Goal: Complete application form: Complete application form

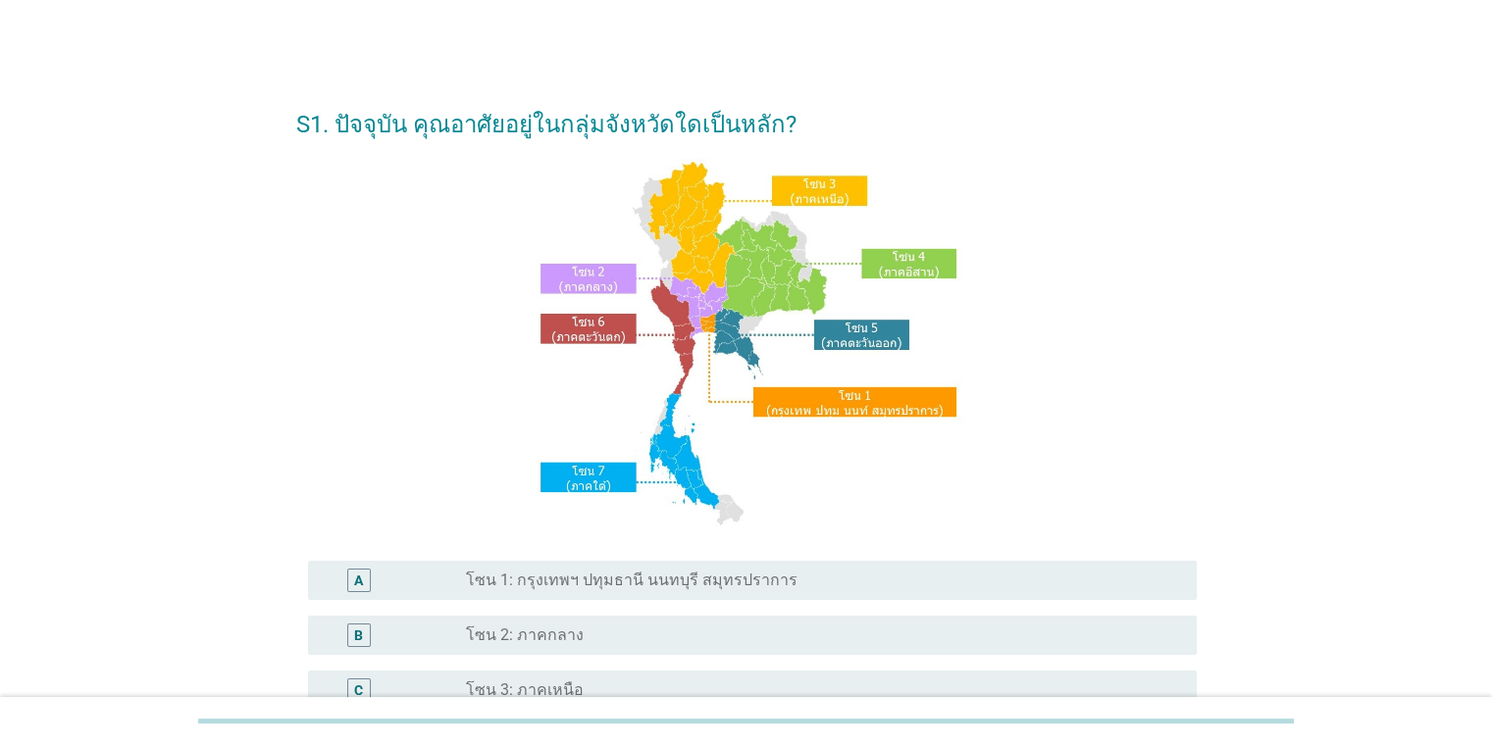
click at [918, 567] on div "A radio_button_unchecked โซน 1: กรุงเทพฯ ปทุมธานี นนทบุรี สมุทรปราการ" at bounding box center [752, 580] width 889 height 39
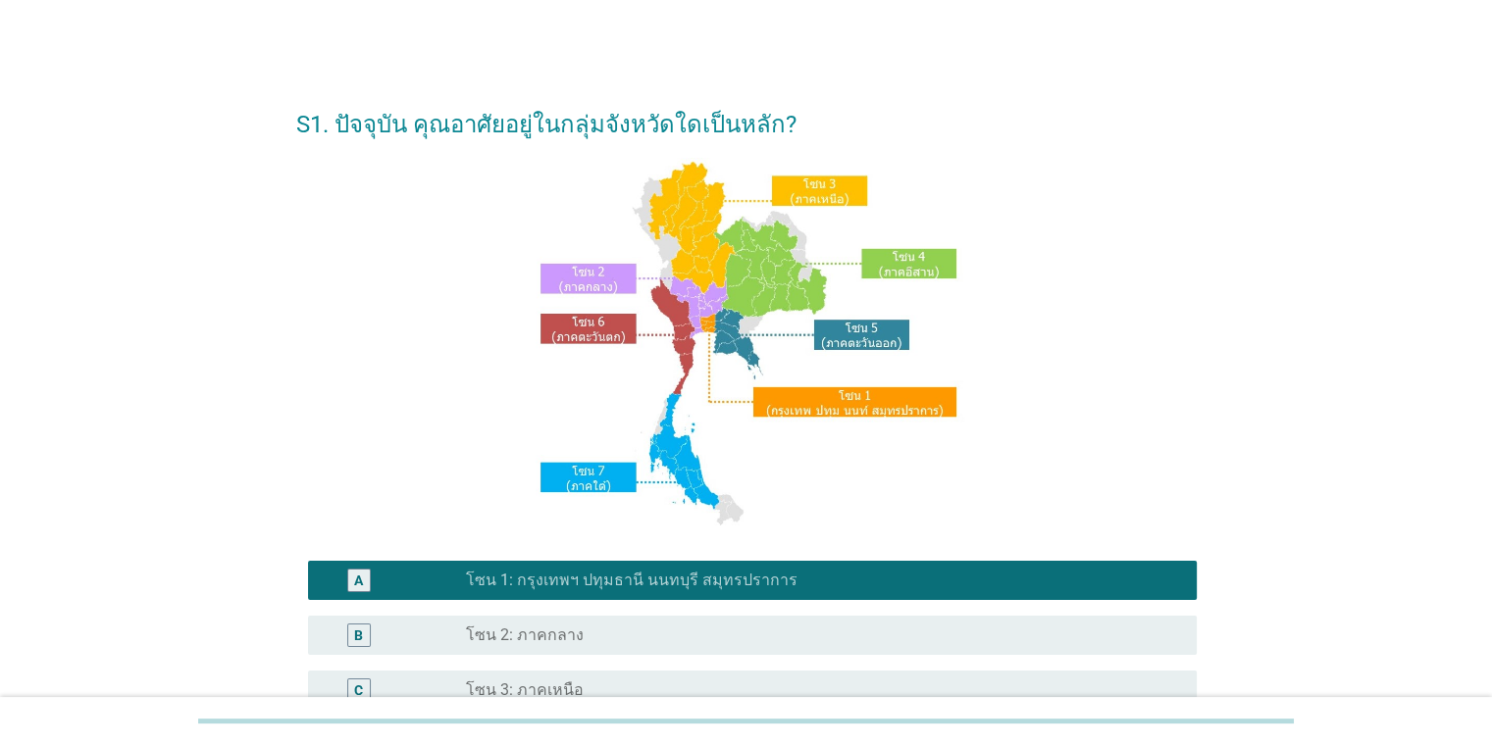
scroll to position [436, 0]
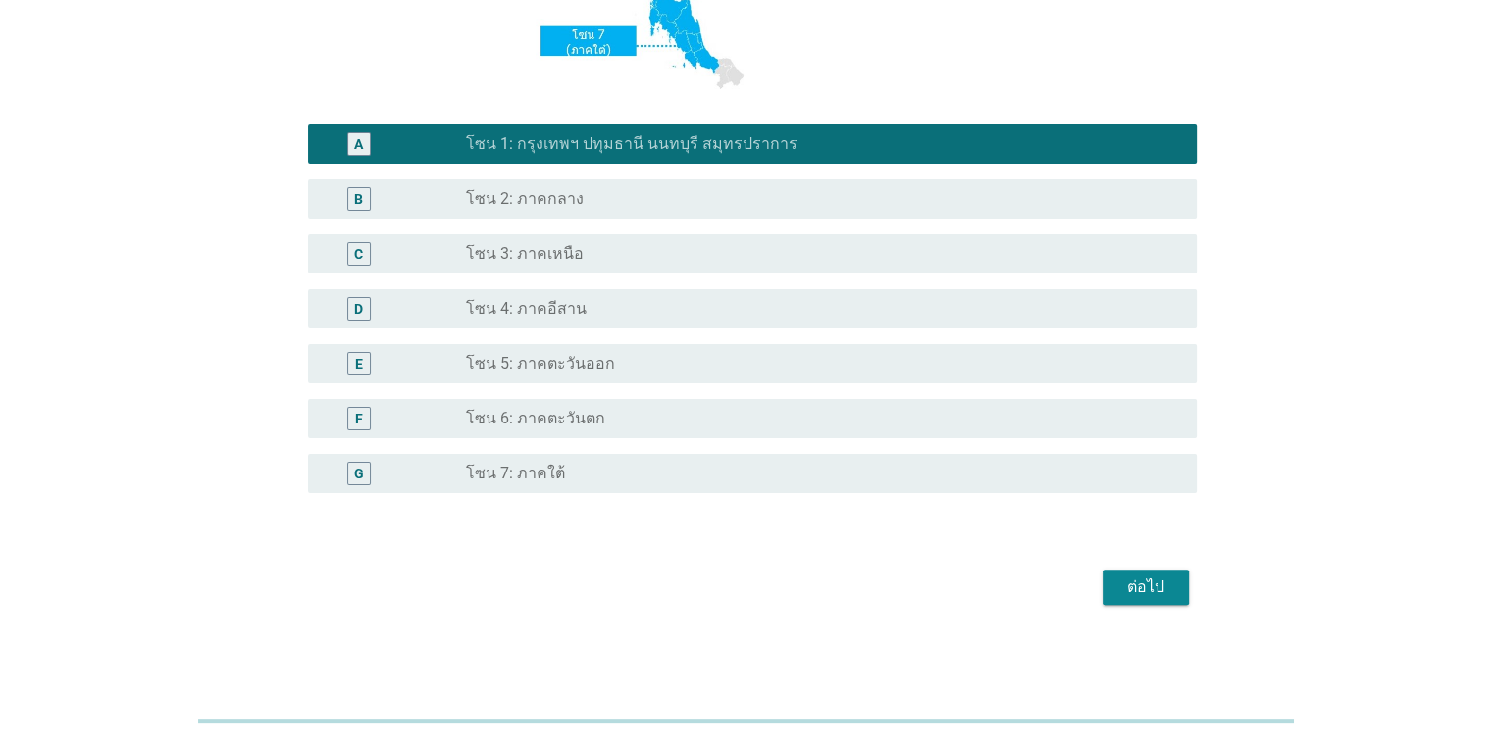
click at [1170, 593] on div "ต่อไป" at bounding box center [1145, 588] width 55 height 24
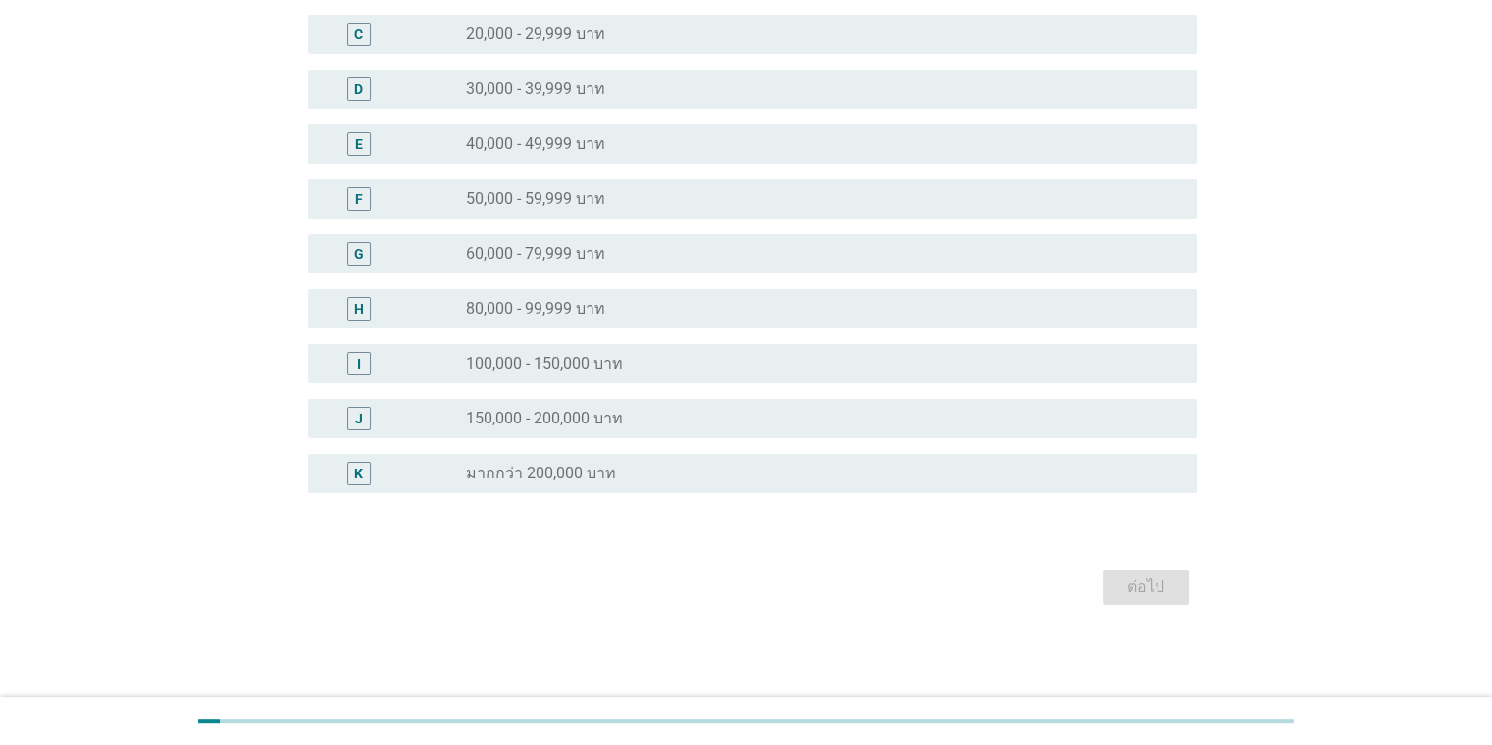
scroll to position [0, 0]
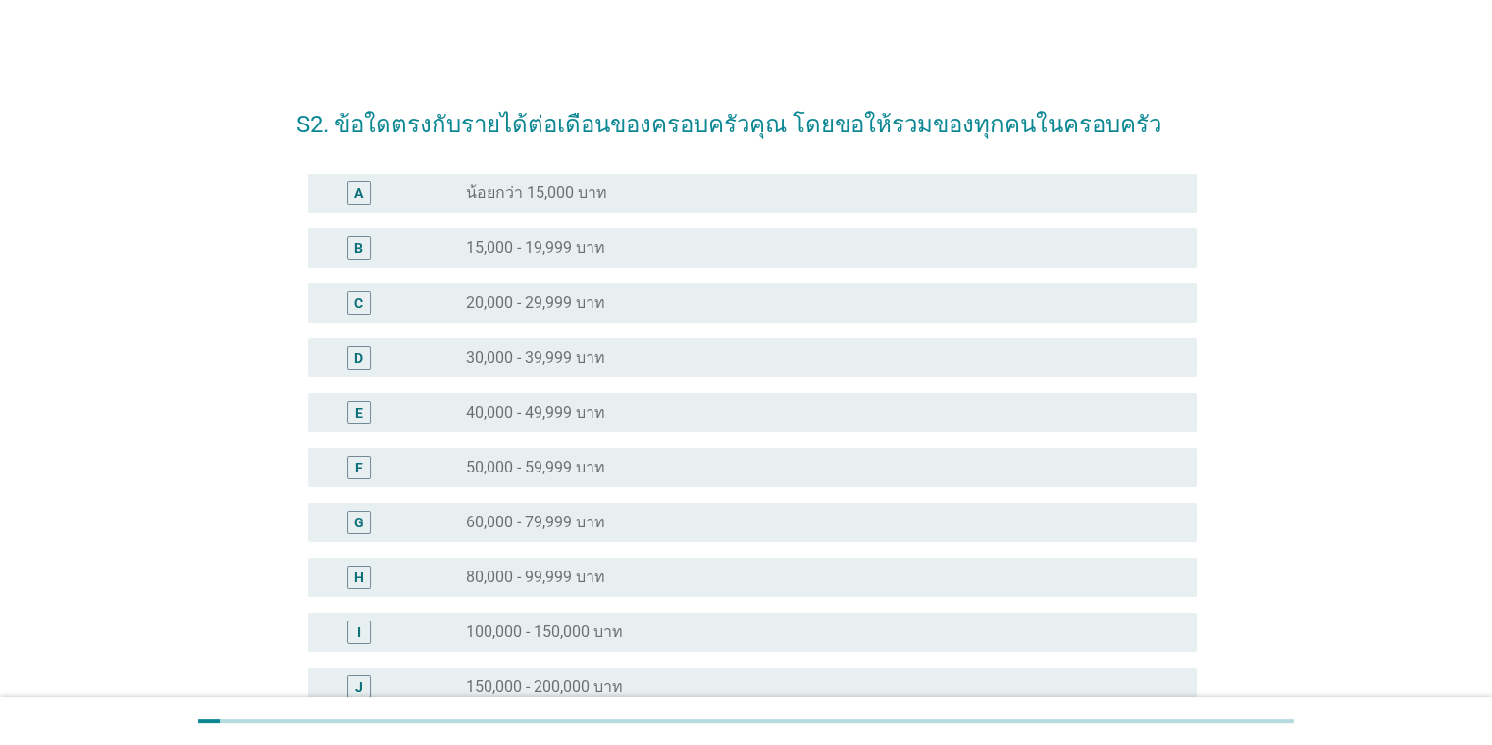
click at [647, 561] on div "H radio_button_unchecked 80,000 - 99,999 บาท" at bounding box center [752, 577] width 889 height 39
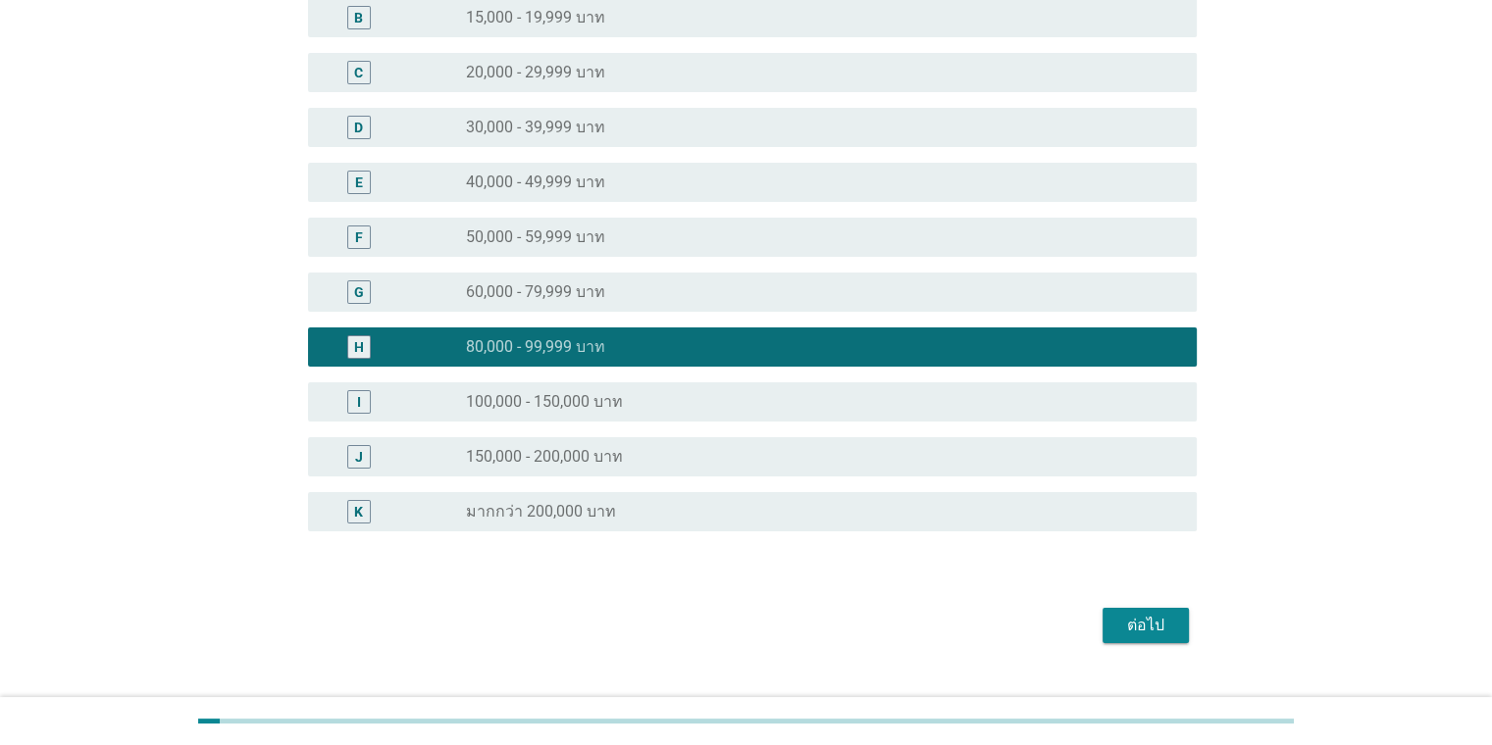
scroll to position [269, 0]
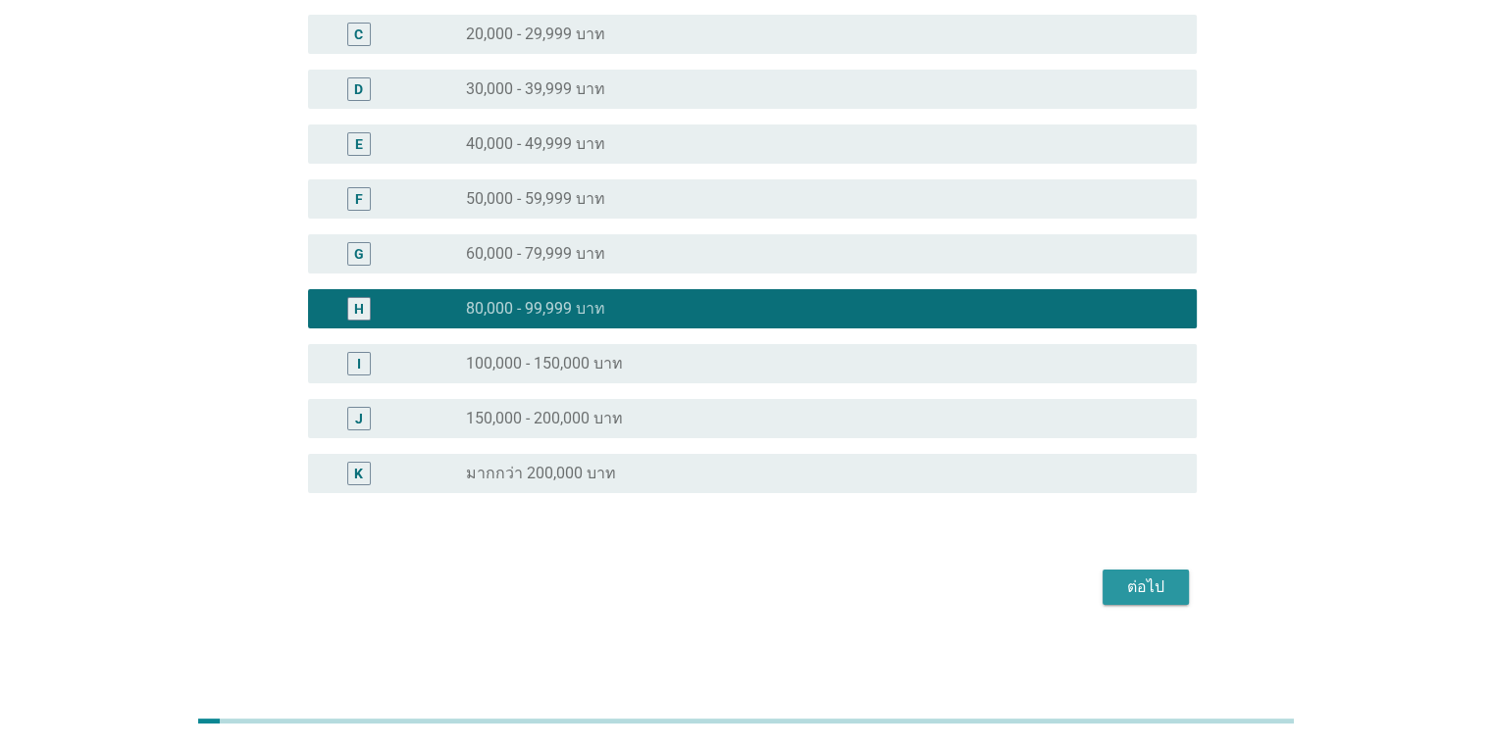
click at [1150, 586] on div "ต่อไป" at bounding box center [1145, 588] width 55 height 24
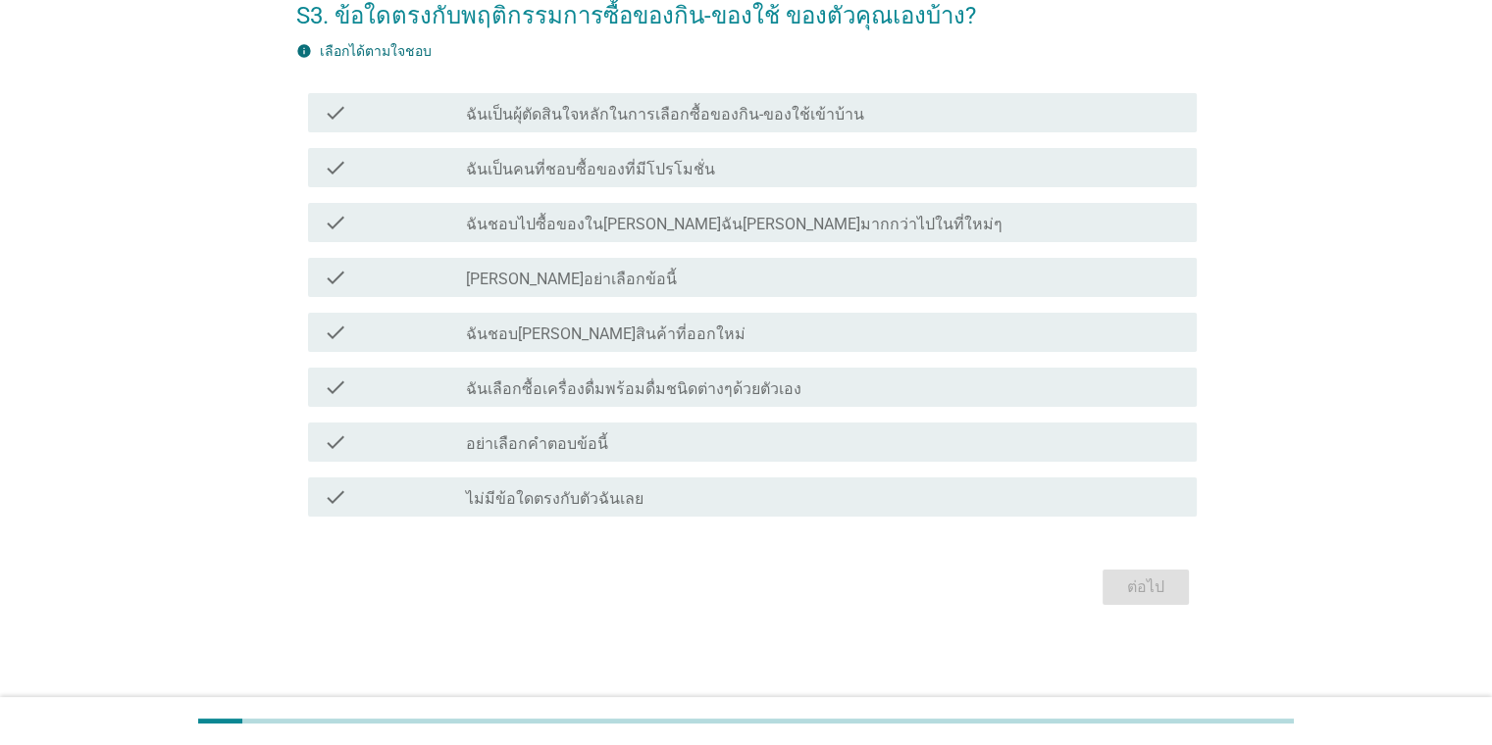
scroll to position [0, 0]
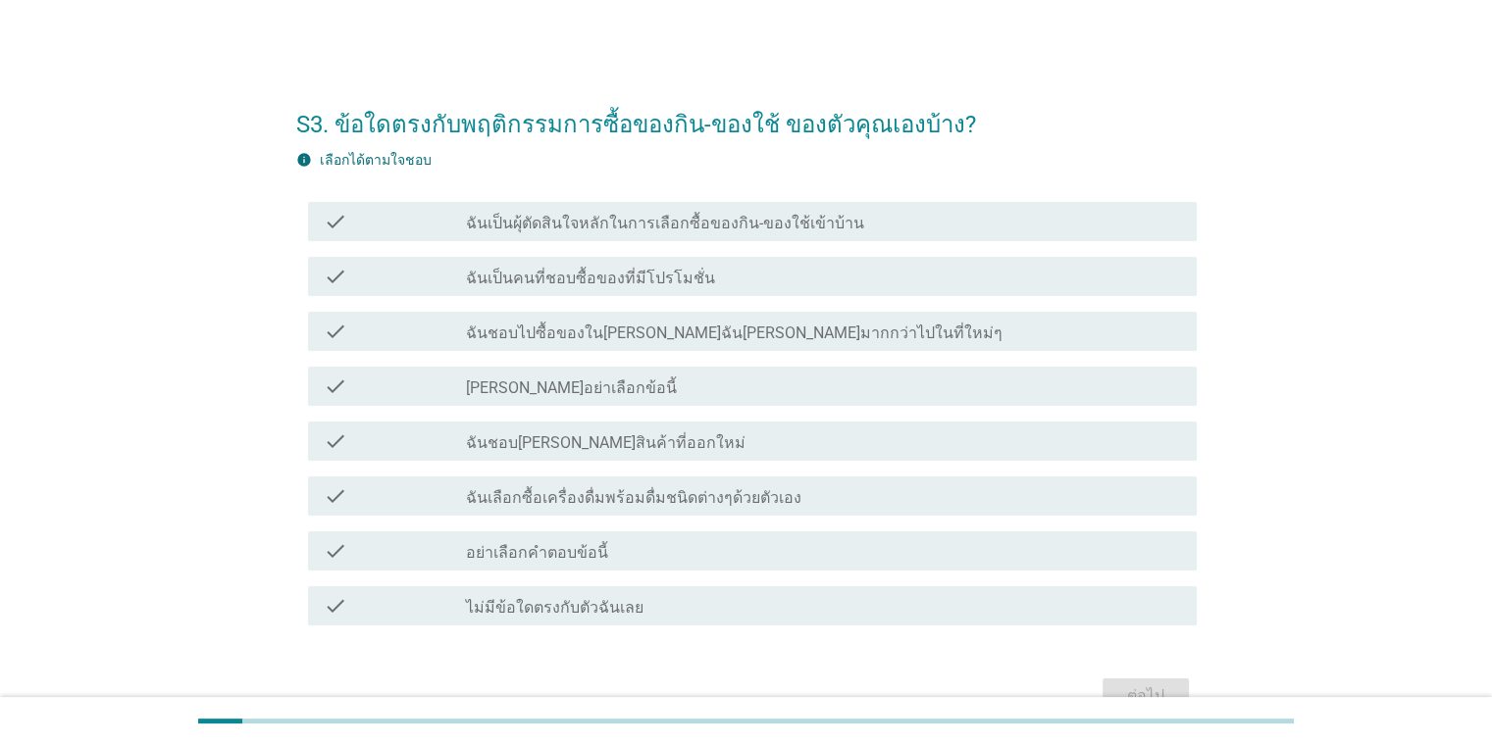
click at [652, 223] on label "ฉันเป็นผุ้ตัดสินใจหลักในการเลือกซื้อของกิน-ของใช้เข้าบ้าน" at bounding box center [665, 224] width 398 height 20
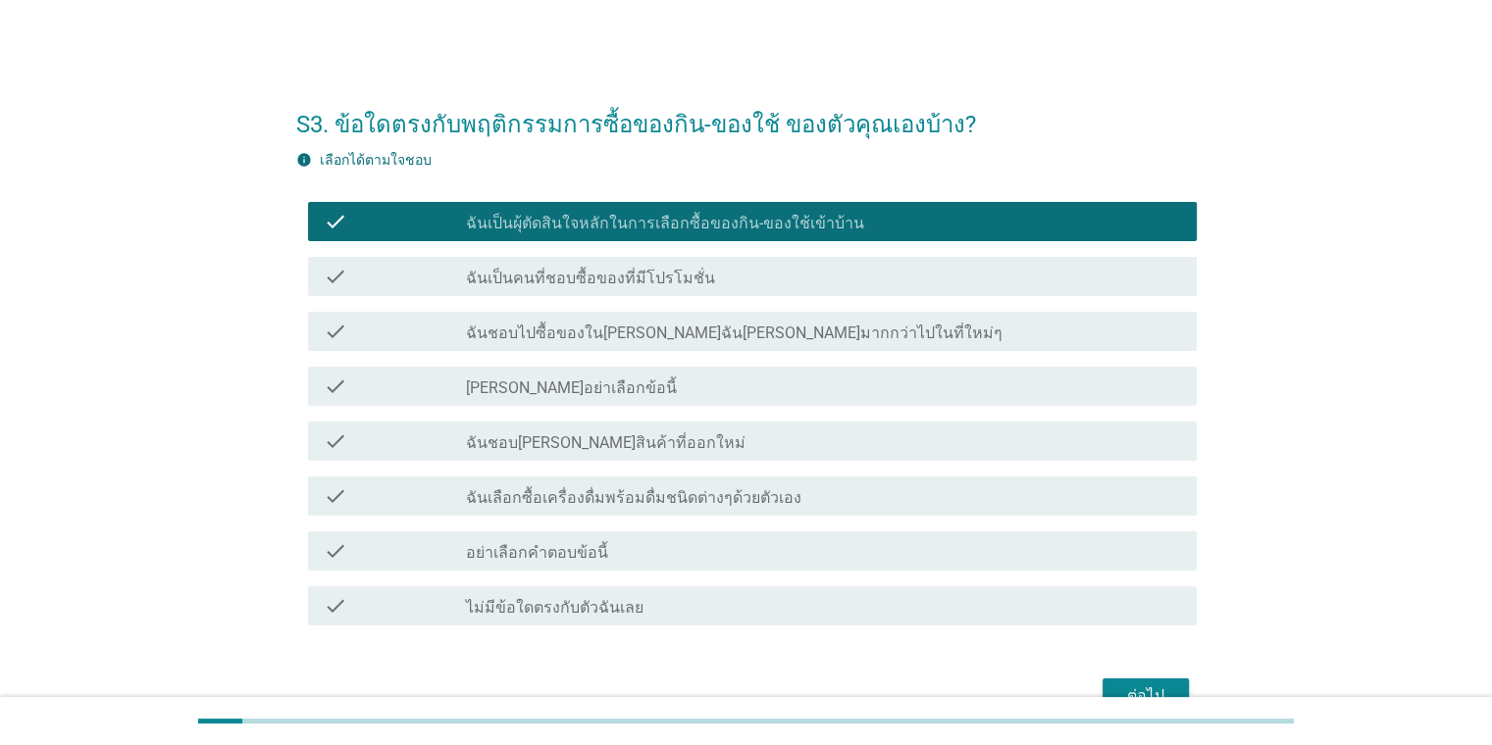
click at [619, 274] on label "ฉันเป็นคนที่ชอบซื้อของที่มีโปรโมชั่น" at bounding box center [590, 279] width 249 height 20
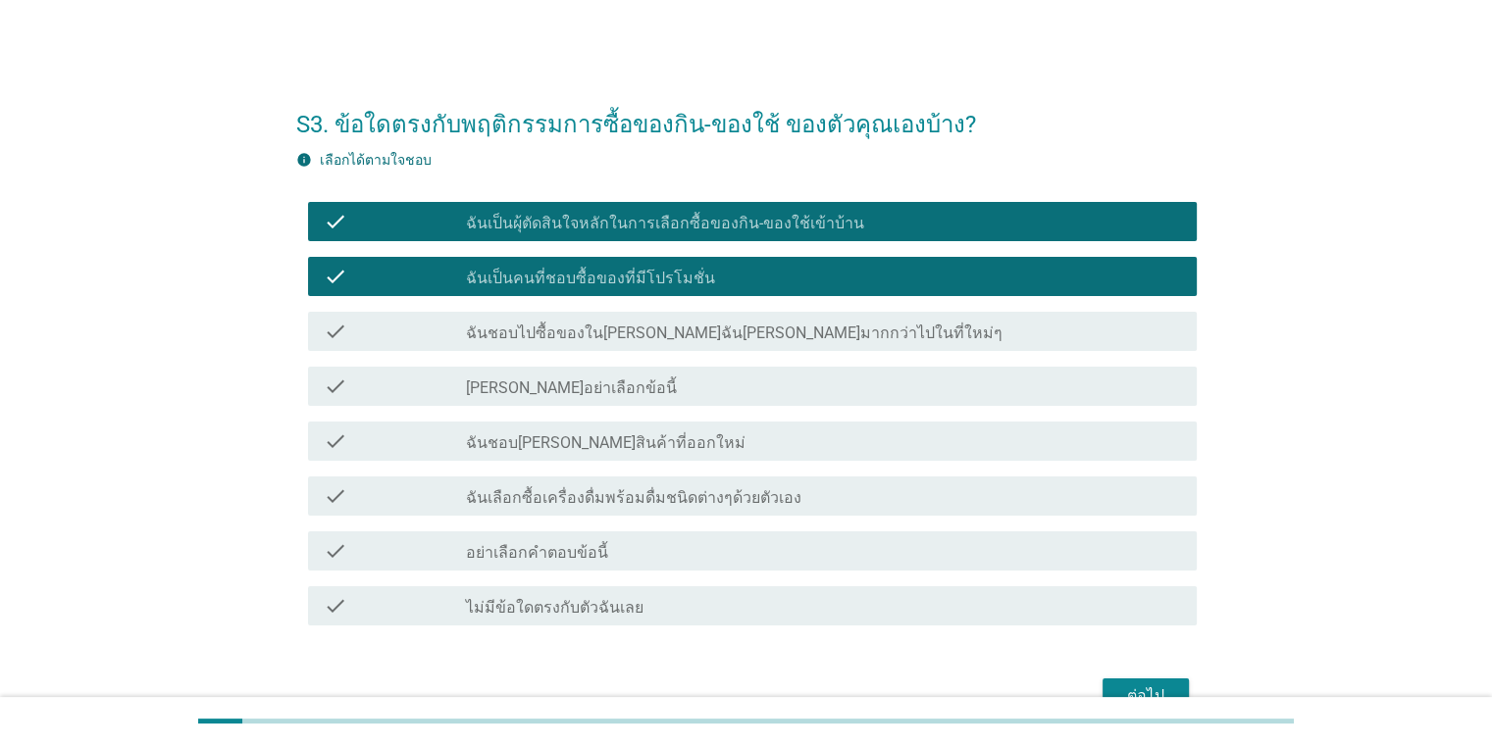
click at [592, 339] on label "ฉันชอบไปซื้อของใน[PERSON_NAME]ฉัน[PERSON_NAME]มากกว่าไปในที่ใหม่ๆ" at bounding box center [734, 334] width 536 height 20
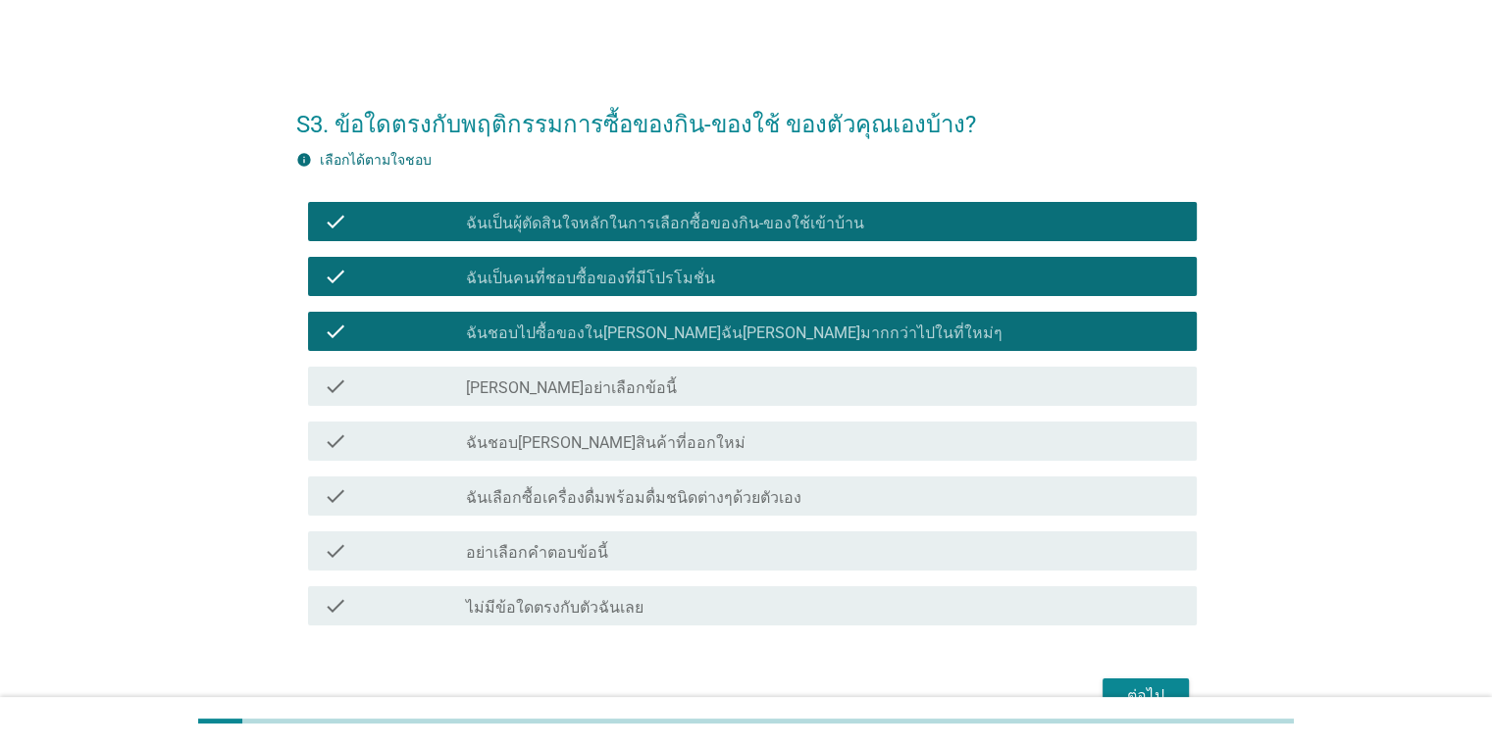
click at [553, 434] on label "ฉันชอบ[PERSON_NAME]สินค้าที่ออกใหม่" at bounding box center [606, 443] width 280 height 20
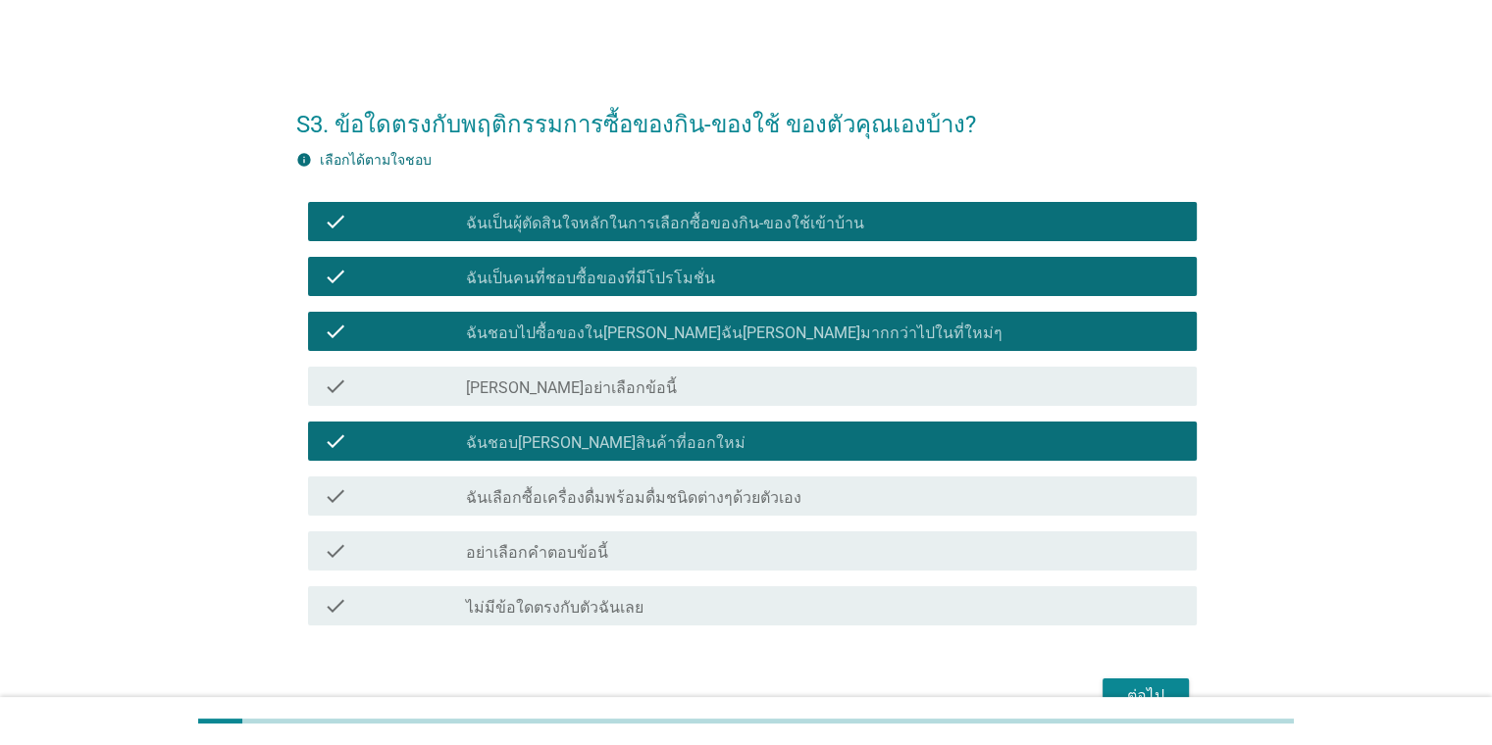
click at [514, 502] on label "ฉันเลือกซื้อเครื่องดื่มพร้อมดื่มชนิดต่างๆด้วยตัวเอง" at bounding box center [633, 498] width 335 height 20
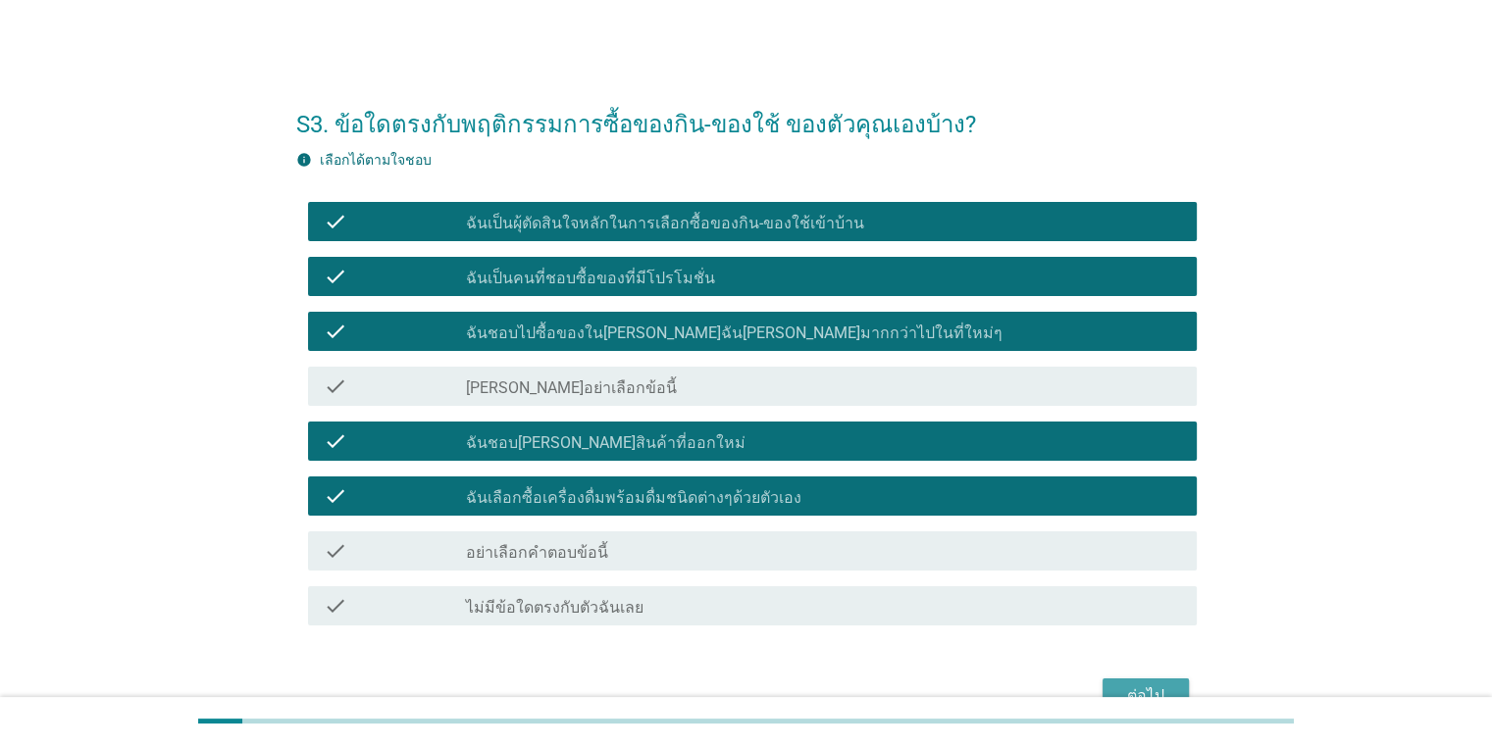
click at [1155, 685] on div "ต่อไป" at bounding box center [1145, 697] width 55 height 24
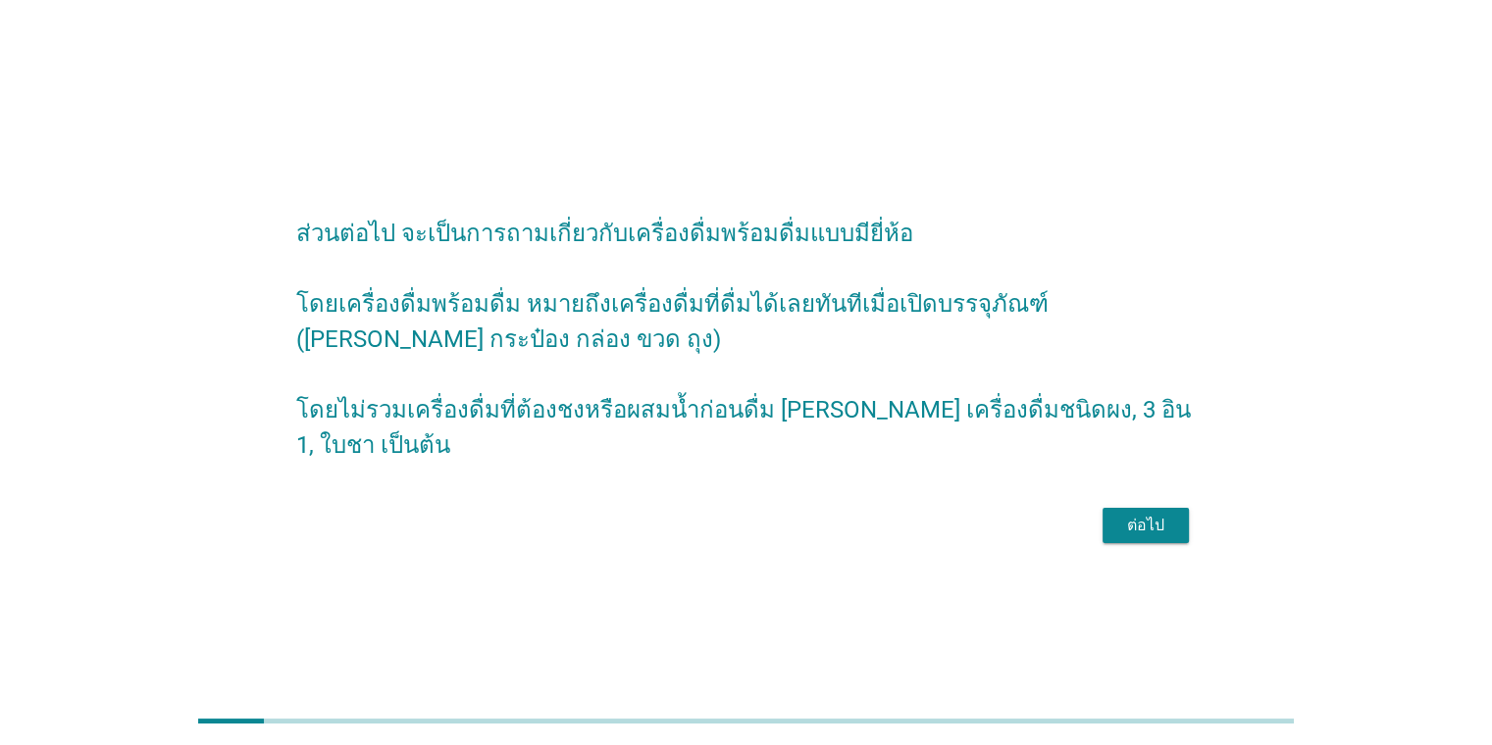
click at [1142, 526] on div "ต่อไป" at bounding box center [1145, 526] width 55 height 24
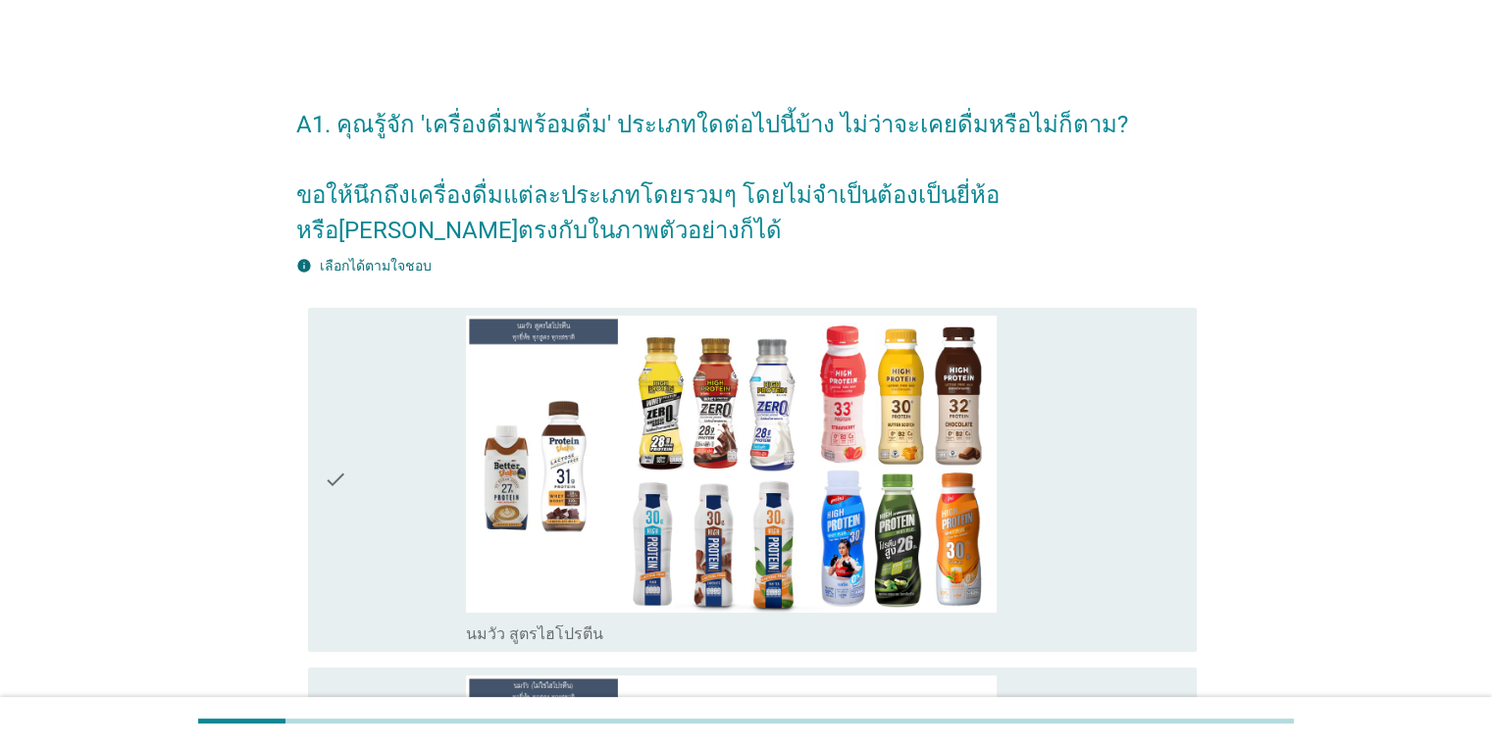
click at [1179, 533] on div "check_box_outline_blank นมวัว สูตรไฮโปรตีน" at bounding box center [823, 480] width 714 height 329
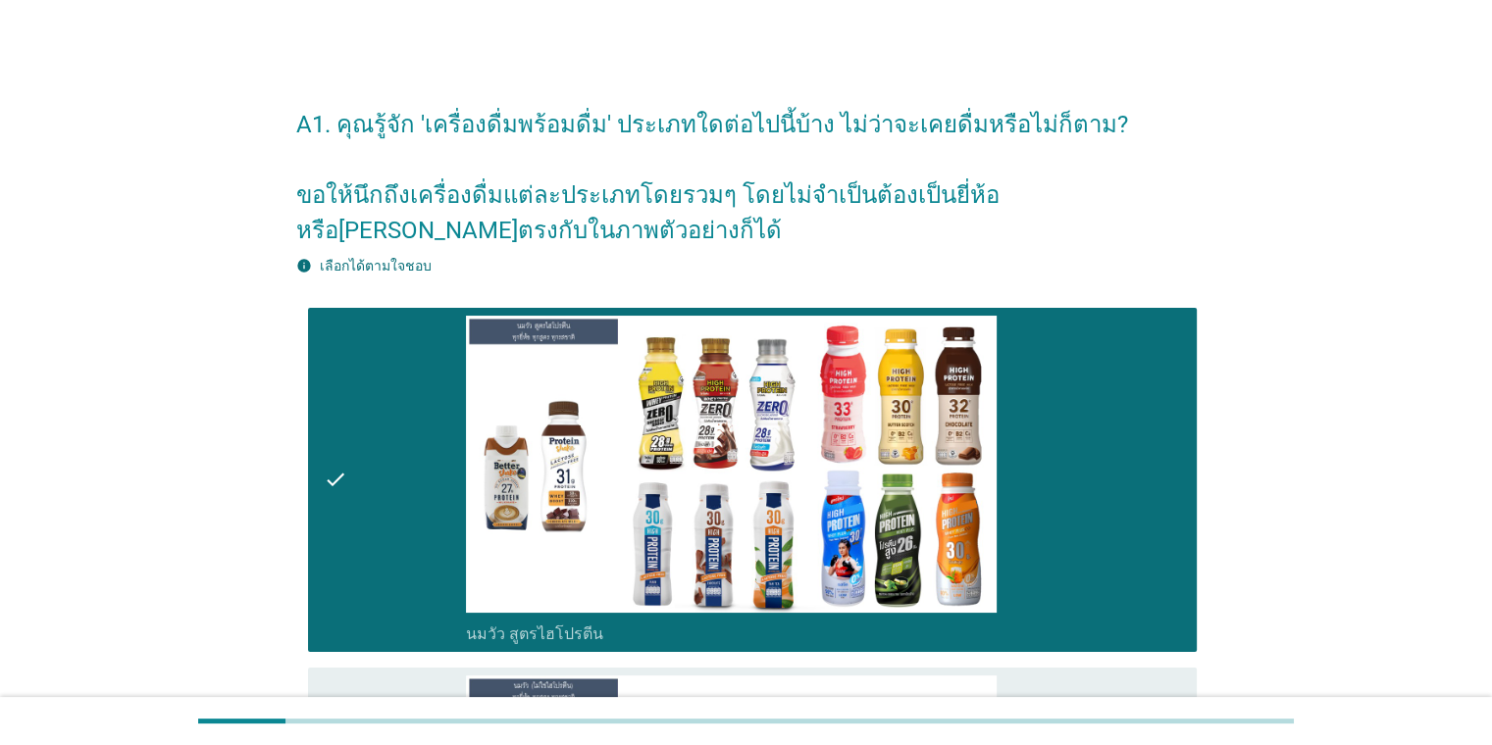
scroll to position [651, 0]
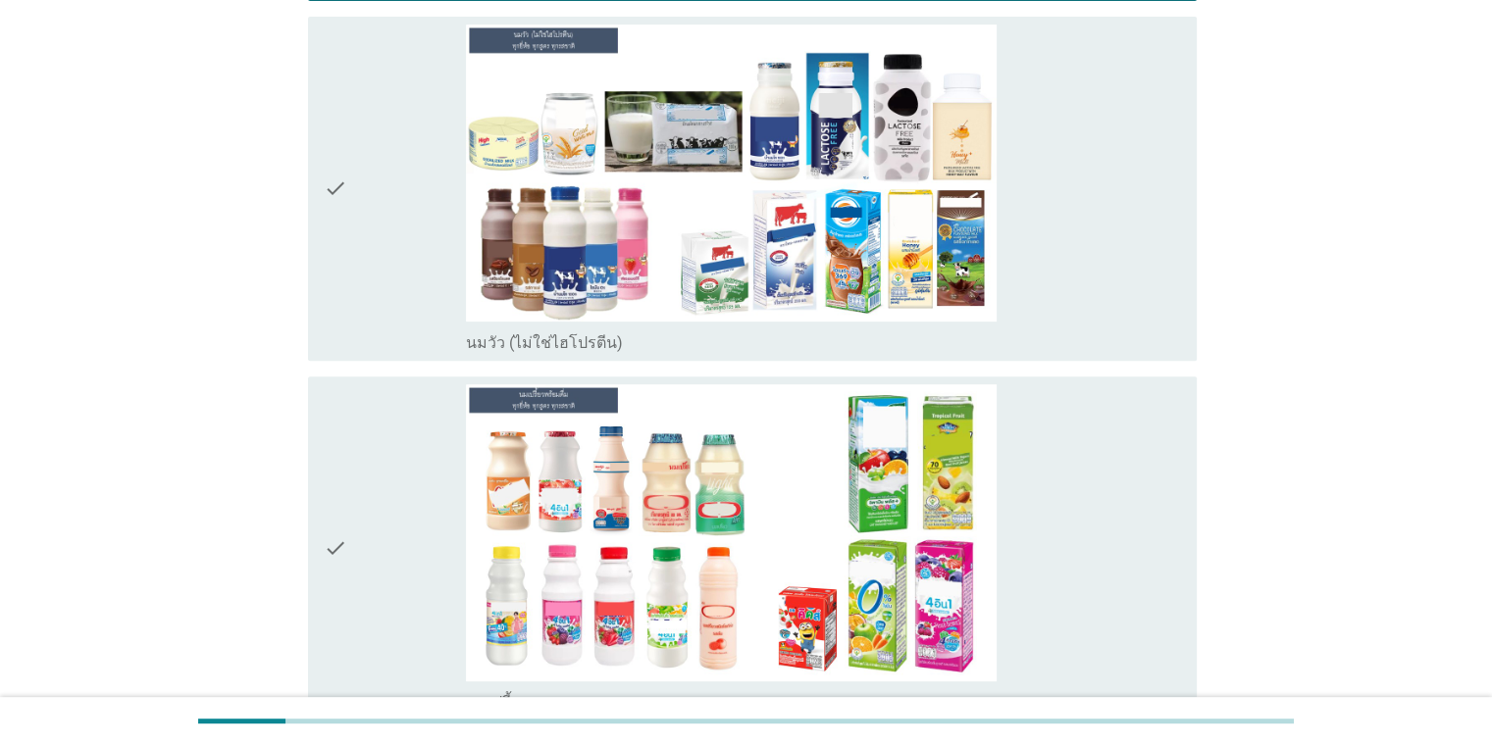
click at [1111, 229] on div "check_box_outline_blank นมวัว (ไม่ใช่ไฮโปรตีน)" at bounding box center [823, 189] width 714 height 329
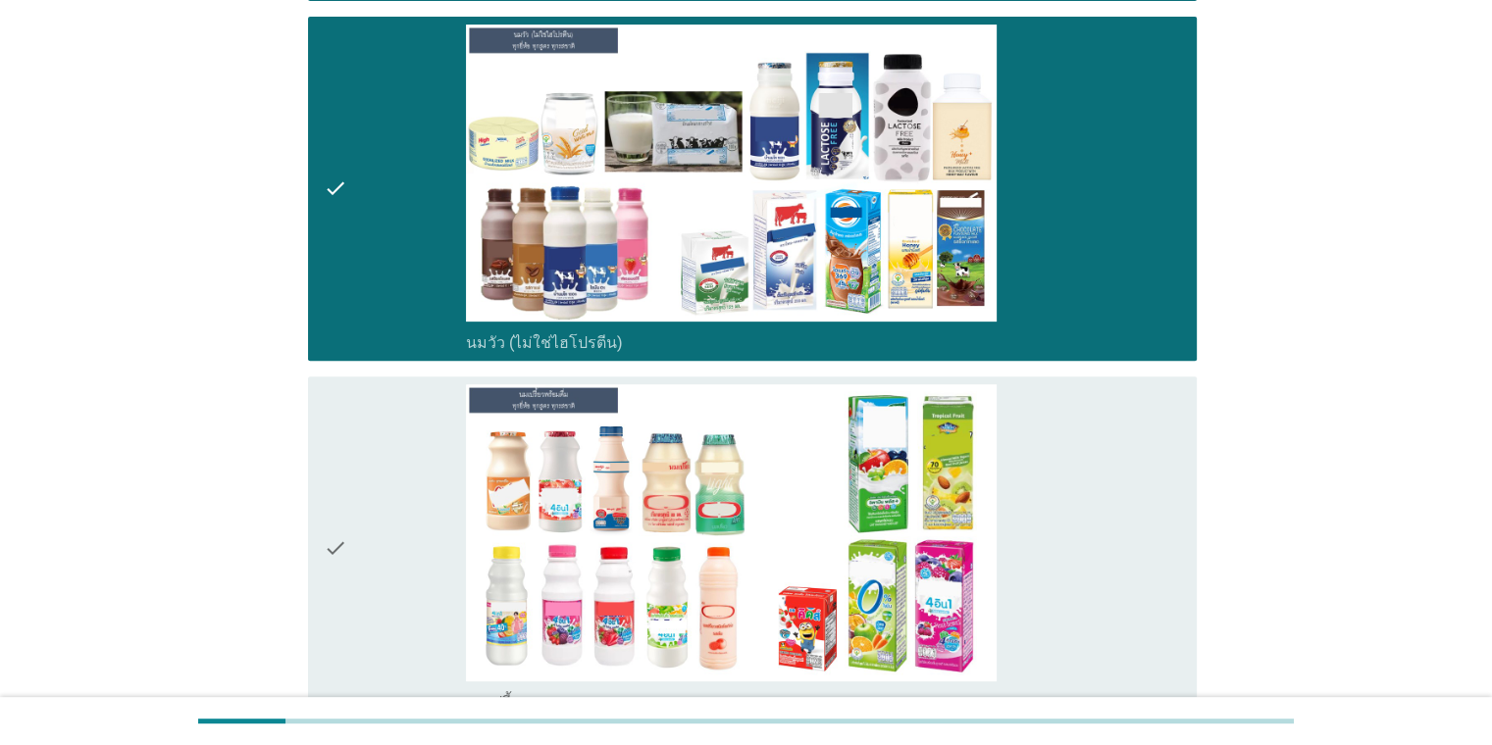
click at [1032, 471] on div "check_box_outline_blank นมเปรี้ยว" at bounding box center [823, 548] width 714 height 329
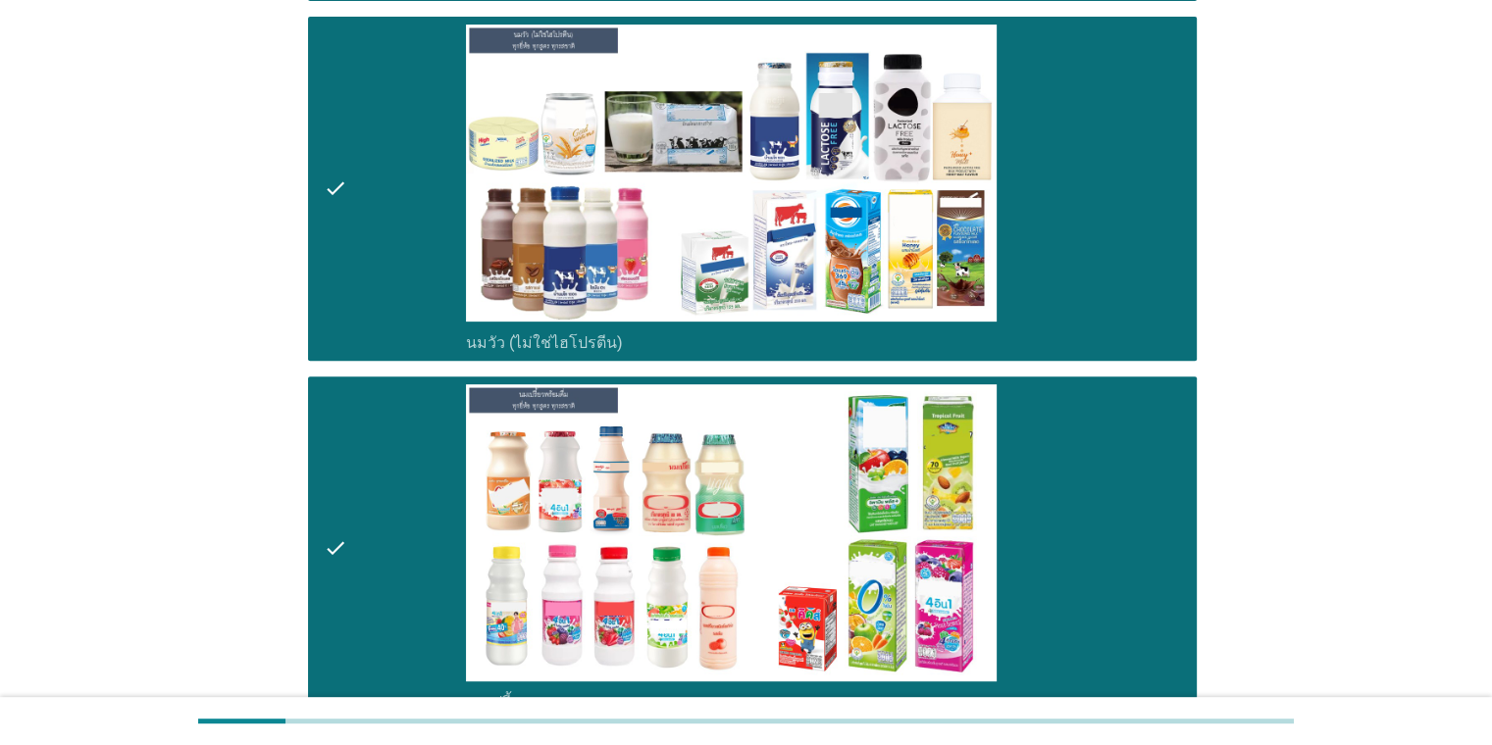
scroll to position [1303, 0]
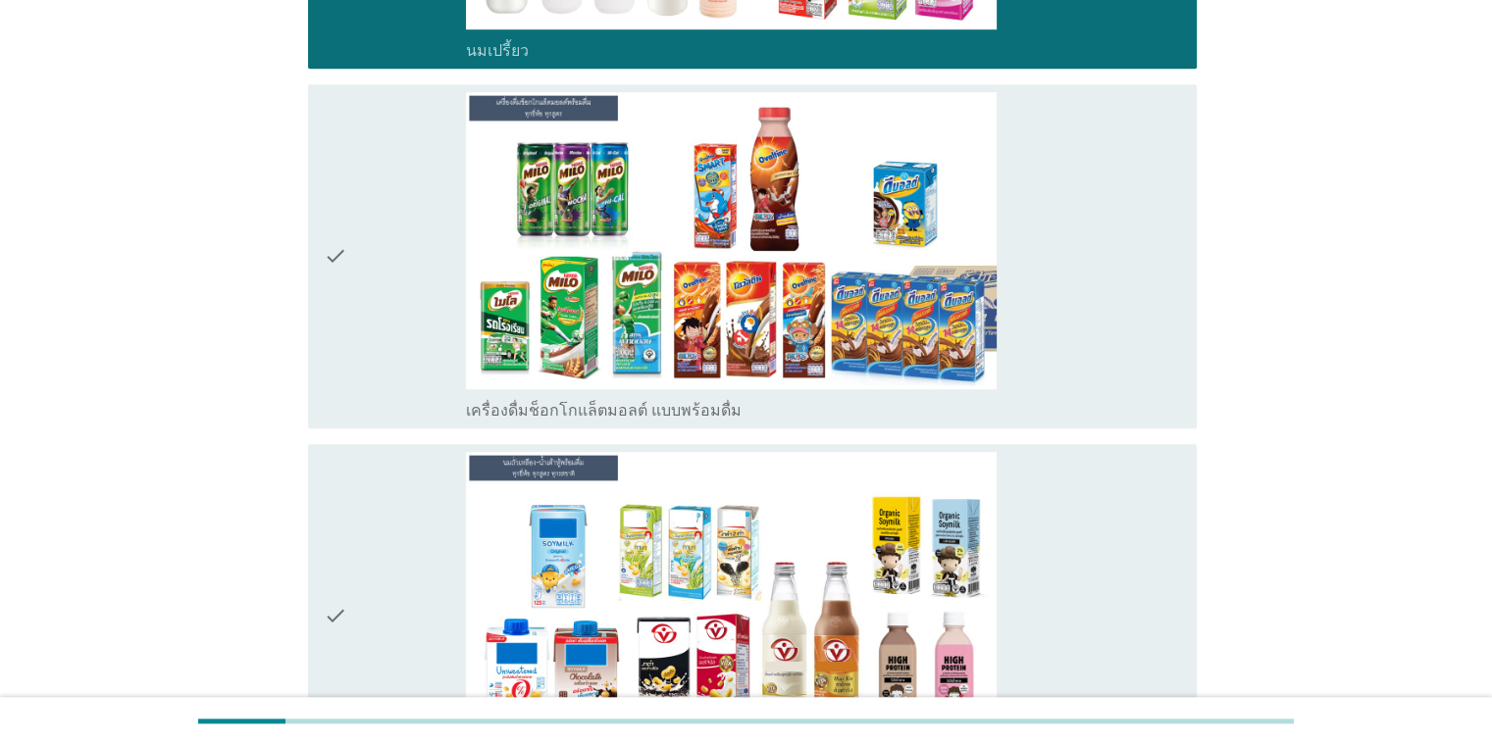
click at [1073, 369] on div "check_box_outline_blank เครื่องดื่มช็อกโกแล็ตมอลต์ แบบพร้อมดื่ม" at bounding box center [823, 256] width 714 height 329
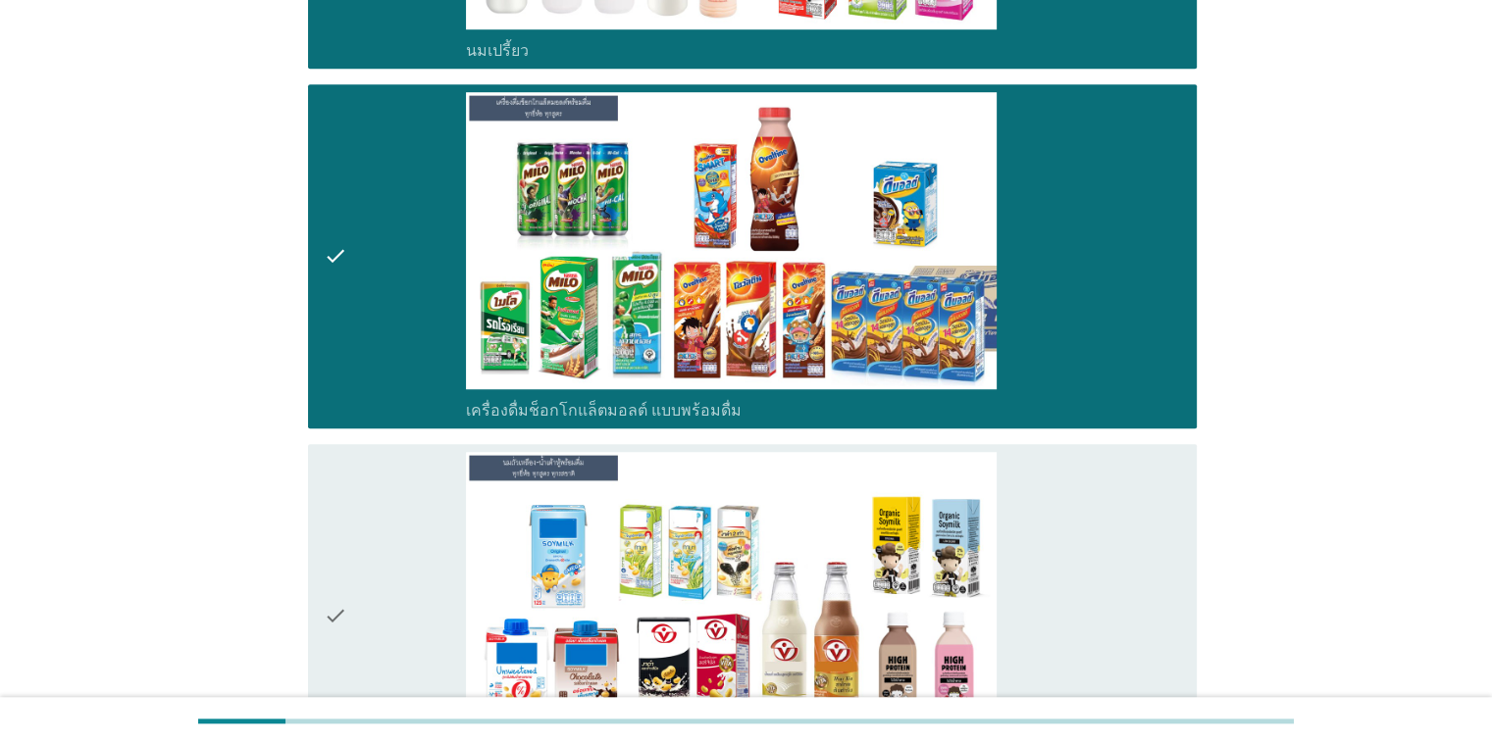
click at [1105, 537] on div "check_box_outline_blank นมถั่วเหลือง-น้ำเต้าหู้พร้อมดื่ม" at bounding box center [823, 616] width 714 height 329
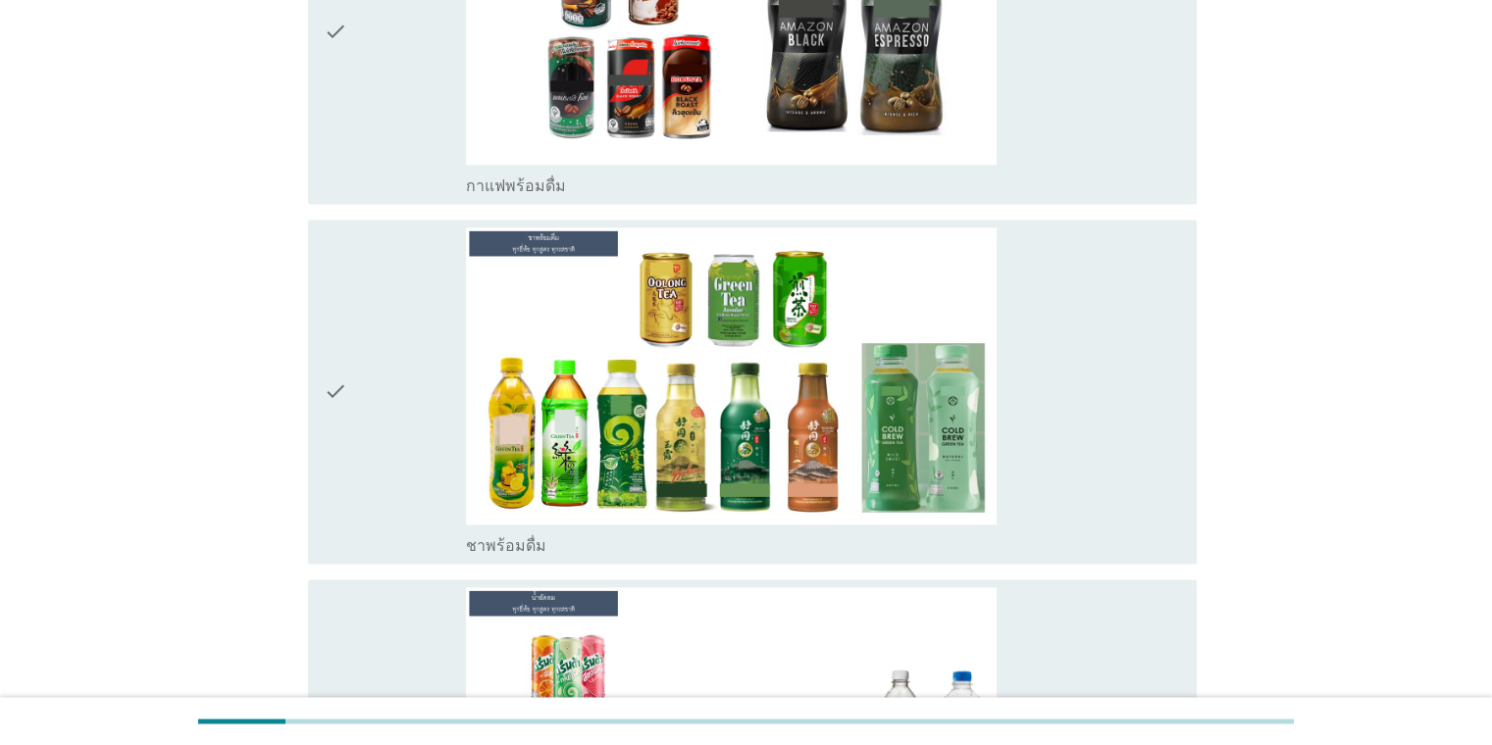
scroll to position [3260, 0]
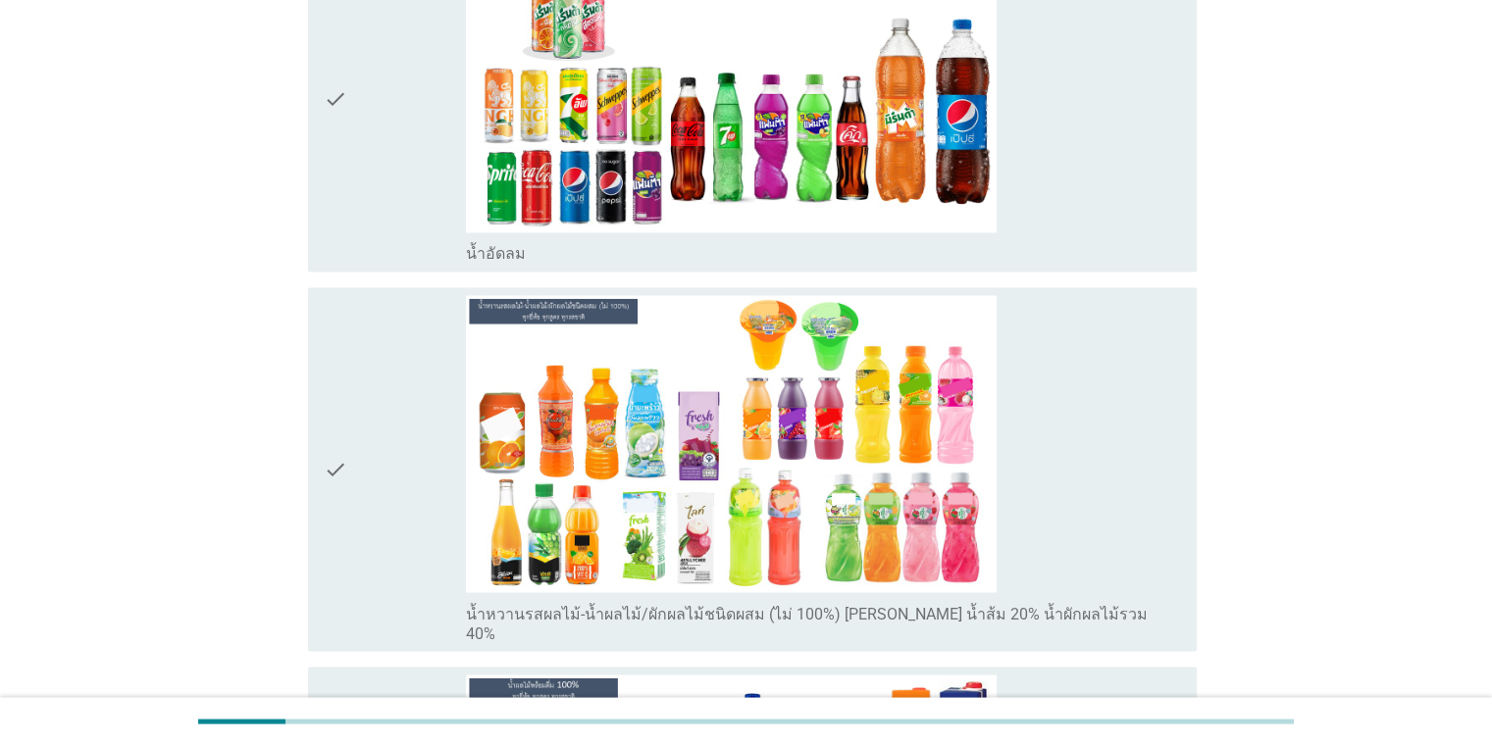
click at [1031, 214] on div "check_box_outline_blank น้ำอัดลม" at bounding box center [823, 99] width 714 height 329
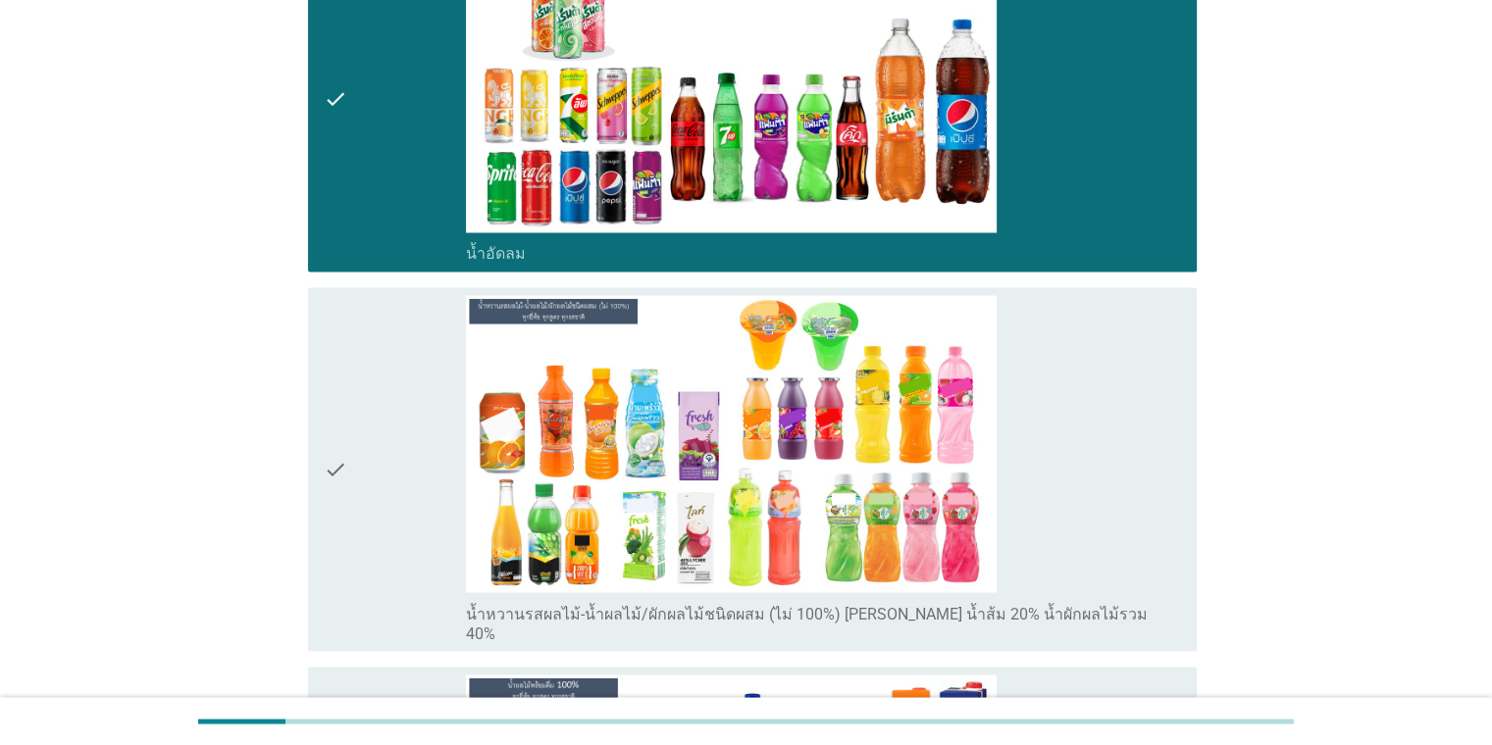
click at [1118, 389] on div "check_box_outline_blank น้ำหวานรสผลไม้-น้ำผลไม้/ผักผลไม้ชนิดผสม (ไม่ 100%) [PER…" at bounding box center [823, 469] width 714 height 348
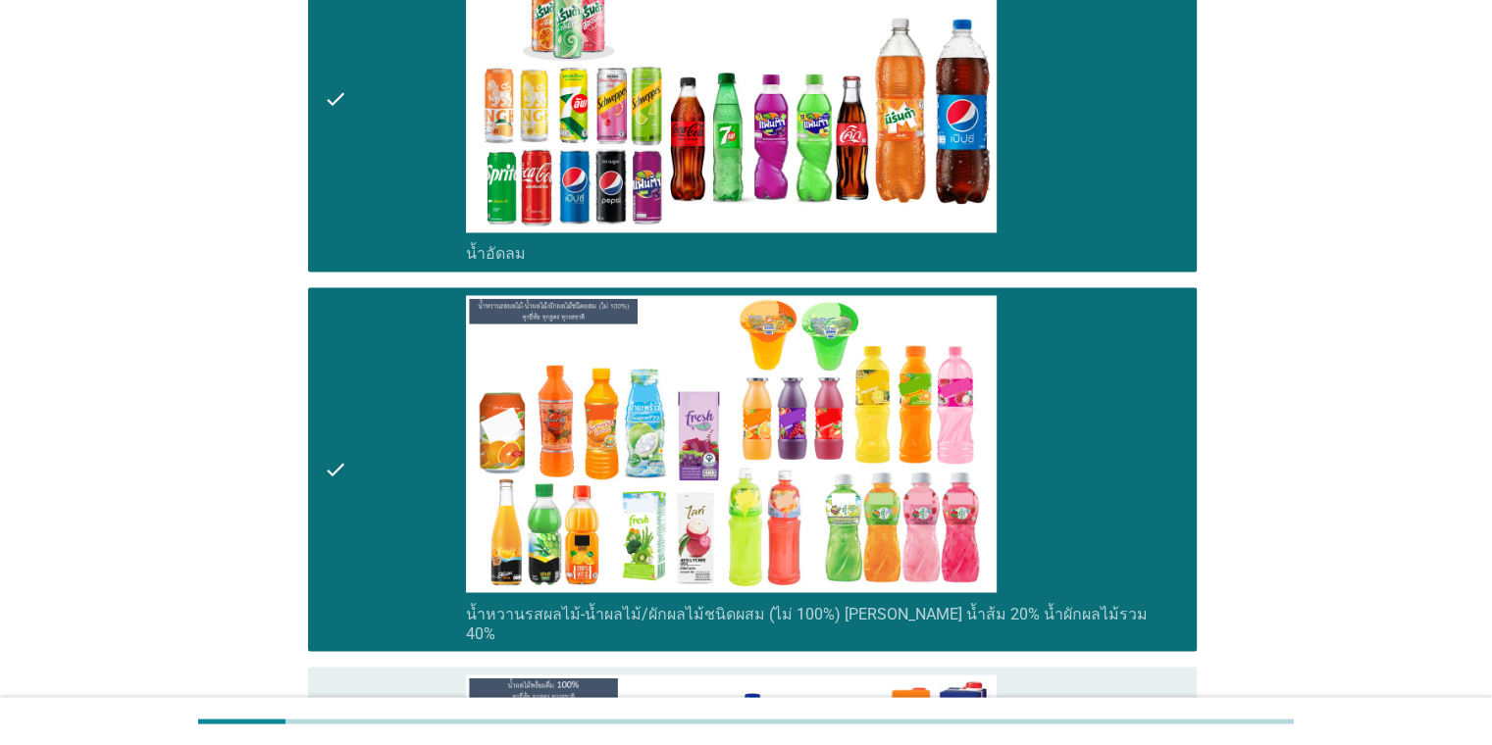
scroll to position [3911, 0]
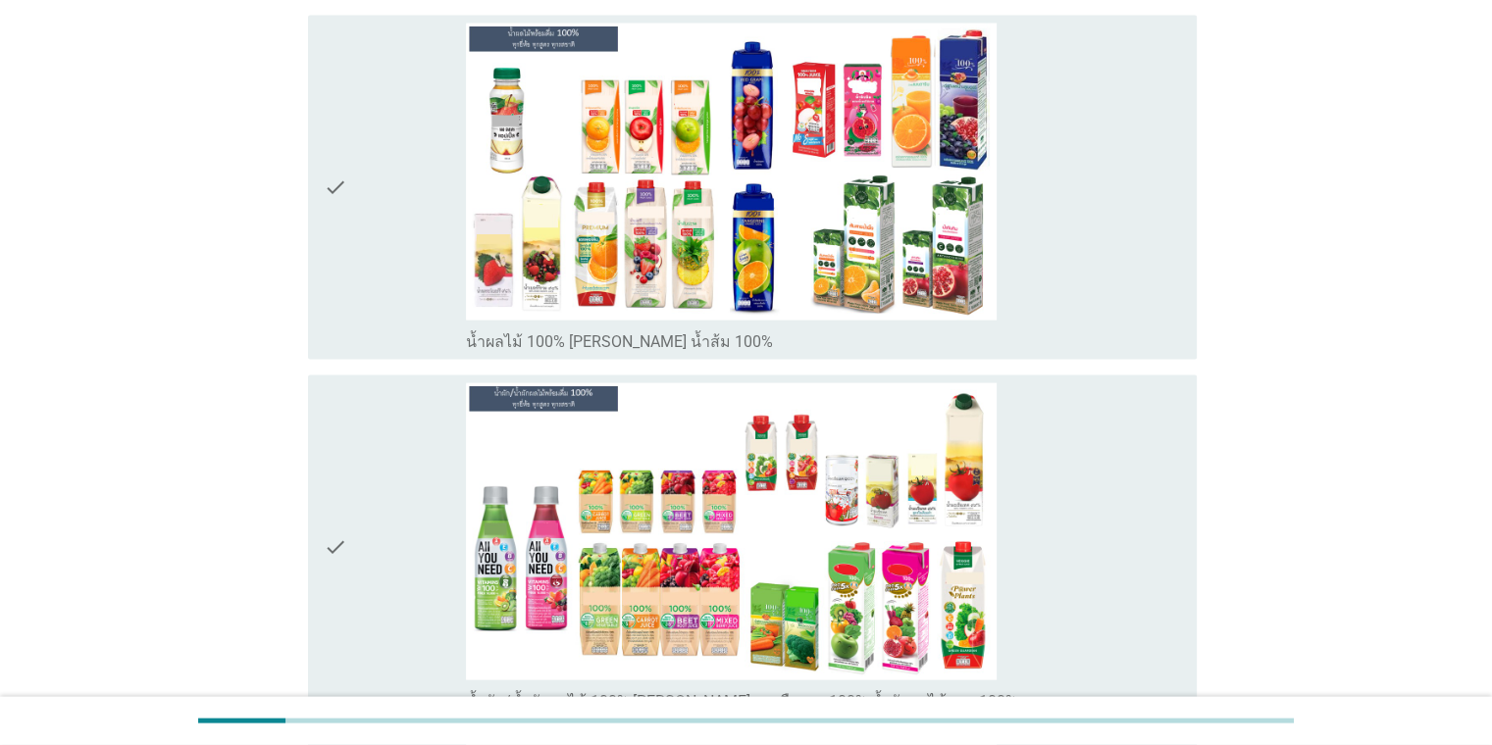
click at [1033, 257] on div "check_box_outline_blank น้ำผลไม้ 100% [PERSON_NAME] น้ำส้ม 100%" at bounding box center [823, 188] width 714 height 329
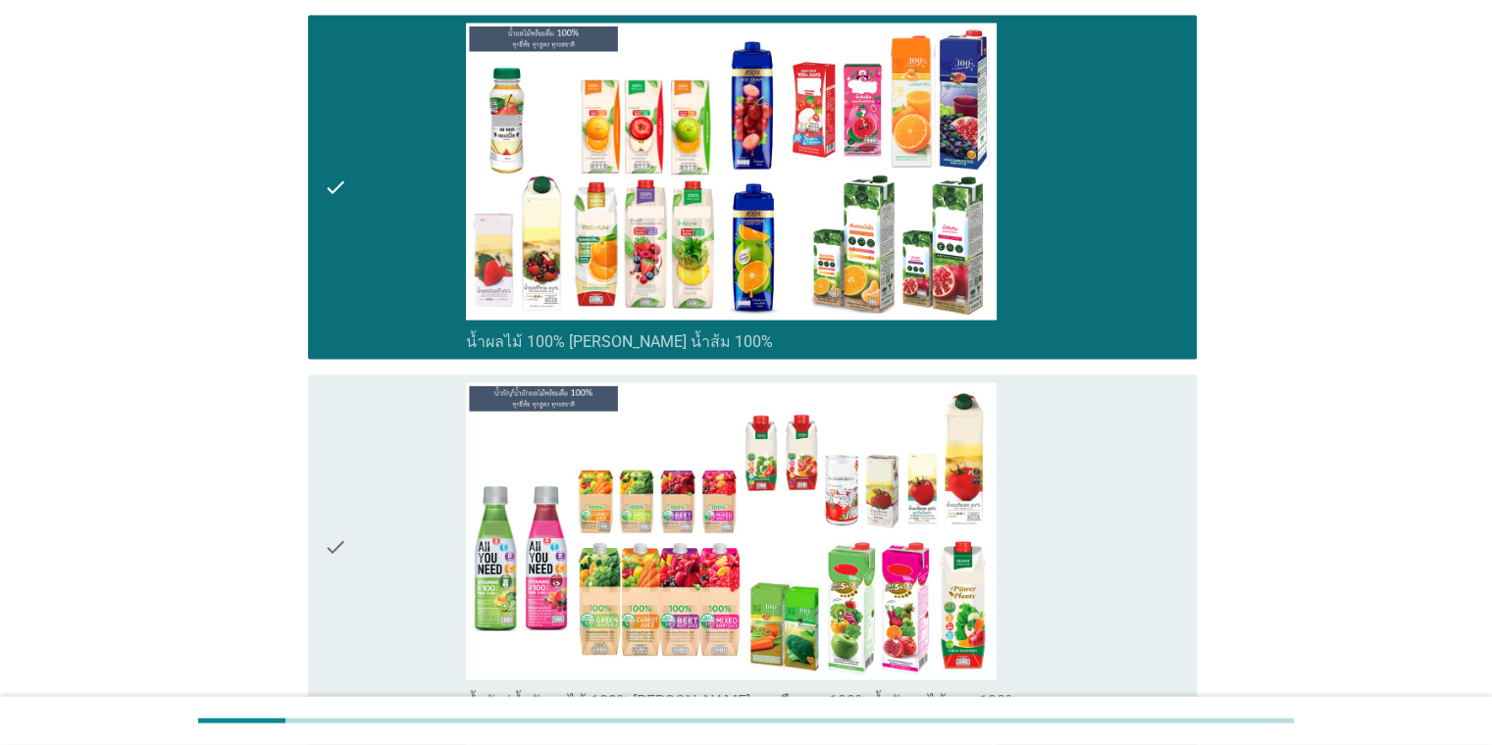
click at [1054, 483] on div "check_box_outline_blank น้ำผัก/น้ำผักผลไม้ 100% [PERSON_NAME] มะเขือเทศ 100% น้…" at bounding box center [823, 547] width 714 height 329
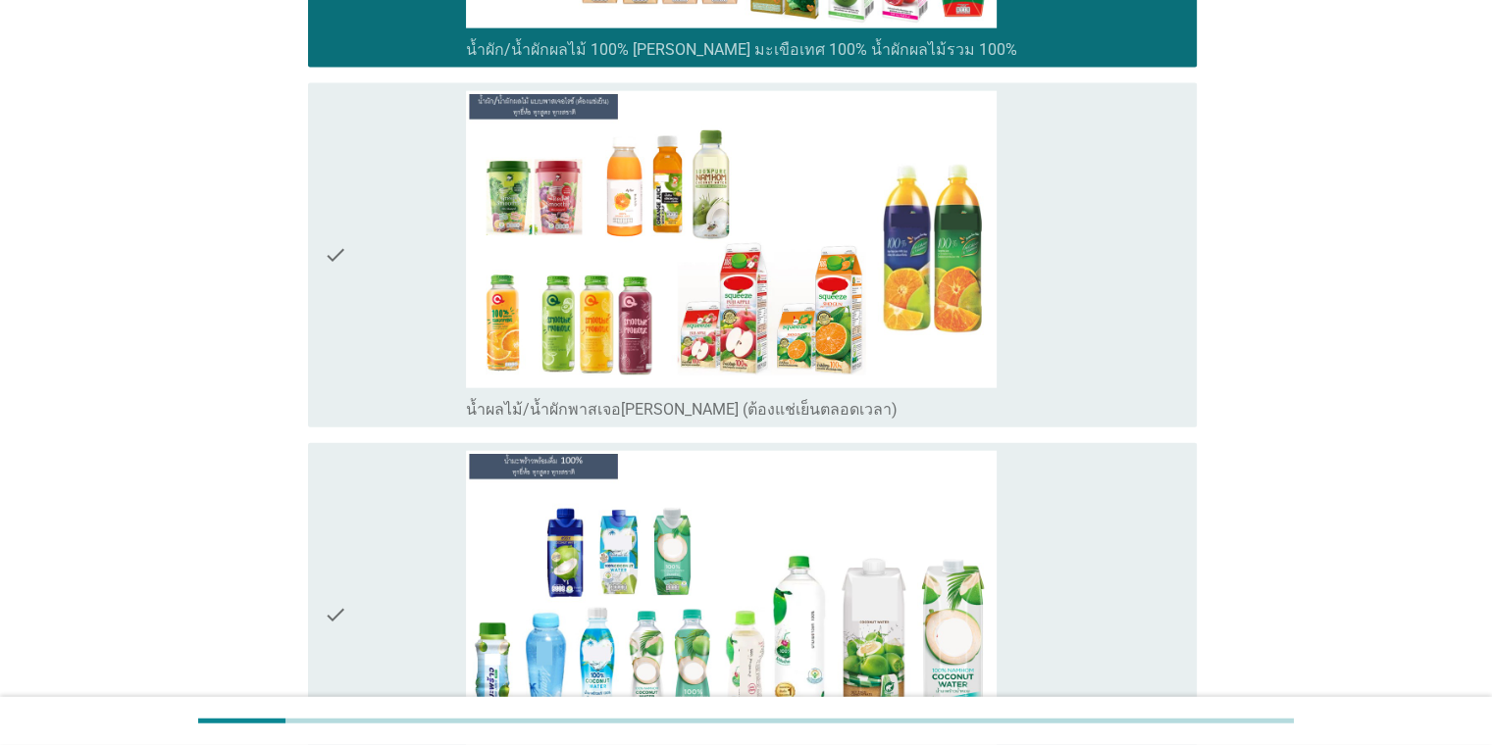
scroll to position [5215, 0]
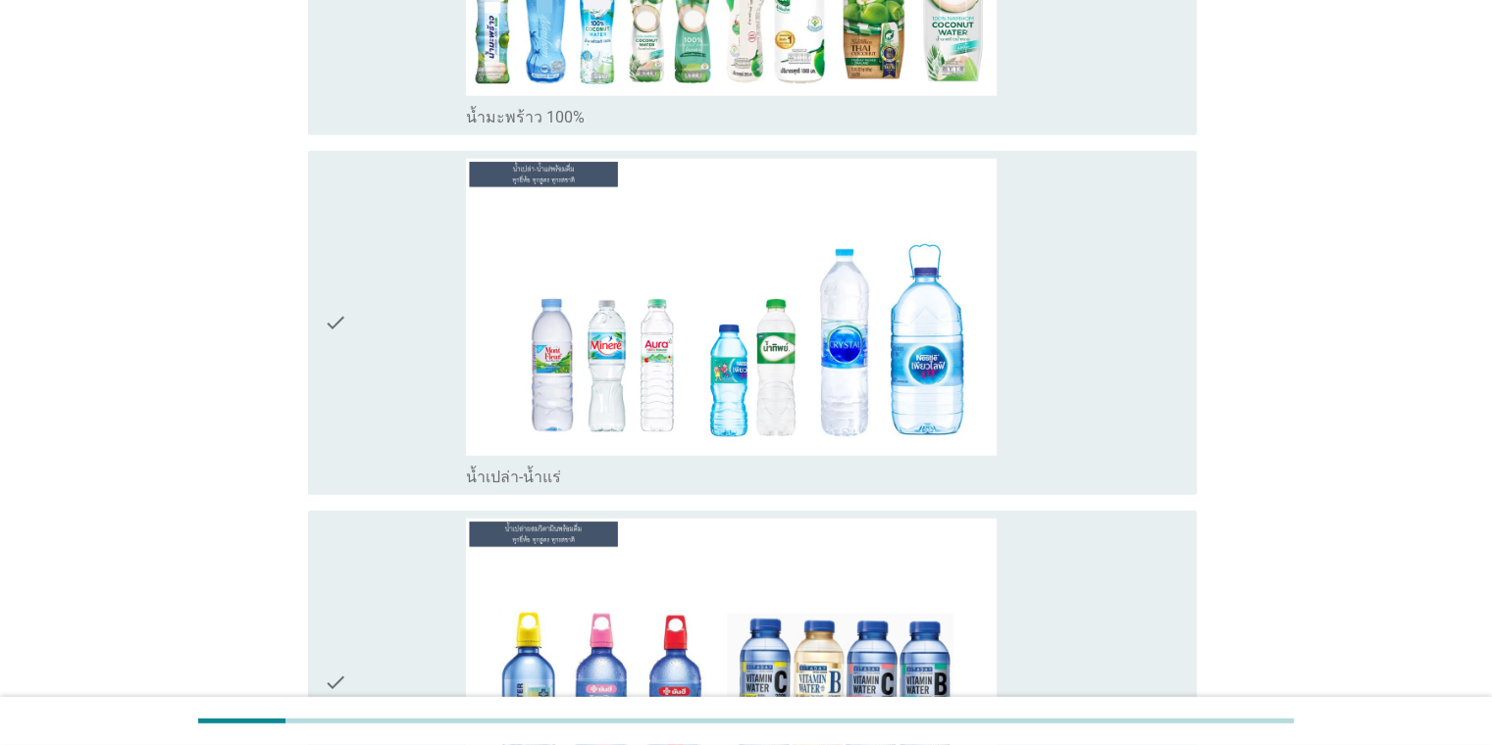
click at [1036, 337] on div "check_box_outline_blank น้ำเปล่า-น้ำแร่" at bounding box center [823, 323] width 714 height 329
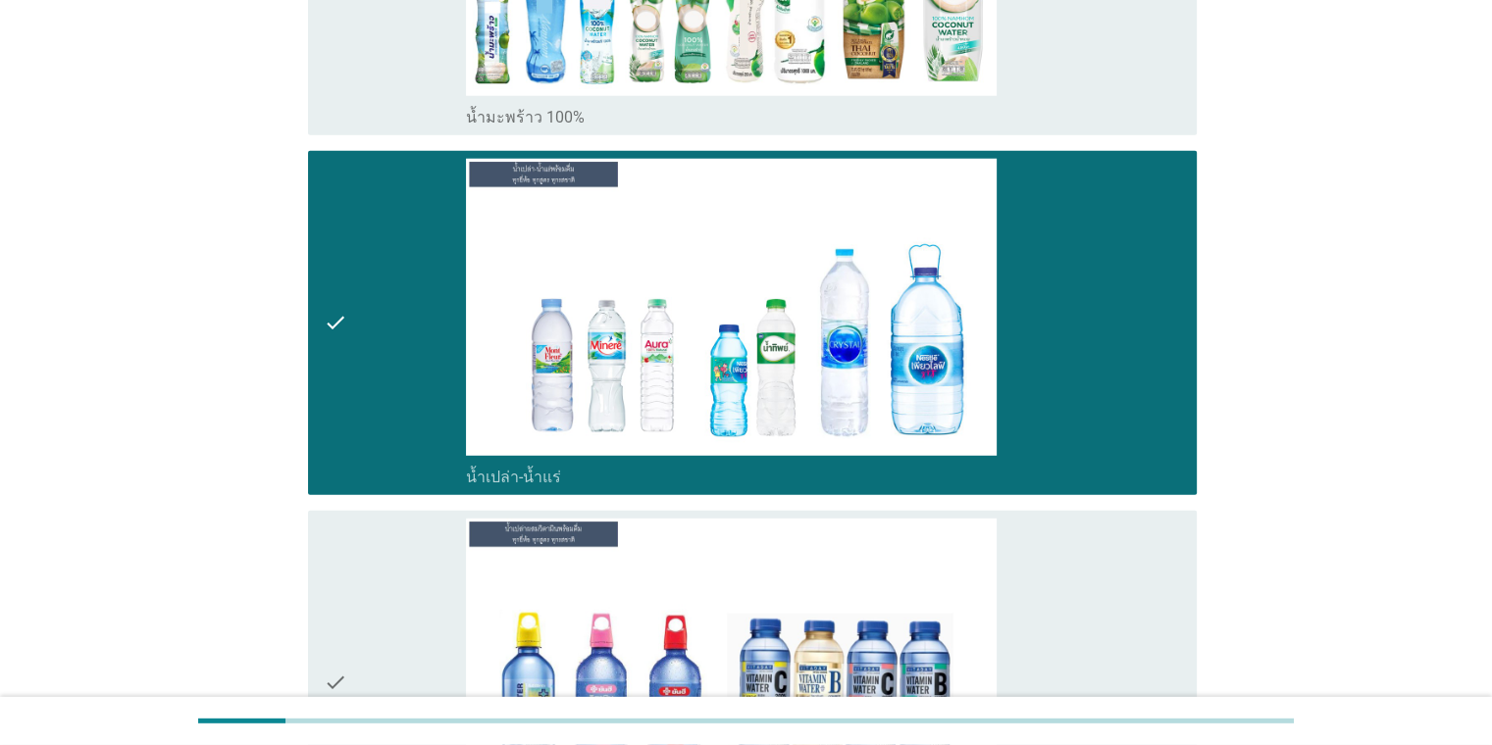
scroll to position [5868, 0]
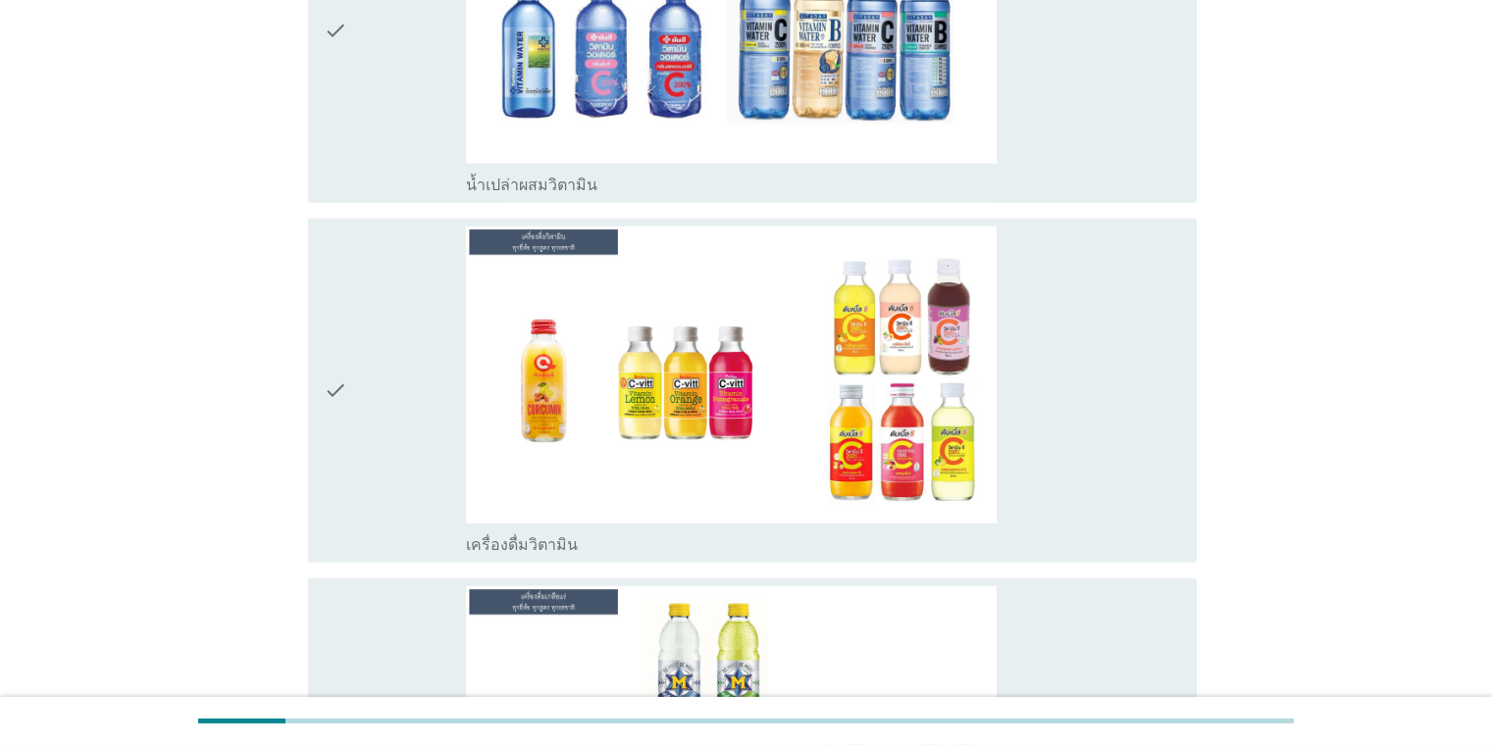
click at [1118, 346] on div "check_box_outline_blank เครื่องดื่มวิตามิน" at bounding box center [823, 391] width 714 height 329
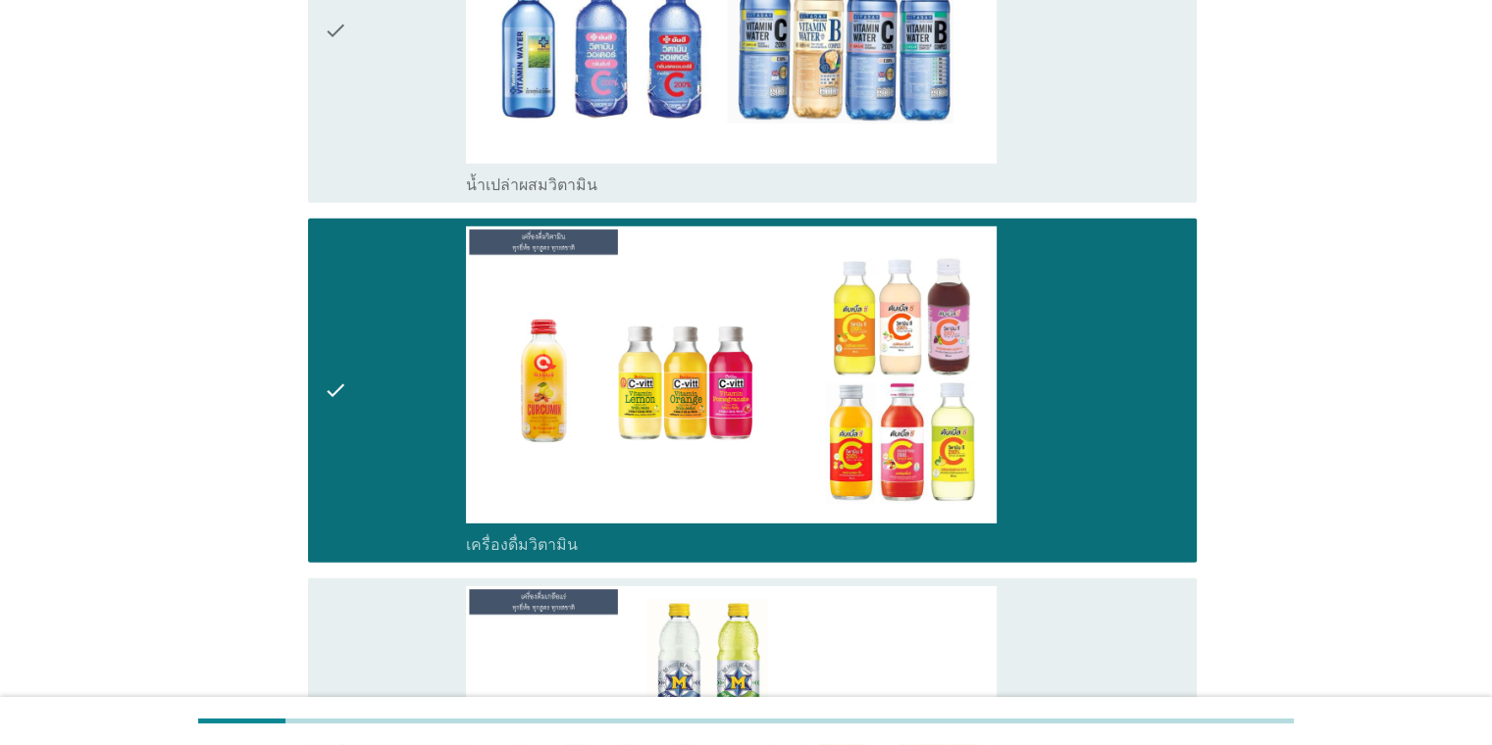
scroll to position [6520, 0]
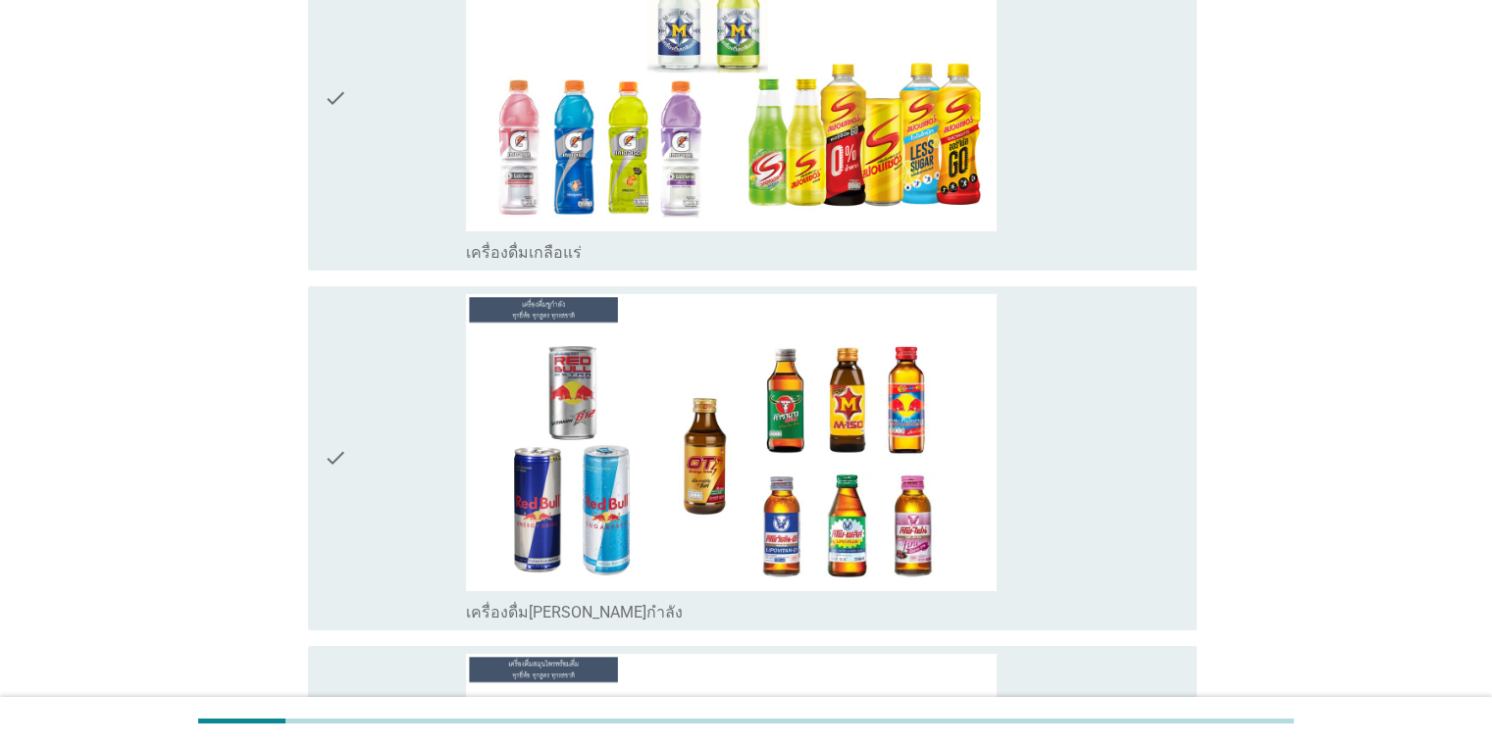
click at [1093, 415] on div "check_box_outline_blank เครื่องดื่ม[PERSON_NAME]กำลัง" at bounding box center [823, 458] width 714 height 329
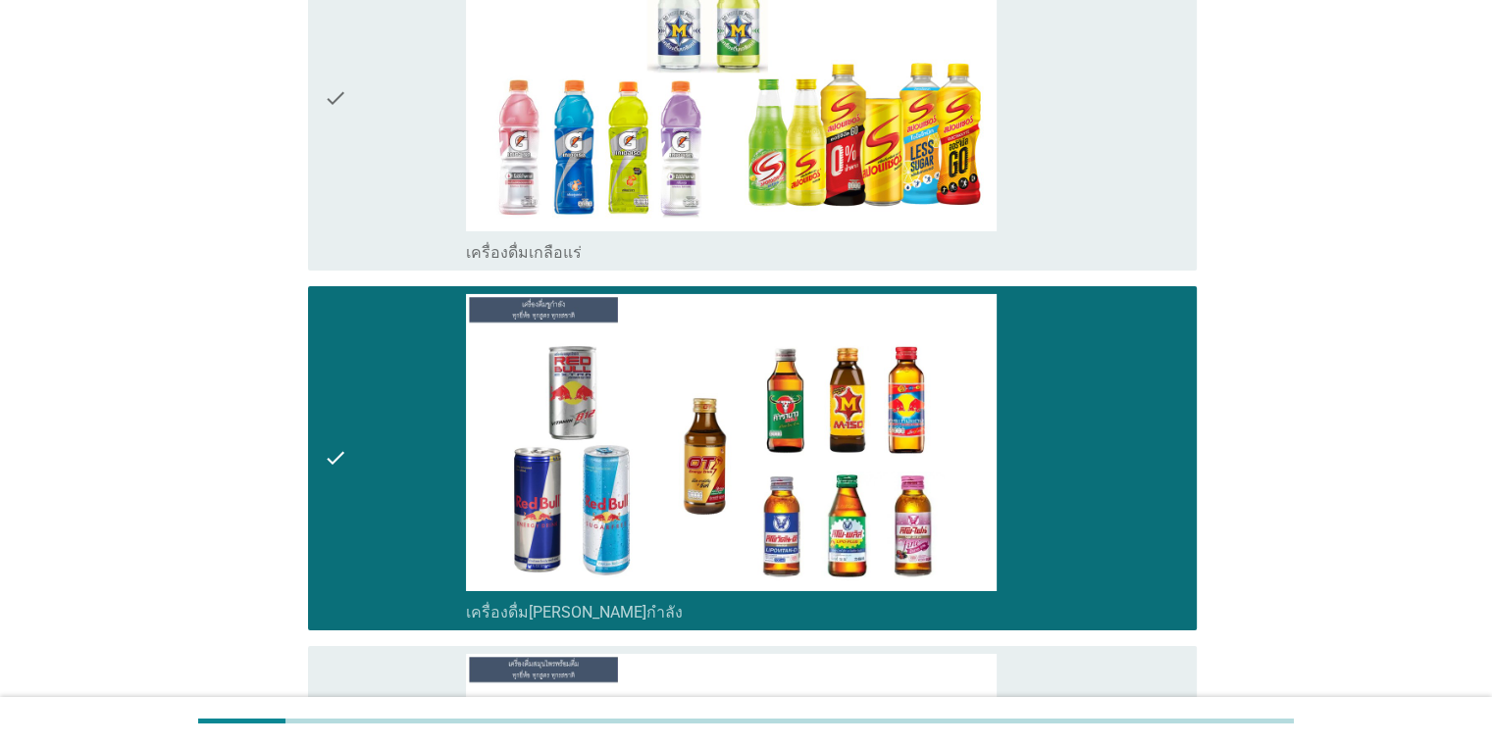
click at [1087, 188] on div "check_box_outline_blank เครื่องดื่มเกลือแร่" at bounding box center [823, 98] width 714 height 329
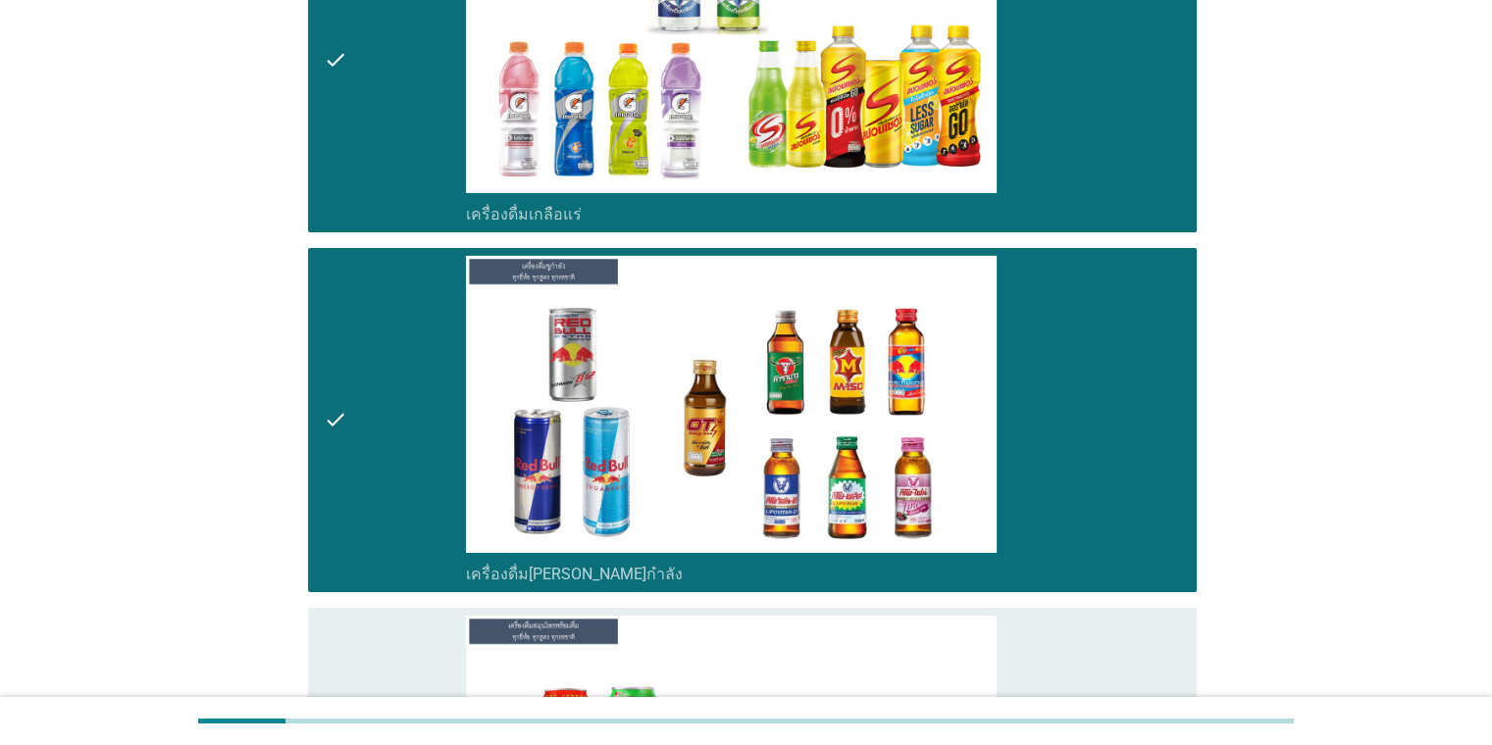
scroll to position [7171, 0]
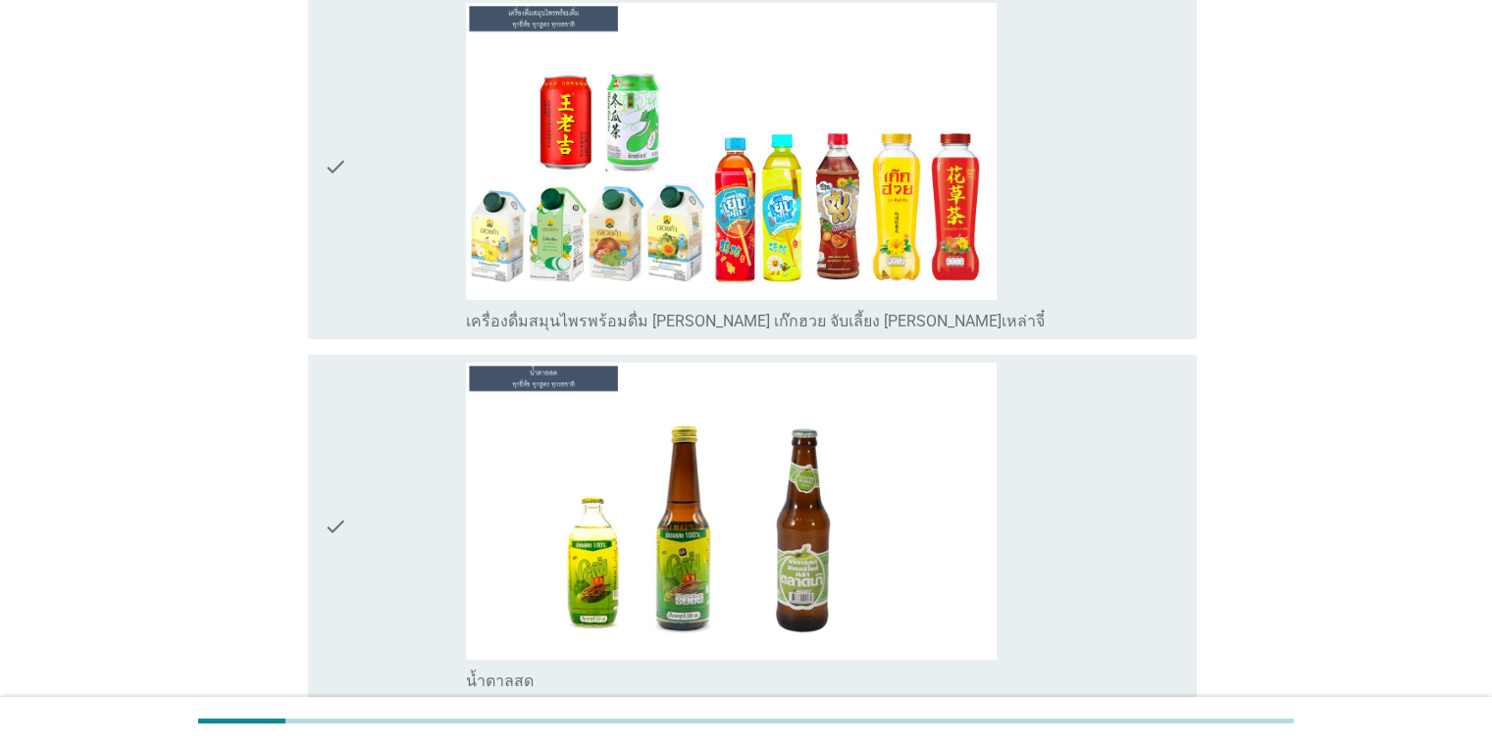
click at [1149, 229] on div "check_box_outline_blank เครื่องดื่มสมุนไพรพร้อมดื่ม [PERSON_NAME] เก๊กฮวย จับเล…" at bounding box center [823, 167] width 714 height 329
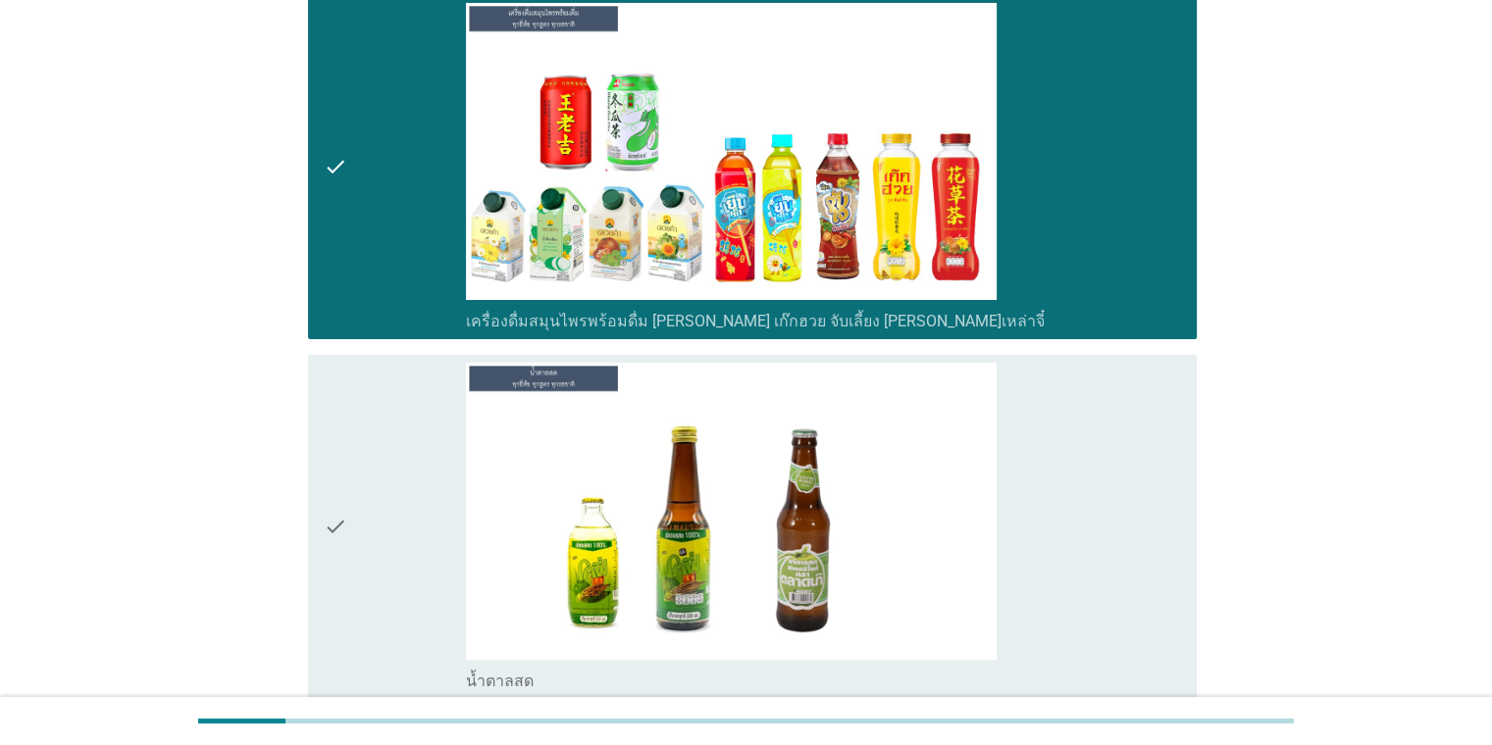
scroll to position [7823, 0]
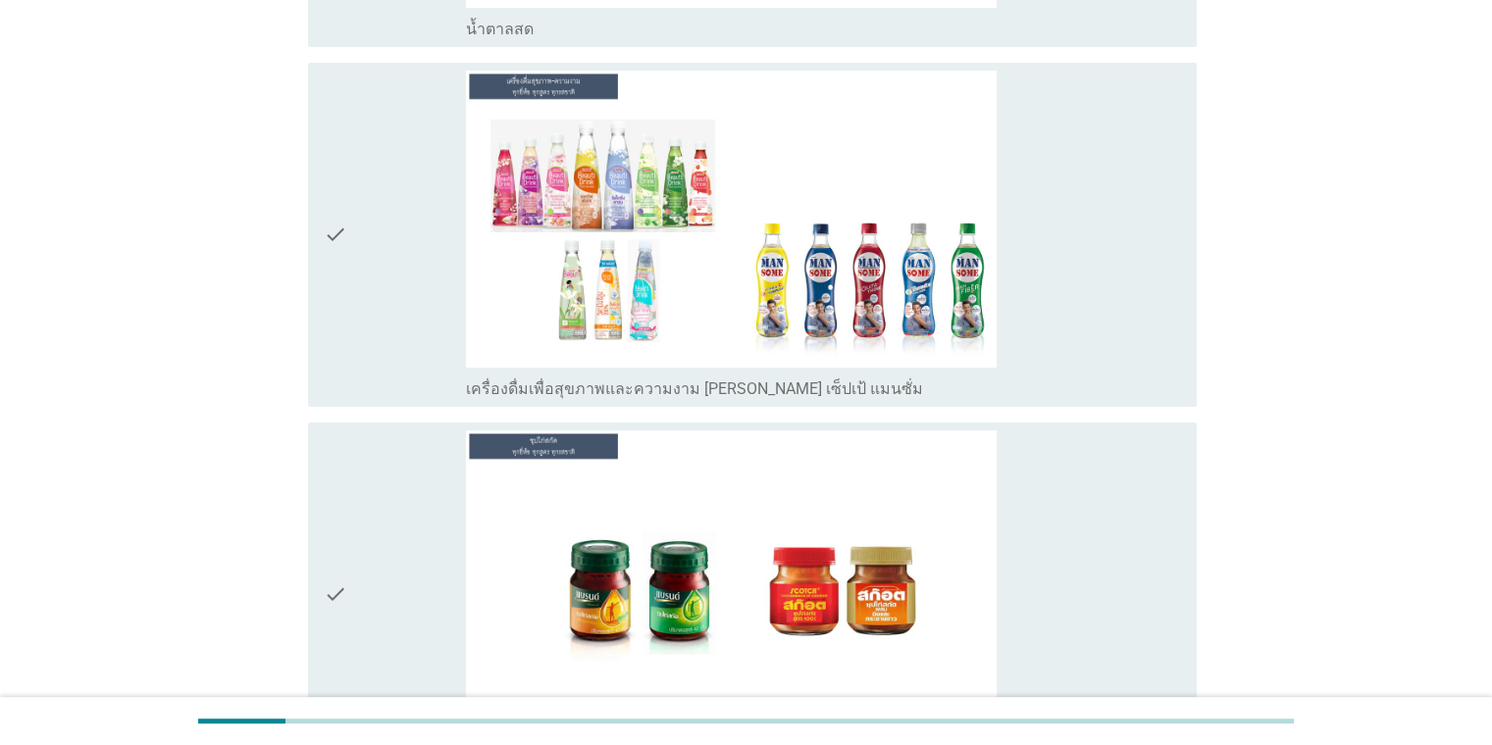
click at [1047, 298] on div "check_box_outline_blank เครื่องดื่มเพื่อสุขภาพและความงาม [PERSON_NAME] เซ็ปเป้ …" at bounding box center [823, 235] width 714 height 329
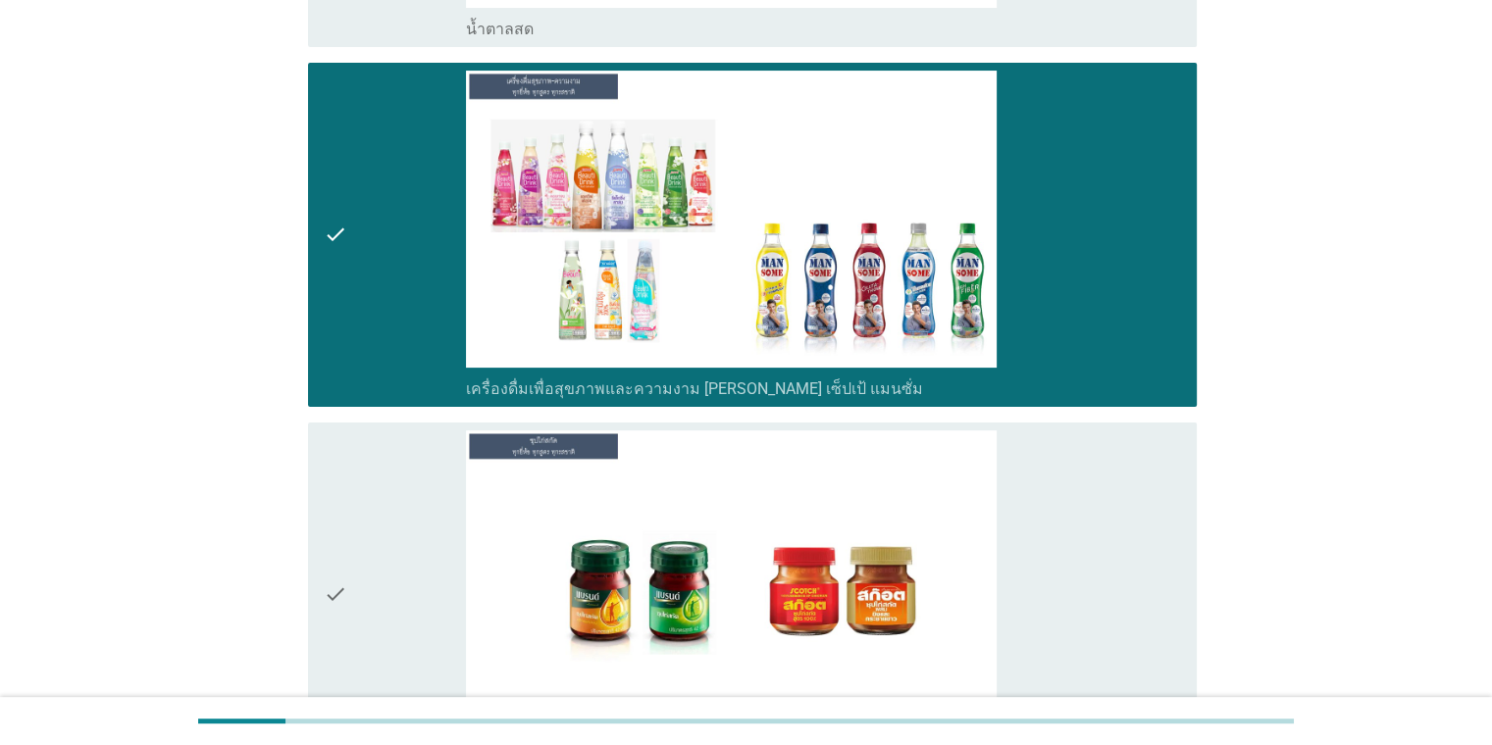
click at [1067, 531] on div "check_box_outline_blank ซุปไก่สกัด" at bounding box center [823, 595] width 714 height 329
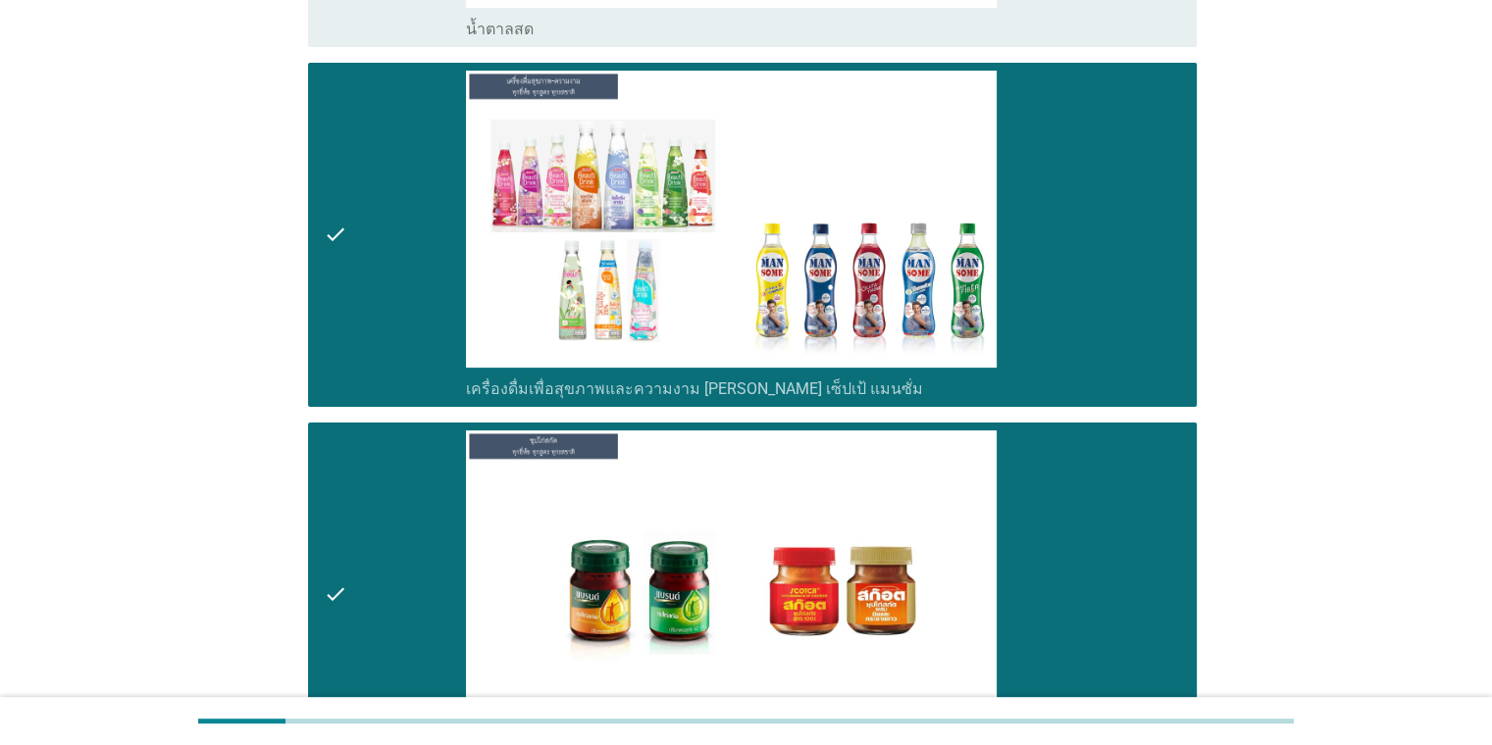
scroll to position [8399, 0]
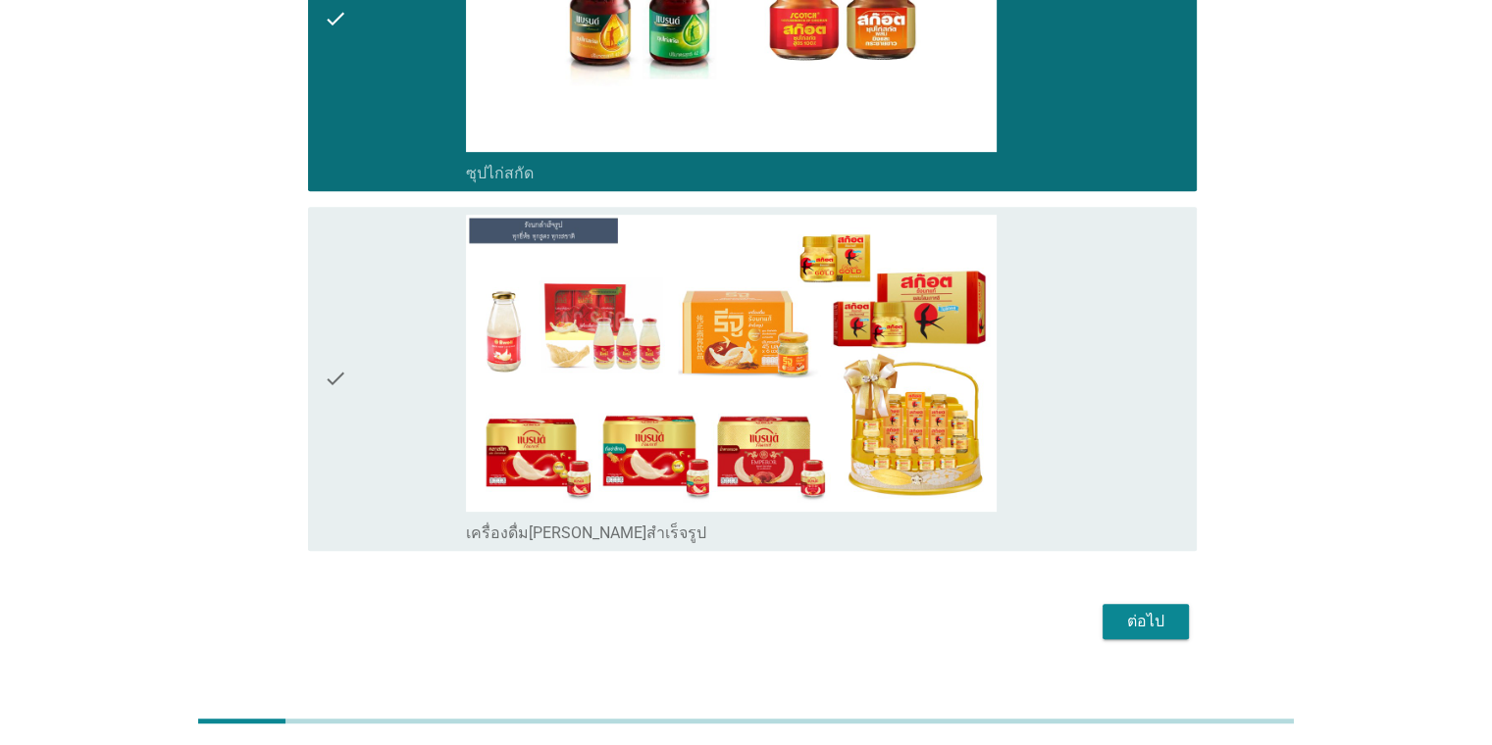
click at [1158, 397] on div "check_box_outline_blank เครื่องดื่ม[PERSON_NAME]สำเร็จรูป" at bounding box center [823, 379] width 714 height 329
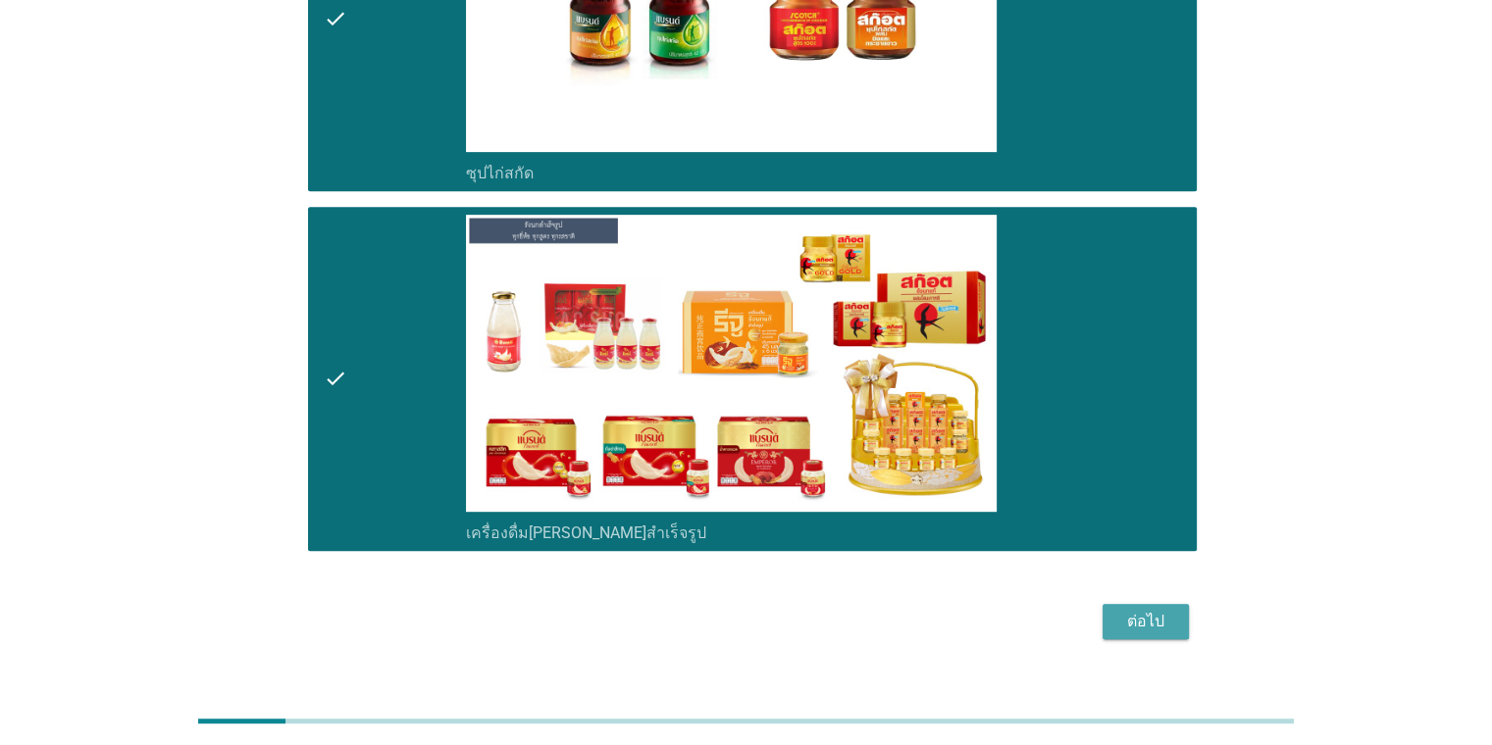
click at [1149, 610] on div "ต่อไป" at bounding box center [1145, 622] width 55 height 24
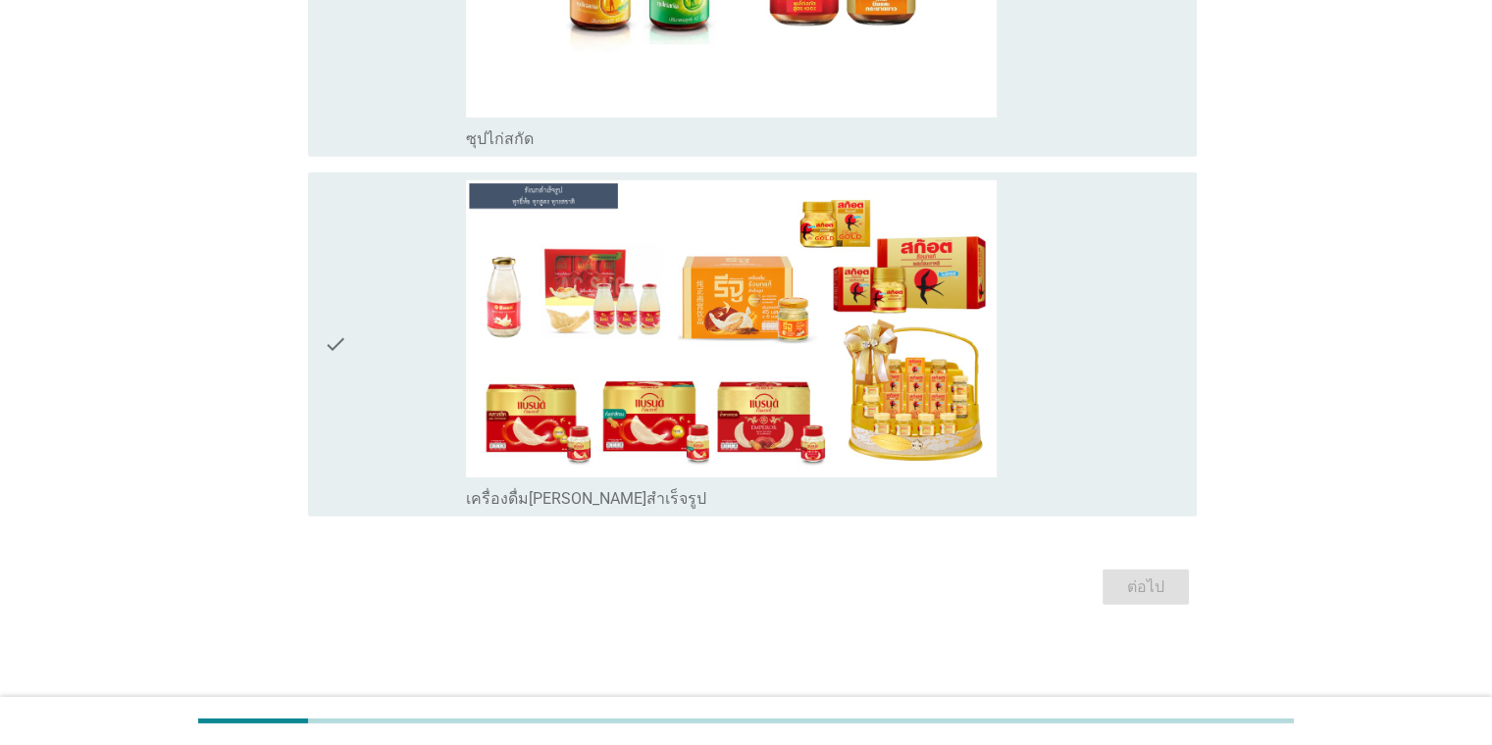
scroll to position [0, 0]
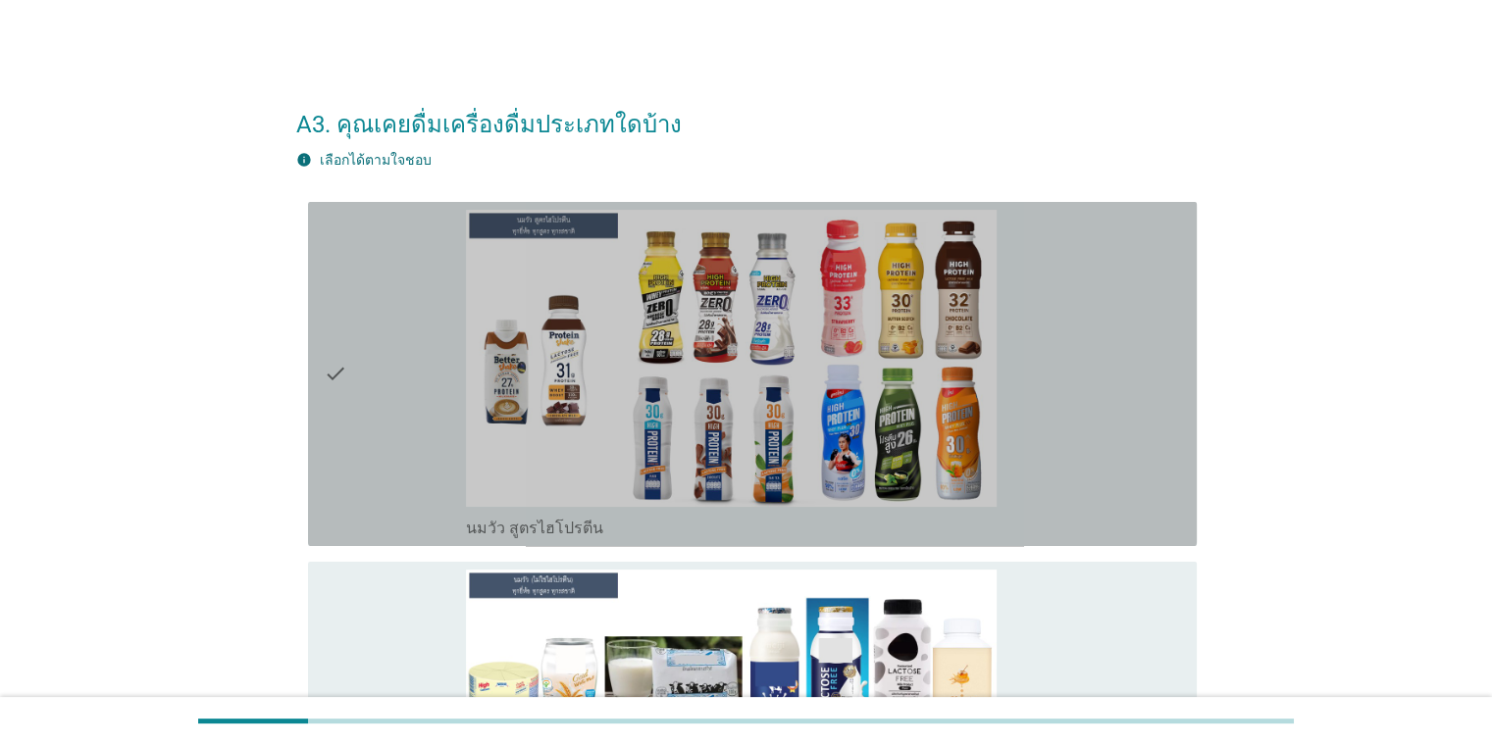
click at [1153, 469] on div "check_box_outline_blank นมวัว สูตรไฮโปรตีน" at bounding box center [823, 374] width 714 height 329
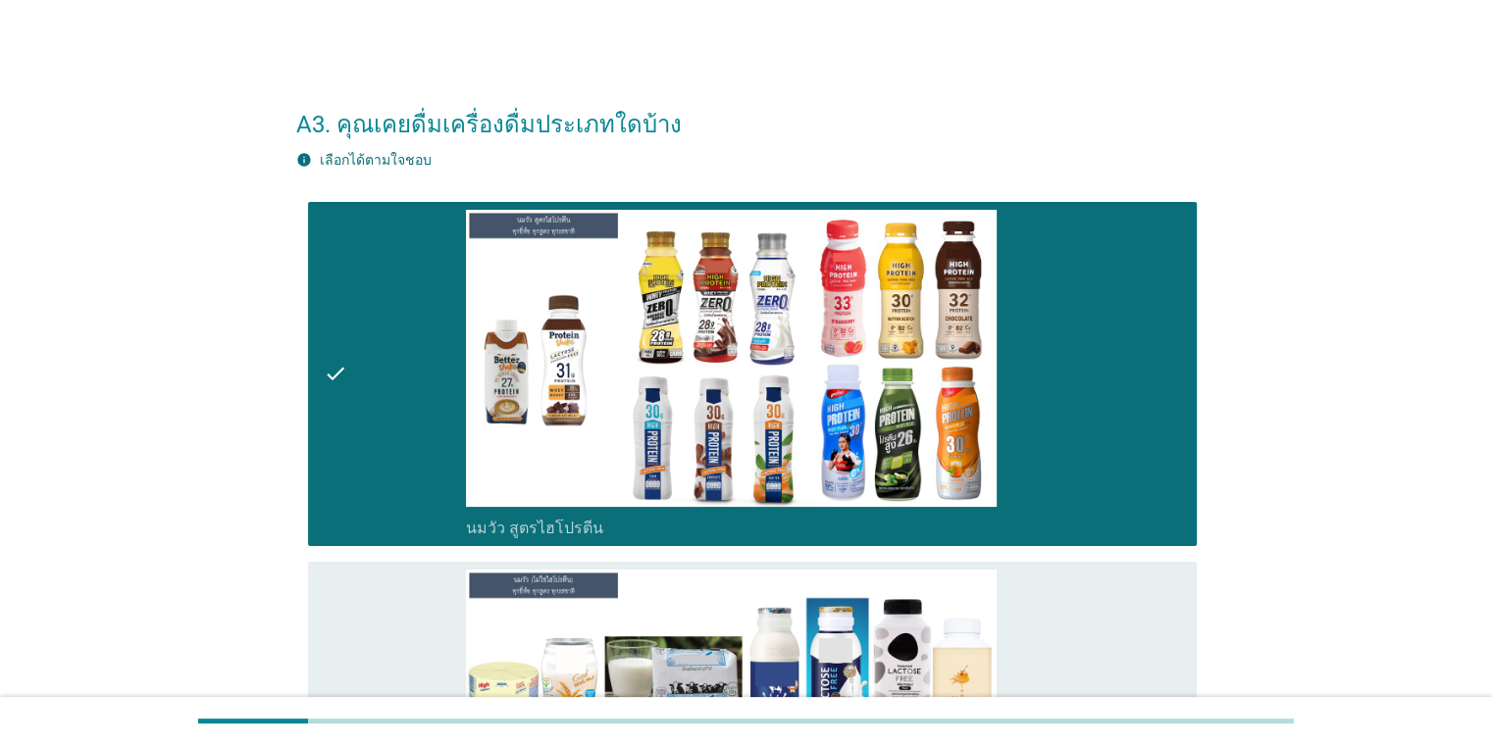
scroll to position [651, 0]
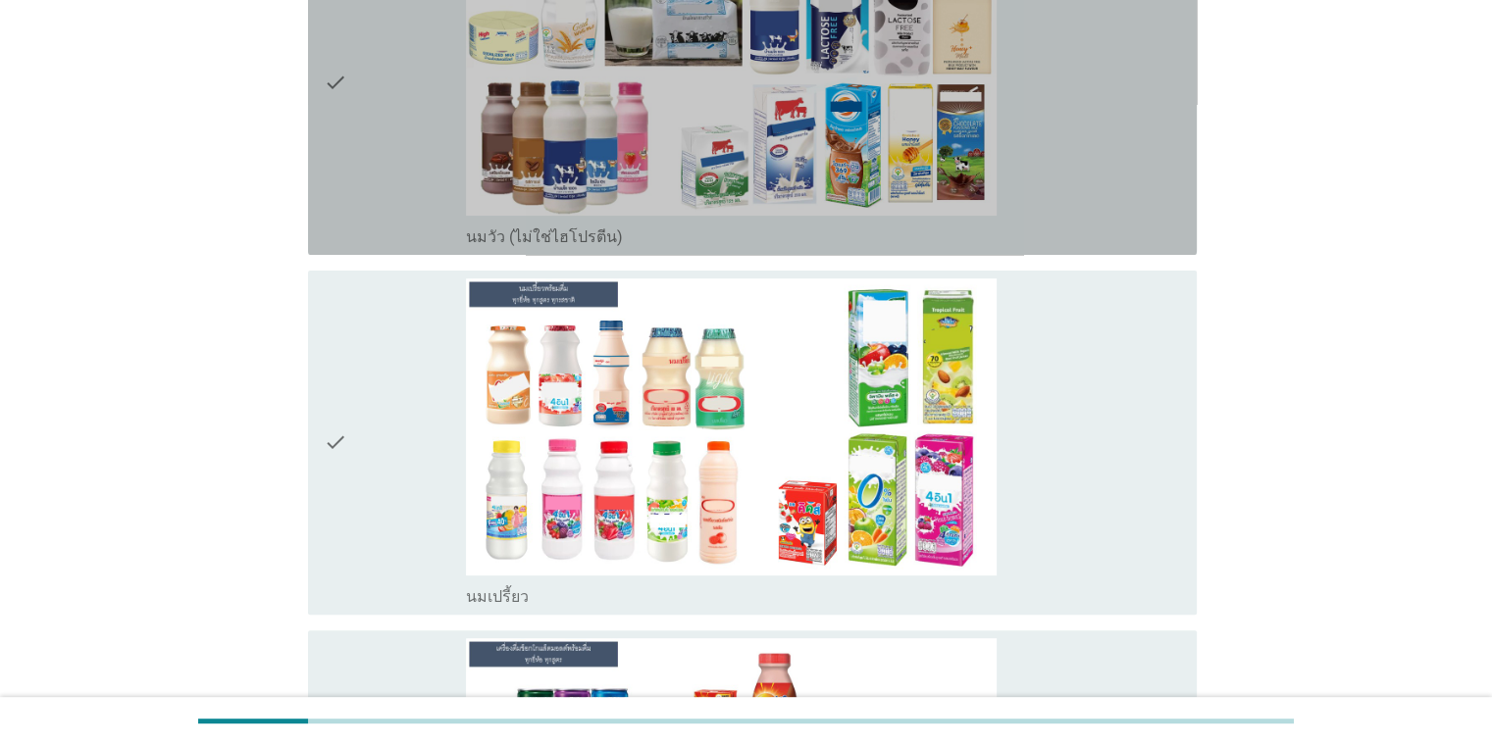
click at [1077, 160] on div "check_box_outline_blank นมวัว (ไม่ใช่ไฮโปรตีน)" at bounding box center [823, 83] width 714 height 329
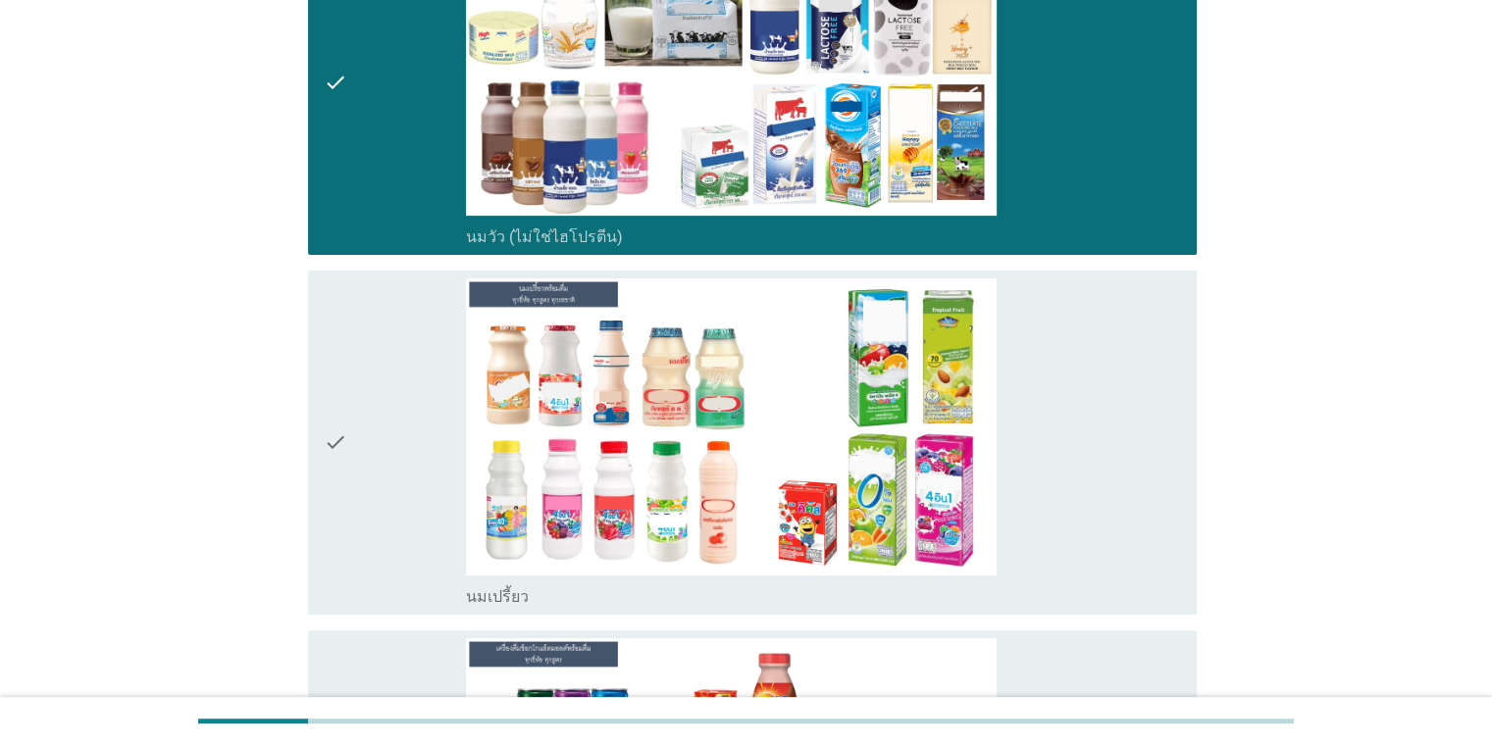
click at [1031, 405] on div "check_box_outline_blank นมเปรี้ยว" at bounding box center [823, 443] width 714 height 329
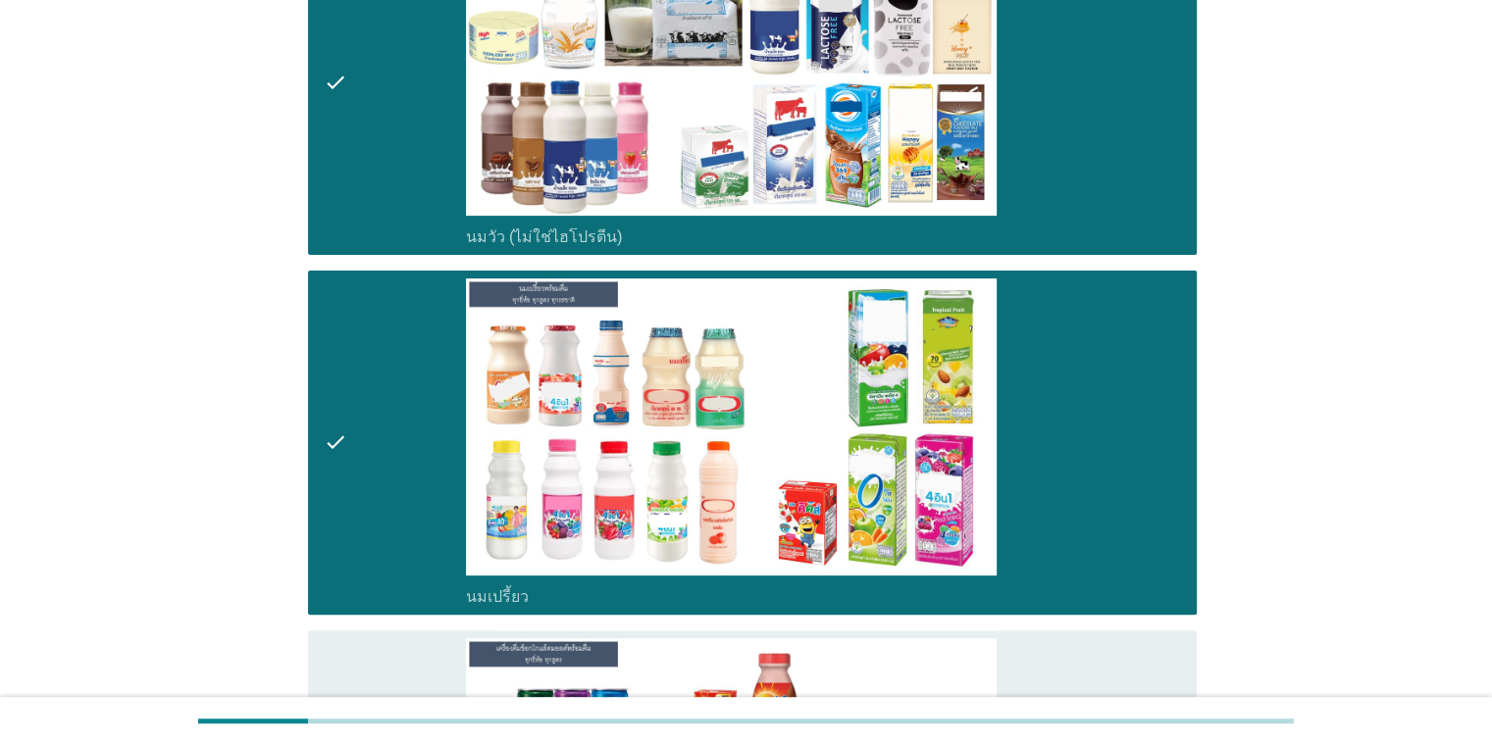
scroll to position [1303, 0]
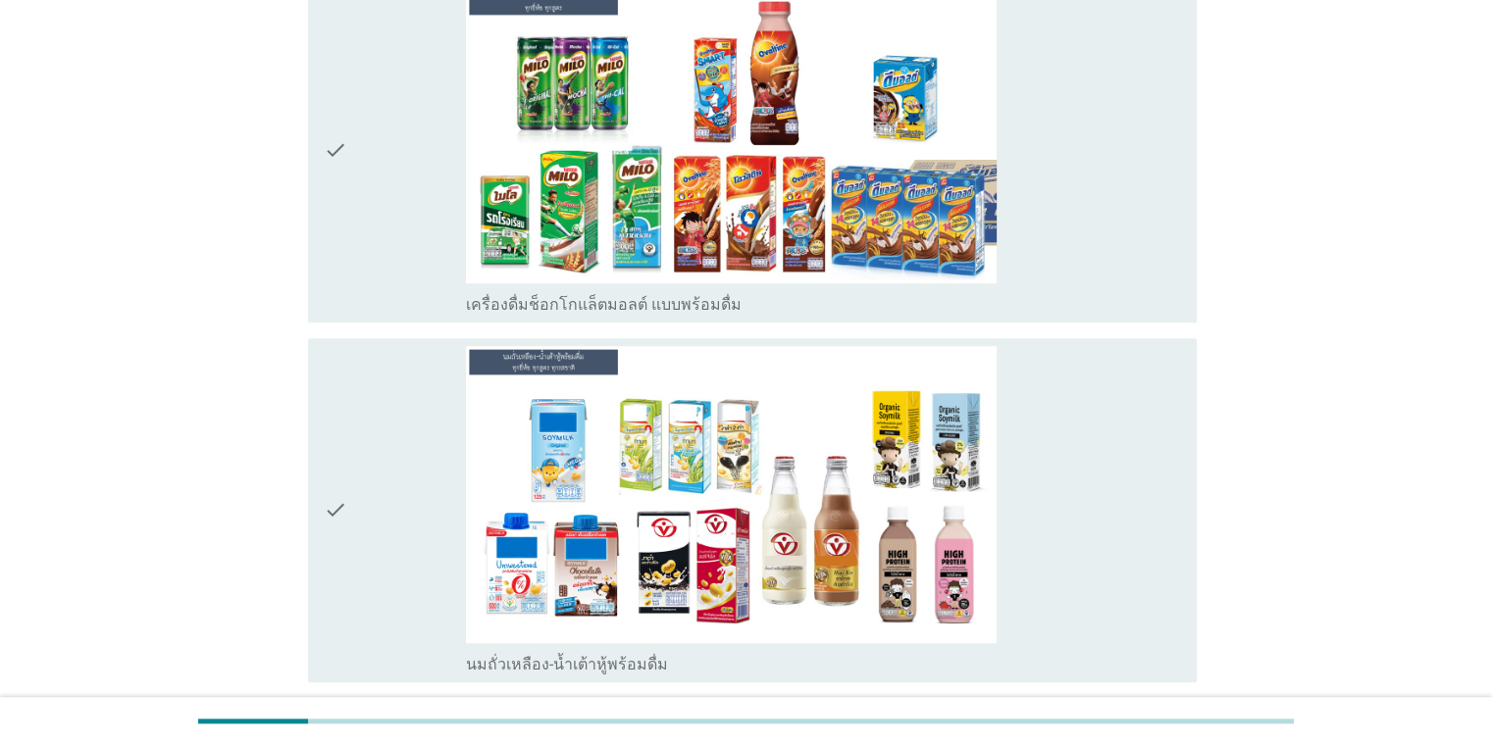
click at [1110, 161] on div "check_box_outline_blank เครื่องดื่มช็อกโกแล็ตมอลต์ แบบพร้อมดื่ม" at bounding box center [823, 150] width 714 height 329
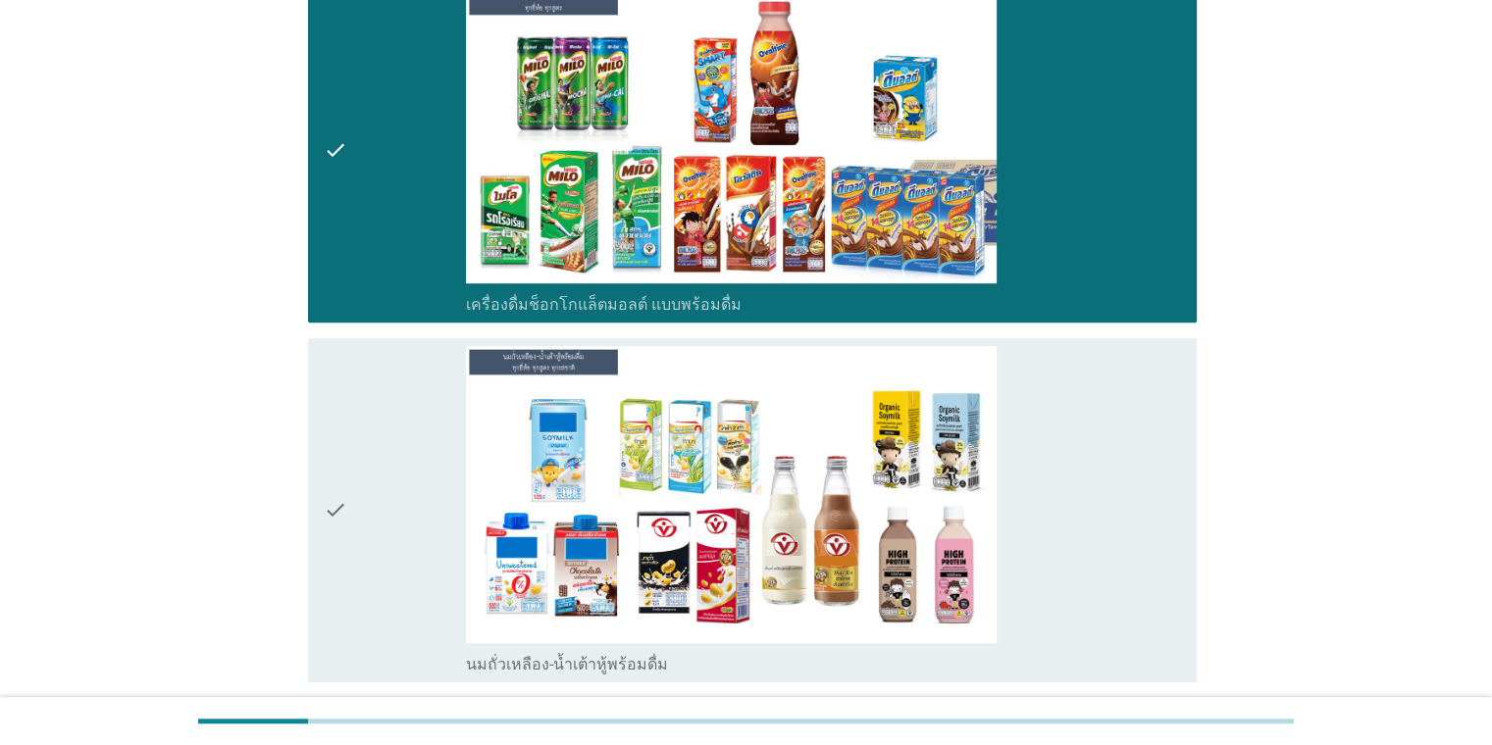
click at [1063, 462] on div "check_box_outline_blank นมถั่วเหลือง-น้ำเต้าหู้พร้อมดื่ม" at bounding box center [823, 510] width 714 height 329
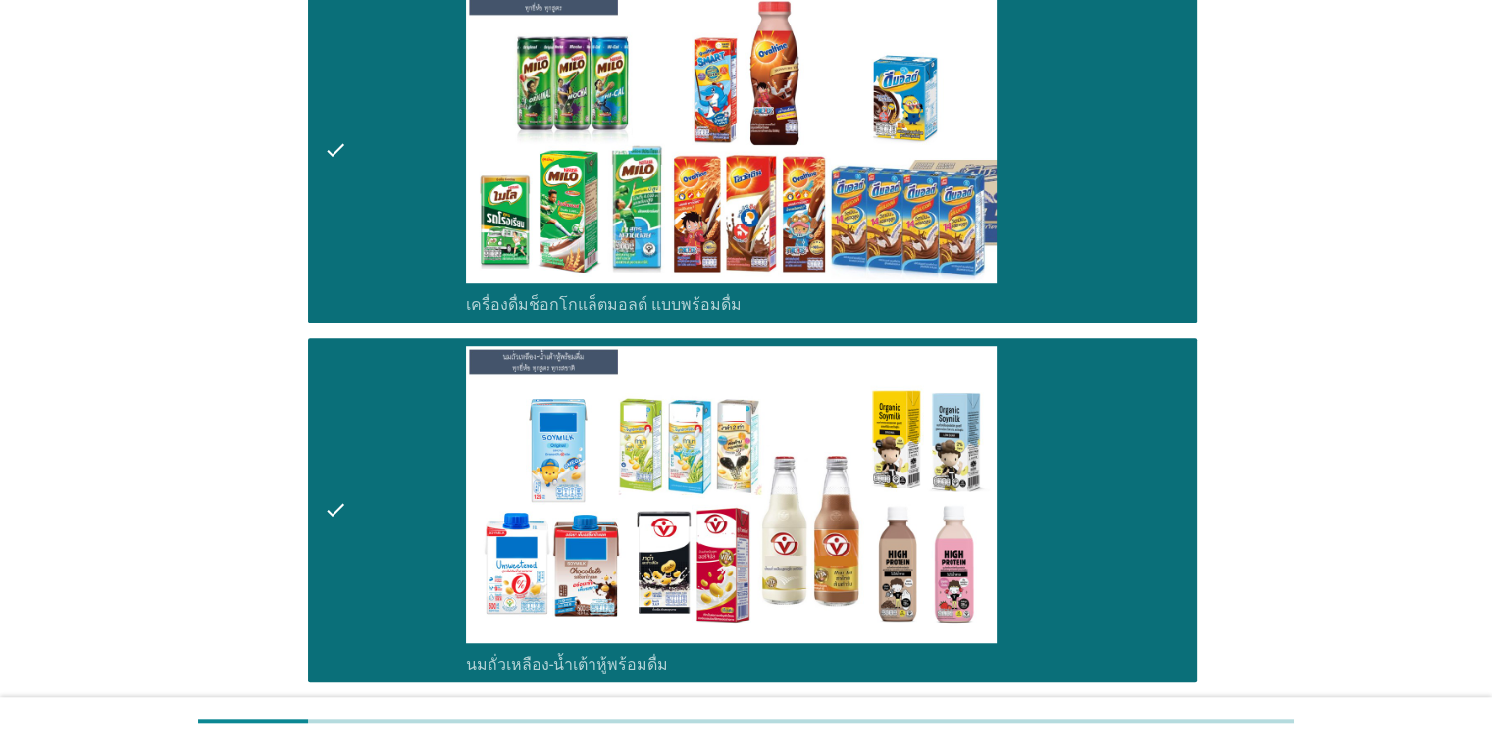
scroll to position [1956, 0]
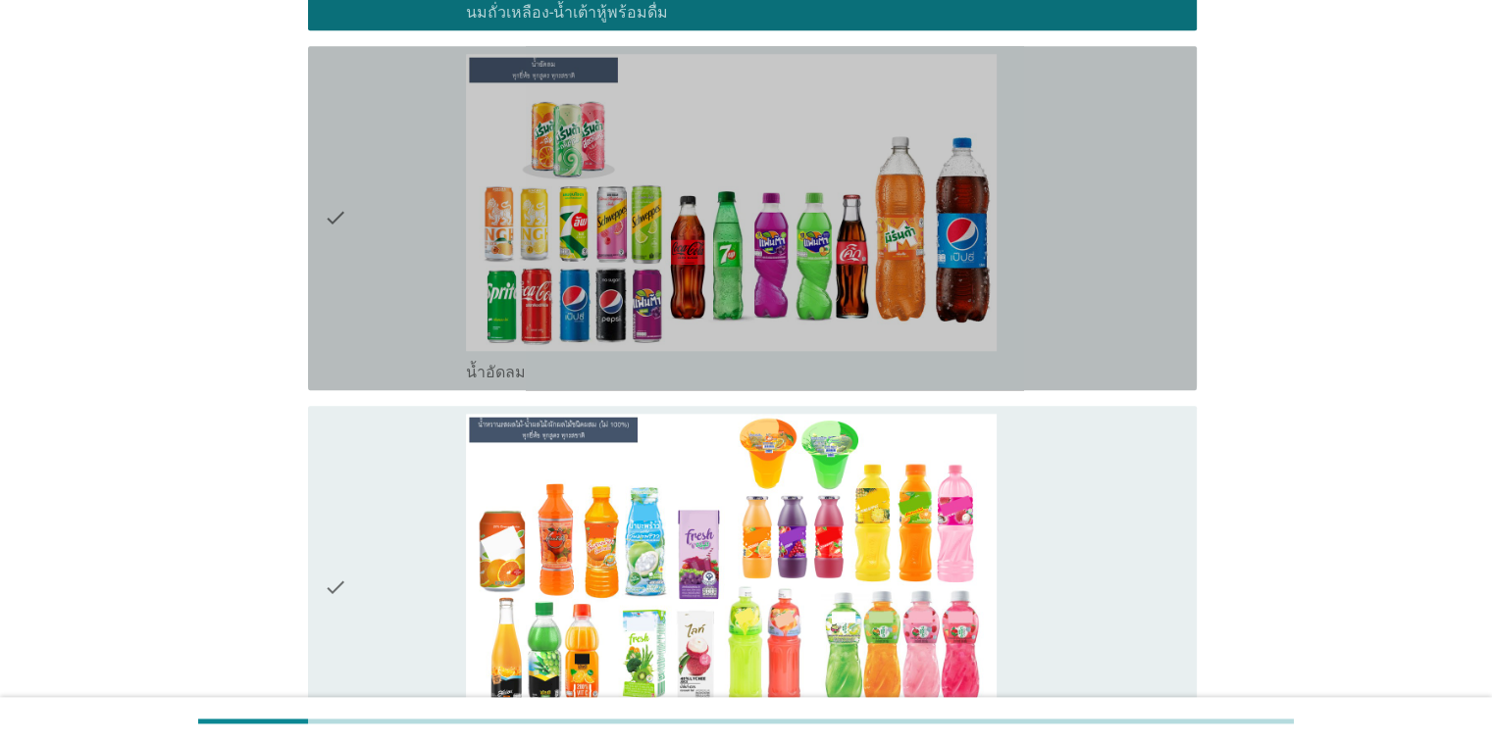
click at [1132, 288] on div "check_box_outline_blank น้ำอัดลม" at bounding box center [823, 218] width 714 height 329
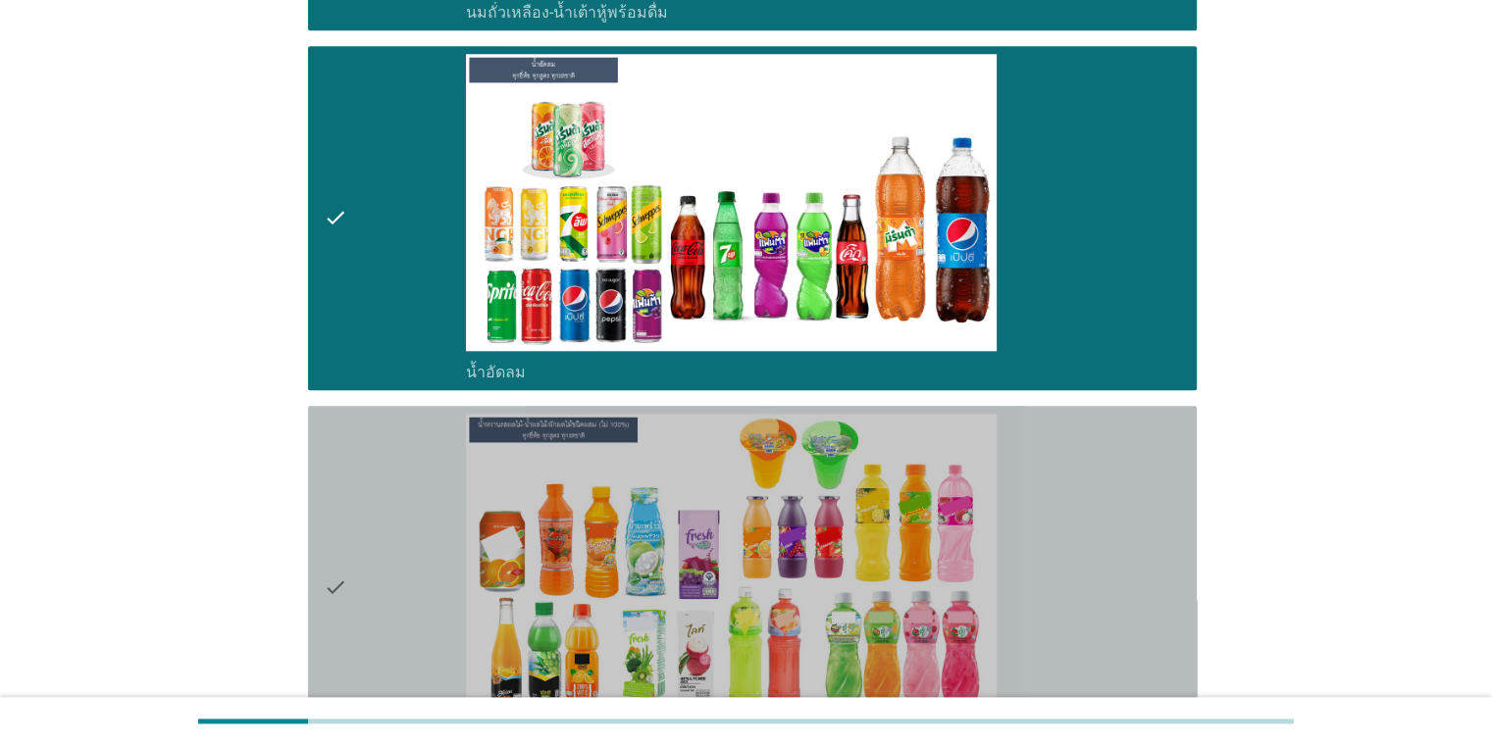
click at [1040, 512] on div "check_box_outline_blank น้ำหวานรสผลไม้-น้ำผลไม้/ผักผลไม้ชนิดผสม (ไม่ 100%) [PER…" at bounding box center [823, 588] width 714 height 348
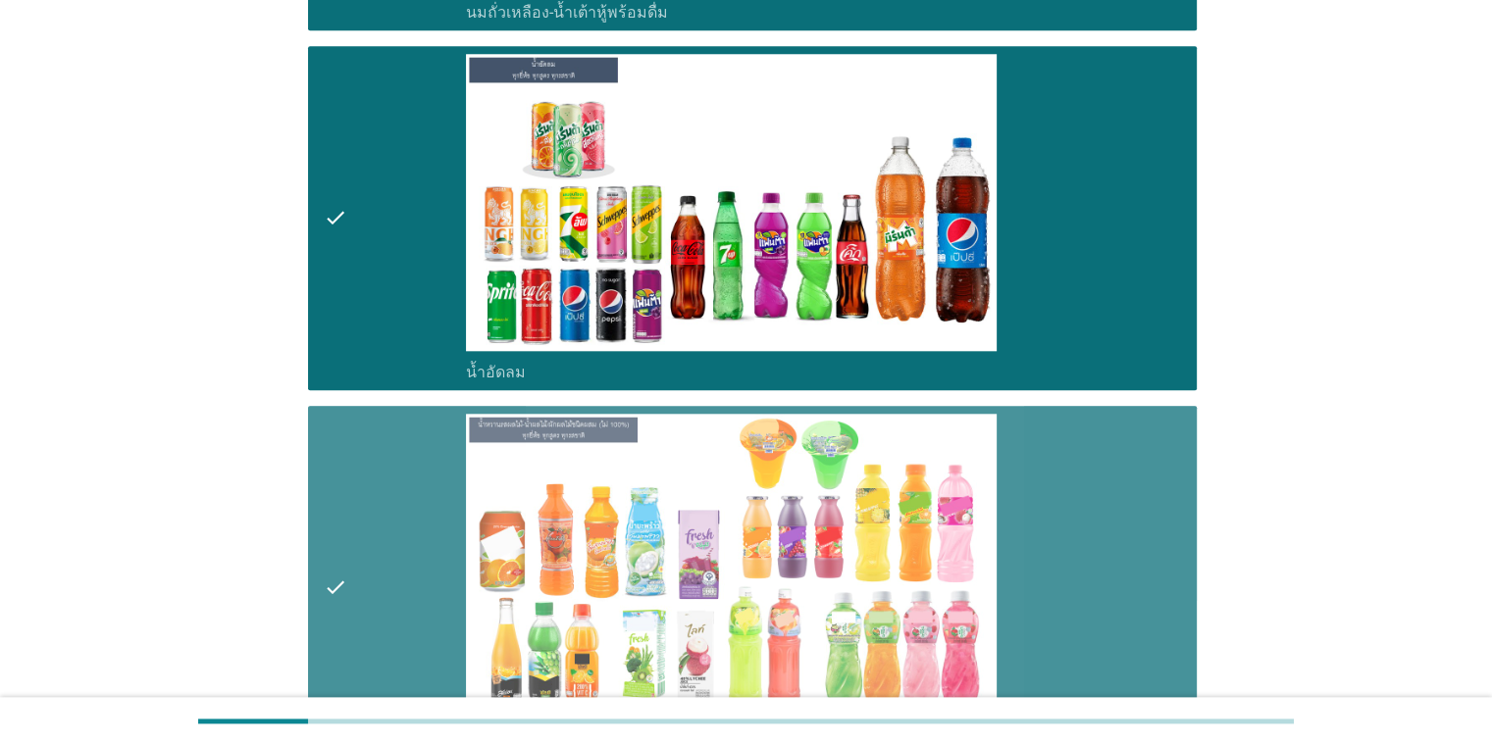
scroll to position [2608, 0]
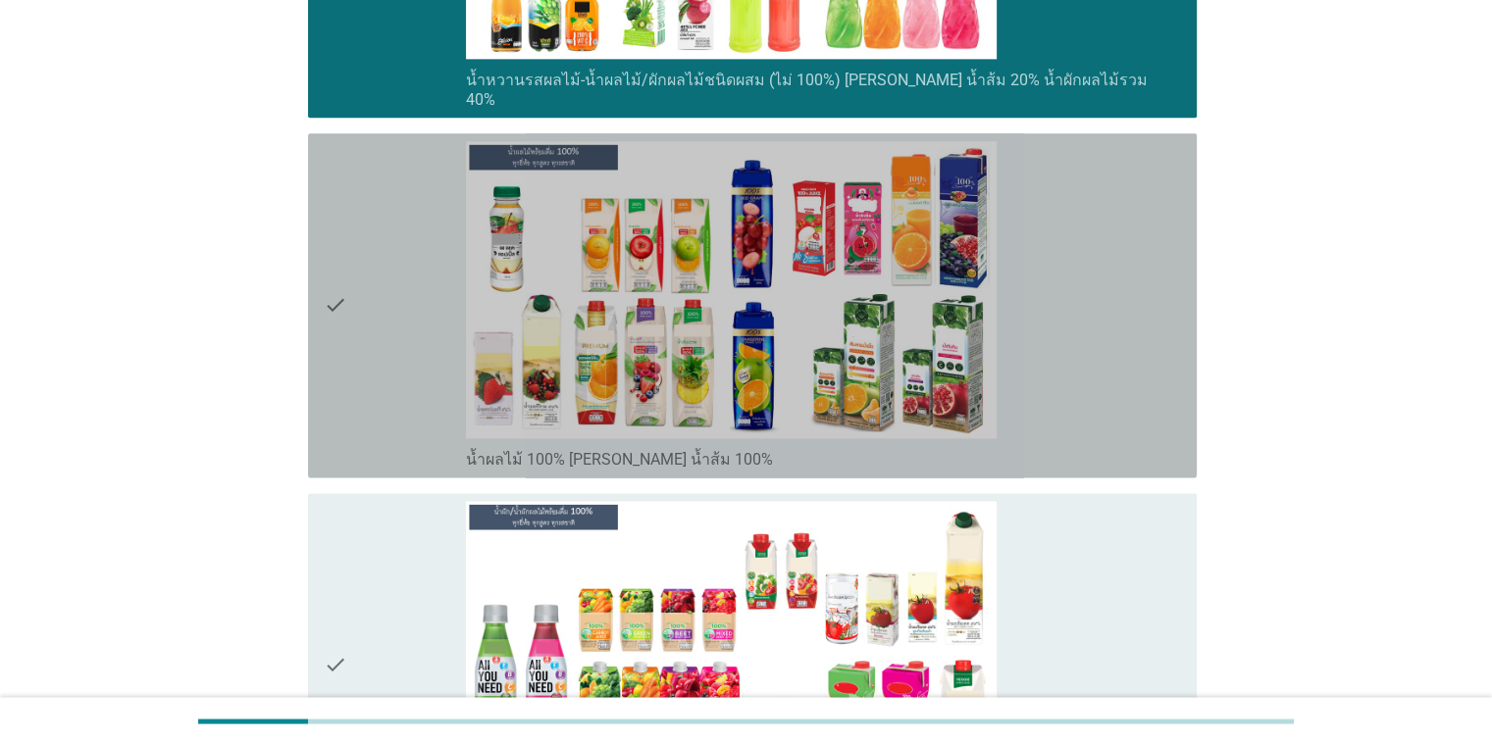
click at [1130, 334] on div "check_box_outline_blank น้ำผลไม้ 100% [PERSON_NAME] น้ำส้ม 100%" at bounding box center [823, 305] width 714 height 329
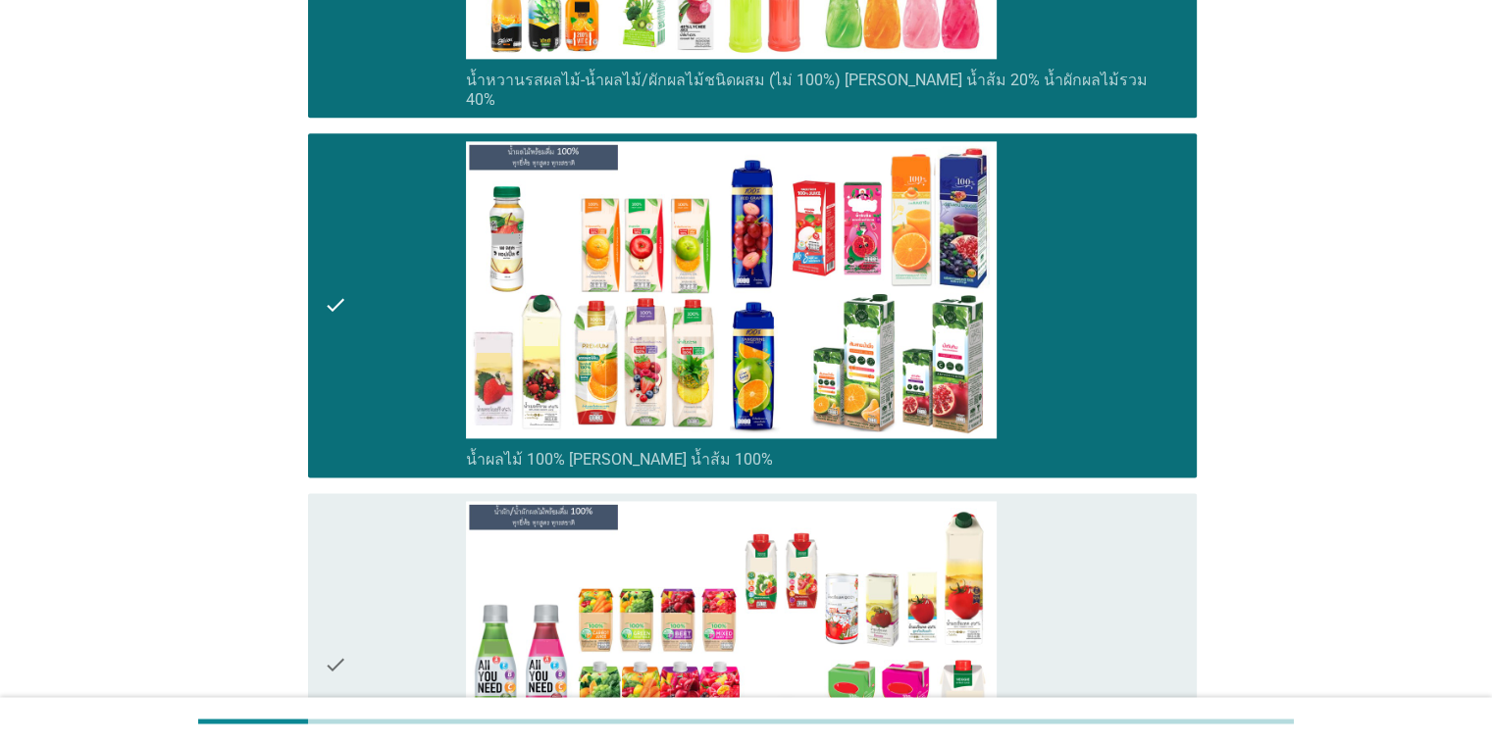
click at [1102, 615] on div "check_box_outline_blank น้ำผัก/น้ำผักผลไม้ 100% [PERSON_NAME] มะเขือเทศ 100% น้…" at bounding box center [823, 665] width 714 height 329
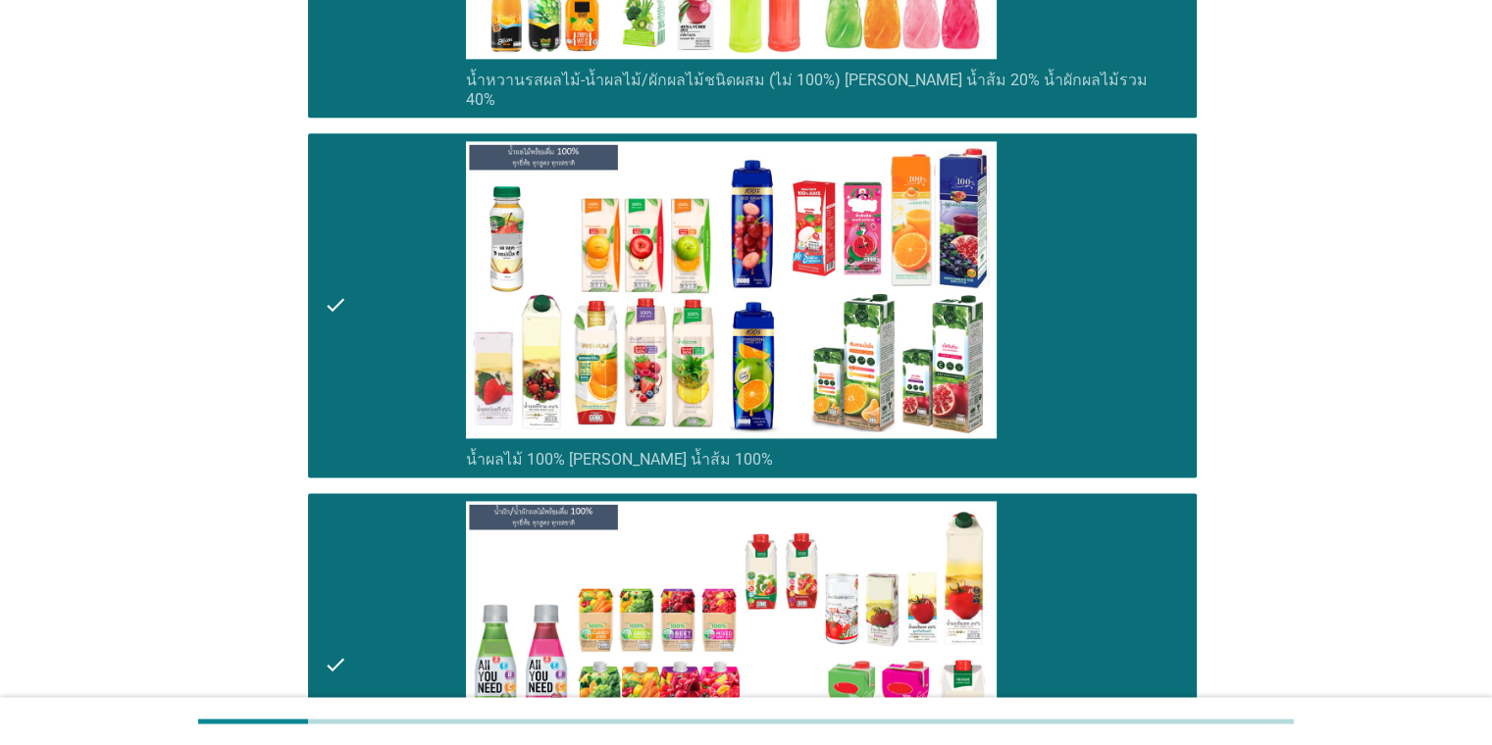
scroll to position [3260, 0]
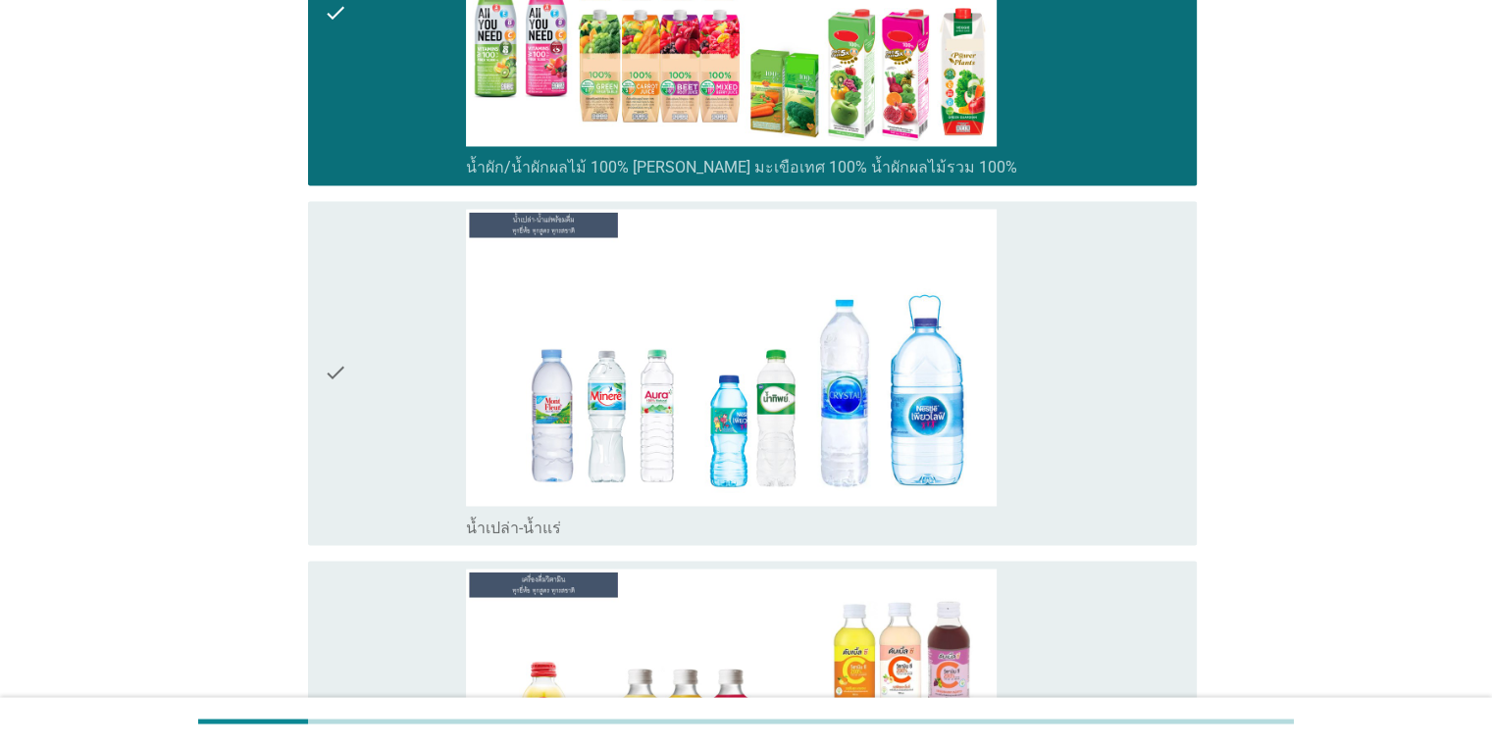
click at [1048, 374] on div "check_box_outline_blank น้ำเปล่า-น้ำแร่" at bounding box center [823, 373] width 714 height 329
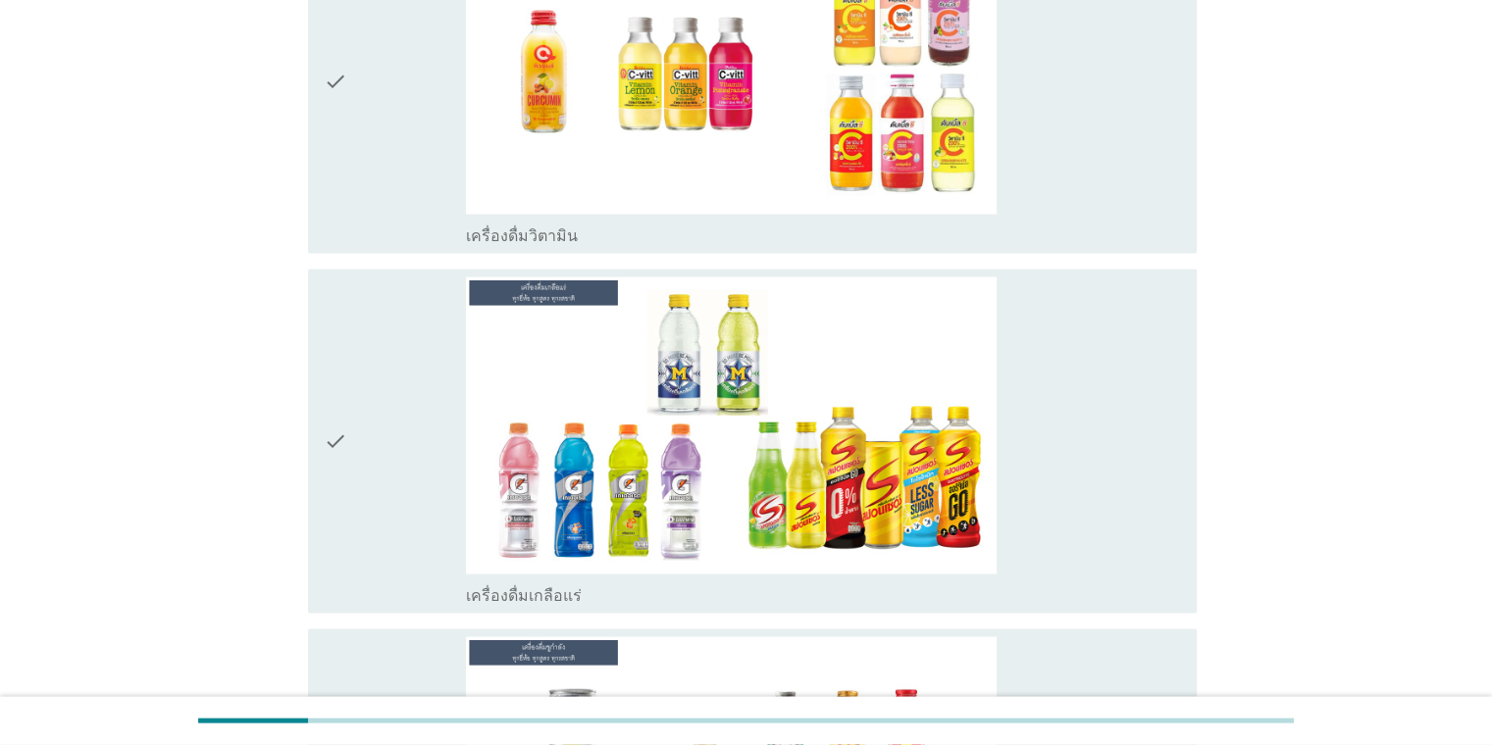
scroll to position [4563, 0]
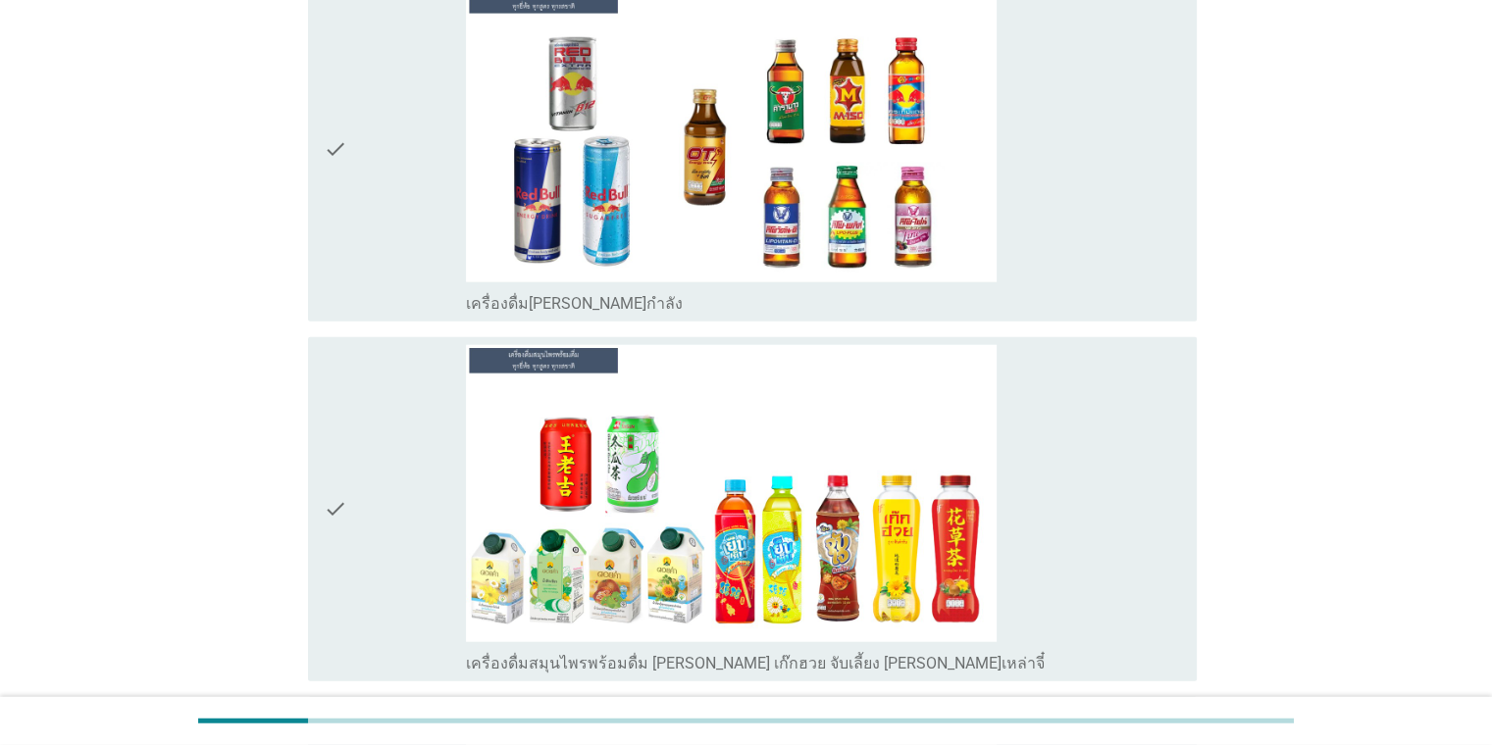
click at [1059, 487] on div "check_box_outline_blank เครื่องดื่มสมุนไพรพร้อมดื่ม [PERSON_NAME] เก๊กฮวย จับเล…" at bounding box center [823, 509] width 714 height 329
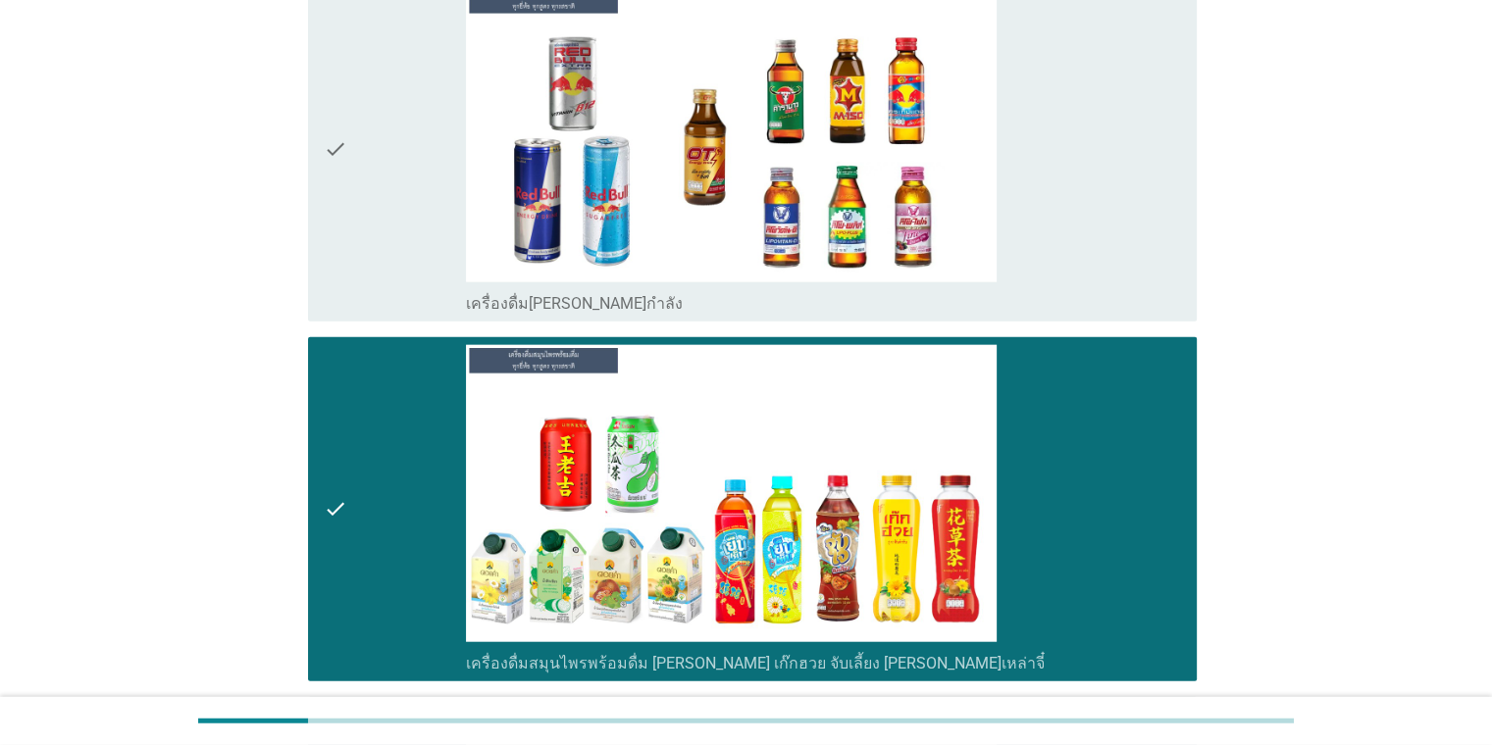
scroll to position [5215, 0]
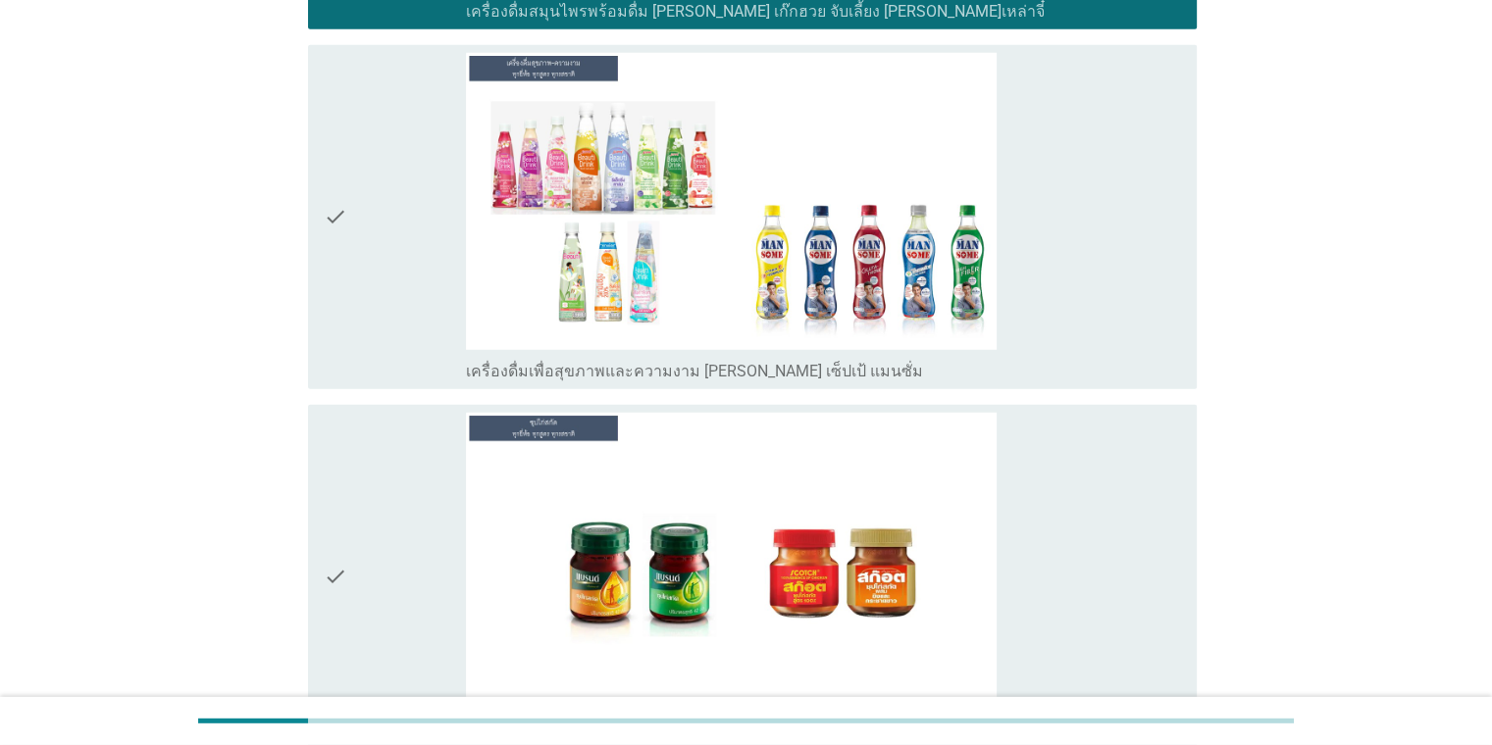
drag, startPoint x: 1041, startPoint y: 499, endPoint x: 1087, endPoint y: 510, distance: 47.3
click at [1041, 500] on div "check_box_outline_blank ซุปไก่สกัด" at bounding box center [823, 577] width 714 height 329
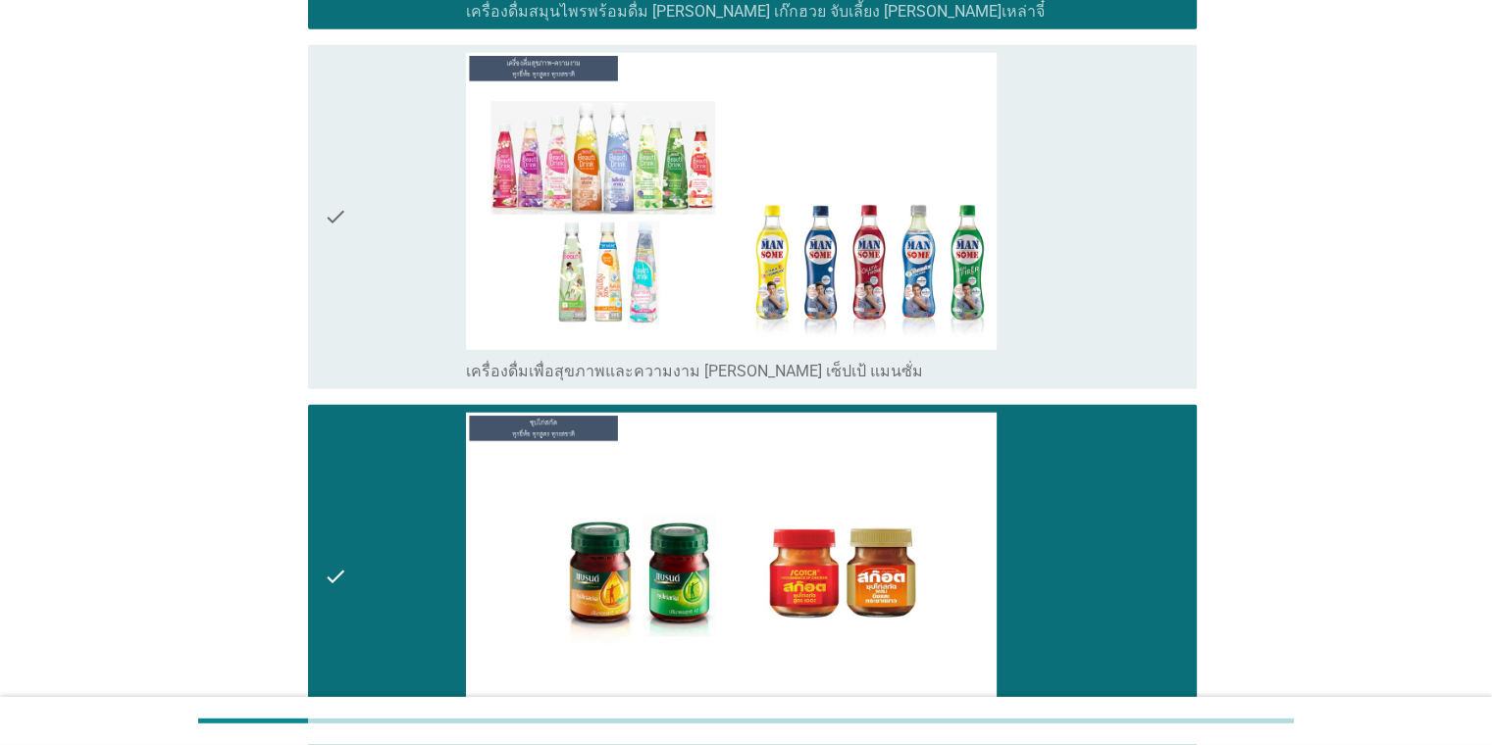
scroll to position [5778, 0]
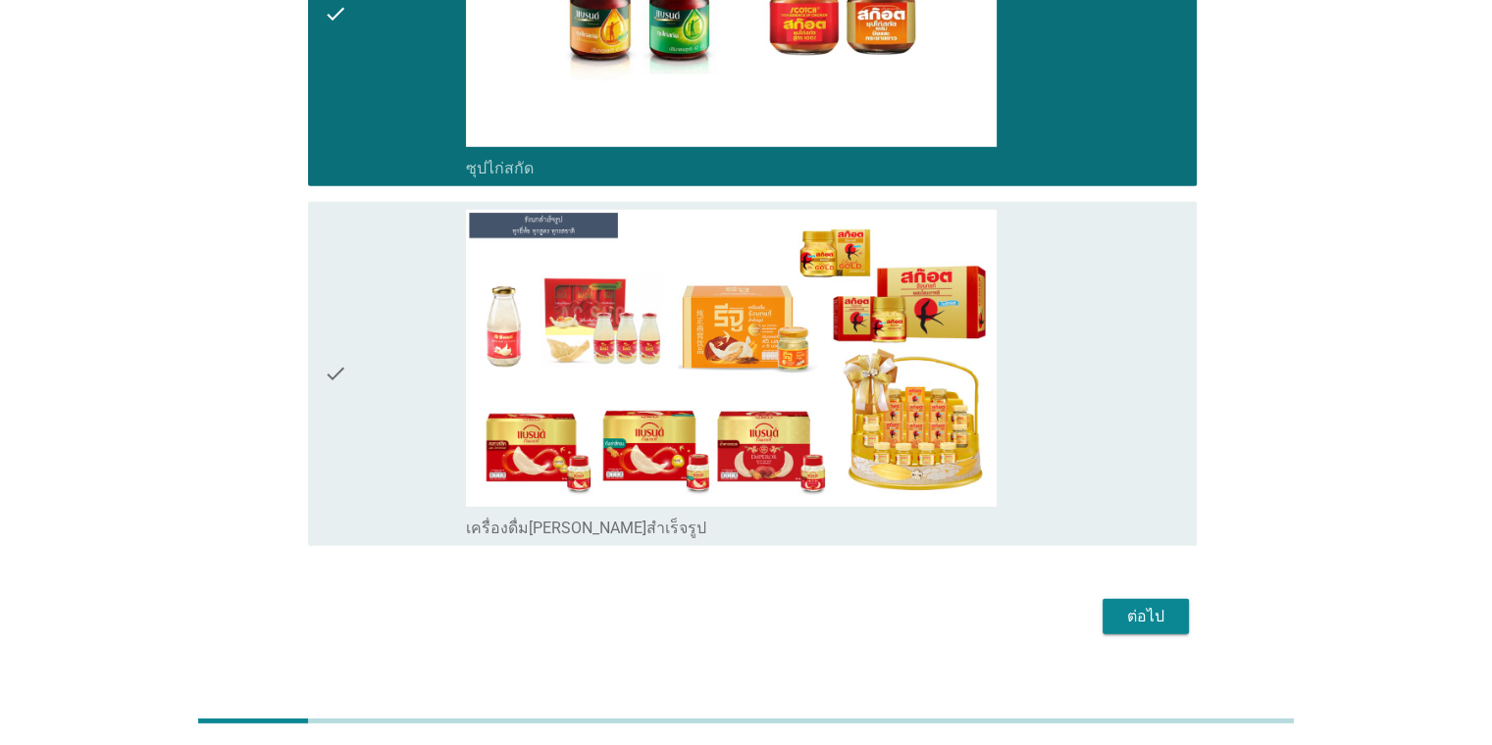
click at [1149, 605] on div "ต่อไป" at bounding box center [1145, 617] width 55 height 24
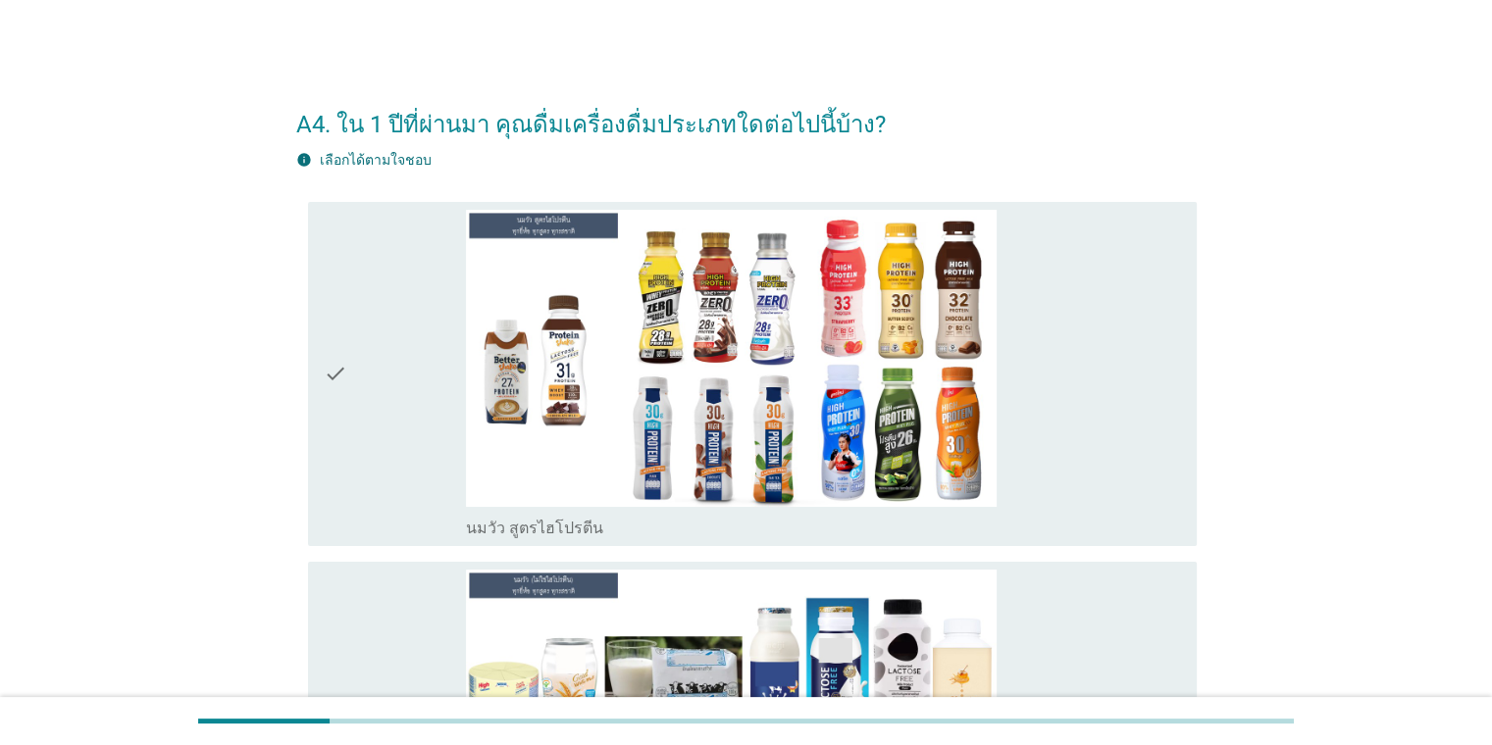
scroll to position [651, 0]
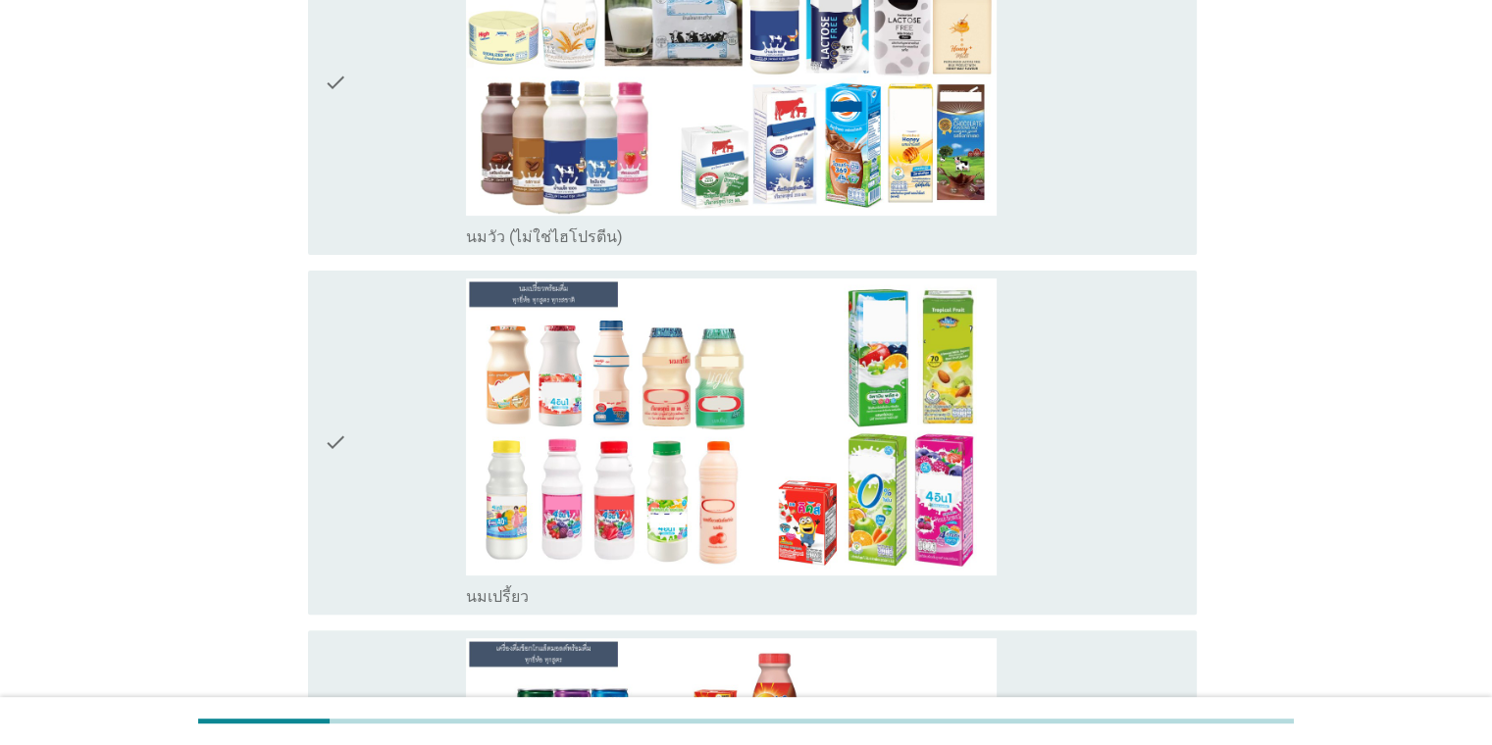
click at [1098, 418] on div "check_box_outline_blank นมเปรี้ยว" at bounding box center [823, 443] width 714 height 329
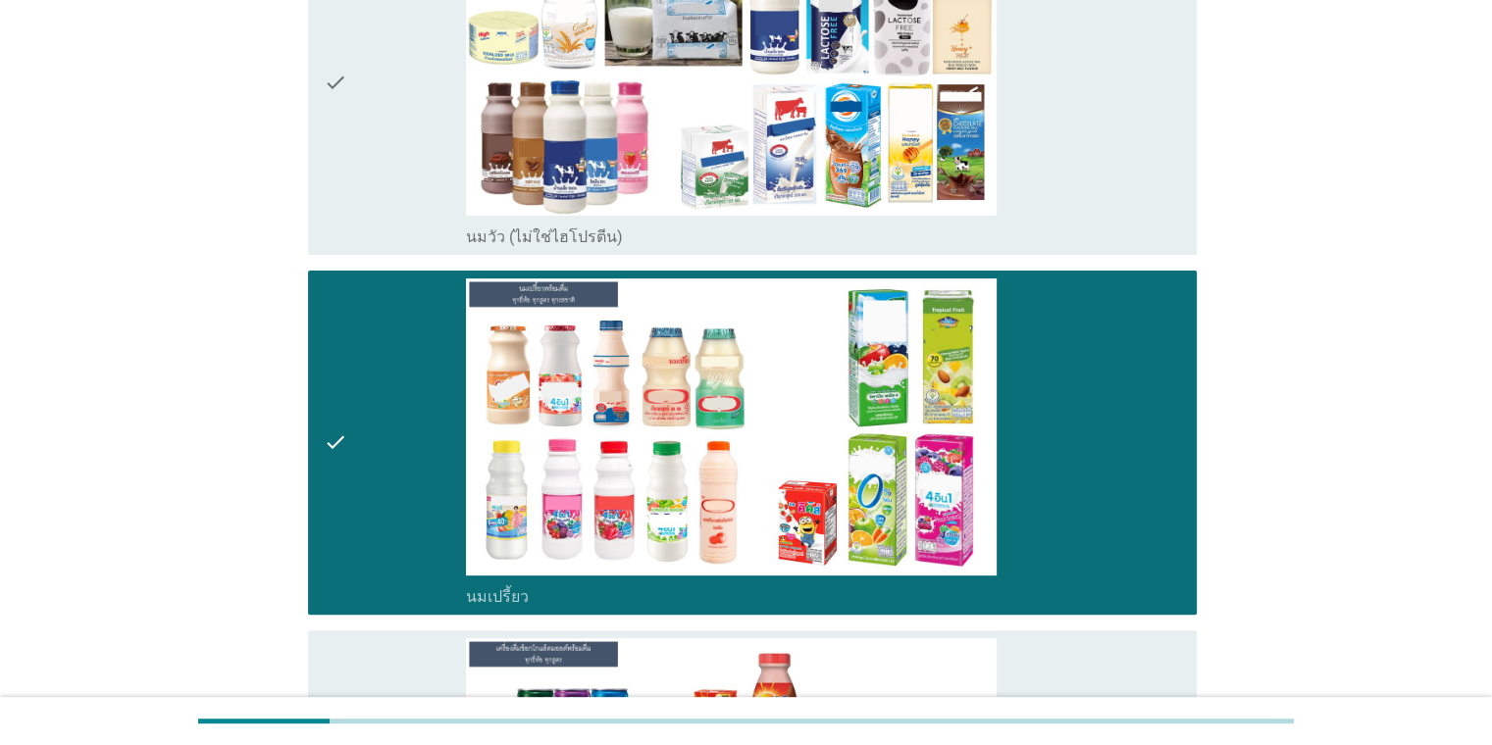
scroll to position [1303, 0]
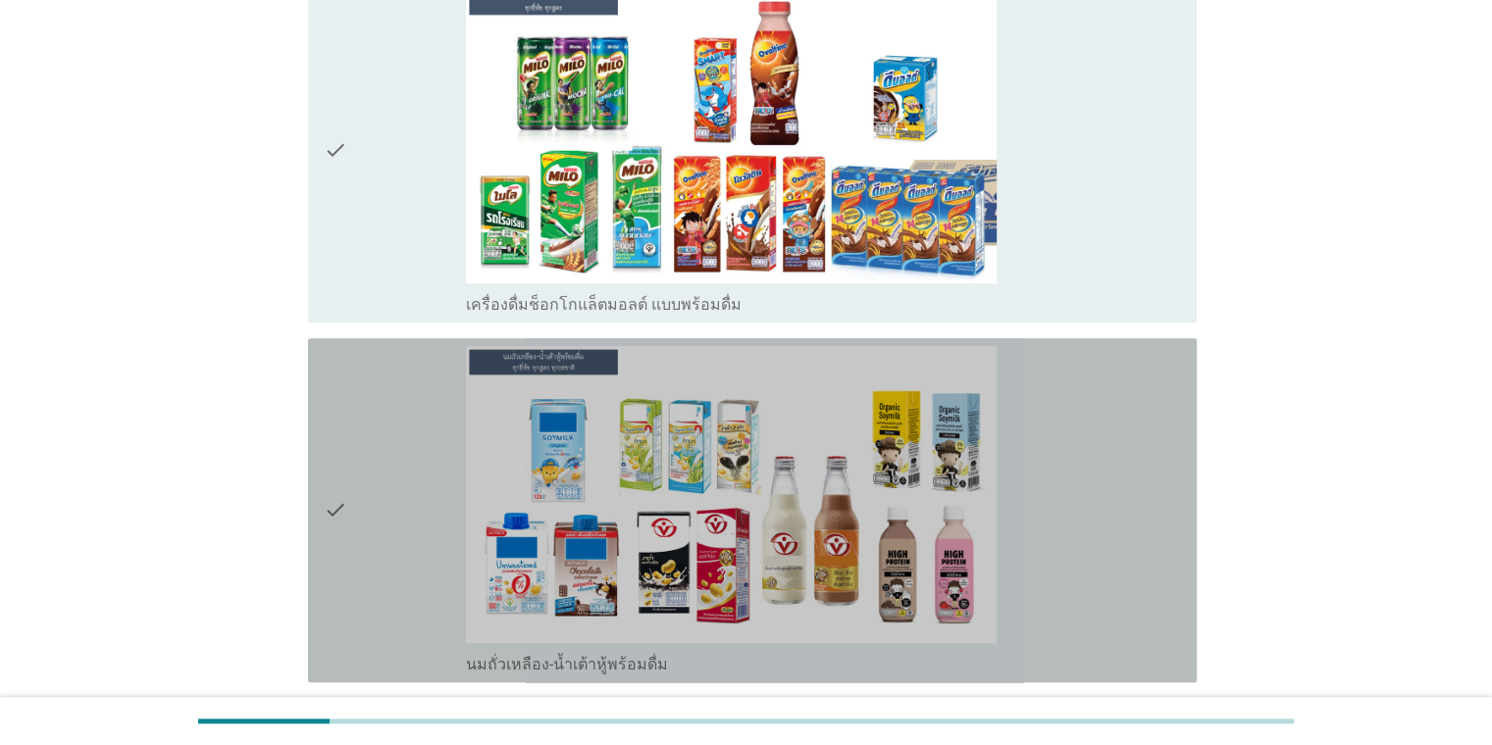
click at [1058, 477] on div "check_box_outline_blank นมถั่วเหลือง-น้ำเต้าหู้พร้อมดื่ม" at bounding box center [823, 510] width 714 height 329
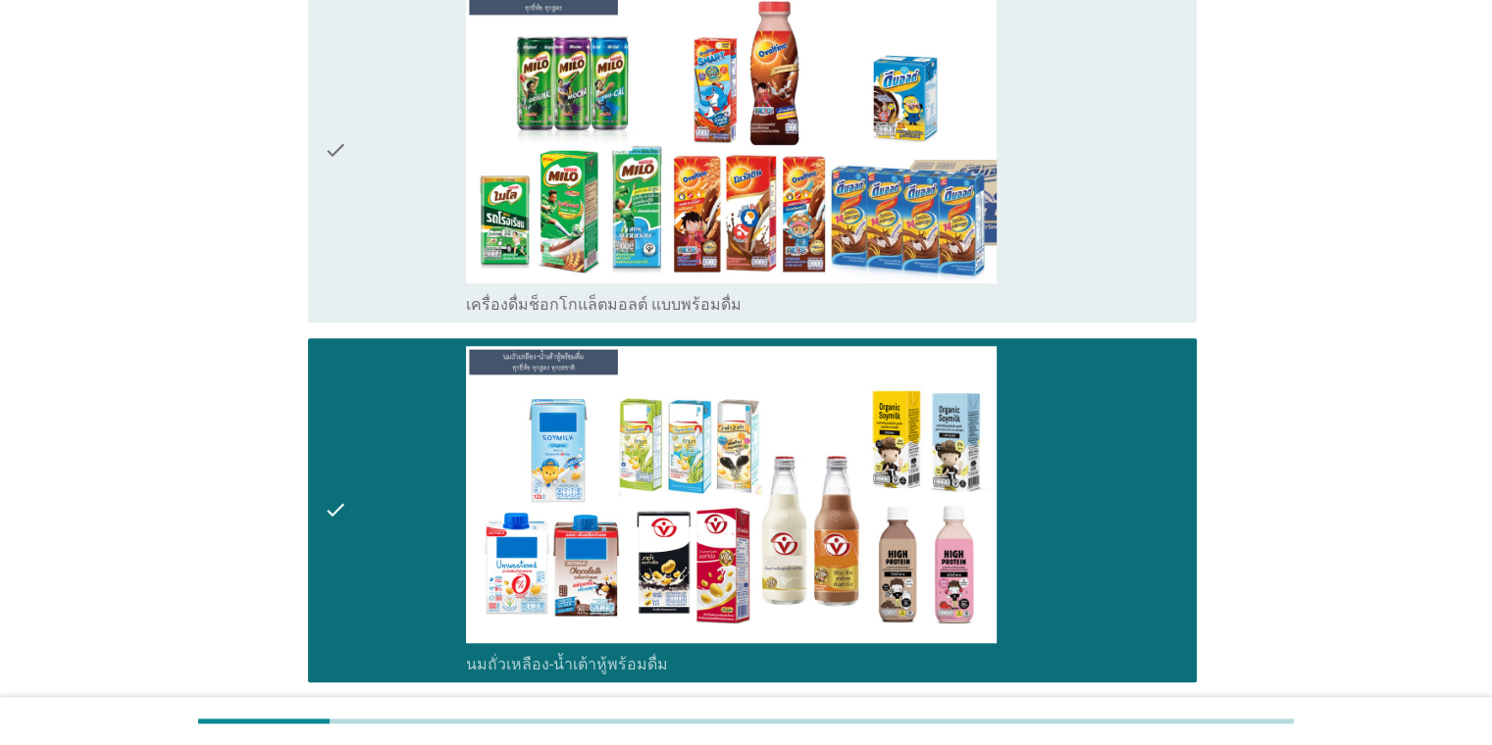
scroll to position [1956, 0]
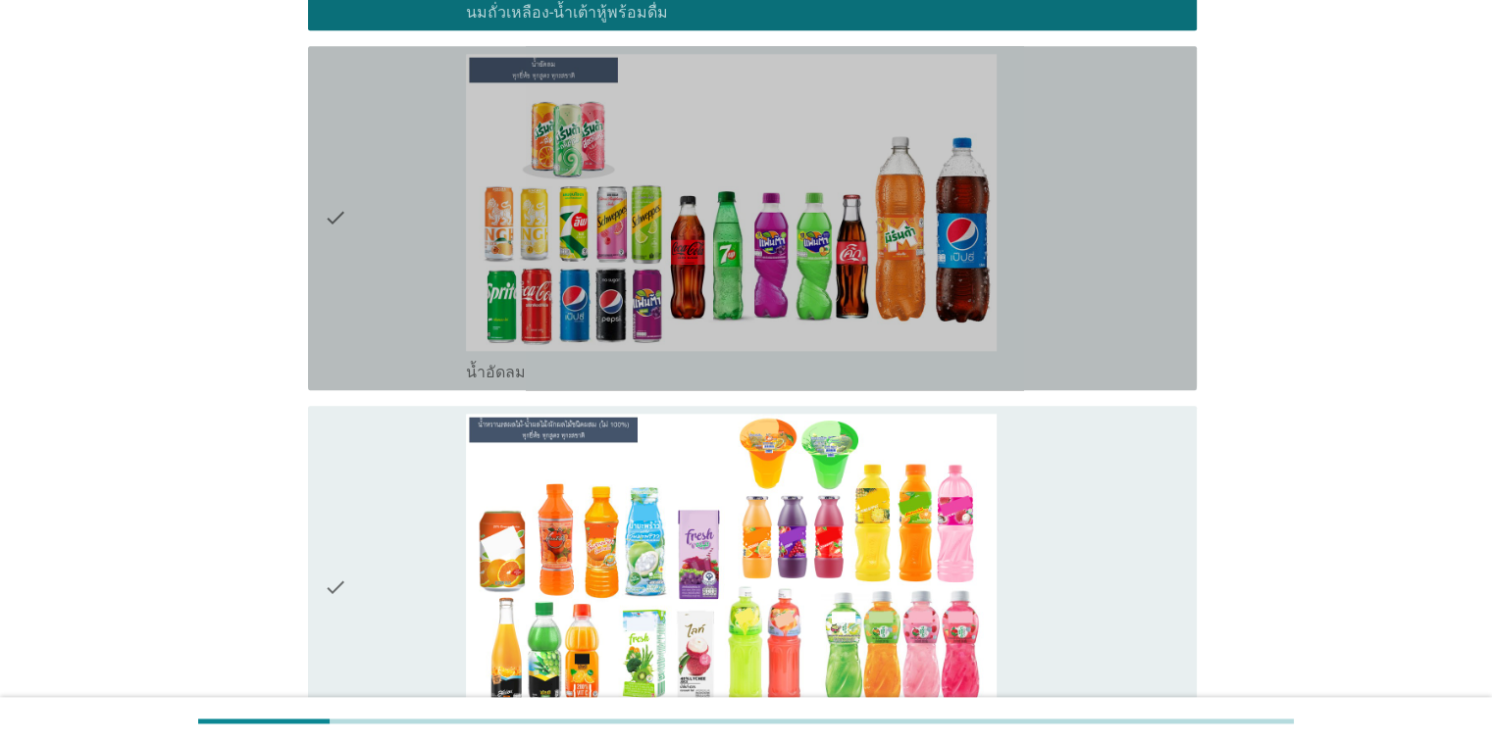
click at [1181, 341] on div "check check_box_outline_blank น้ำอัดลม" at bounding box center [752, 218] width 889 height 344
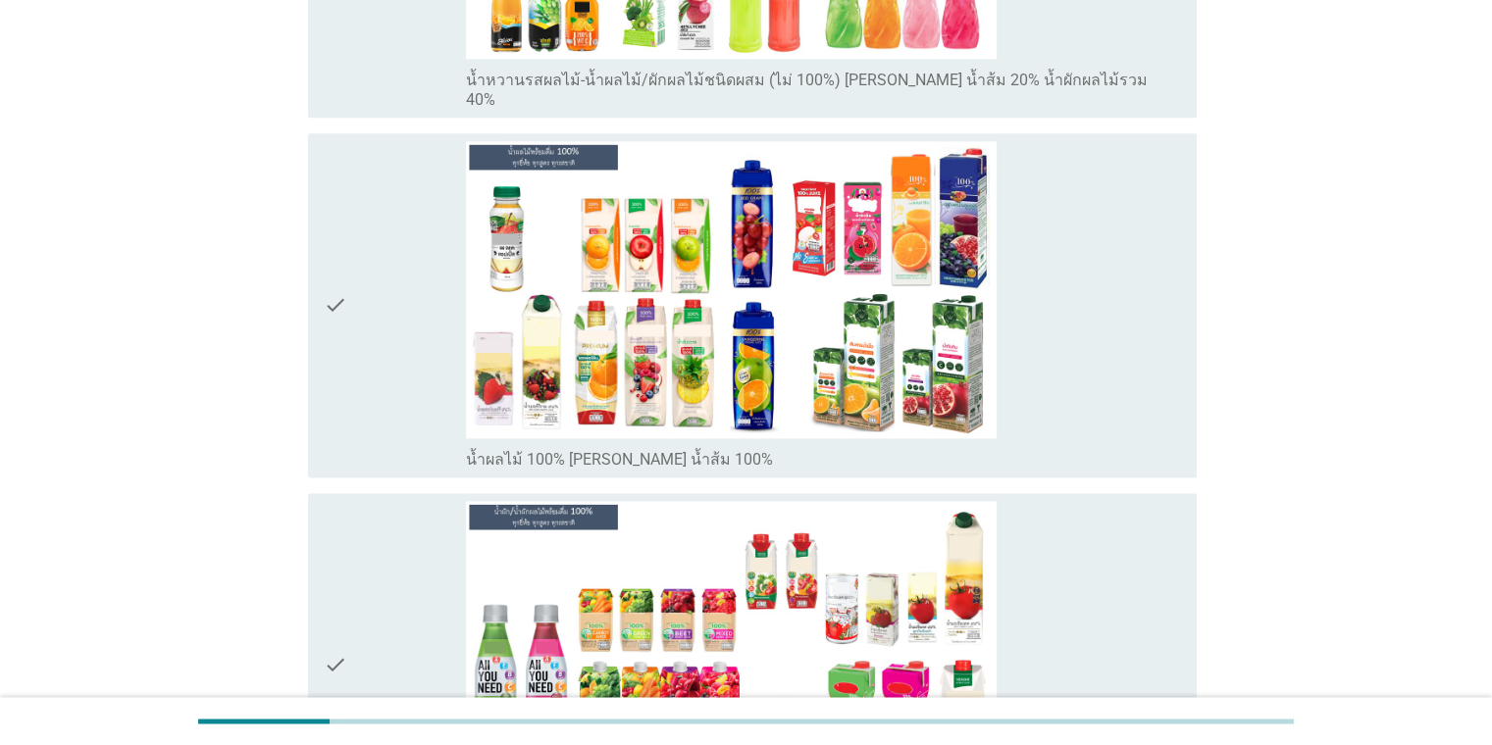
scroll to position [3260, 0]
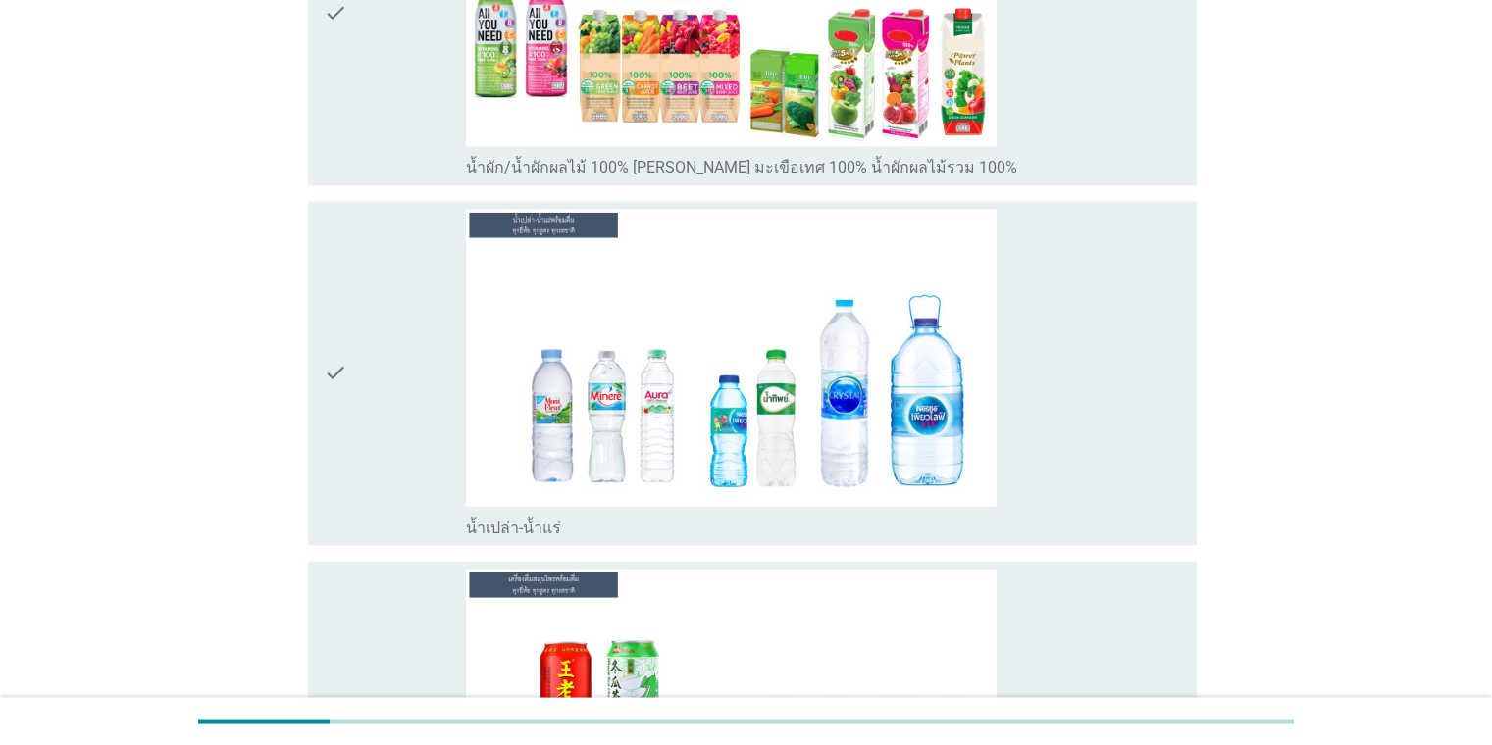
click at [1141, 391] on div "check_box_outline_blank น้ำเปล่า-น้ำแร่" at bounding box center [823, 373] width 714 height 329
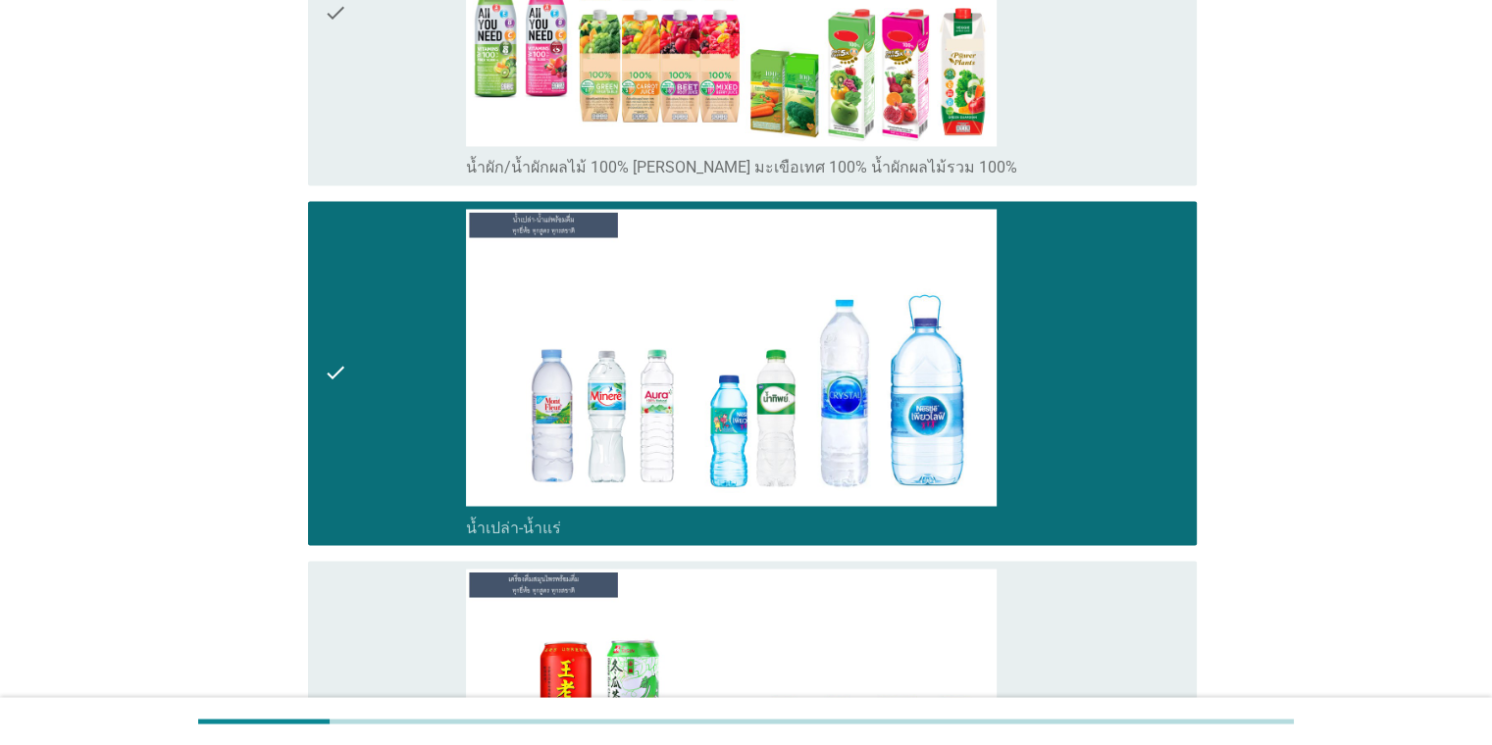
scroll to position [3911, 0]
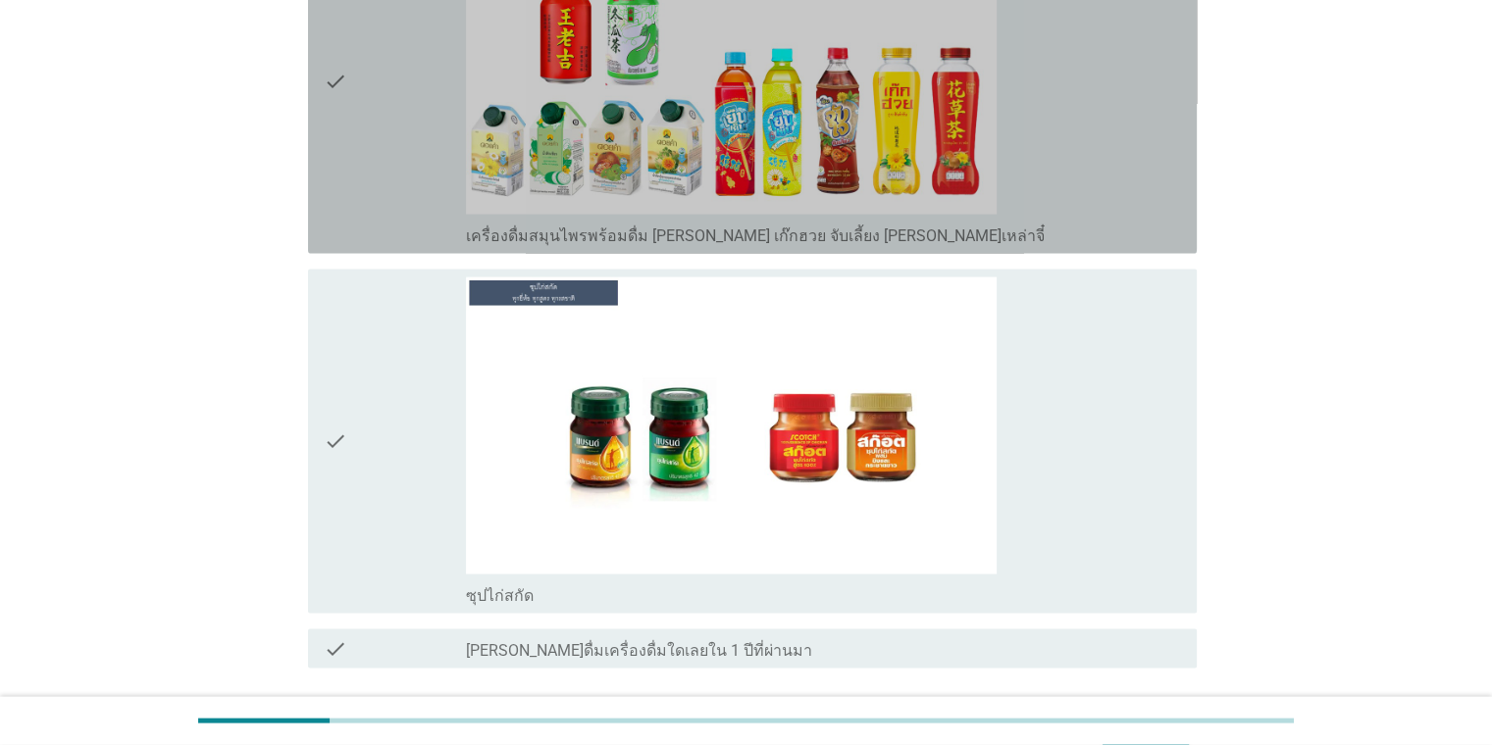
click at [1074, 165] on div "check_box เครื่องดื่มสมุนไพรพร้อมดื่ม [PERSON_NAME] เก๊กฮวย จับเลี้ยง [PERSON_N…" at bounding box center [823, 82] width 714 height 329
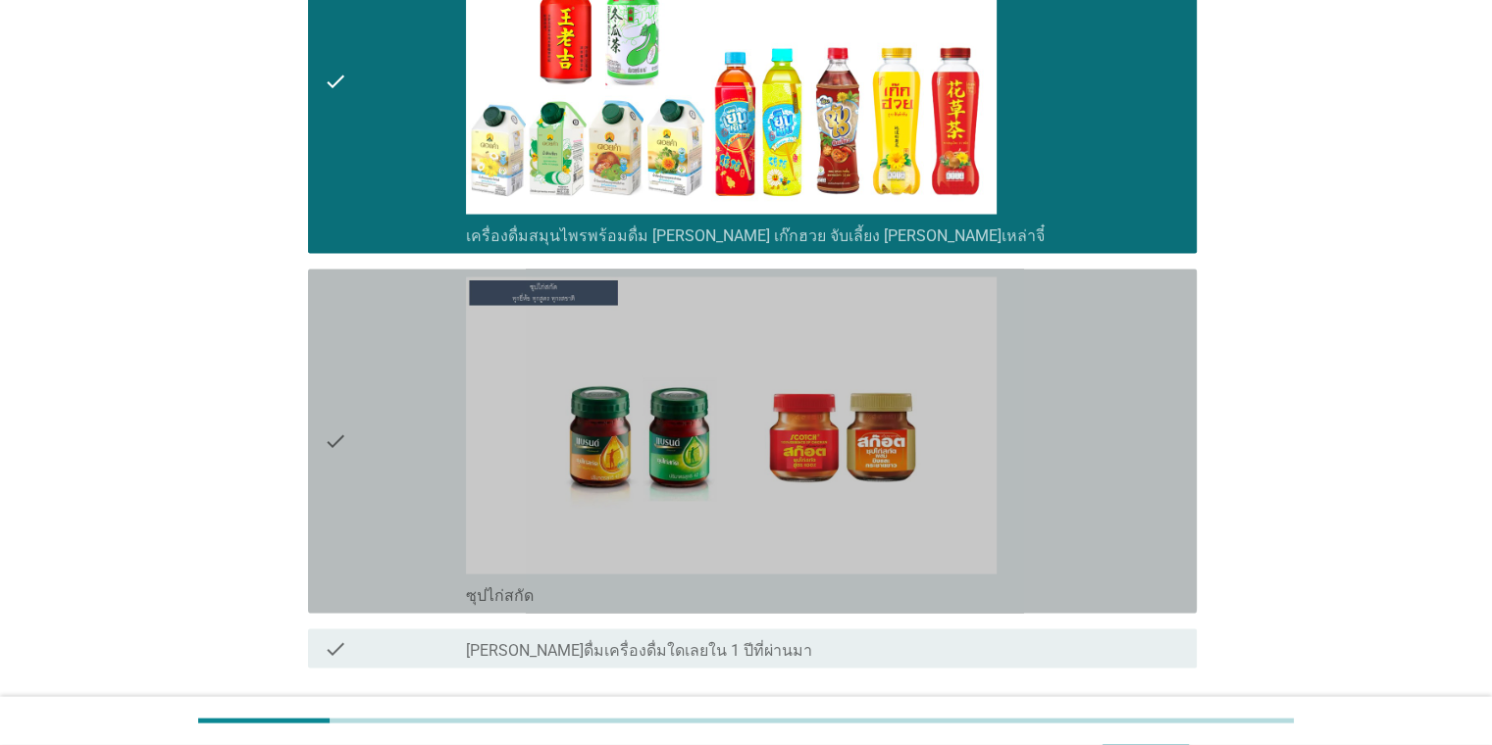
click at [1118, 317] on div "check_box ซุปไก่สกัด" at bounding box center [823, 442] width 714 height 329
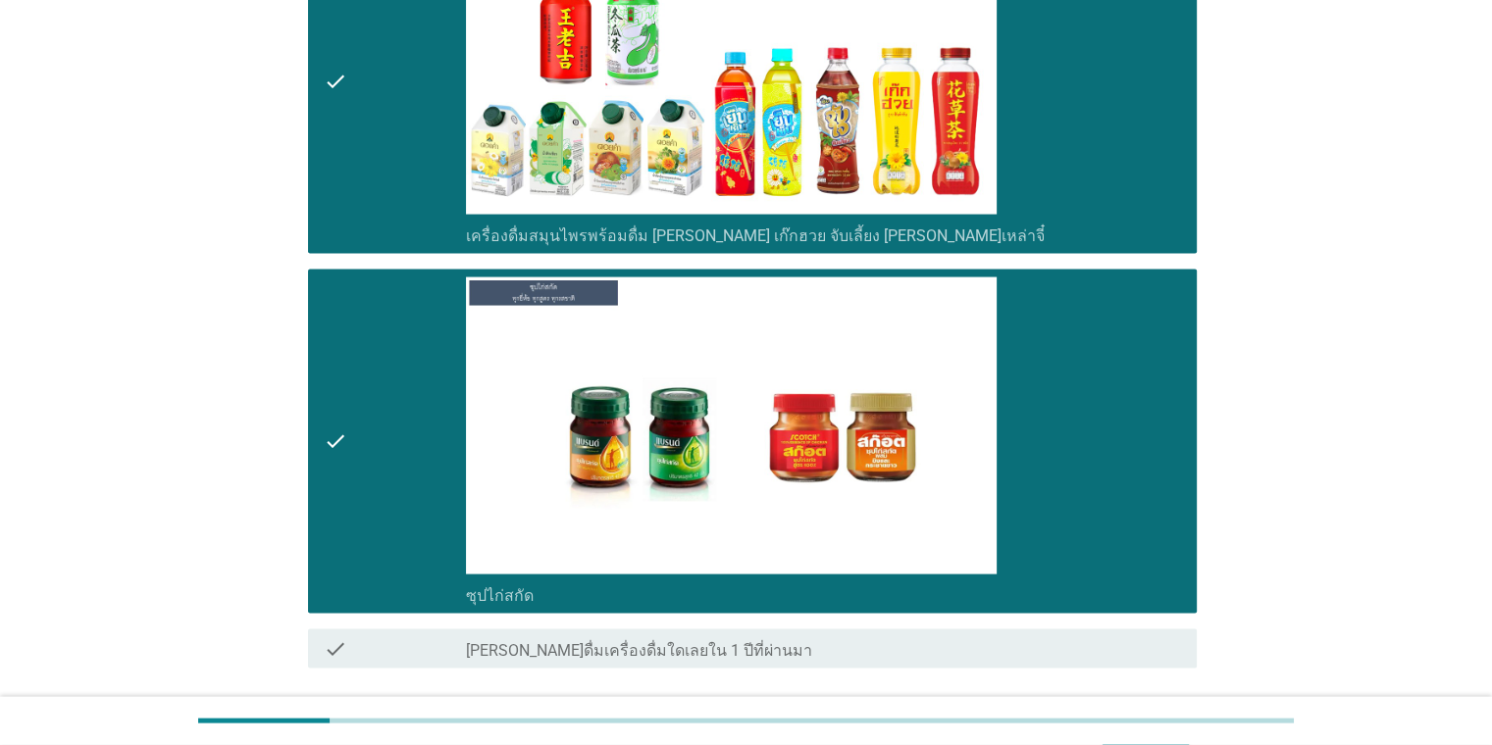
scroll to position [3982, 0]
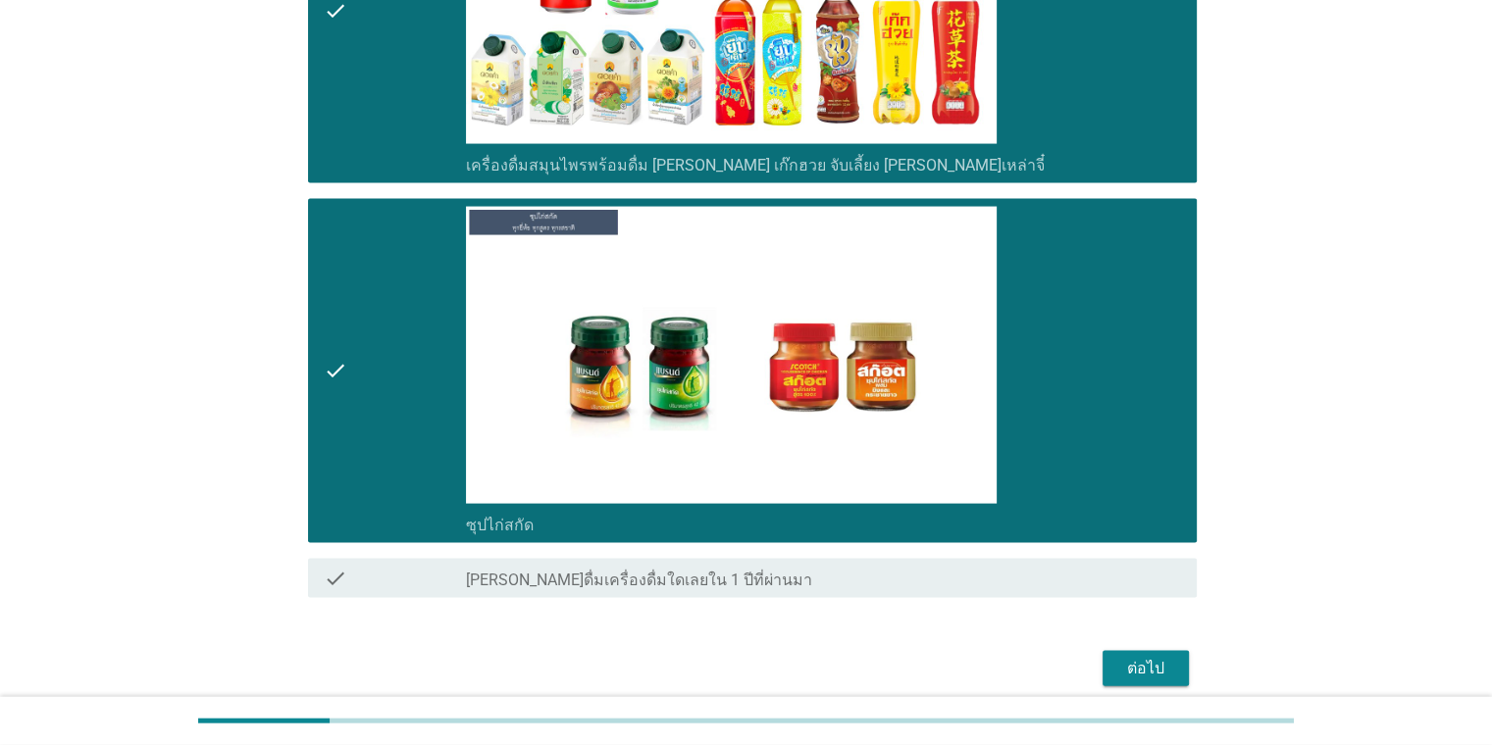
click at [1152, 657] on div "ต่อไป" at bounding box center [1145, 669] width 55 height 24
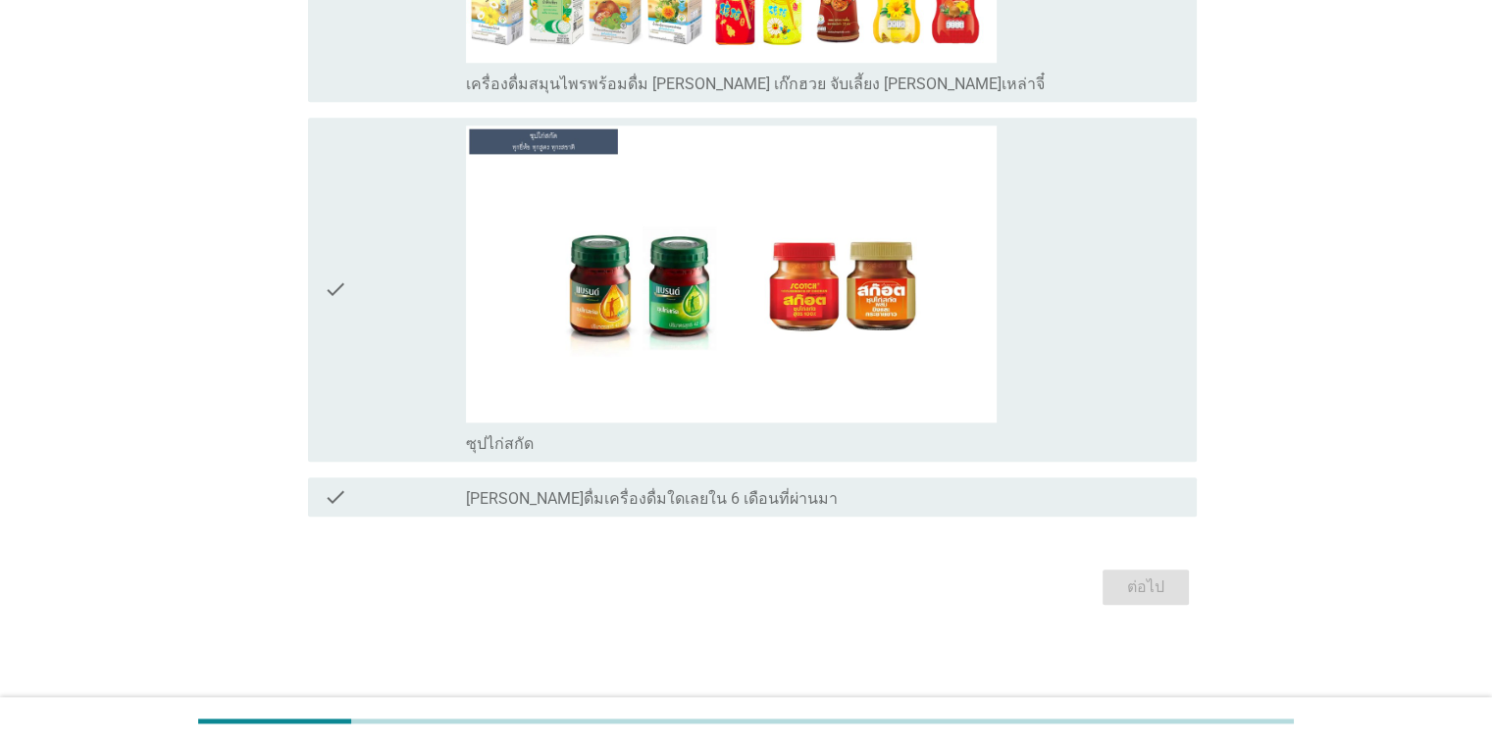
scroll to position [0, 0]
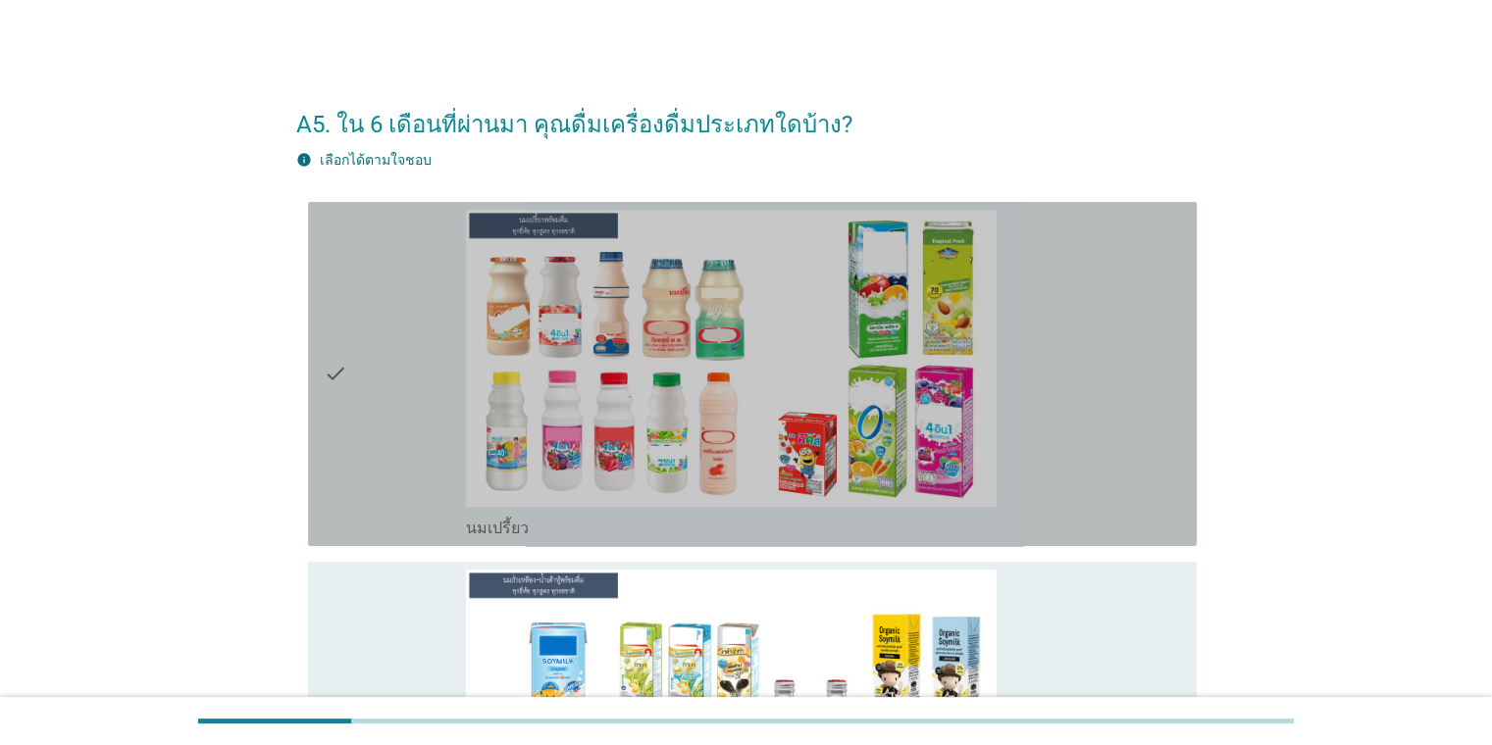
click at [1137, 487] on div "check_box นมเปรี้ยว" at bounding box center [823, 374] width 714 height 329
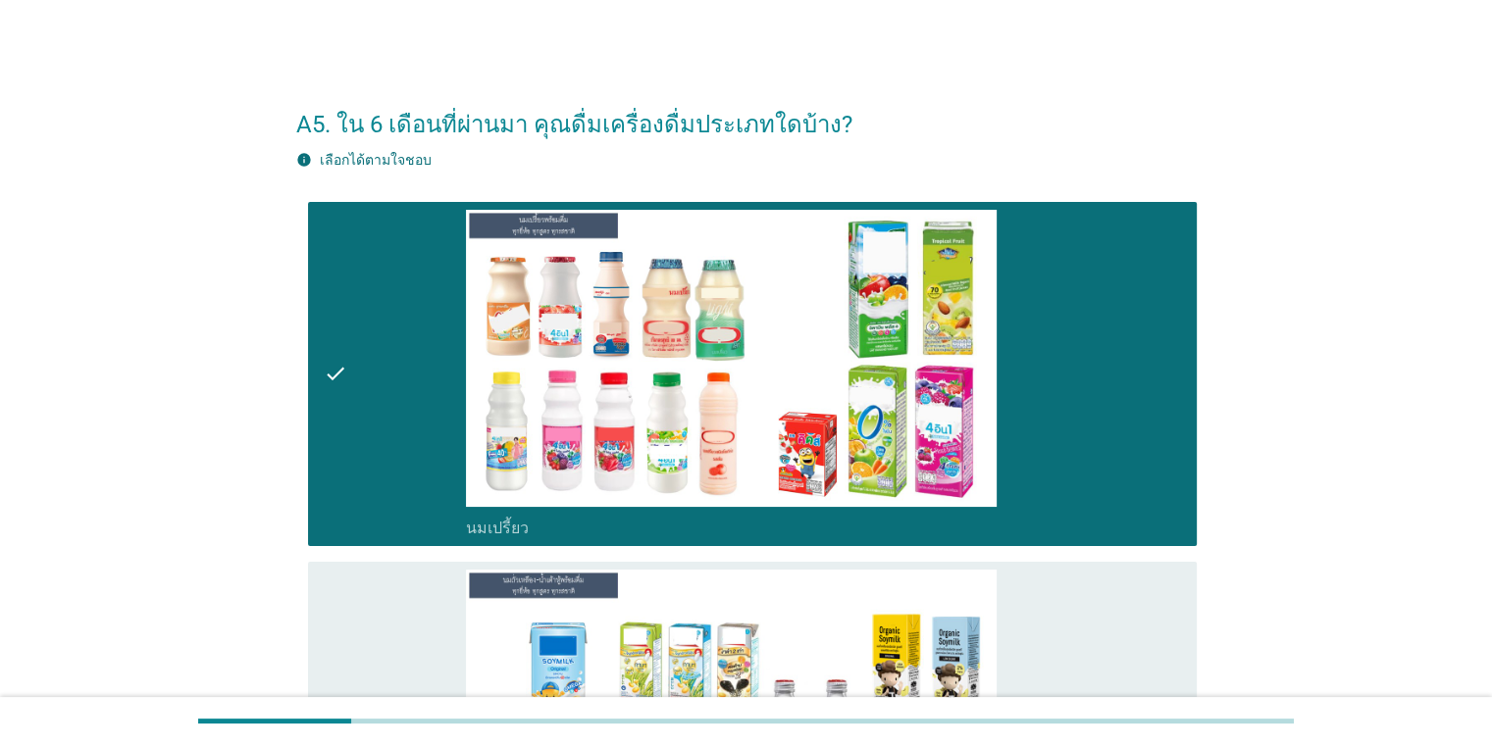
scroll to position [651, 0]
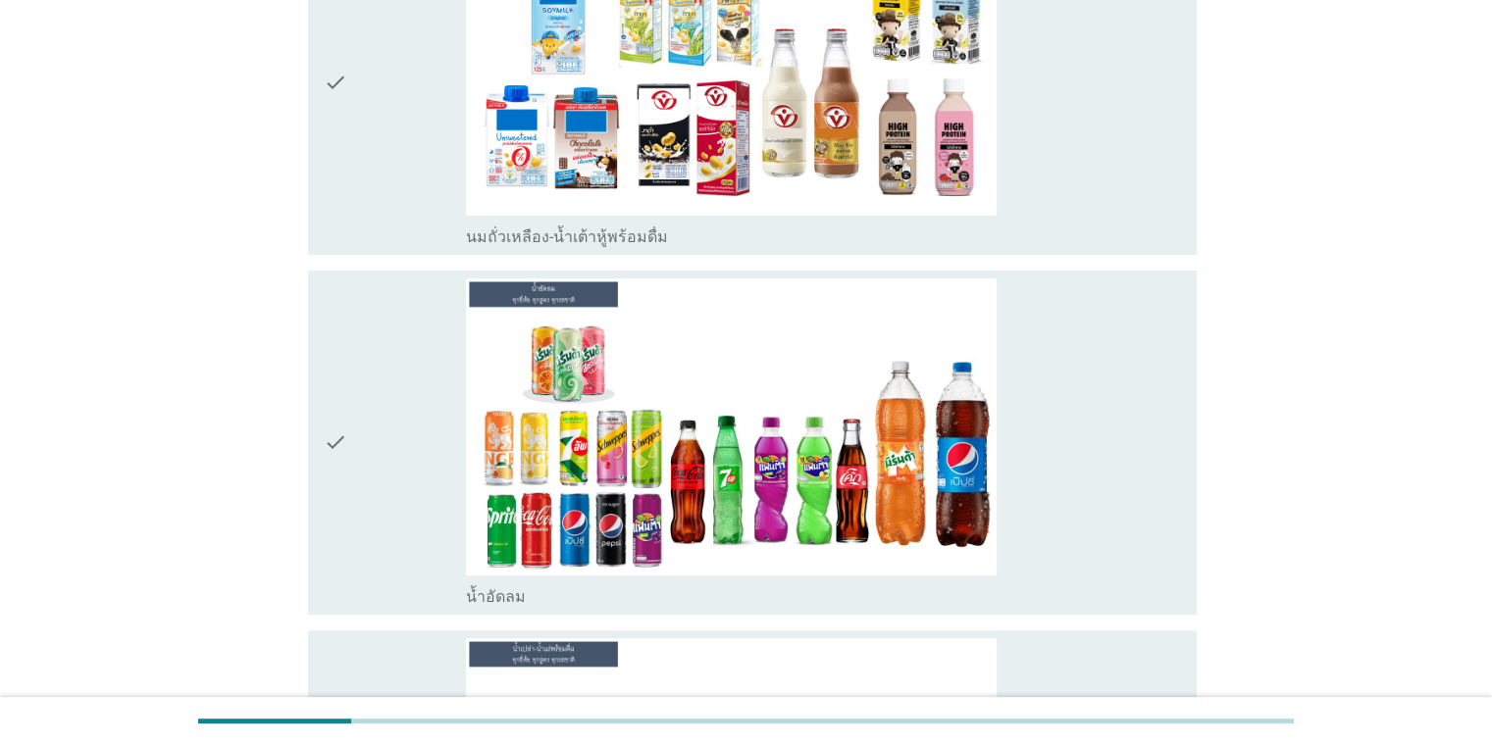
click at [1080, 264] on div "check check_box น้ำอัดลม" at bounding box center [746, 443] width 900 height 360
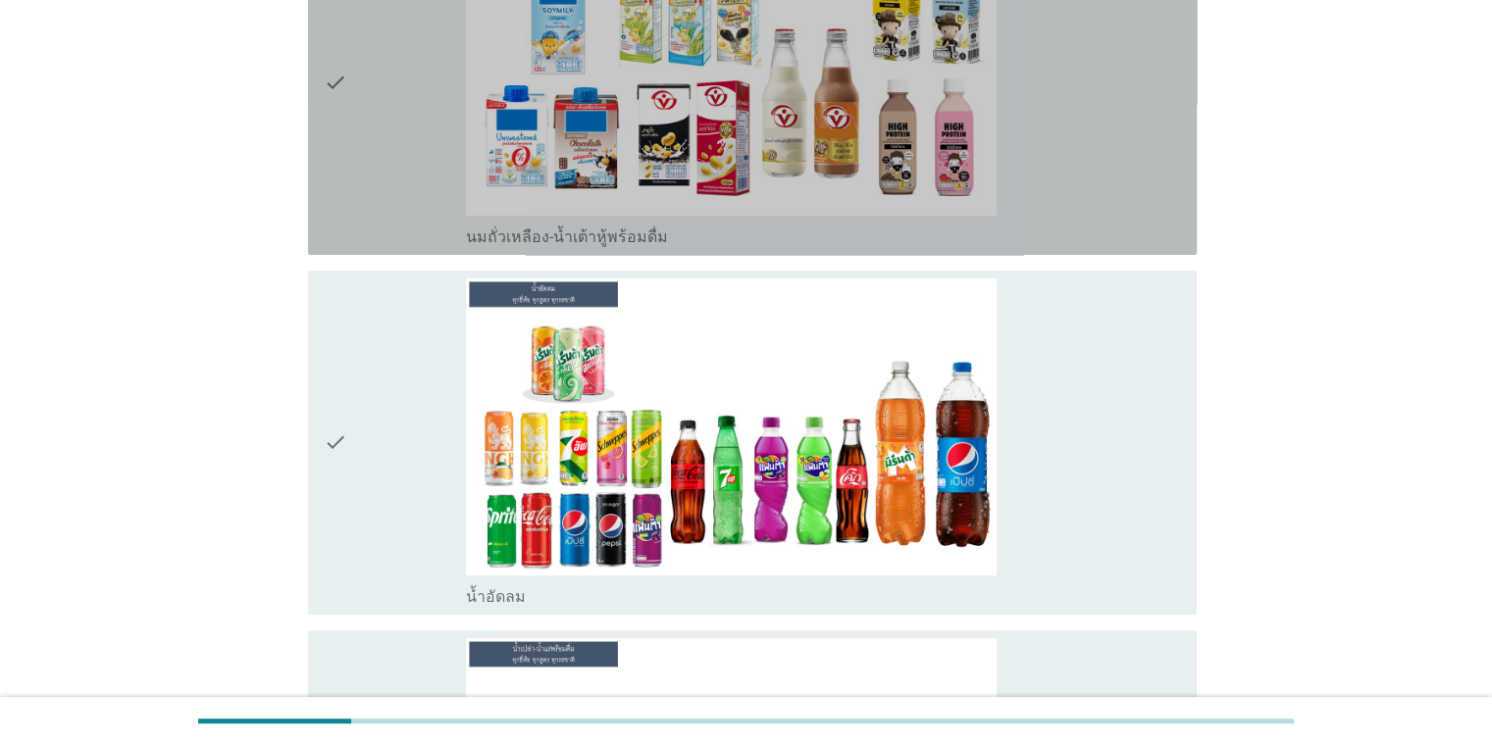
click at [1117, 231] on div "check_box นมถั่วเหลือง-น้ำเต้าหู้พร้อมดื่ม" at bounding box center [823, 236] width 714 height 24
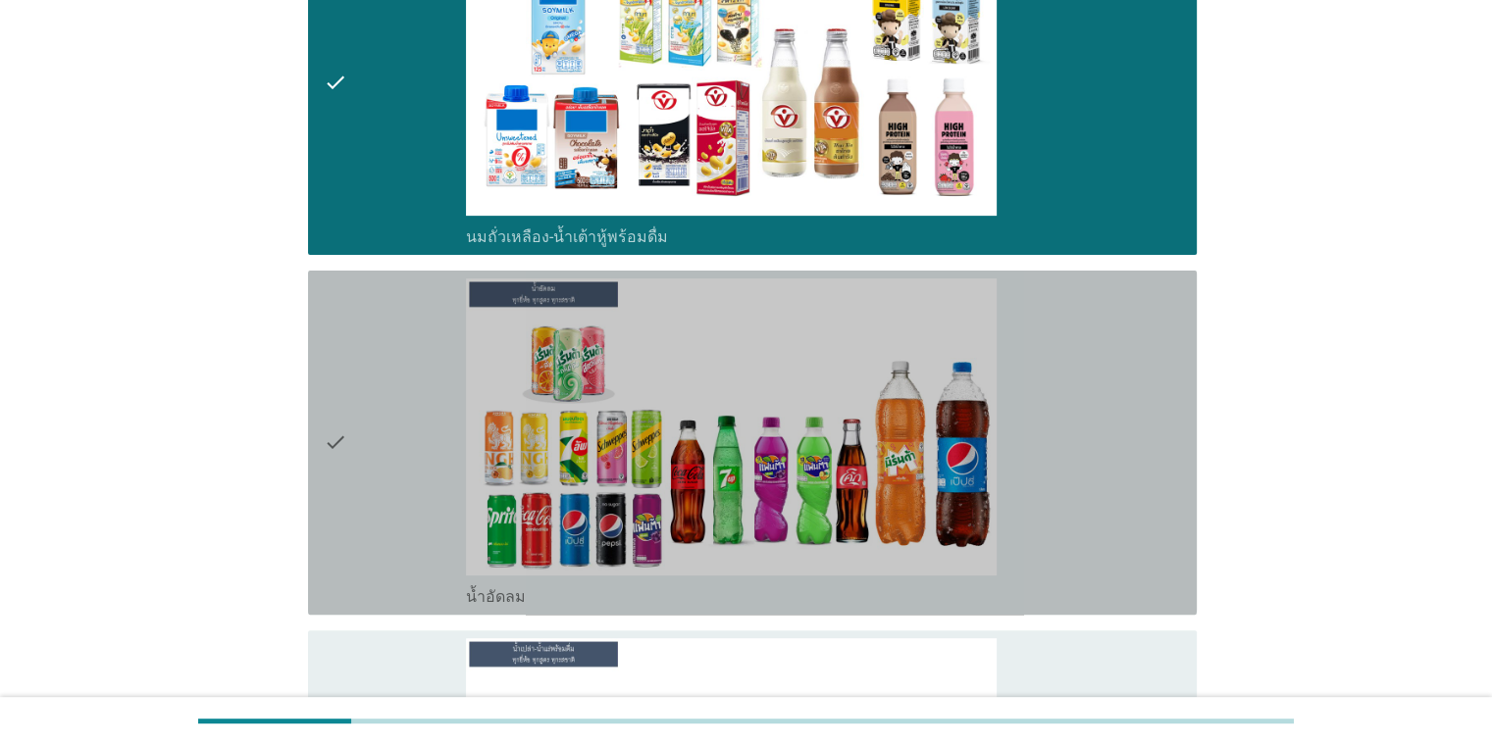
click at [1109, 387] on div "check_box น้ำอัดลม" at bounding box center [823, 443] width 714 height 329
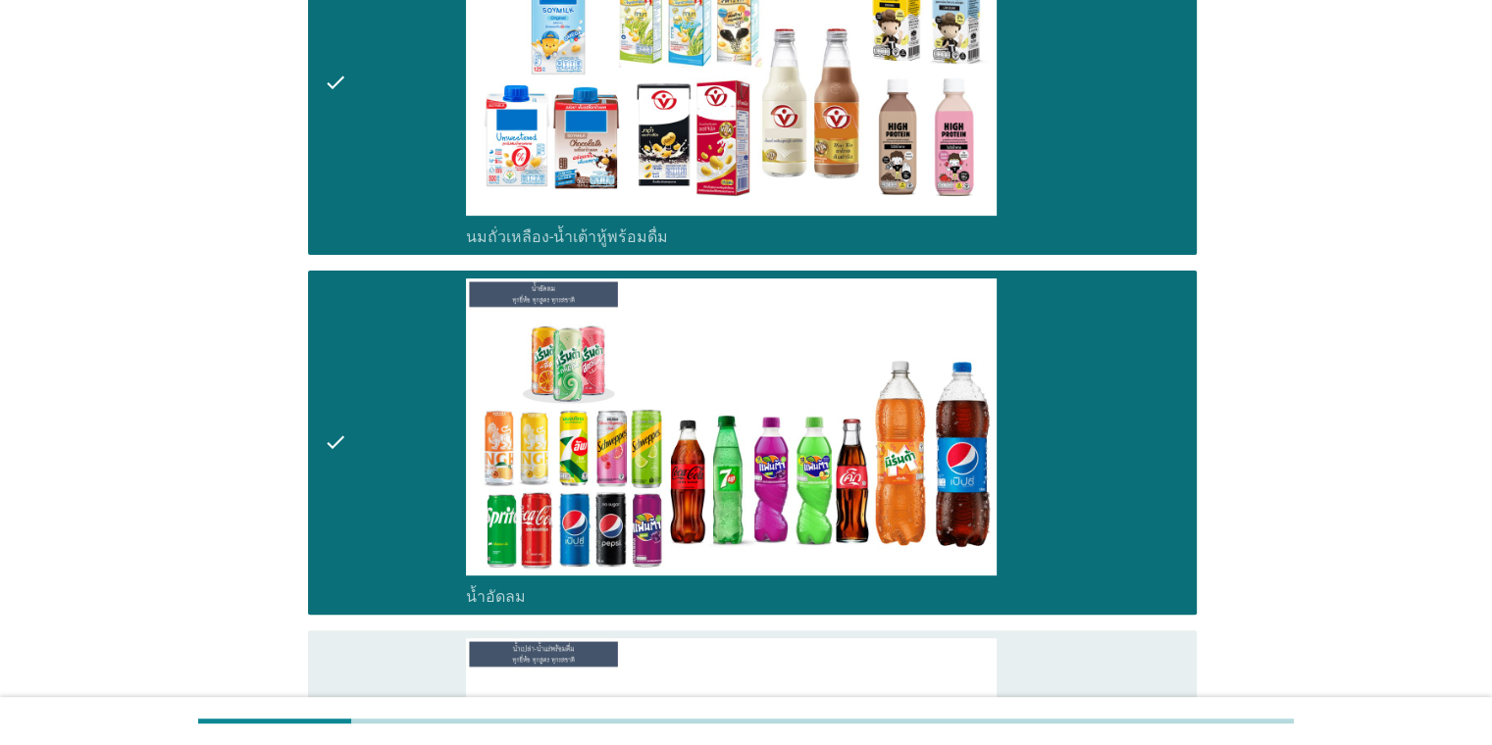
scroll to position [1303, 0]
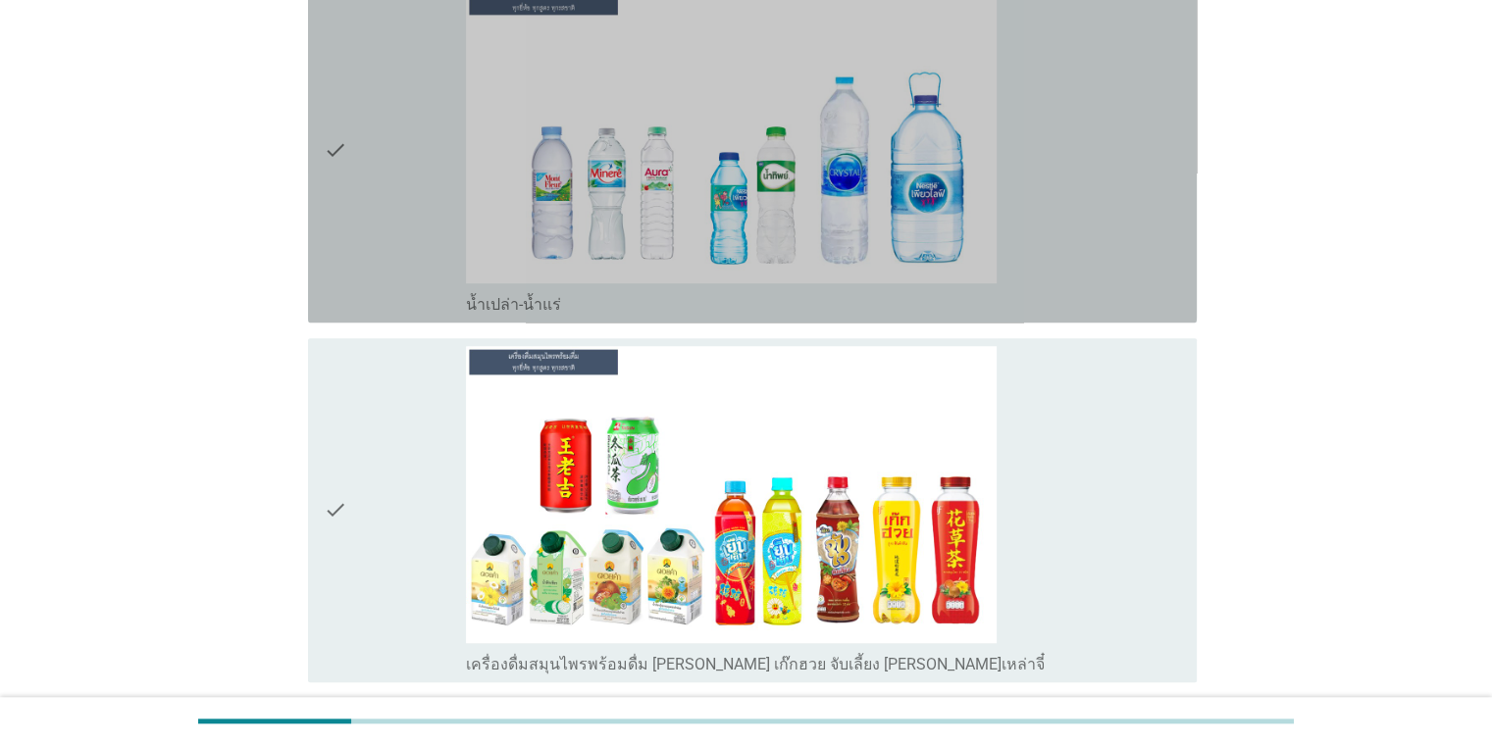
click at [1083, 239] on div "check_box น้ำเปล่า-น้ำแร่" at bounding box center [823, 150] width 714 height 329
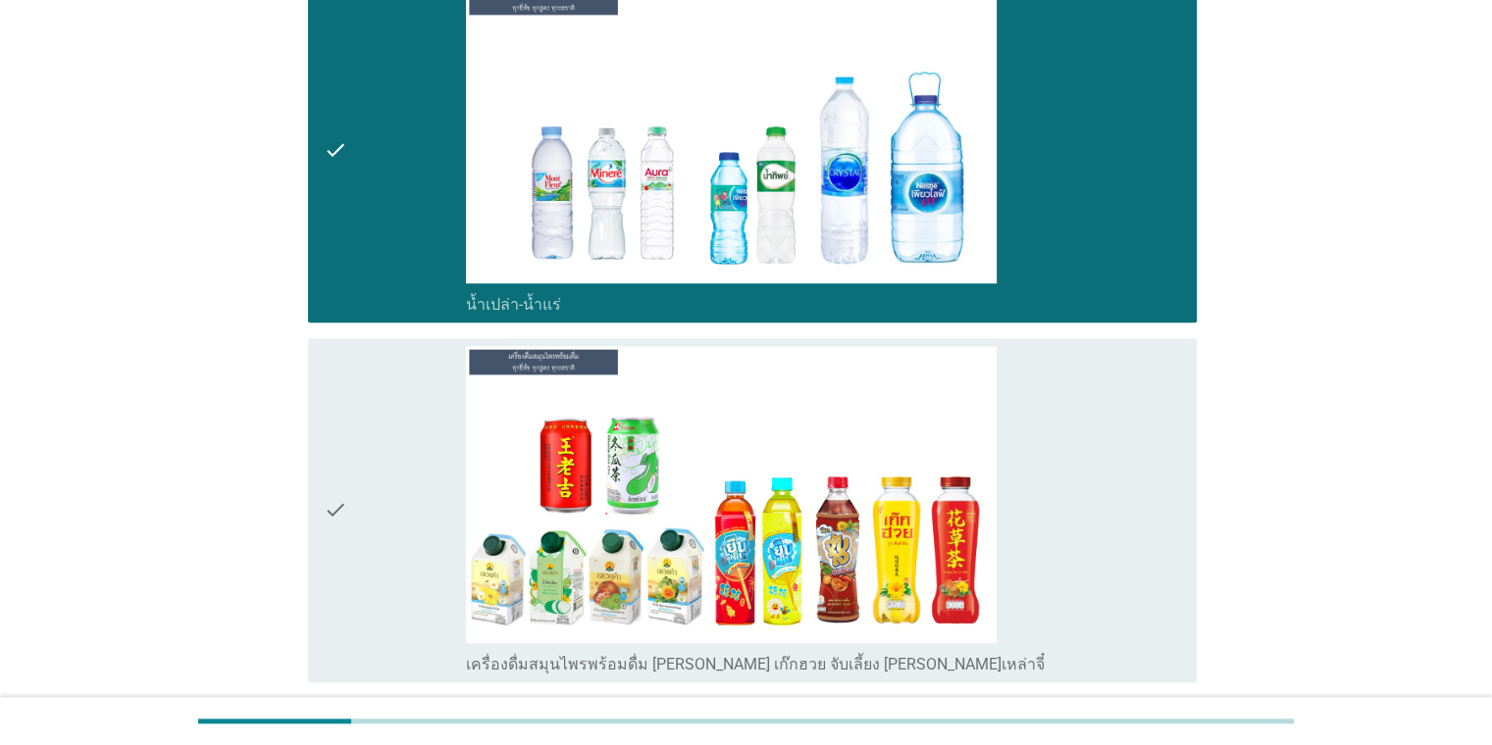
click at [1025, 531] on div "check_box เครื่องดื่มสมุนไพรพร้อมดื่ม [PERSON_NAME] เก๊กฮวย จับเลี้ยง [PERSON_N…" at bounding box center [823, 510] width 714 height 329
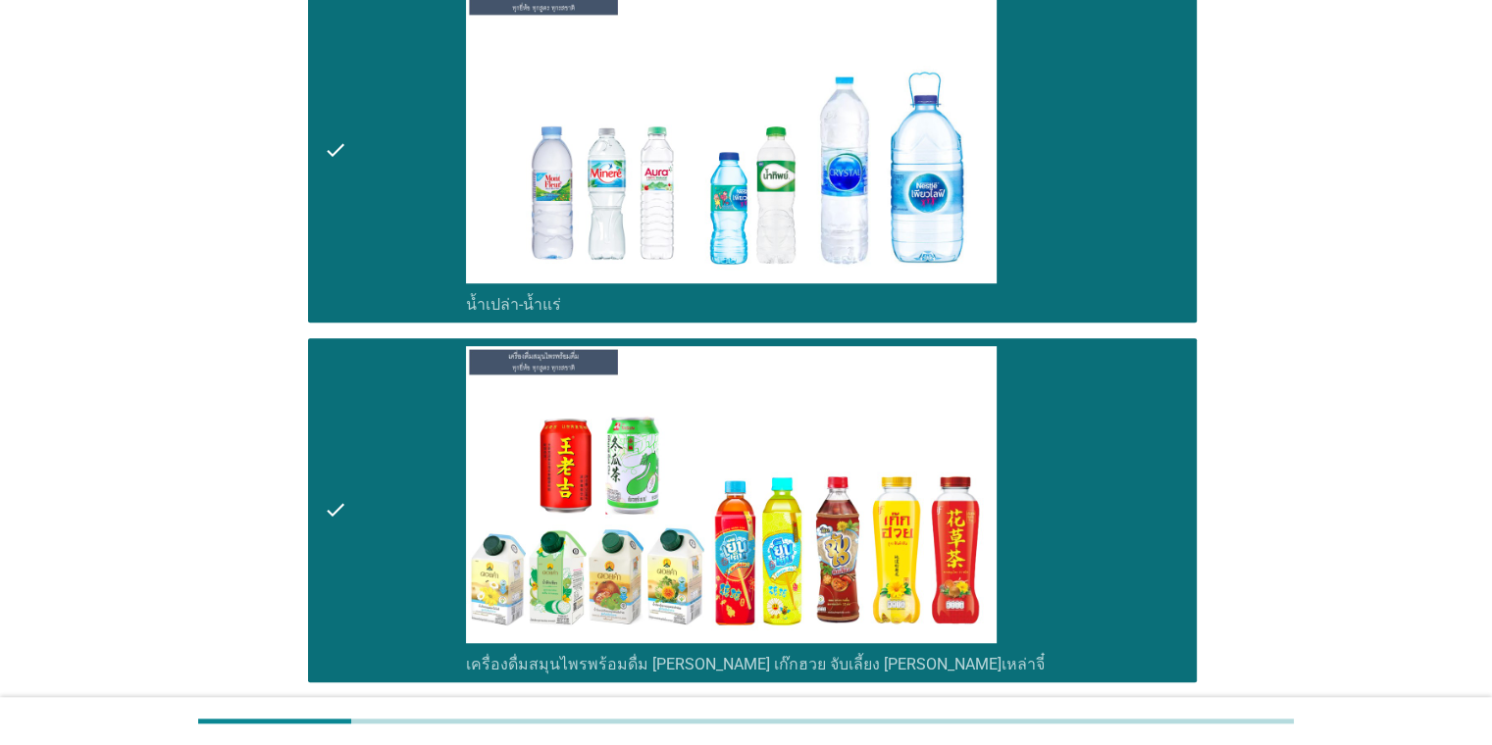
scroll to position [1880, 0]
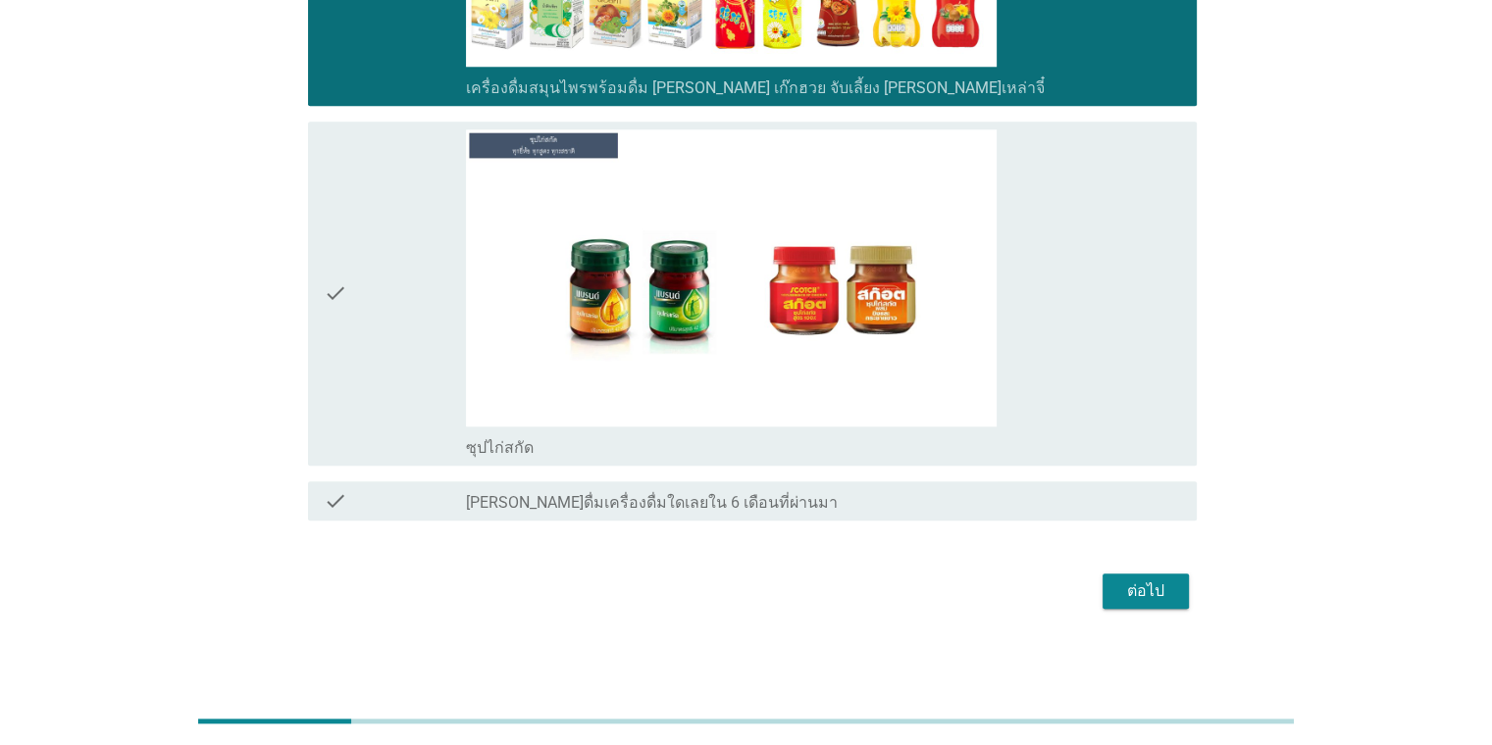
click at [1134, 372] on div "check_box ซุปไก่สกัด" at bounding box center [823, 293] width 714 height 329
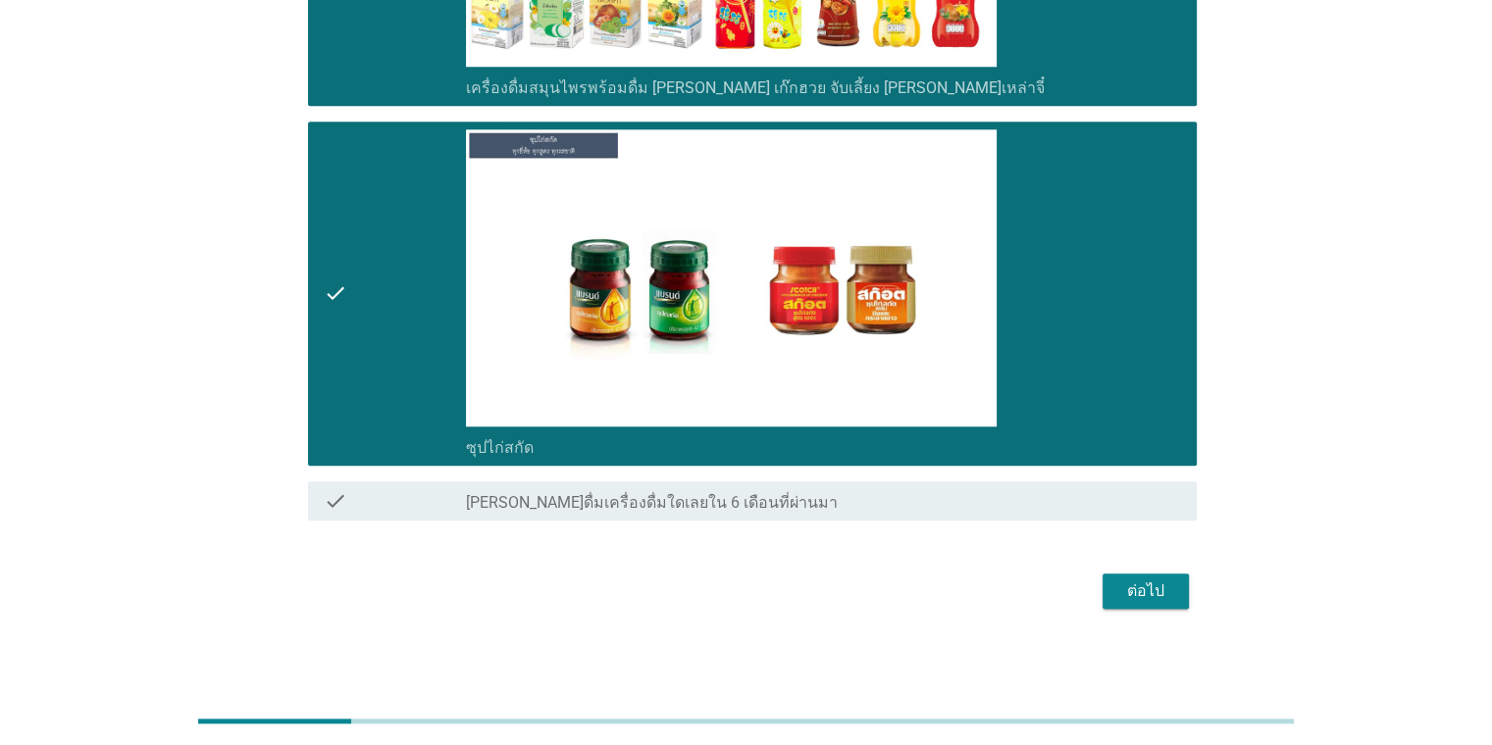
click at [1113, 409] on div "check_box ซุปไก่สกัด" at bounding box center [823, 293] width 714 height 329
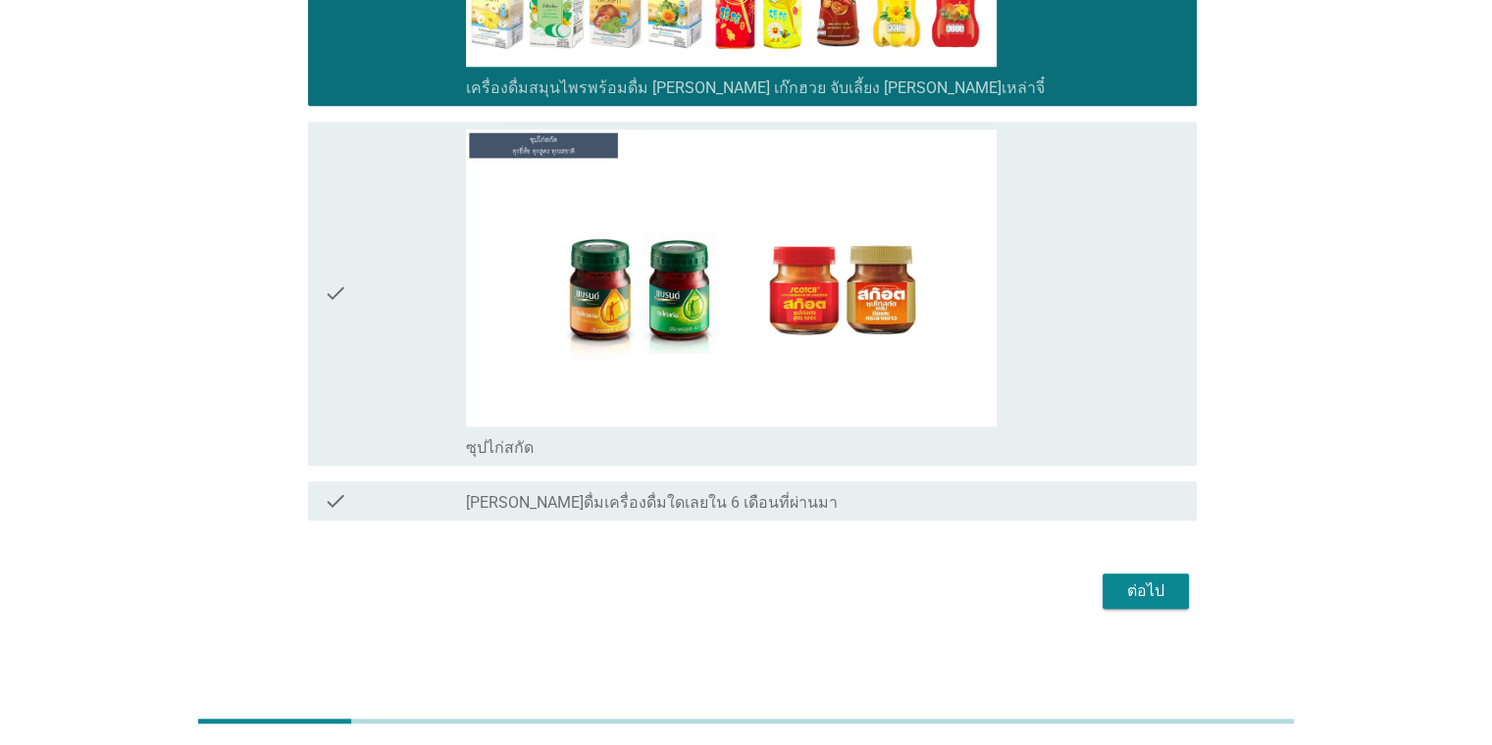
click at [1124, 588] on div "ต่อไป" at bounding box center [1145, 592] width 55 height 24
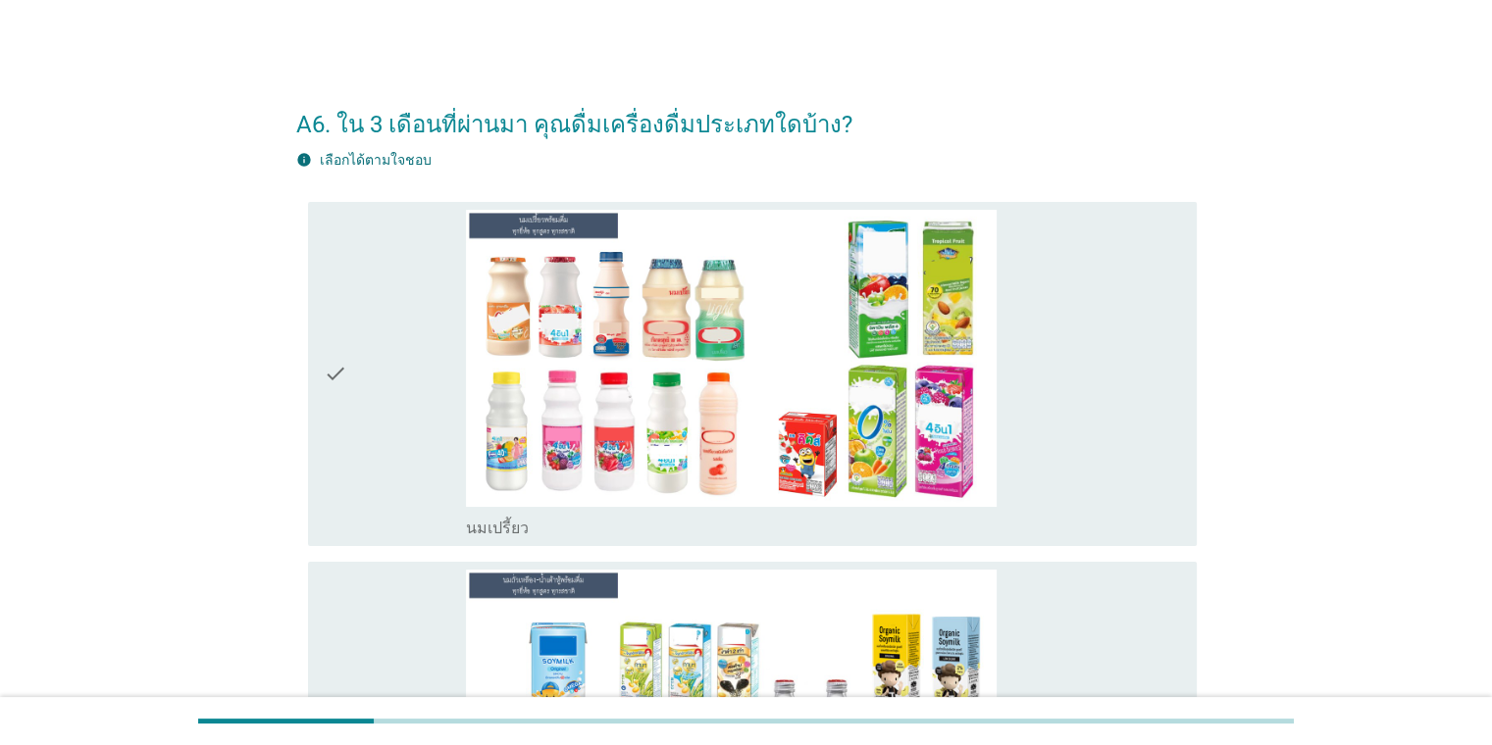
click at [1115, 452] on div "check_box นมเปรี้ยว" at bounding box center [823, 374] width 714 height 329
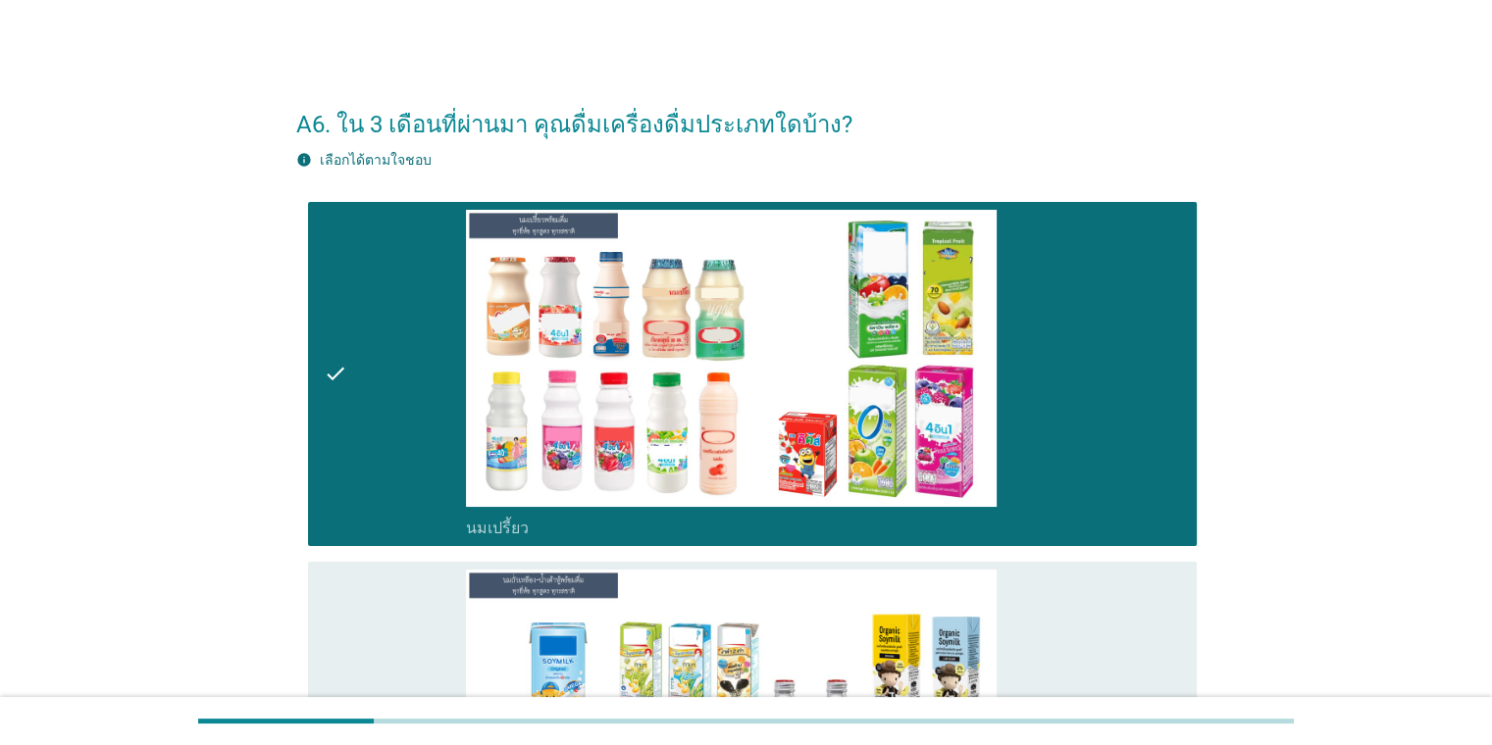
click at [1094, 614] on div "check_box นมถั่วเหลือง-น้ำเต้าหู้พร้อมดื่ม" at bounding box center [823, 734] width 714 height 329
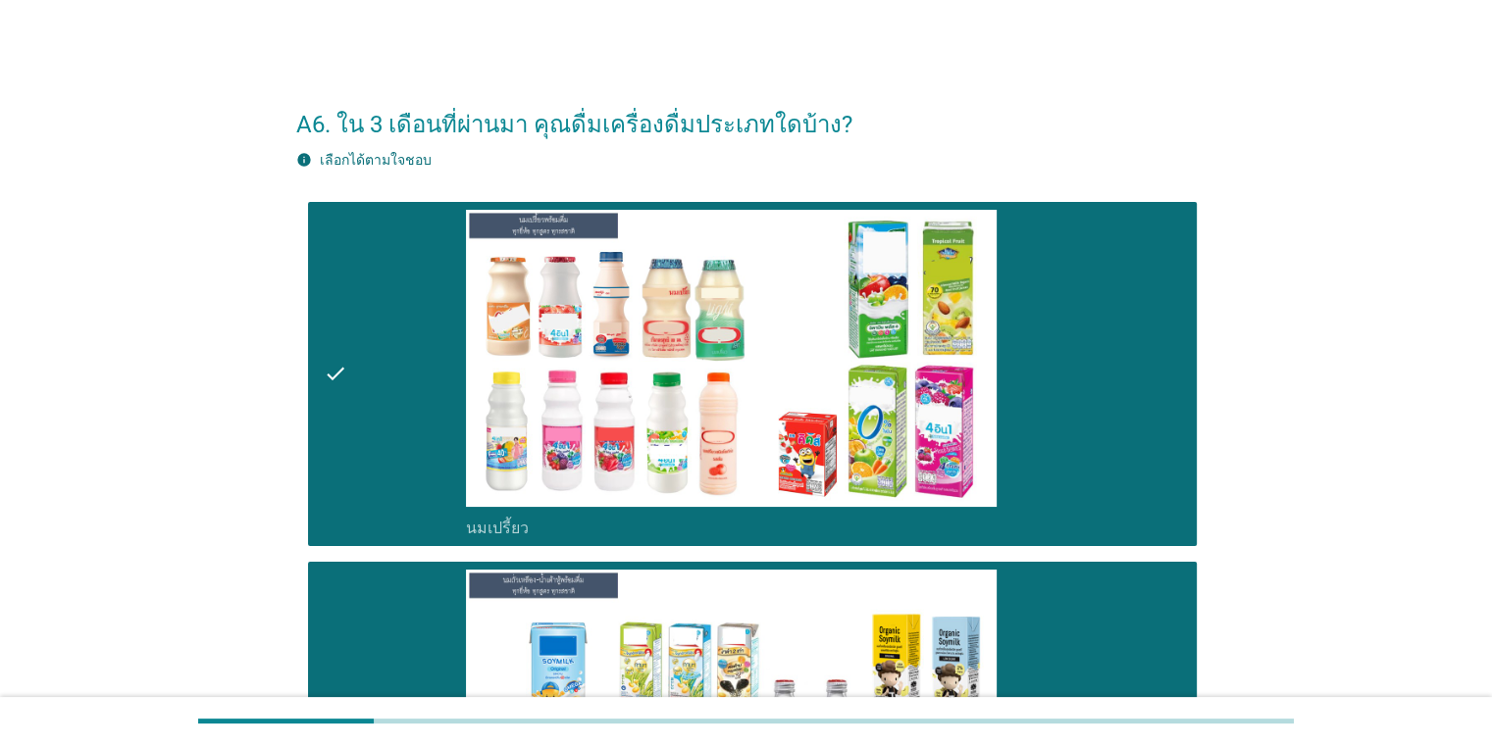
scroll to position [651, 0]
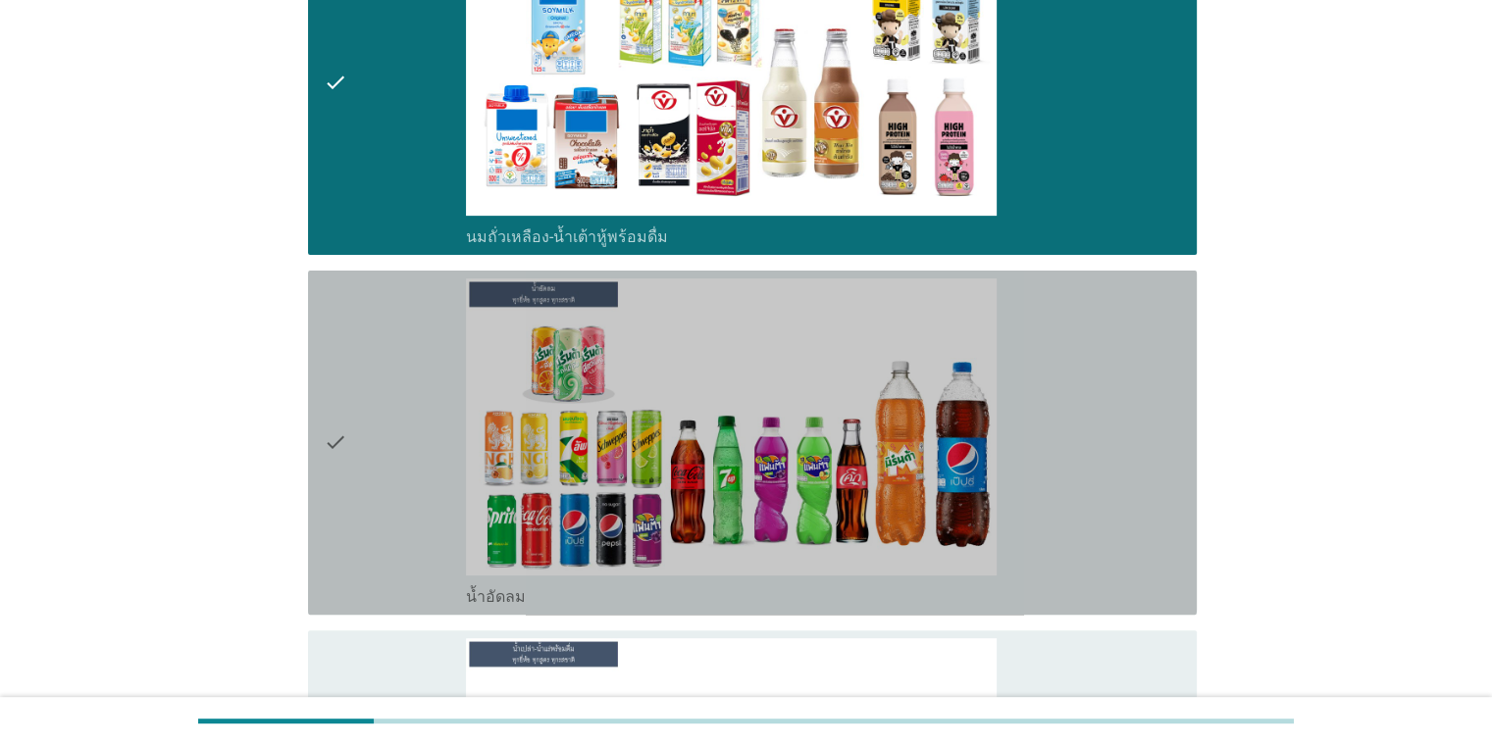
click at [1023, 423] on div "check_box น้ำอัดลม" at bounding box center [823, 443] width 714 height 329
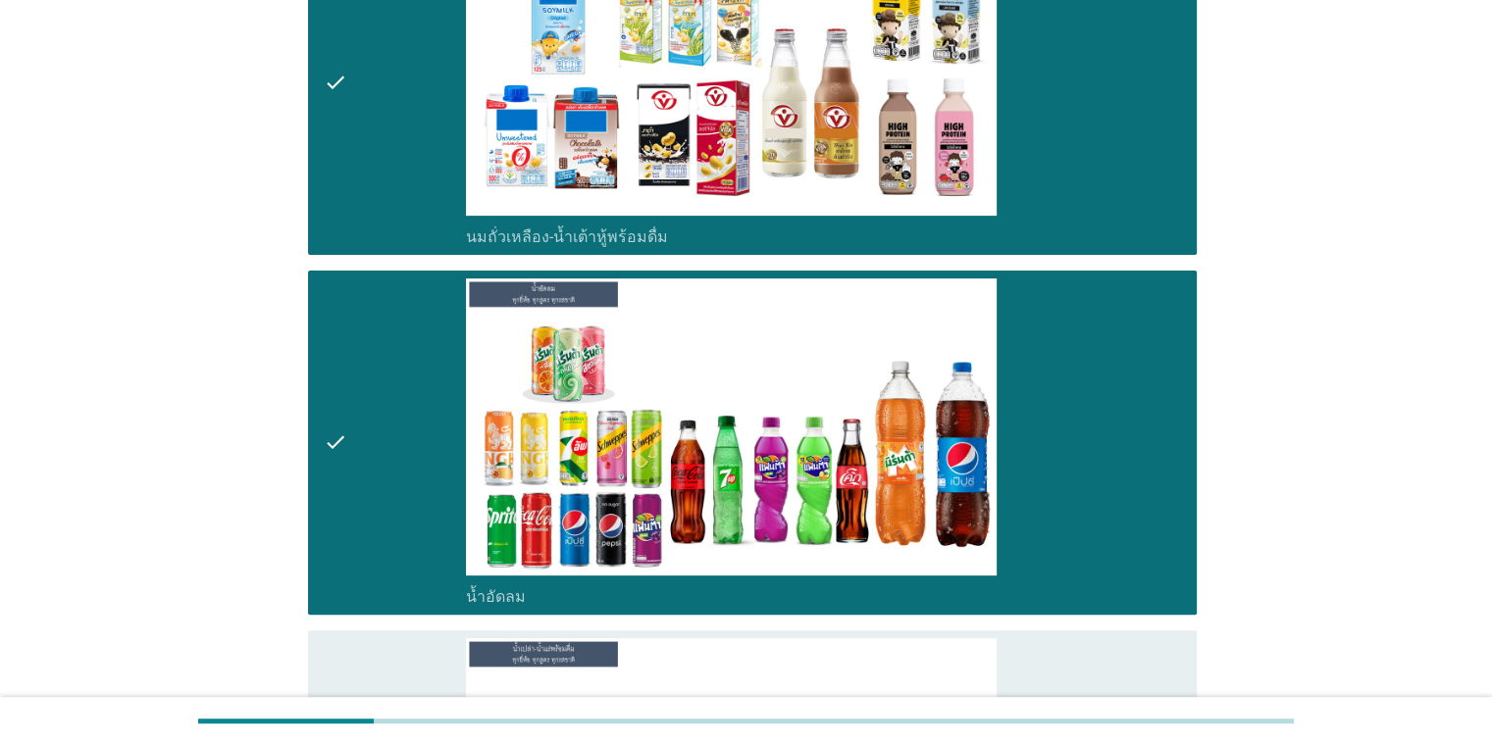
scroll to position [1303, 0]
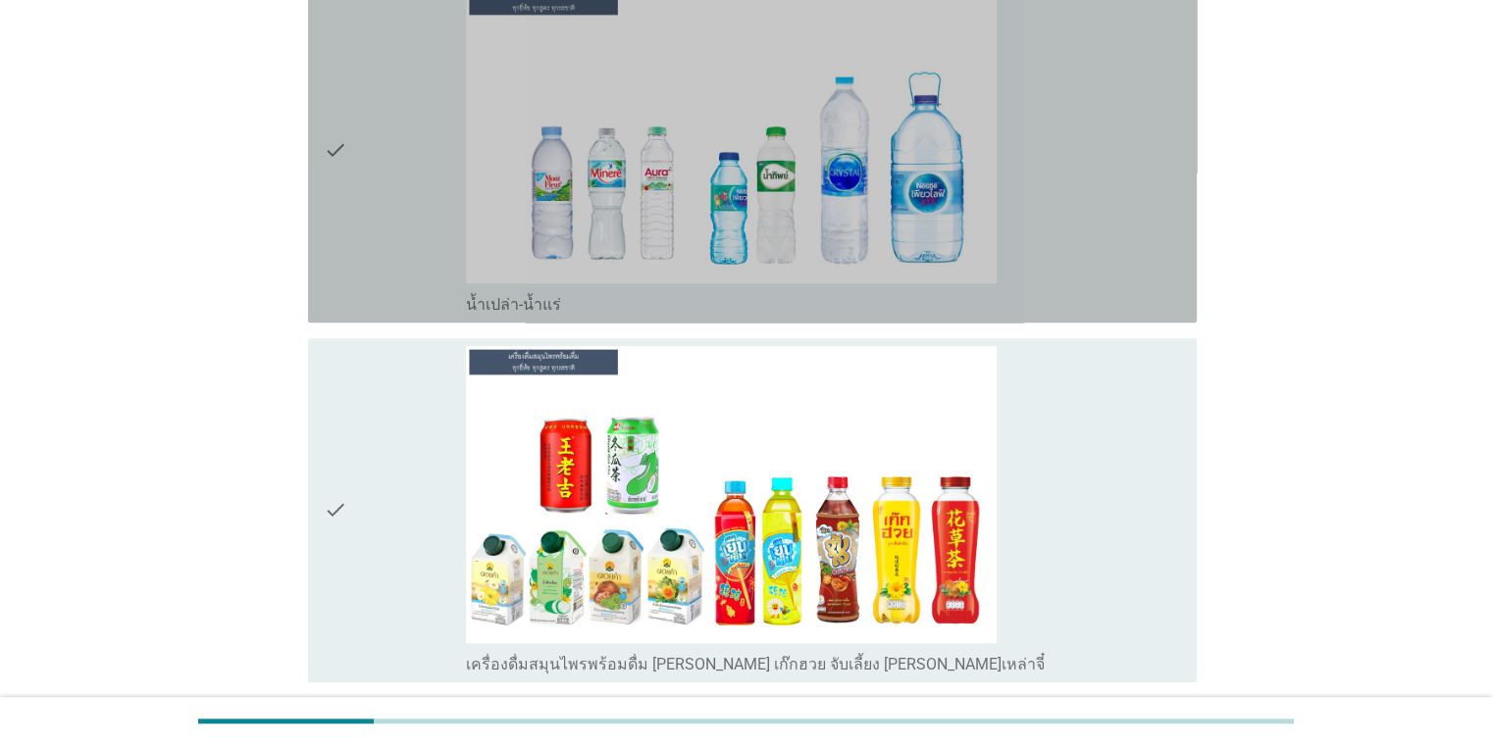
click at [1063, 251] on div "check_box น้ำเปล่า-น้ำแร่" at bounding box center [823, 150] width 714 height 329
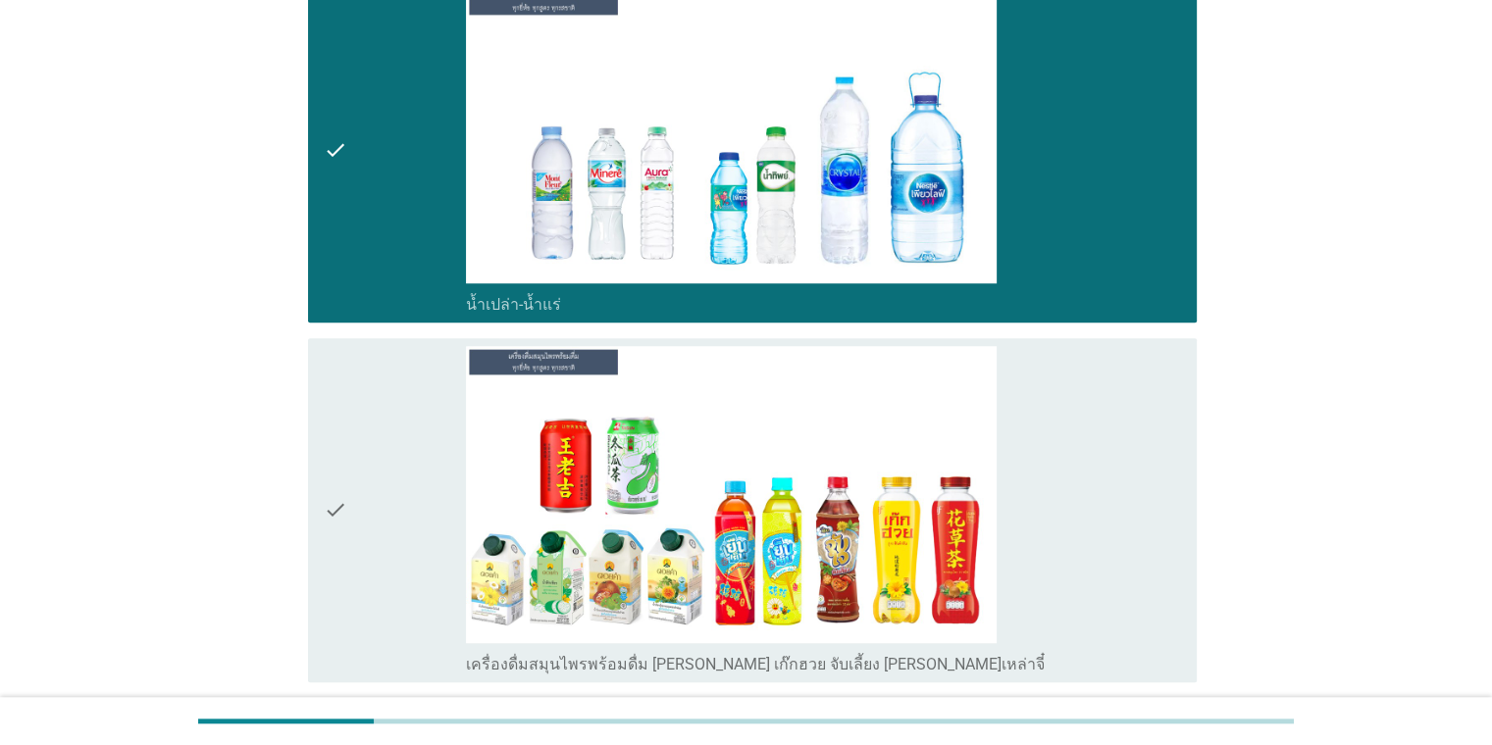
click at [1051, 484] on div "check_box เครื่องดื่มสมุนไพรพร้อมดื่ม [PERSON_NAME] เก๊กฮวย จับเลี้ยง [PERSON_N…" at bounding box center [823, 510] width 714 height 329
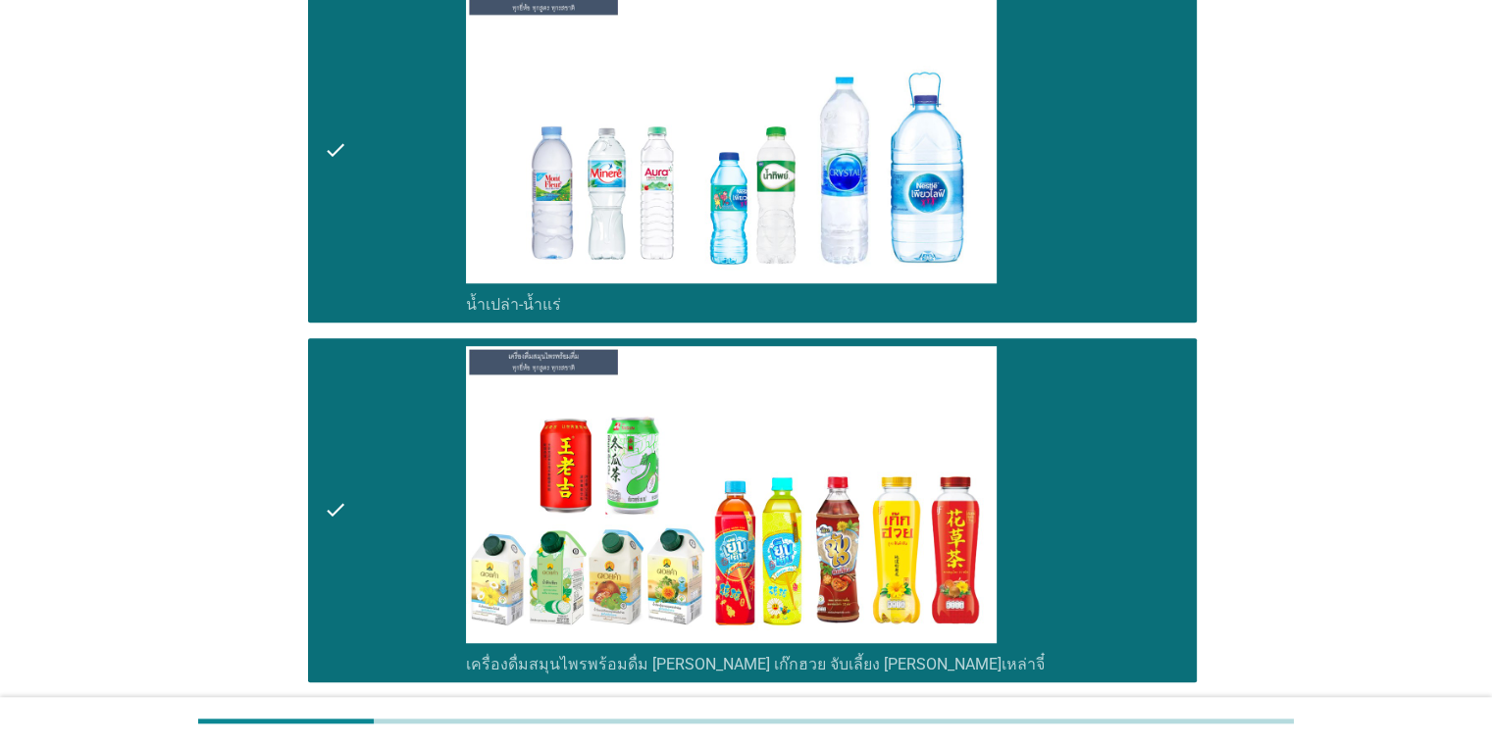
scroll to position [1506, 0]
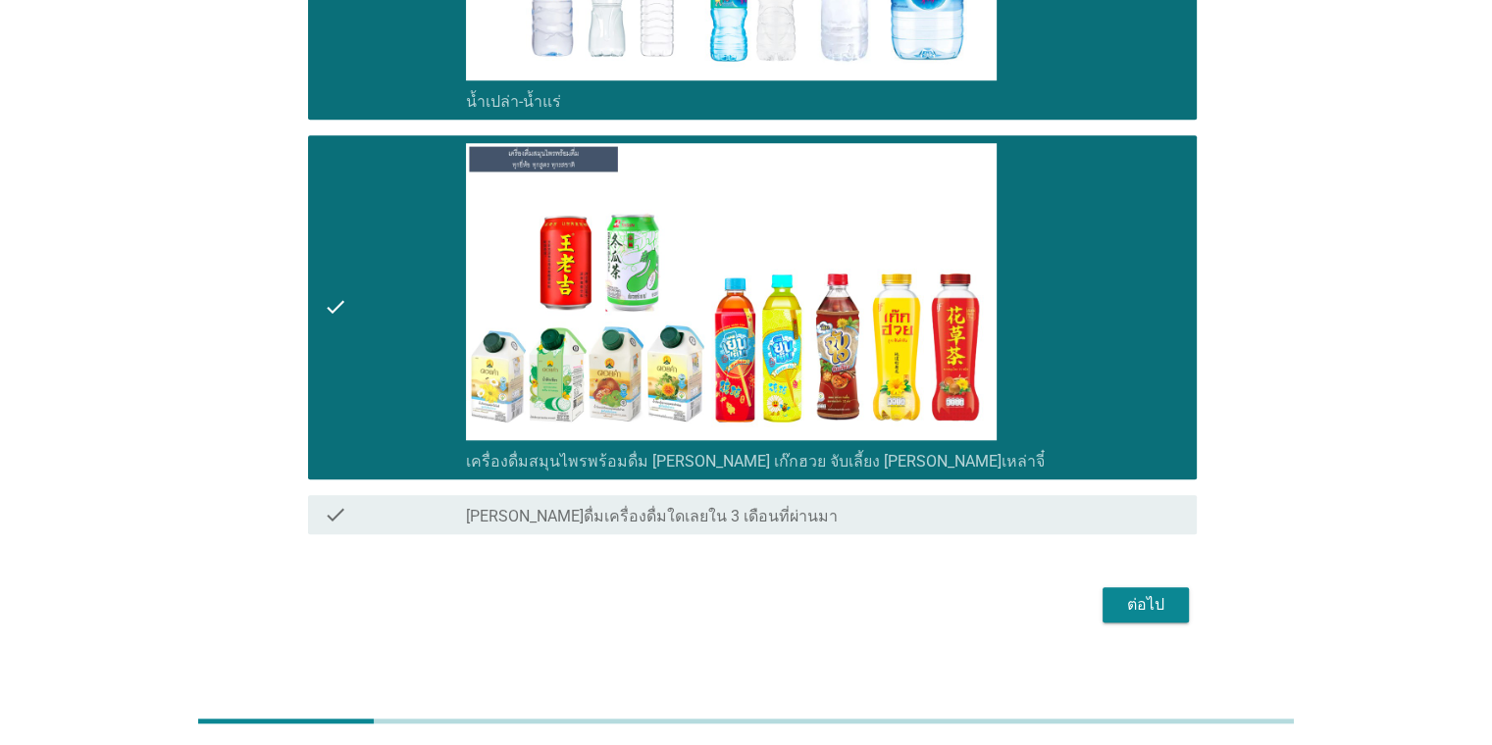
click at [1134, 600] on div "ต่อไป" at bounding box center [1145, 605] width 55 height 24
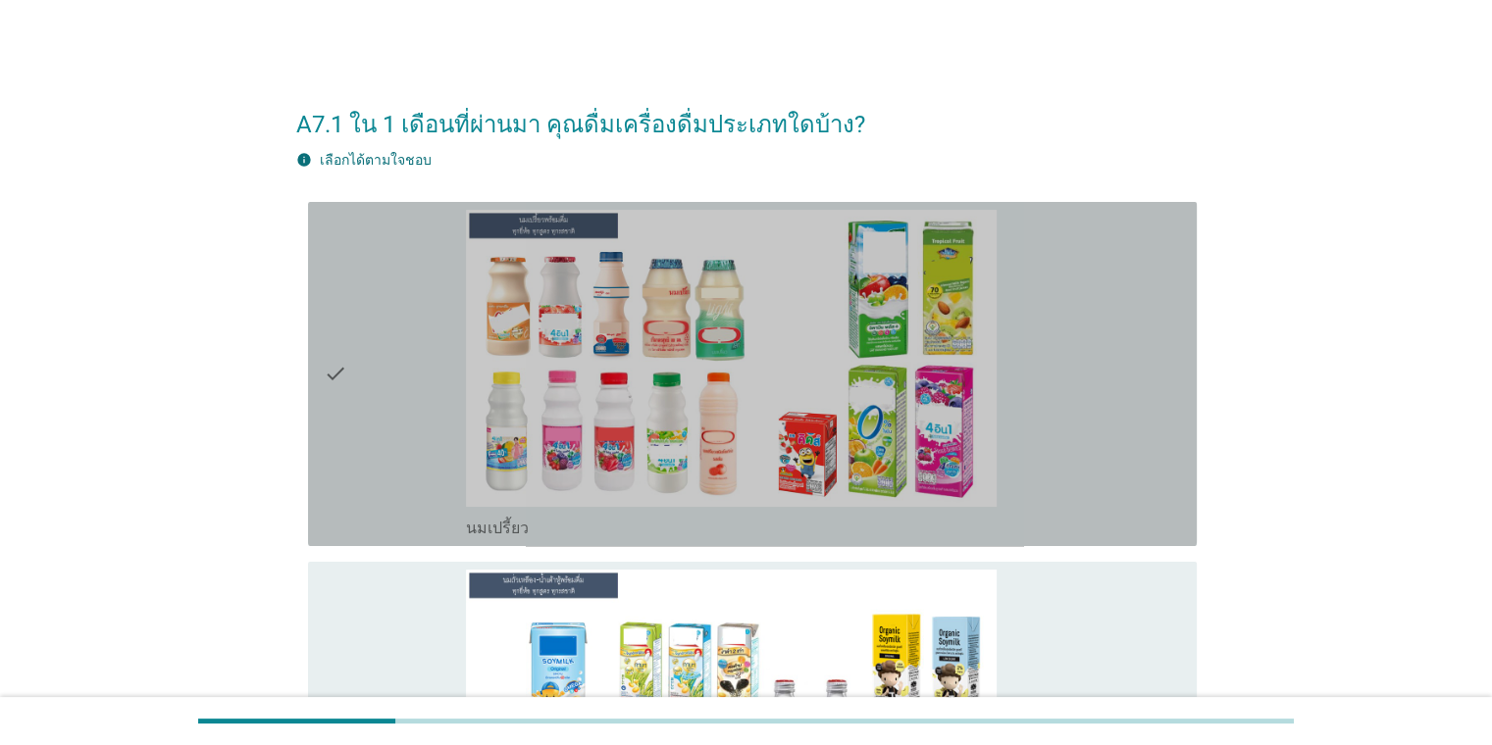
click at [1090, 438] on div "check_box นมเปรี้ยว" at bounding box center [823, 374] width 714 height 329
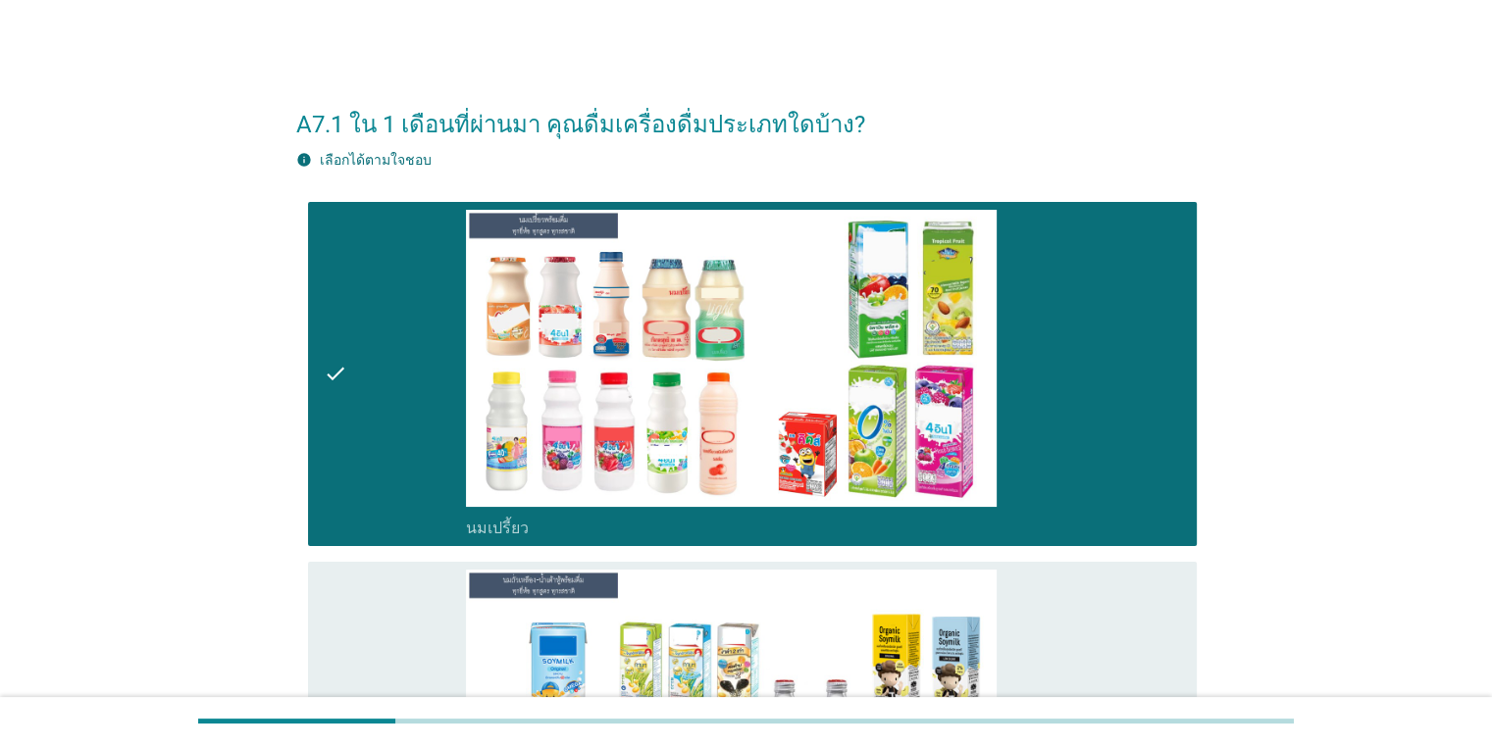
scroll to position [651, 0]
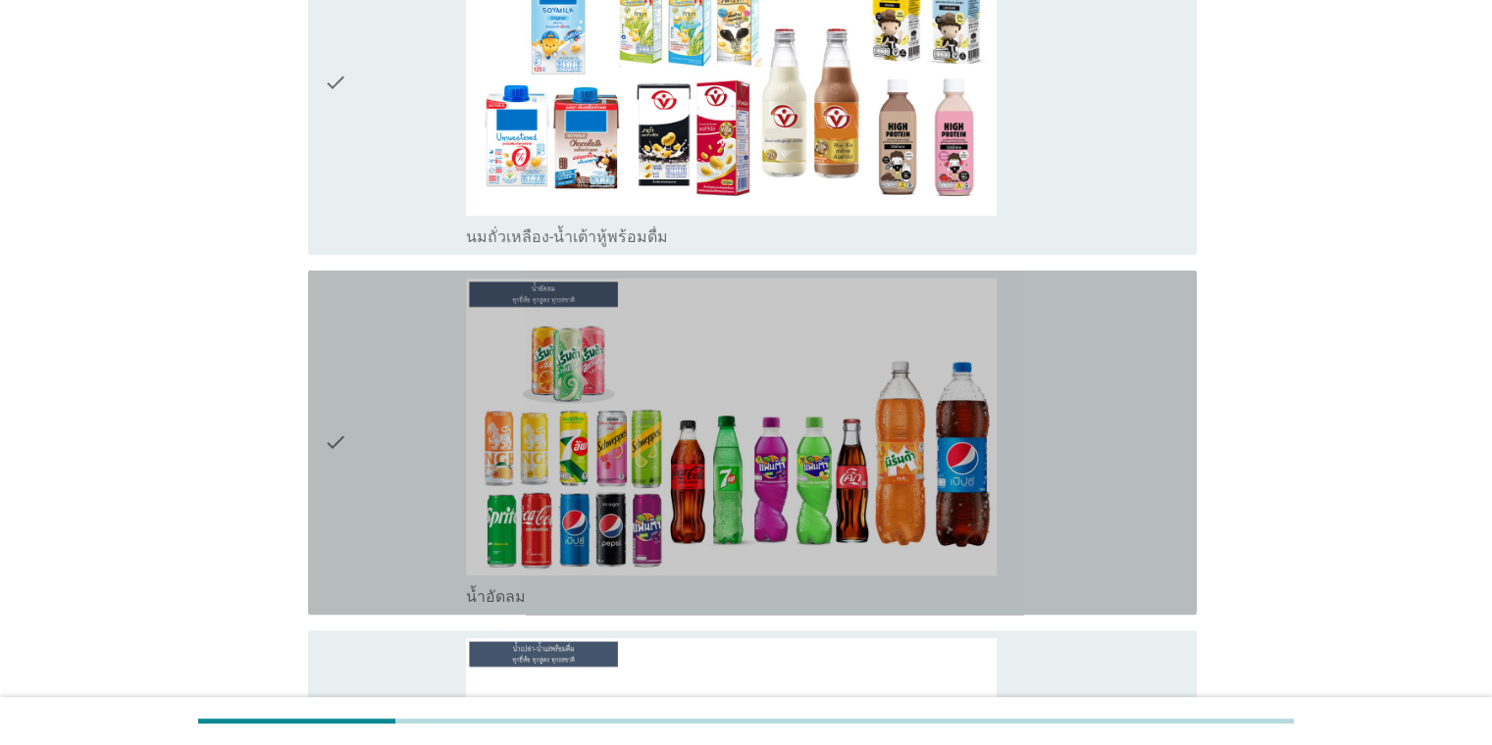
click at [1087, 389] on div "check_box น้ำอัดลม" at bounding box center [823, 443] width 714 height 329
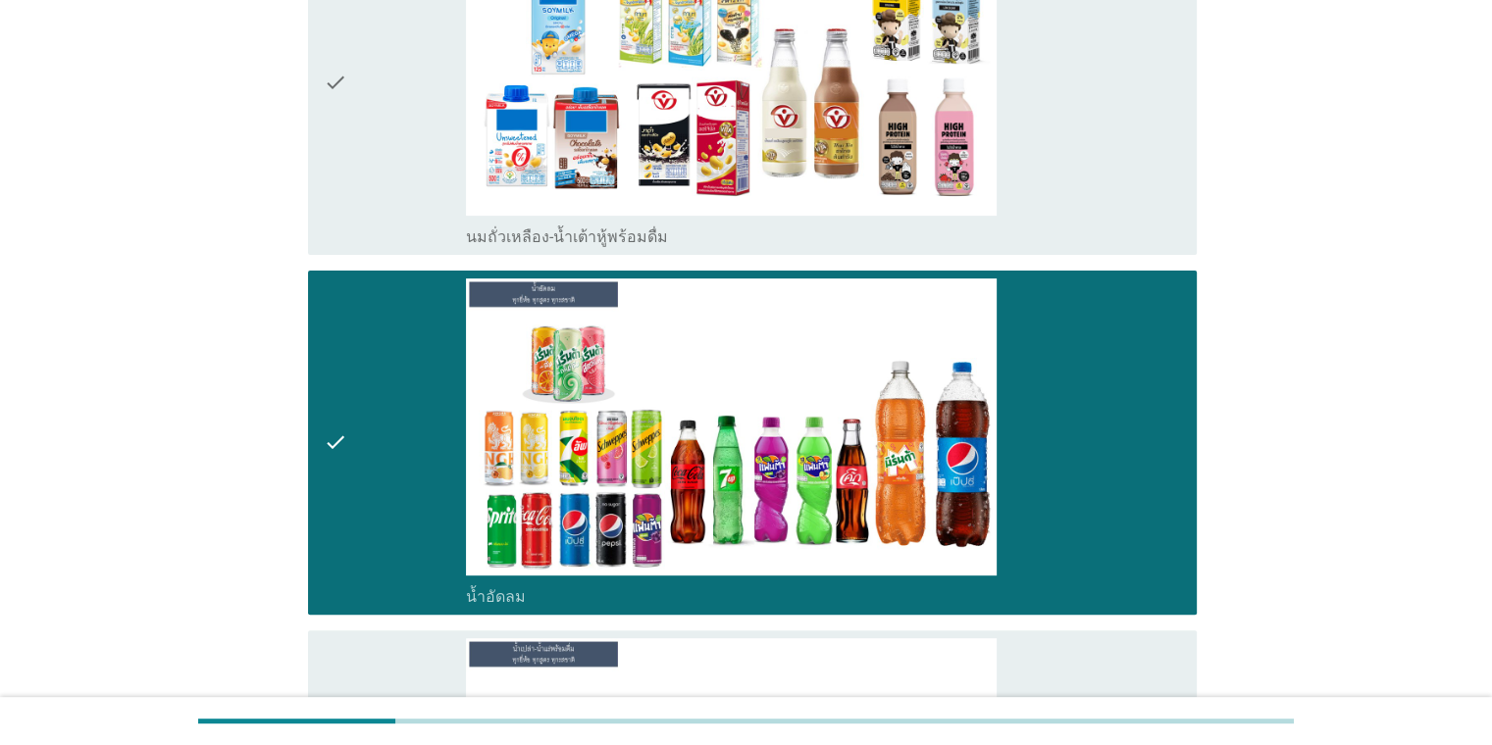
scroll to position [1303, 0]
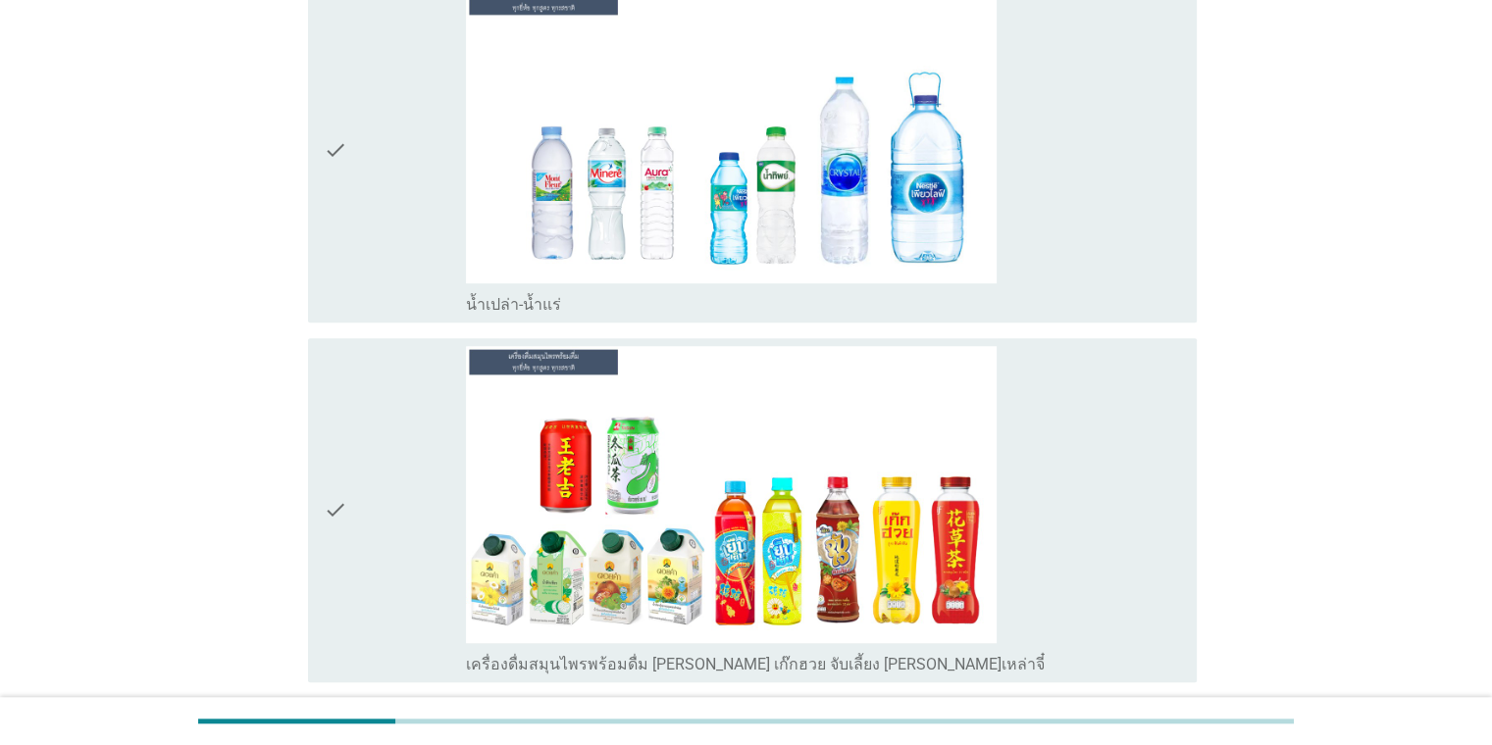
click at [1193, 296] on div "check check_box น้ำเปล่า-น้ำแร่" at bounding box center [752, 150] width 889 height 344
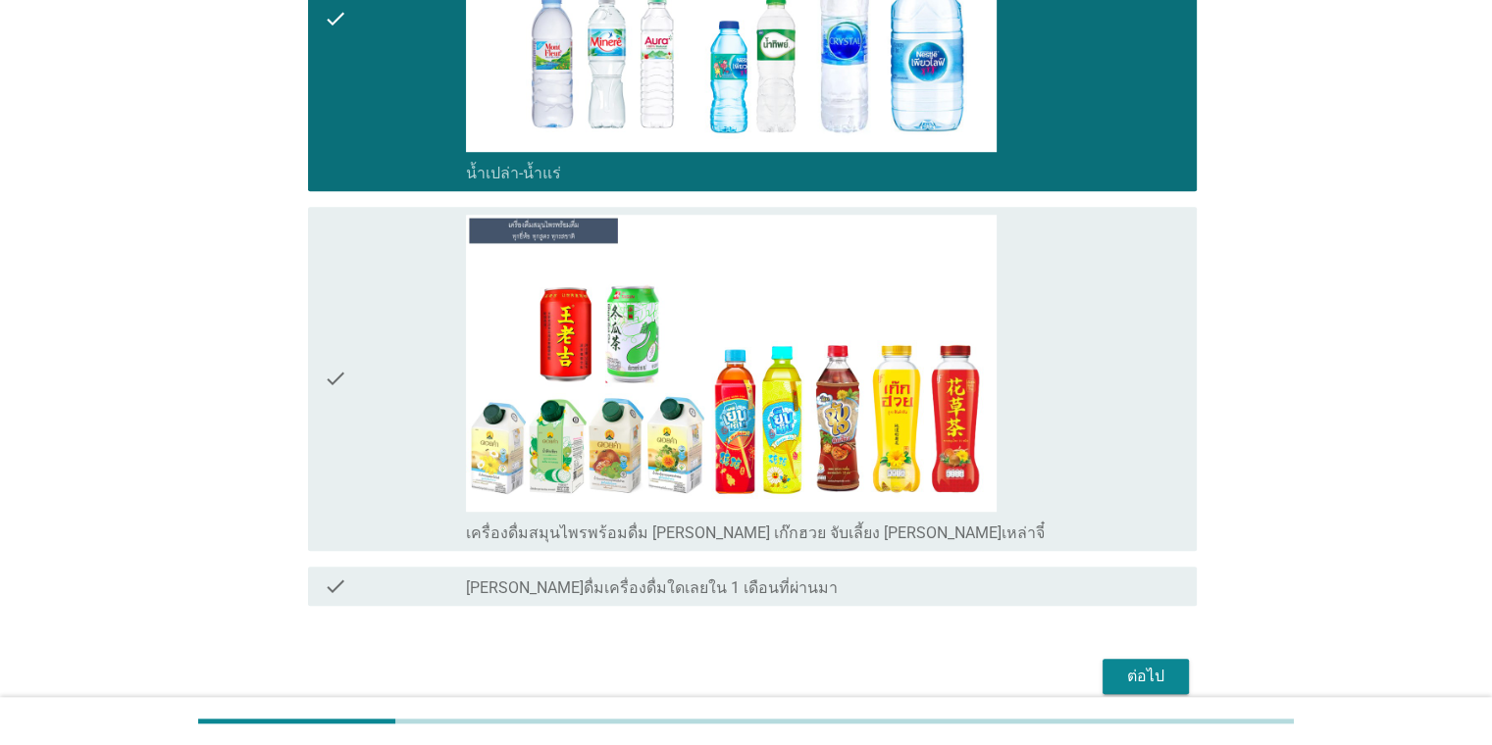
scroll to position [1521, 0]
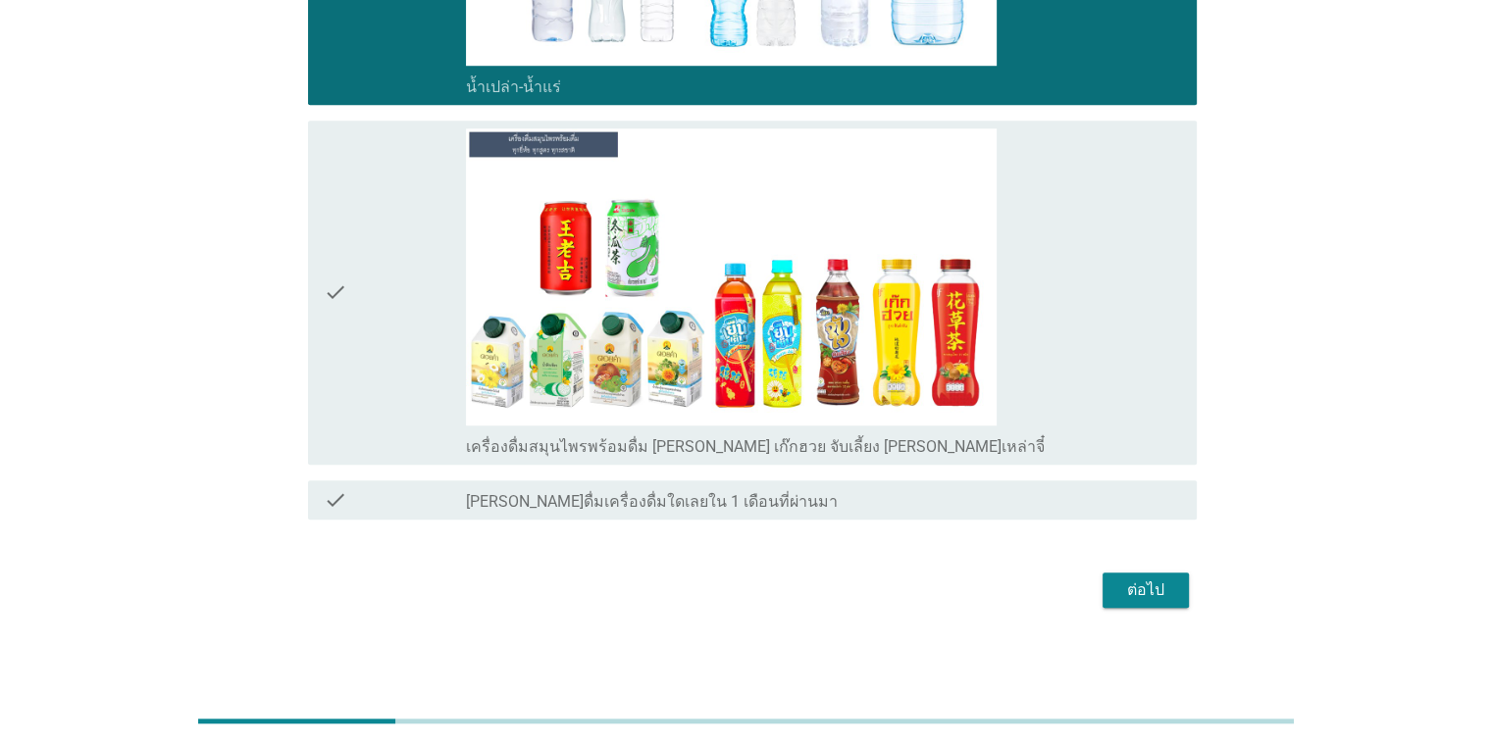
click at [1083, 376] on div "check_box เครื่องดื่มสมุนไพรพร้อมดื่ม [PERSON_NAME] เก๊กฮวย จับเลี้ยง [PERSON_N…" at bounding box center [823, 292] width 714 height 329
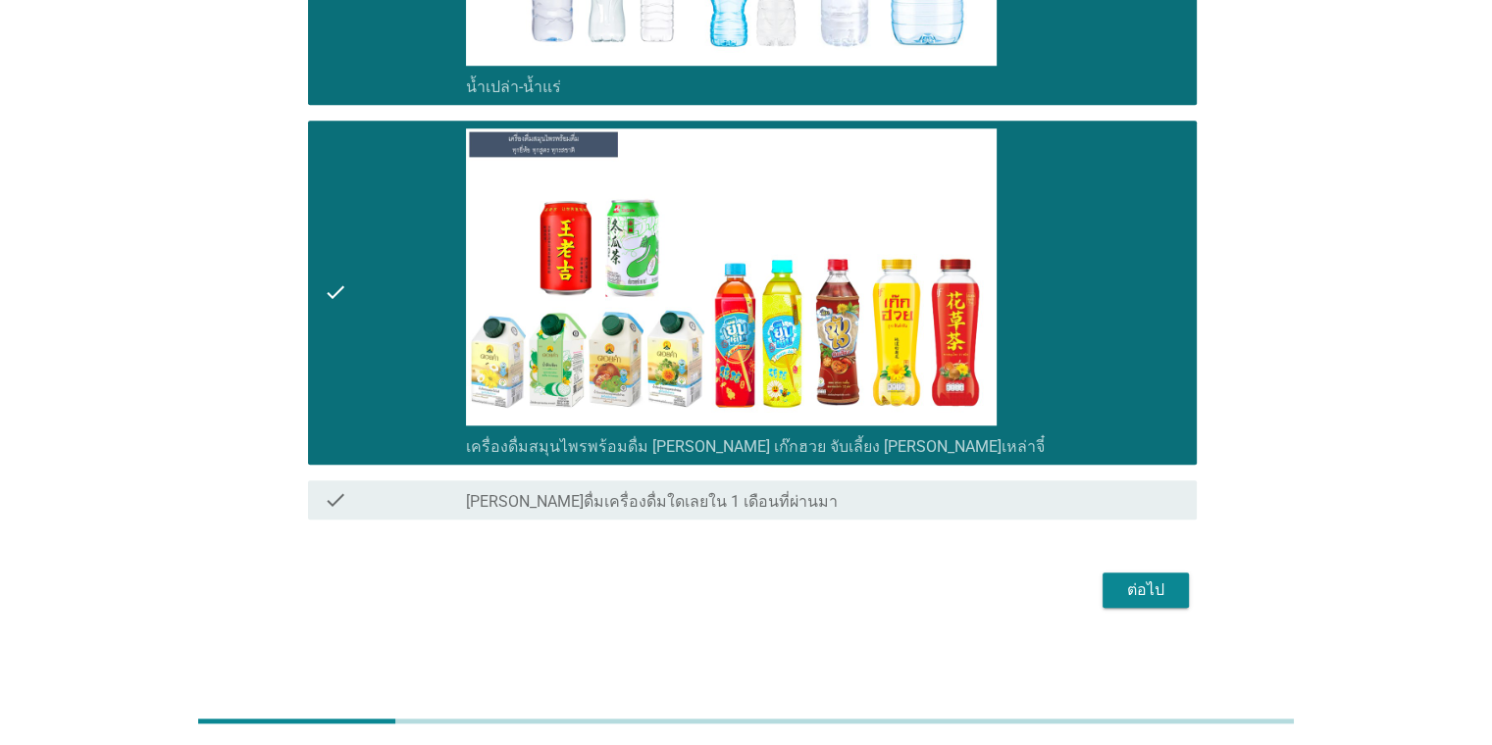
click at [1146, 587] on div "ต่อไป" at bounding box center [1145, 591] width 55 height 24
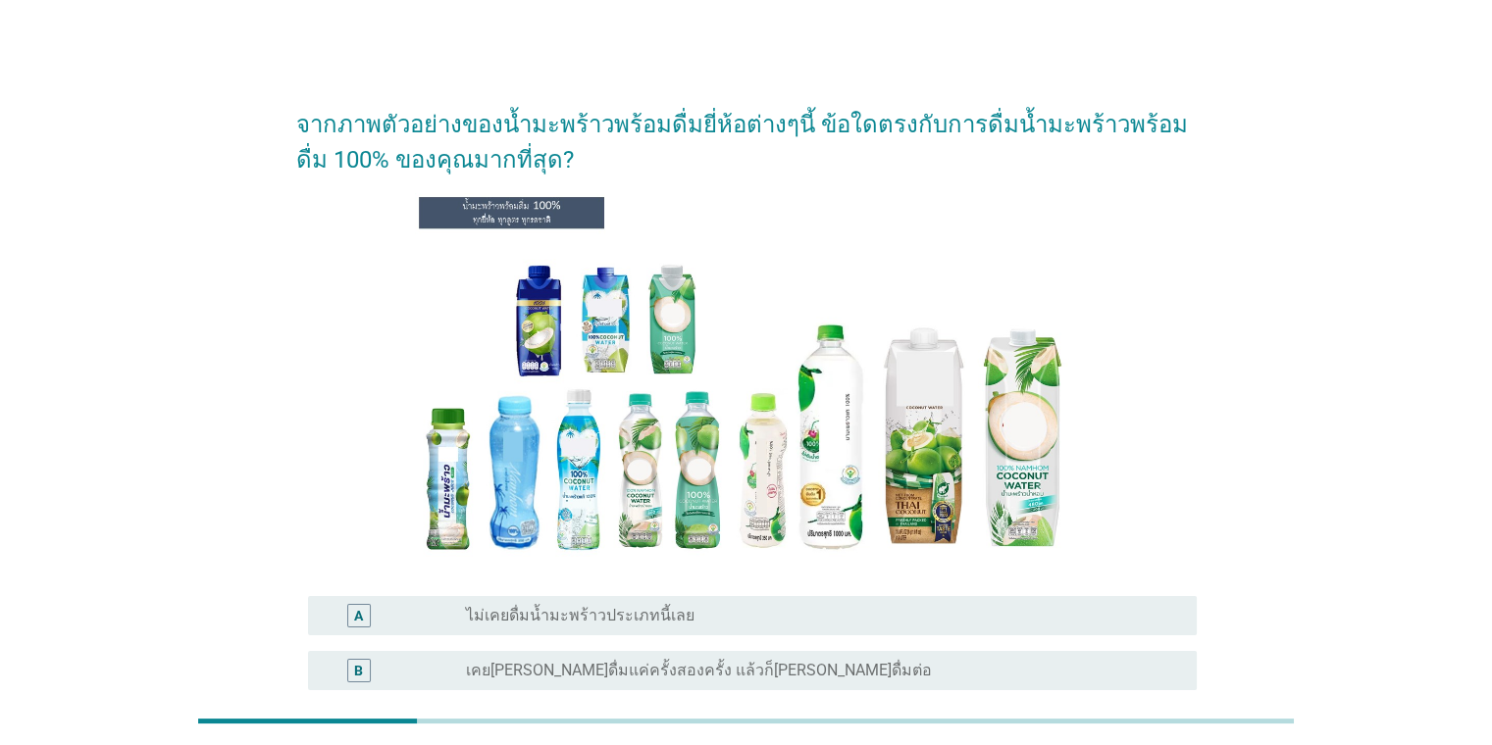
scroll to position [362, 0]
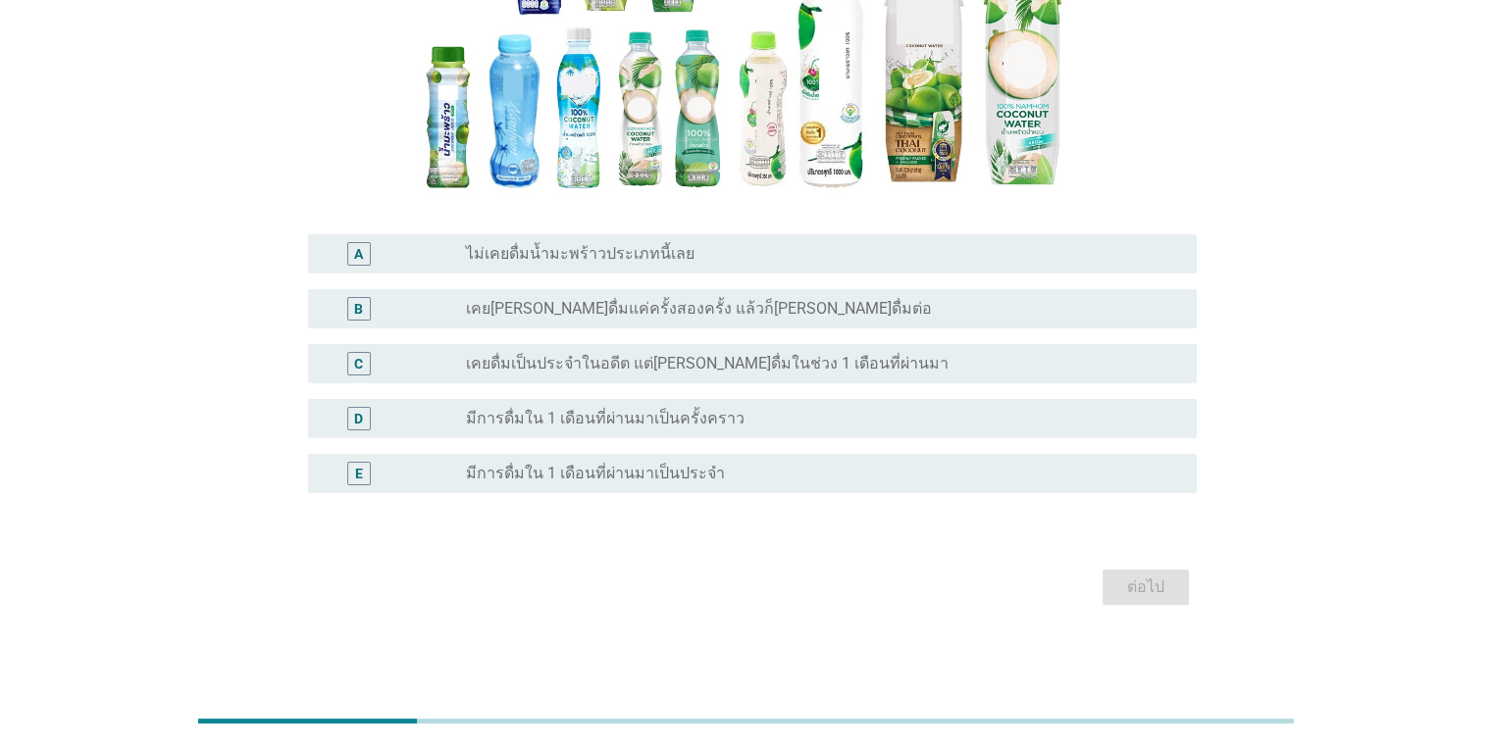
click at [788, 419] on div "radio_button_unchecked มีการดื่มใน 1 เดือนที่ผ่านมาเป็นครั้งคราว" at bounding box center [815, 419] width 698 height 20
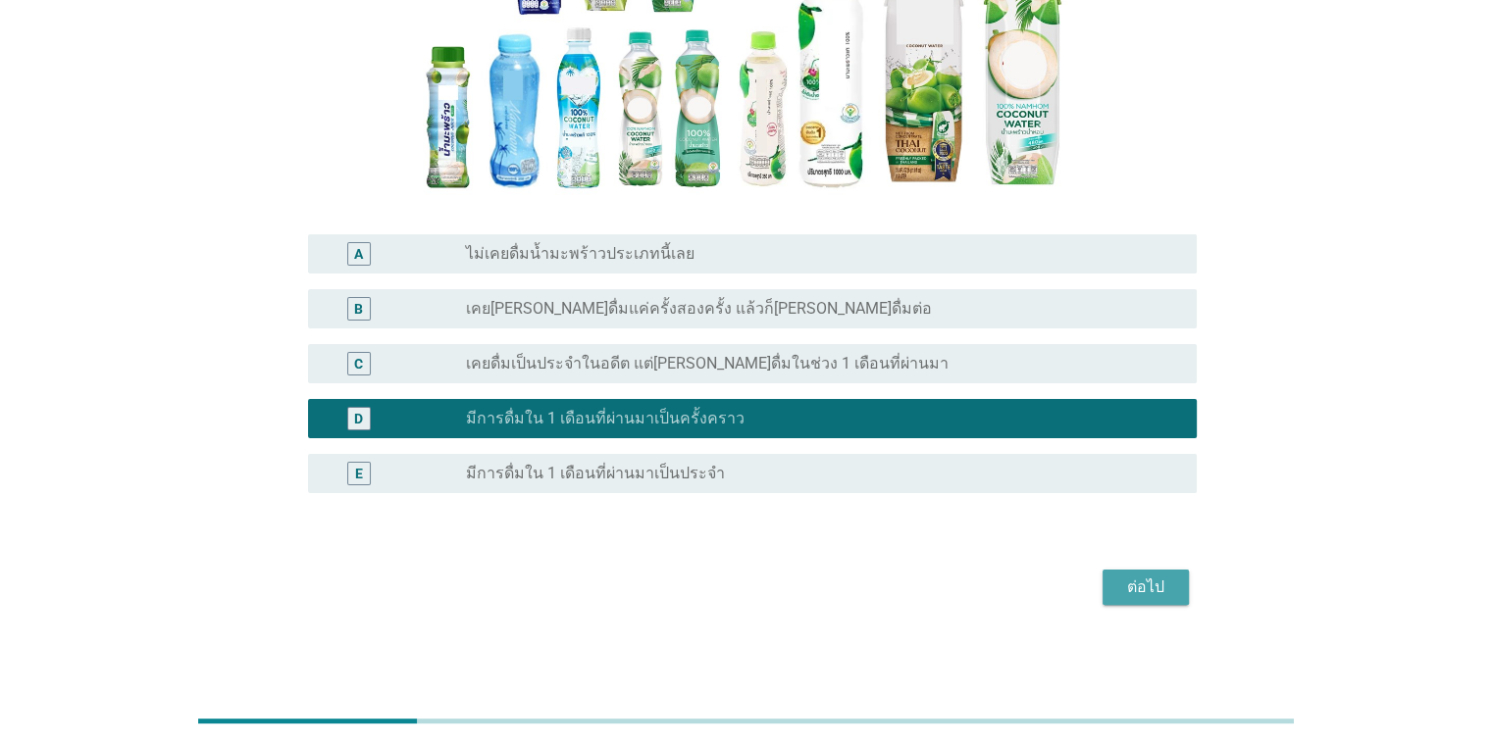
click at [1126, 588] on div "ต่อไป" at bounding box center [1145, 588] width 55 height 24
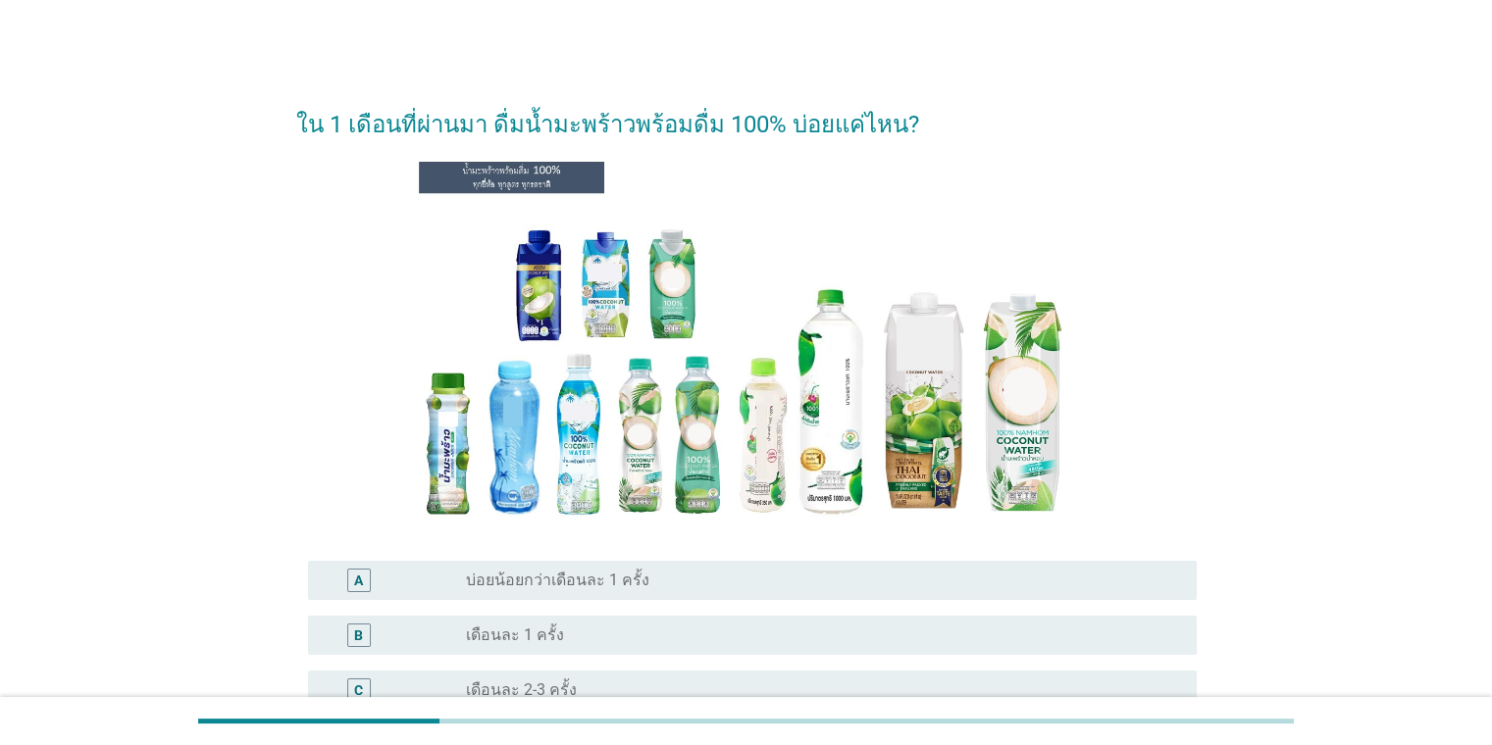
scroll to position [491, 0]
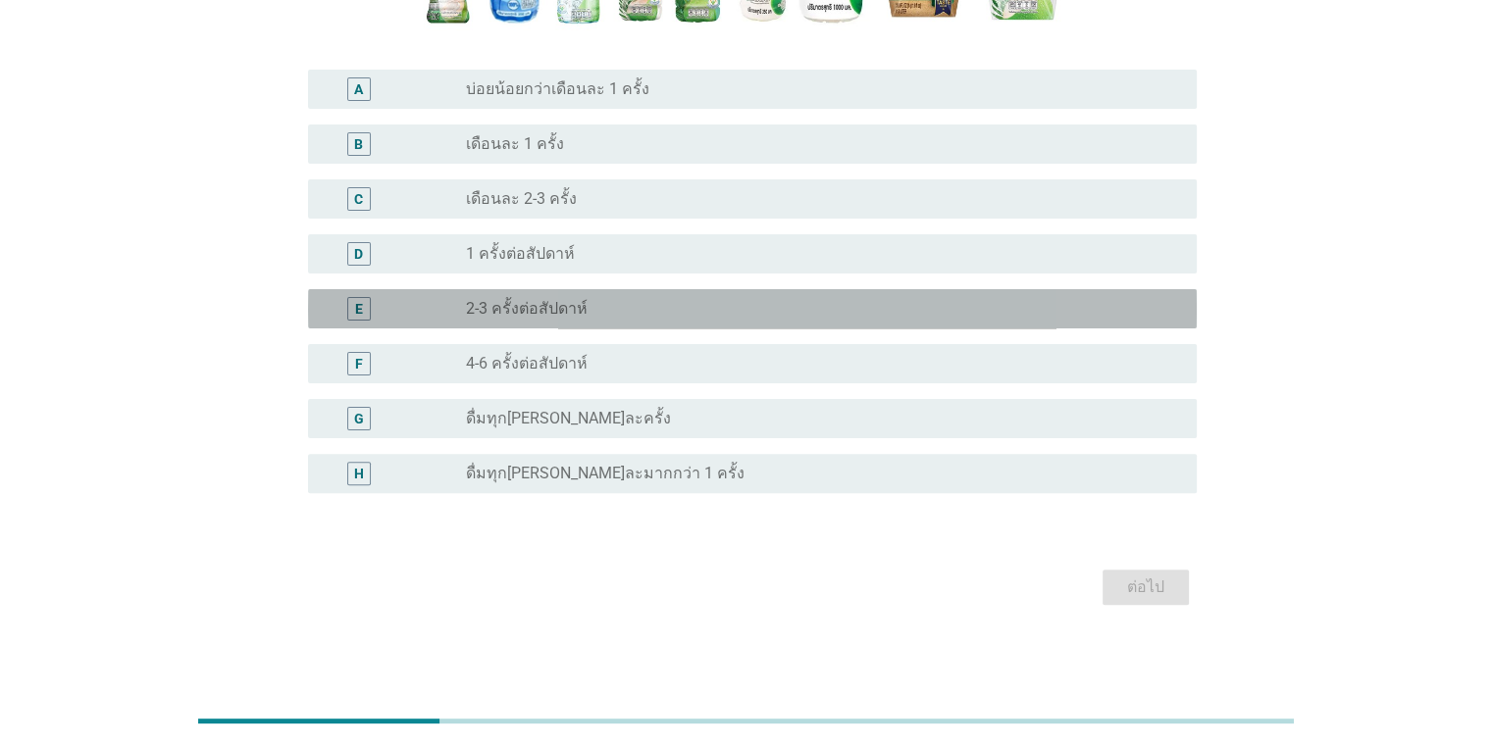
click at [832, 312] on div "radio_button_unchecked 2-3 ครั้งต่อสัปดาห์" at bounding box center [815, 309] width 698 height 20
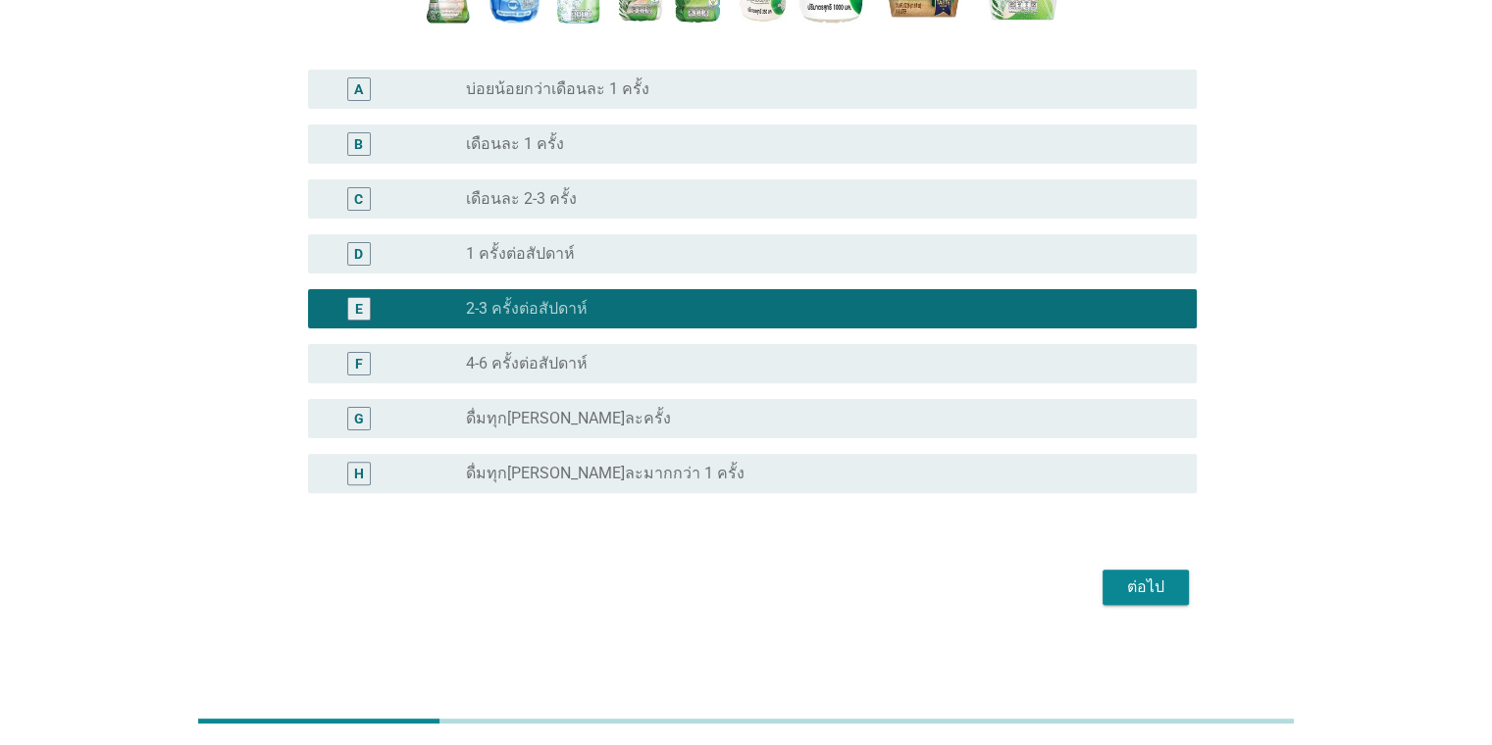
click at [1113, 578] on button "ต่อไป" at bounding box center [1145, 587] width 86 height 35
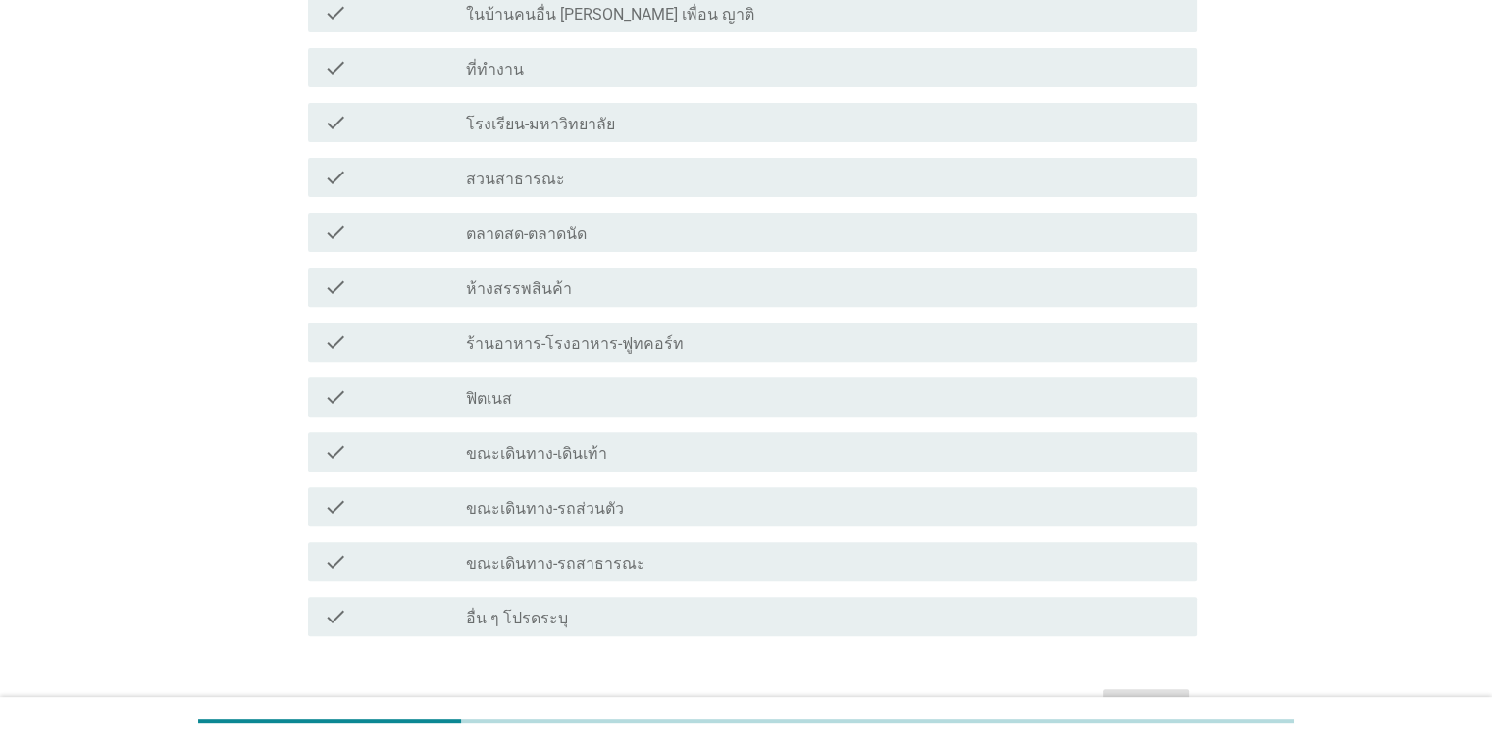
scroll to position [0, 0]
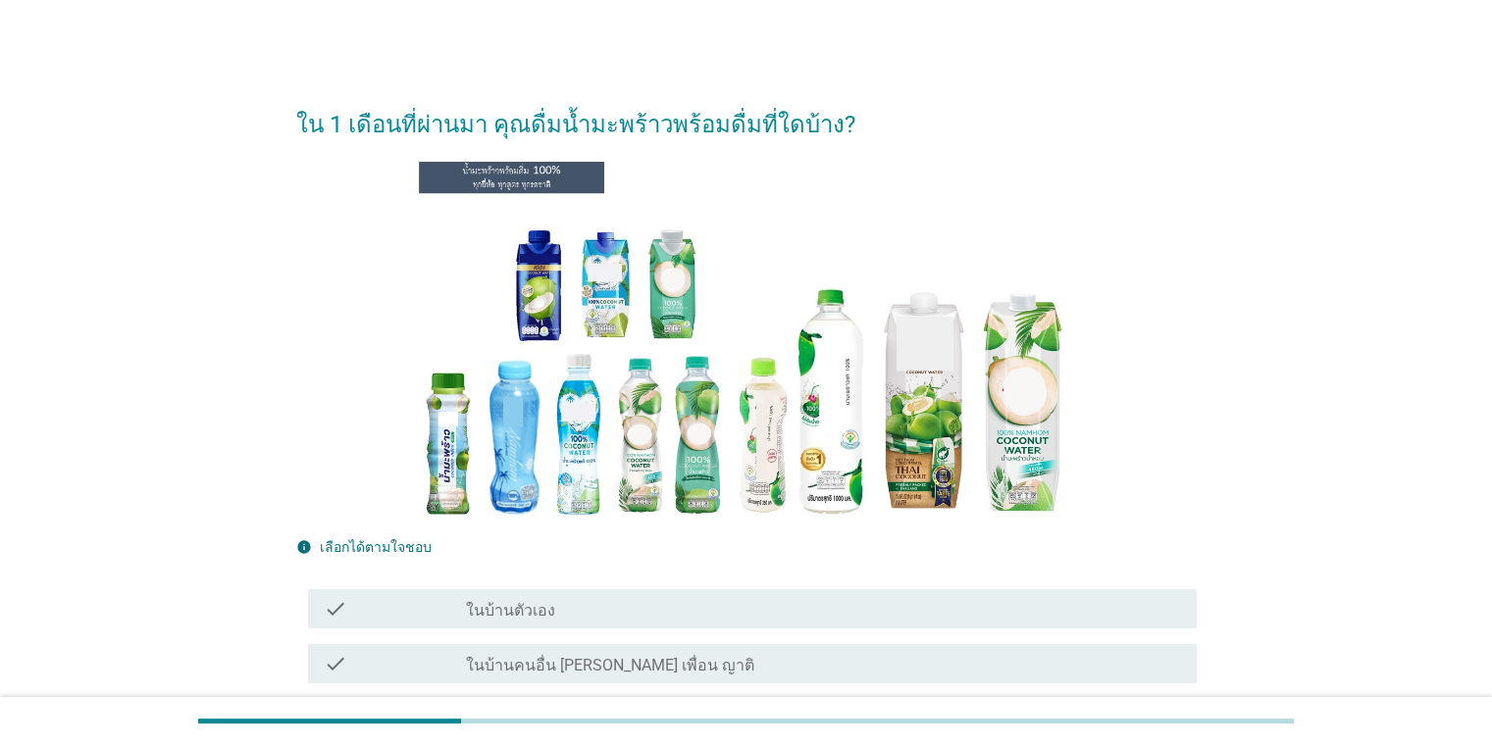
click at [753, 616] on div "check_box_outline_blank ในบ้านตัวเอง" at bounding box center [823, 609] width 714 height 24
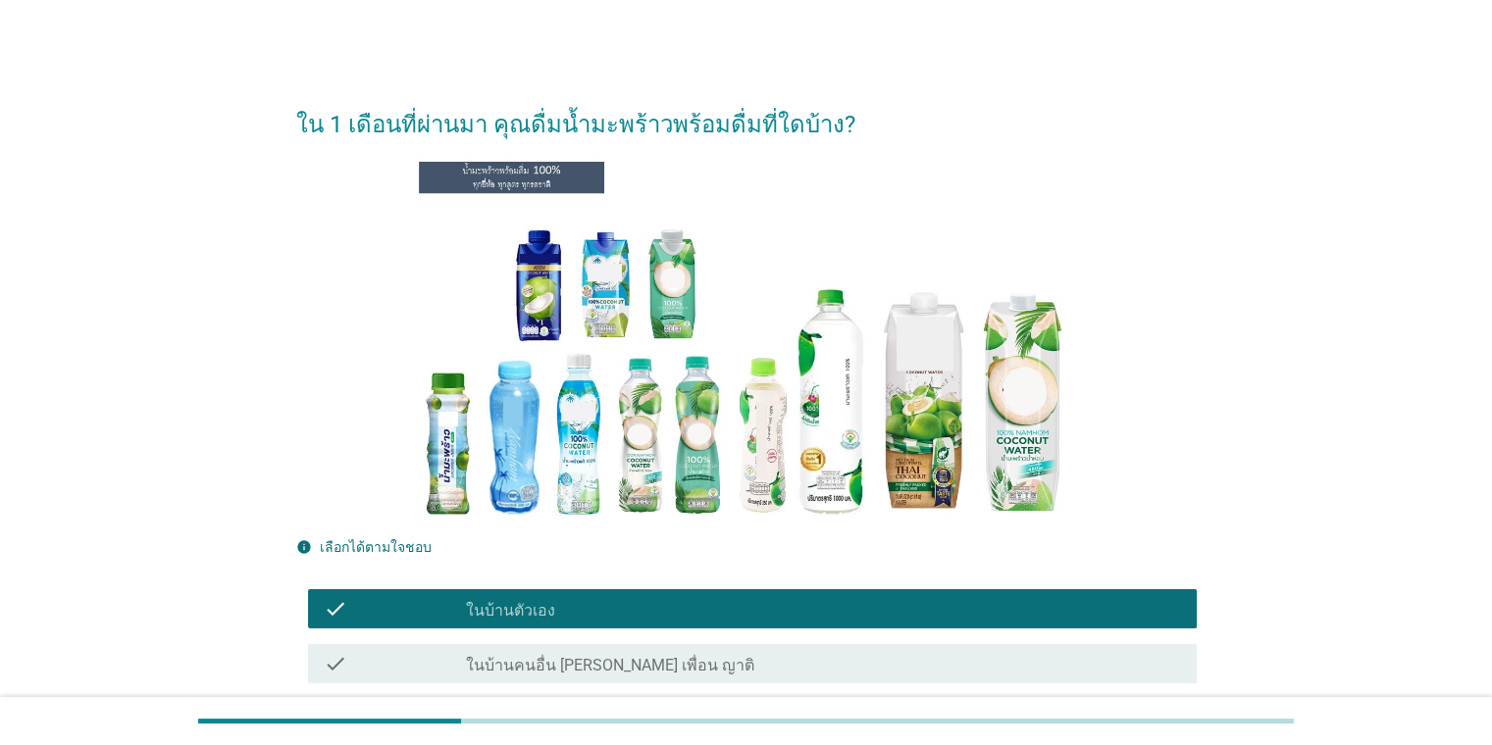
scroll to position [651, 0]
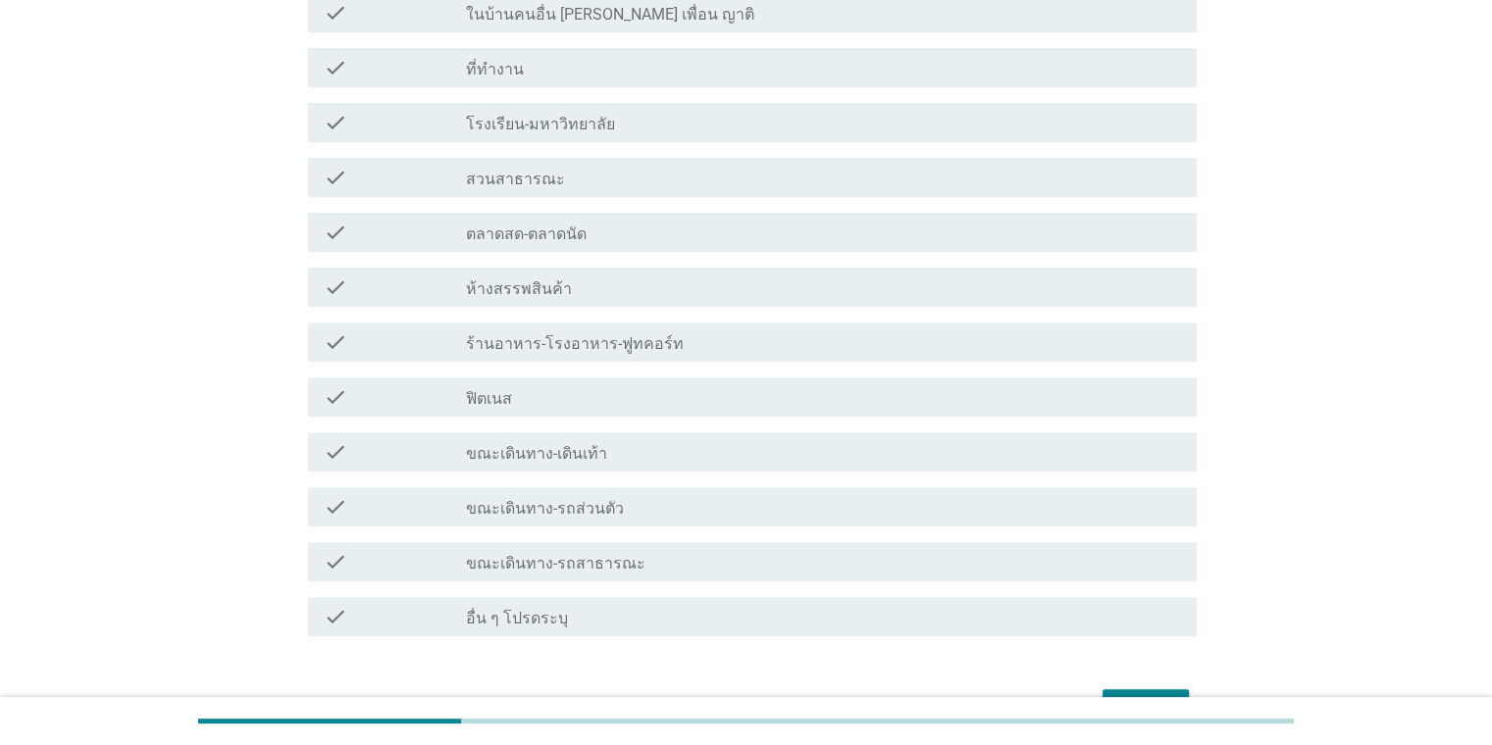
click at [694, 82] on div "check check_box_outline_blank ที่ทำงาน" at bounding box center [752, 67] width 889 height 39
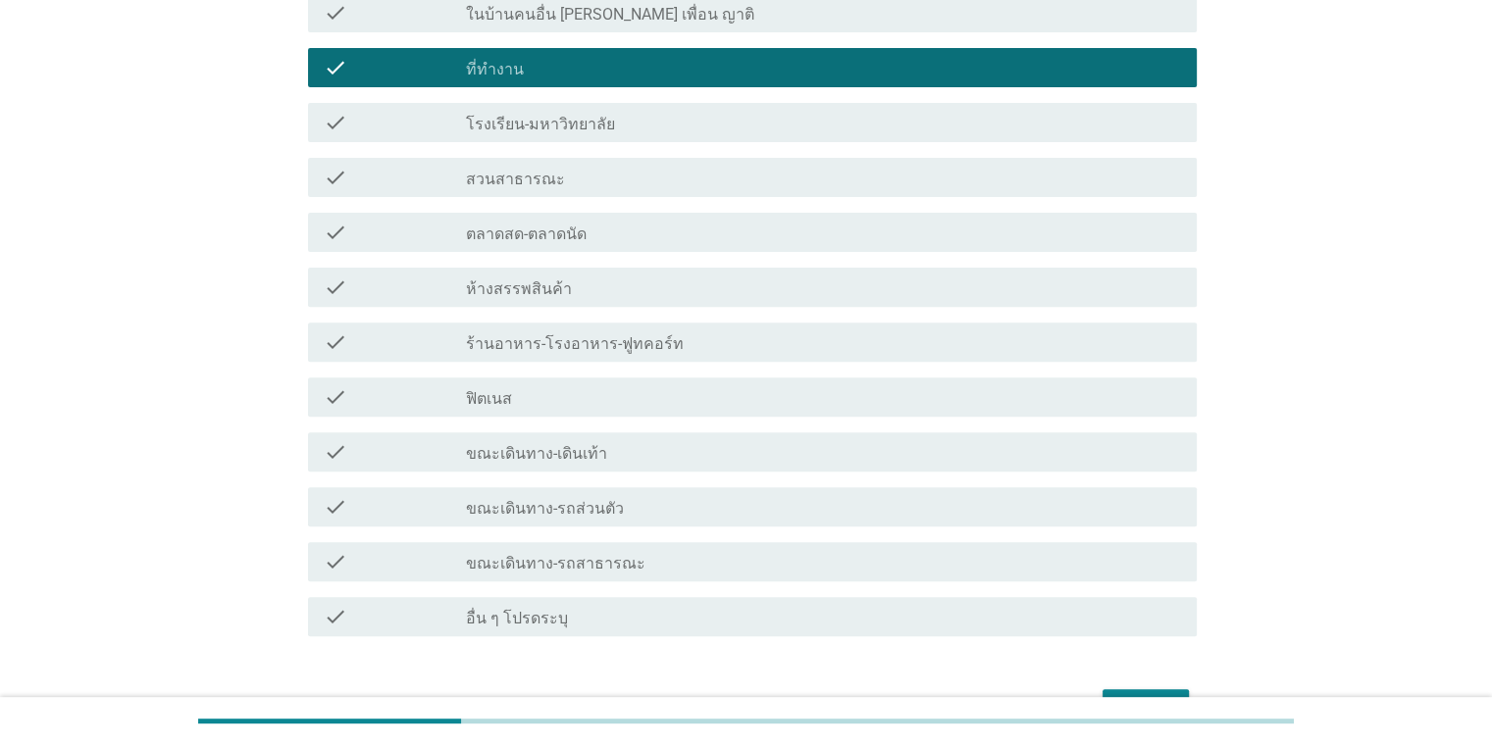
click at [1106, 690] on button "ต่อไป" at bounding box center [1145, 706] width 86 height 35
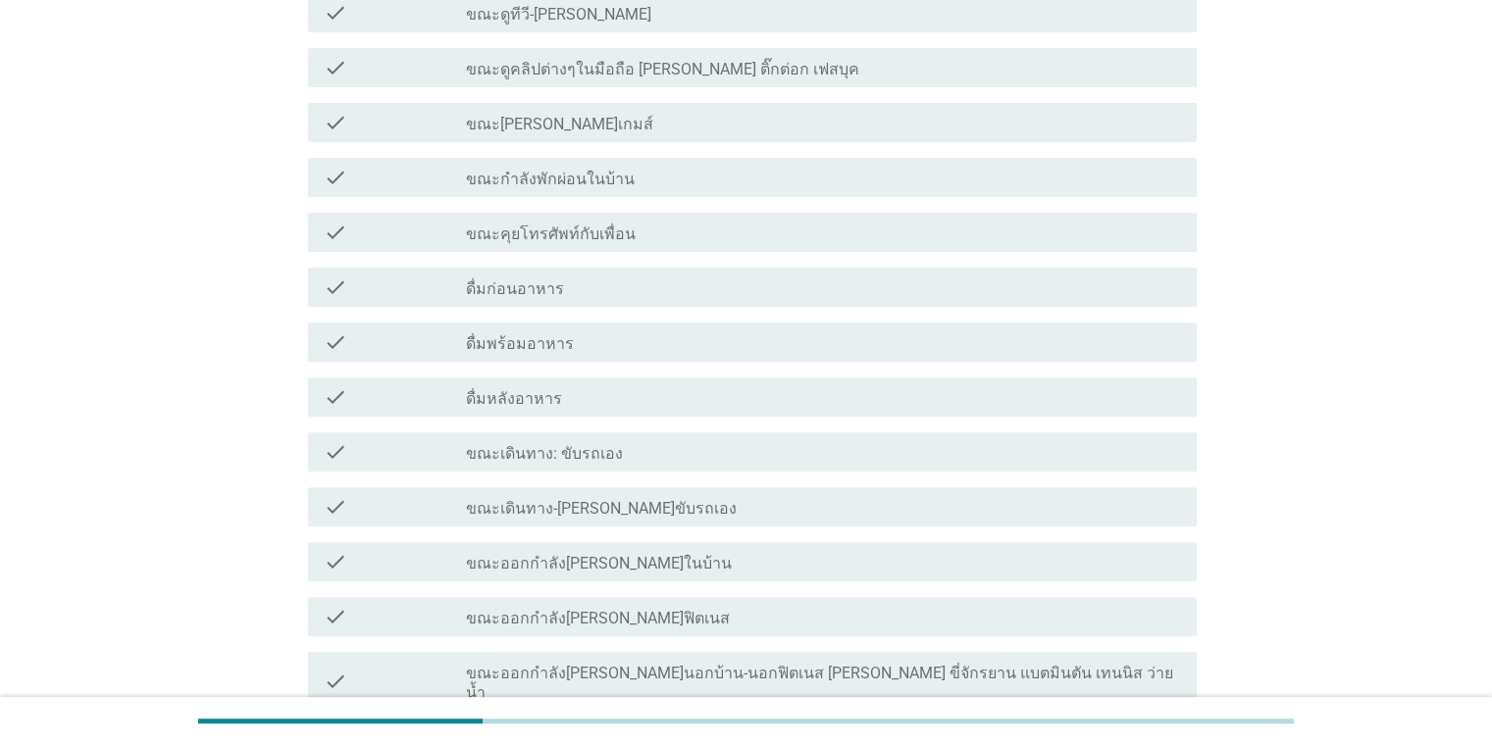
click at [636, 137] on div "check check_box_outline_blank ขณะ[PERSON_NAME]เกมส์" at bounding box center [752, 122] width 889 height 39
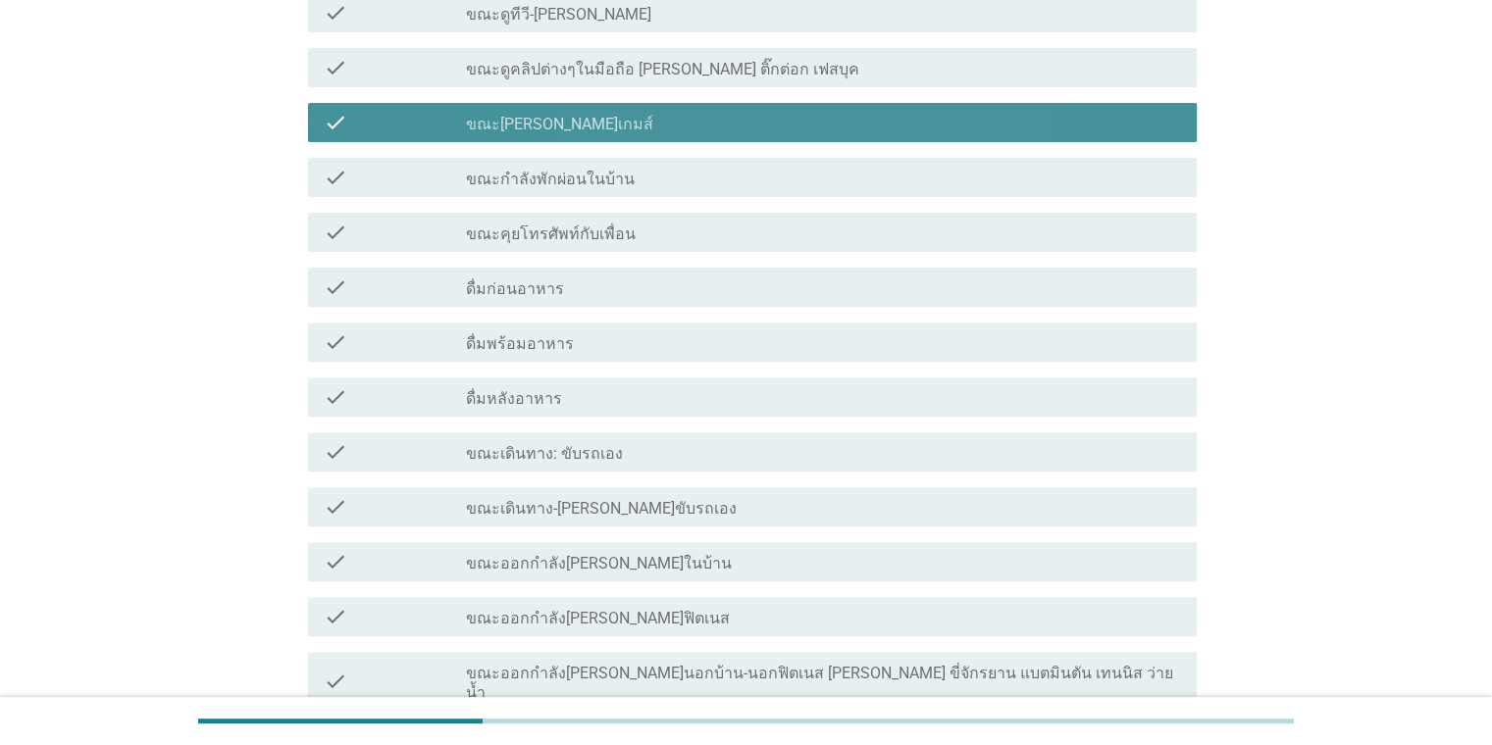
click at [624, 181] on div "check_box_outline_blank ขณะกำลังพักผ่อนในบ้าน" at bounding box center [823, 178] width 714 height 24
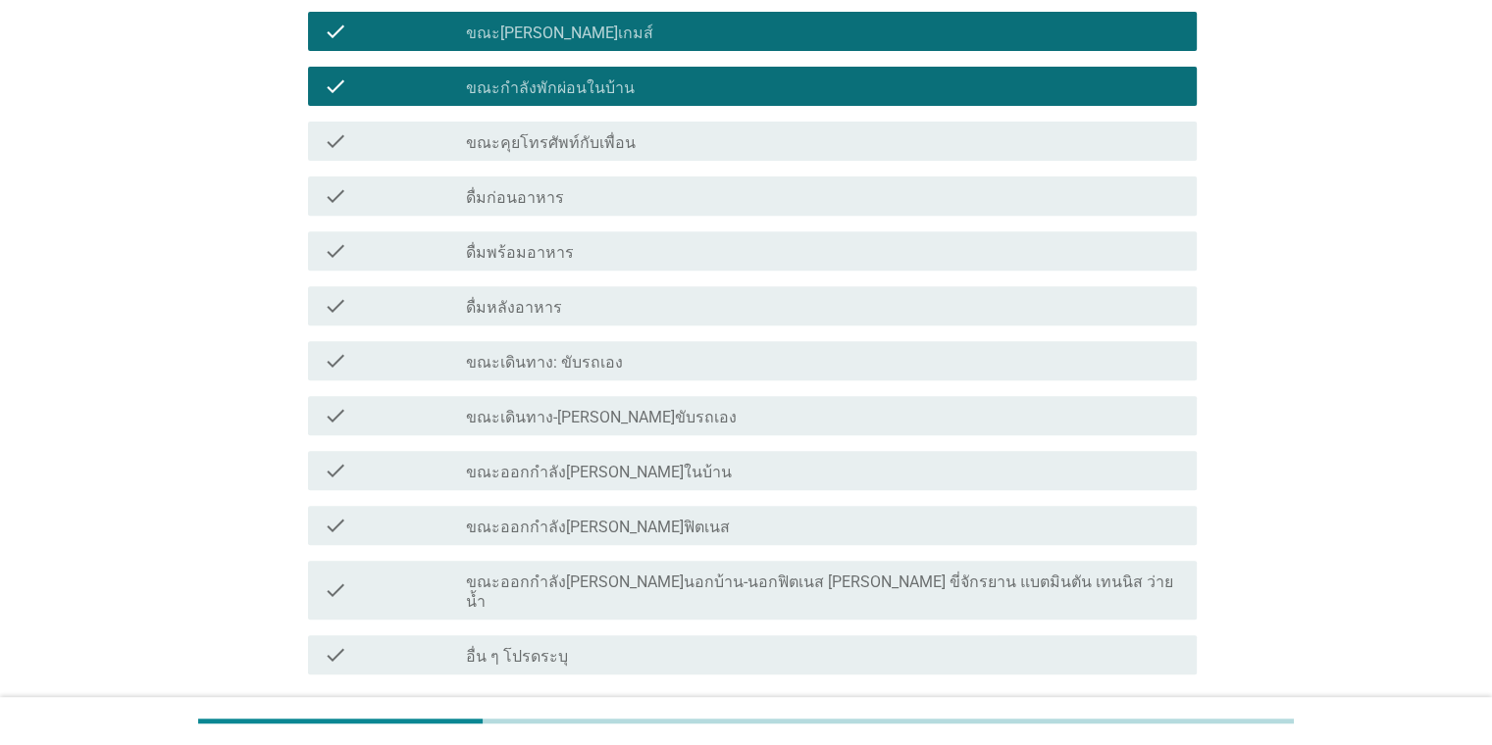
scroll to position [757, 0]
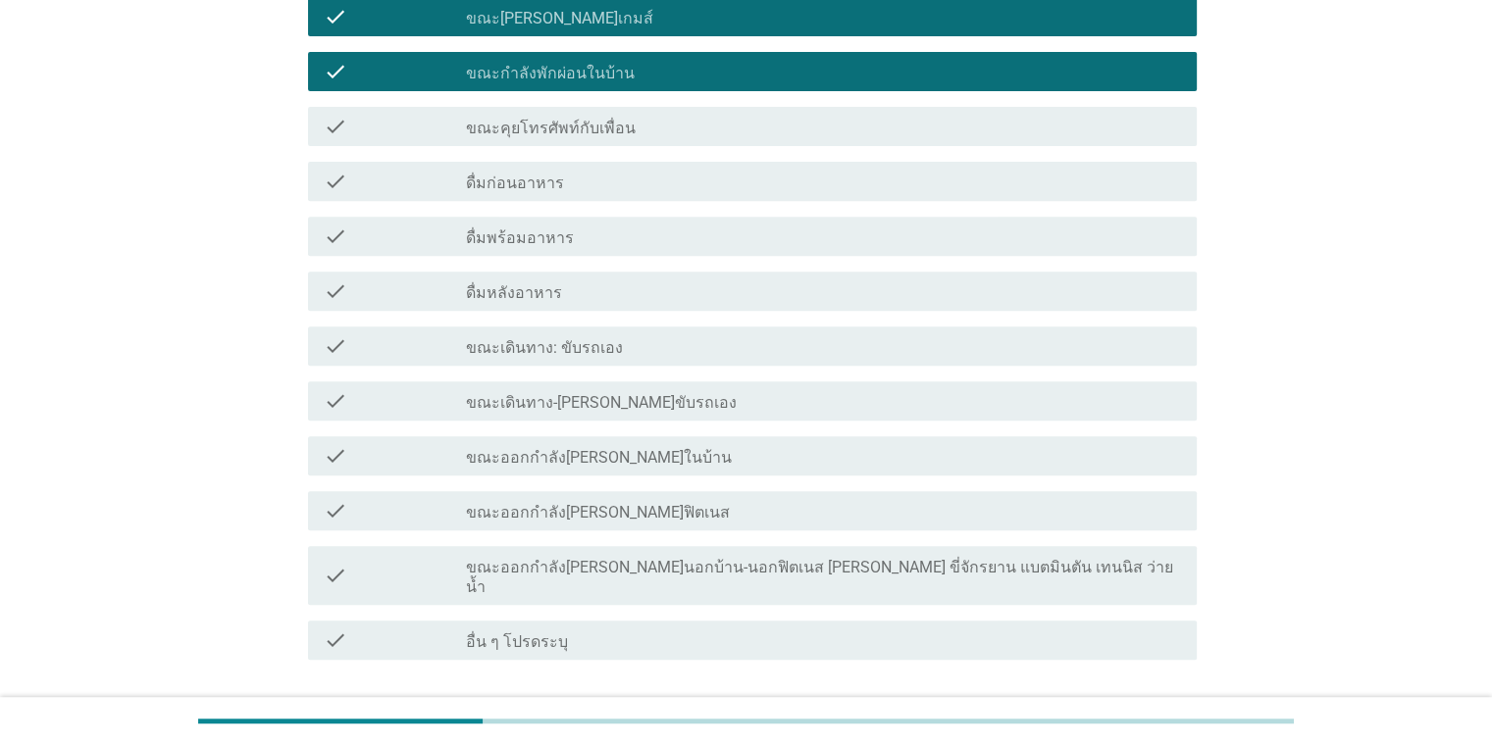
click at [1126, 713] on button "ต่อไป" at bounding box center [1145, 730] width 86 height 35
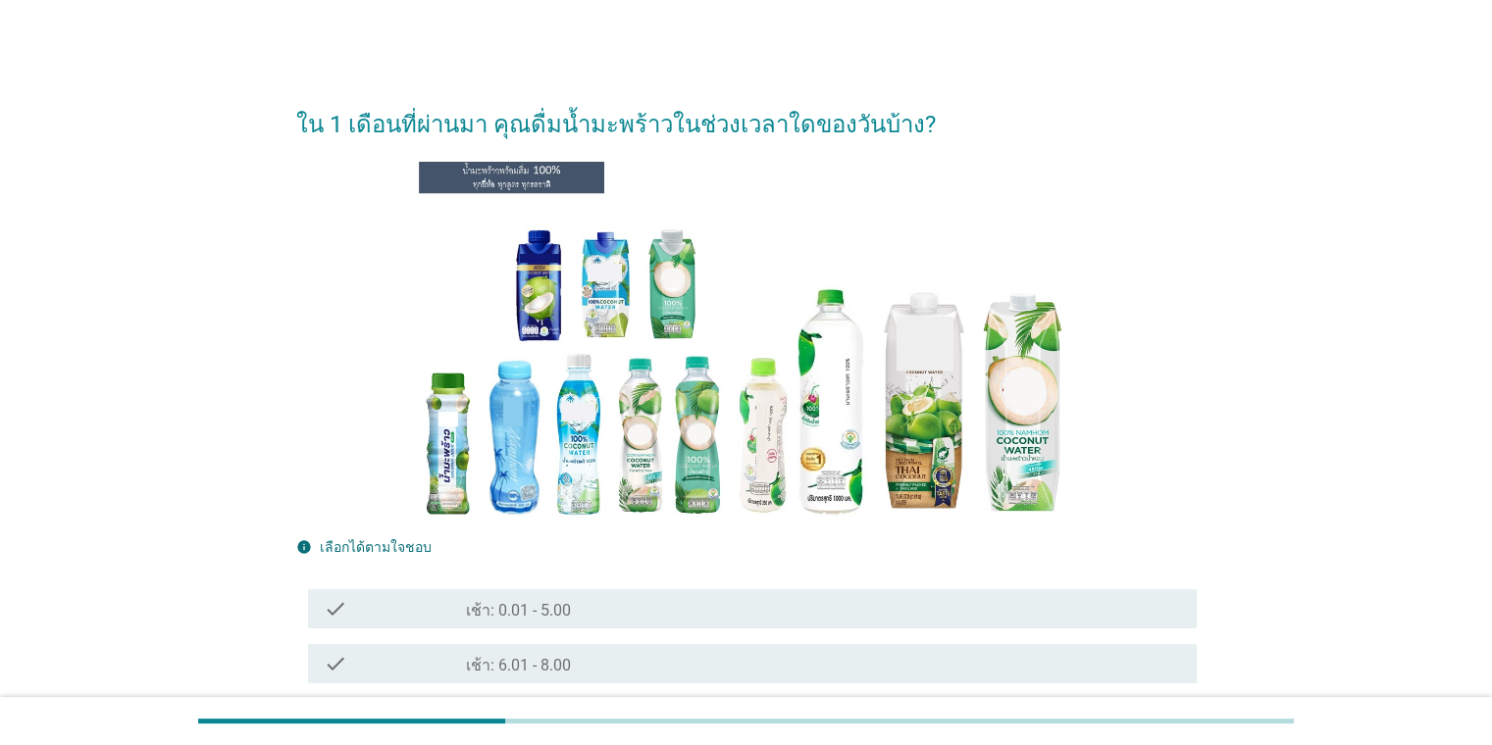
scroll to position [651, 0]
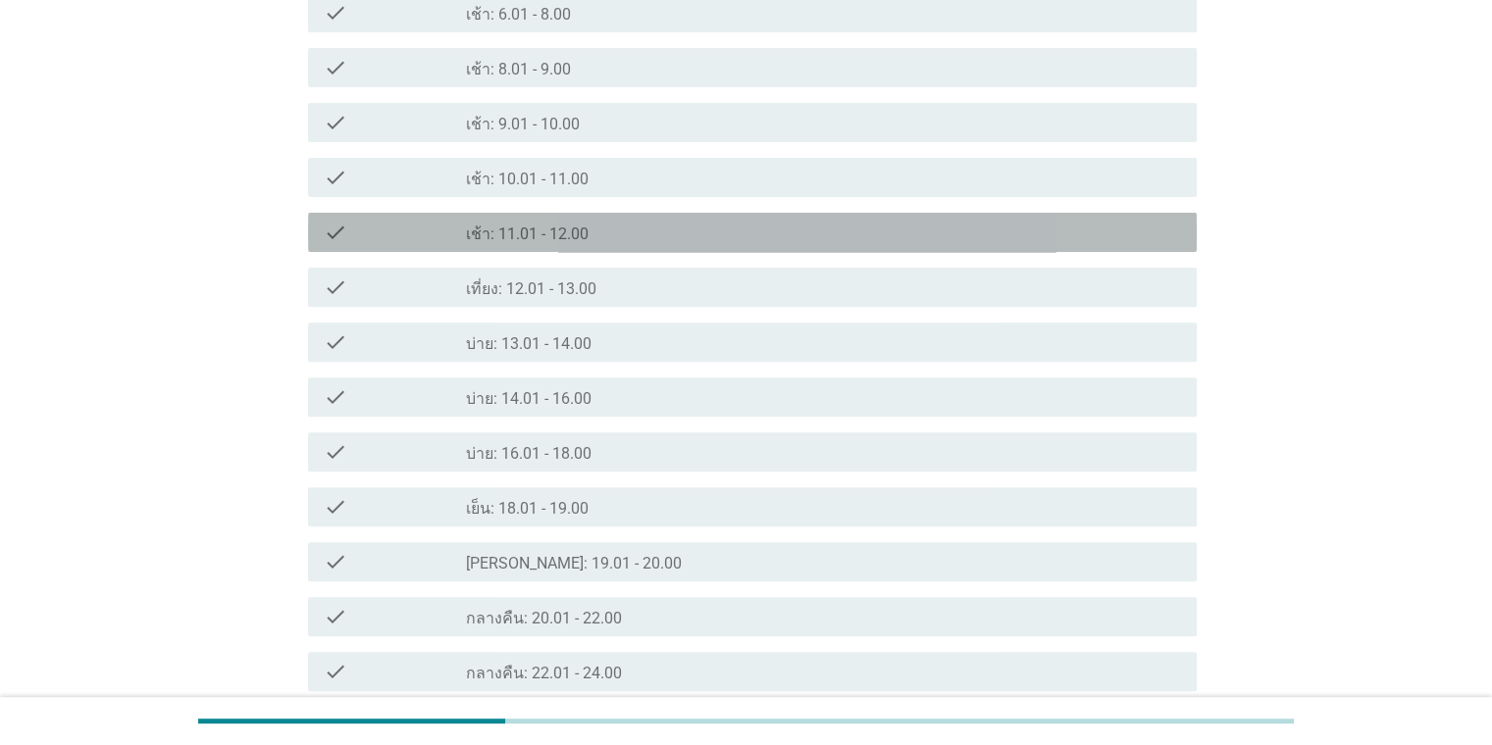
click at [791, 232] on div "check_box_outline_blank เช้า: 11.01 - 12.00" at bounding box center [823, 233] width 714 height 24
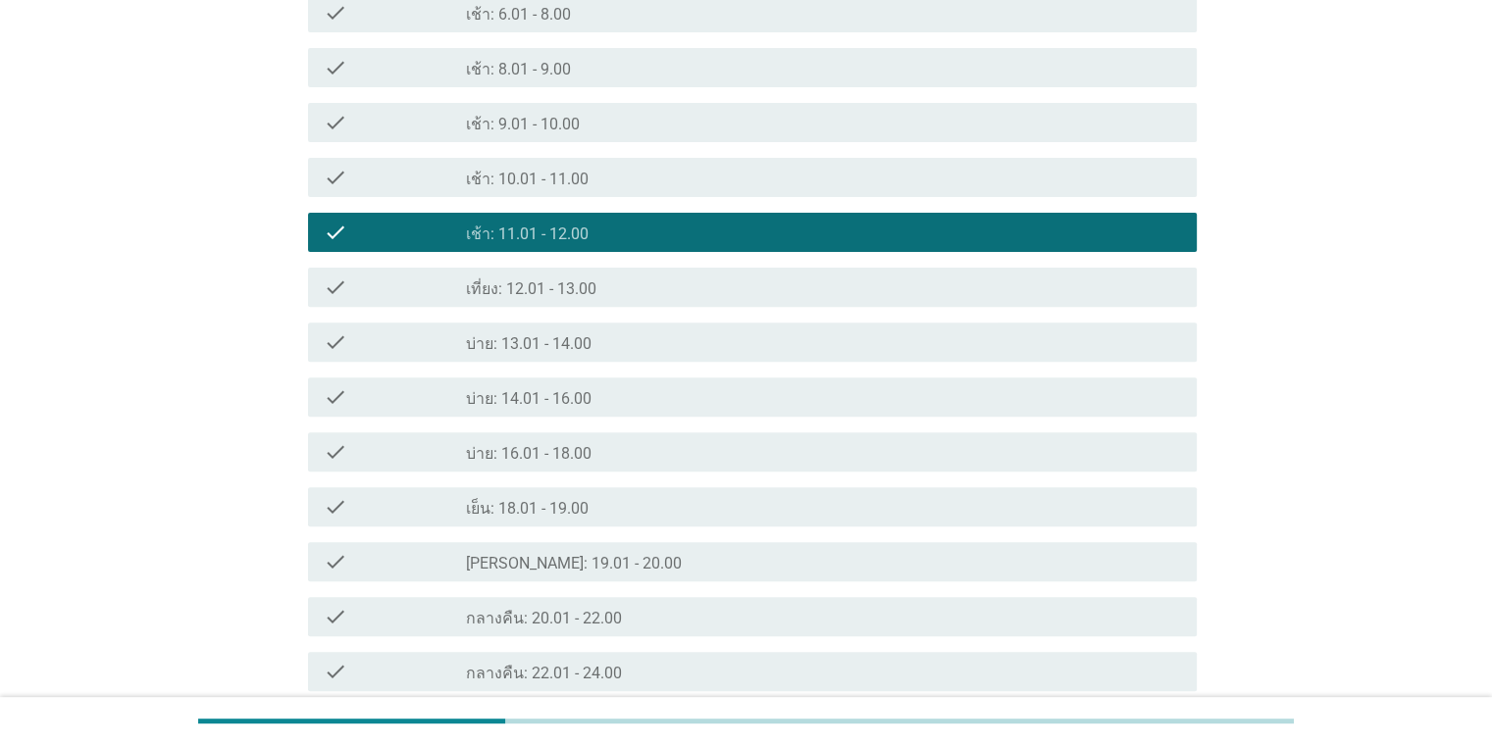
click at [730, 294] on div "check_box_outline_blank เที่ยง: 12.01 - 13.00" at bounding box center [823, 288] width 714 height 24
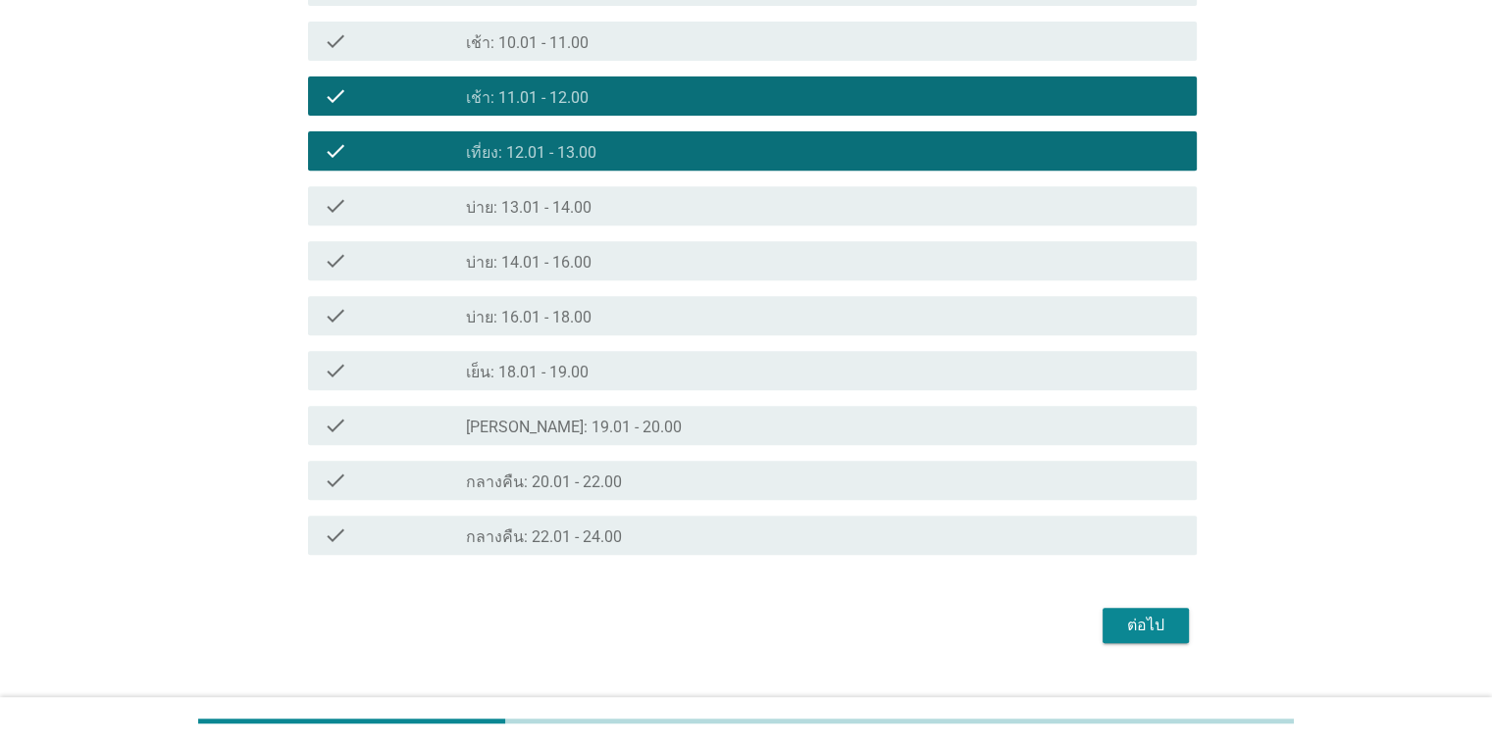
scroll to position [796, 0]
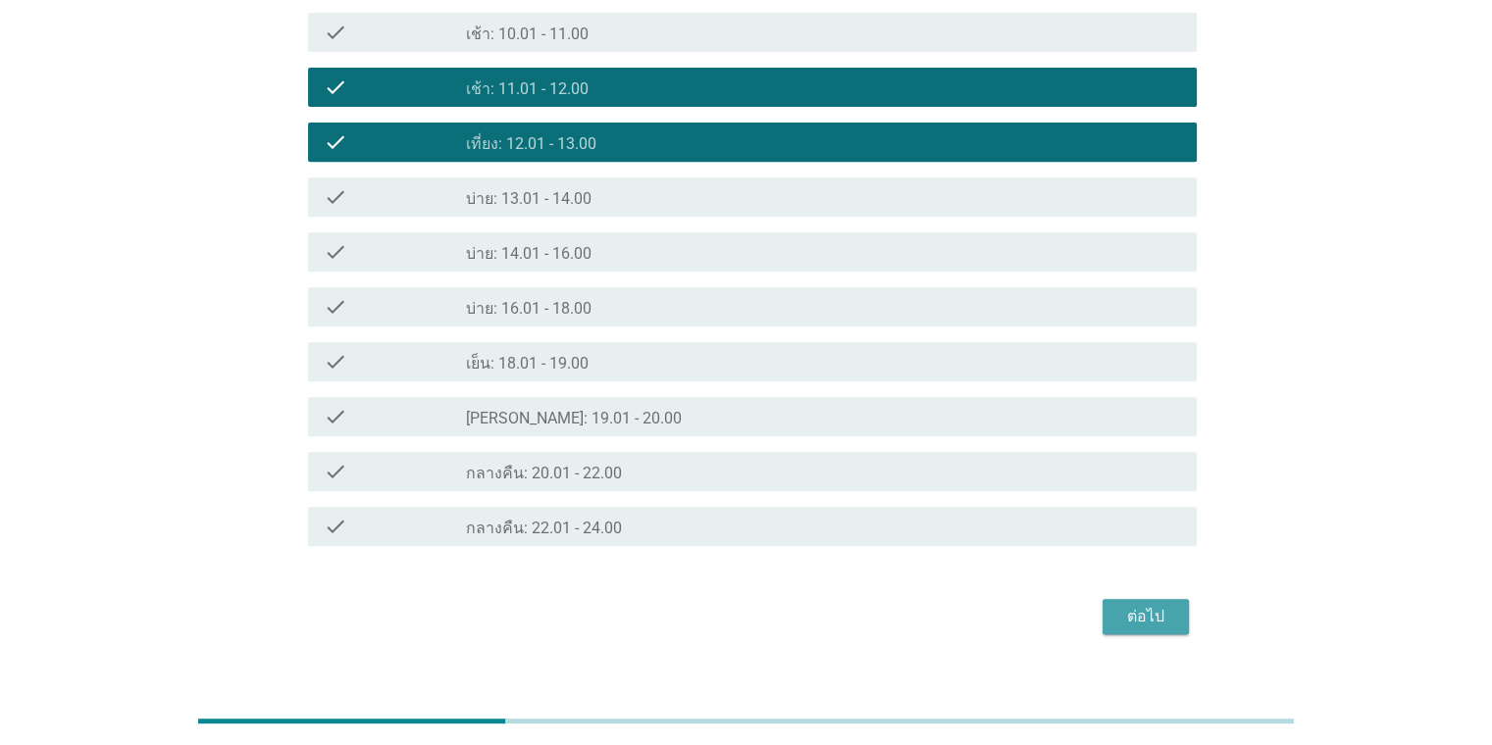
click at [1133, 629] on button "ต่อไป" at bounding box center [1145, 616] width 86 height 35
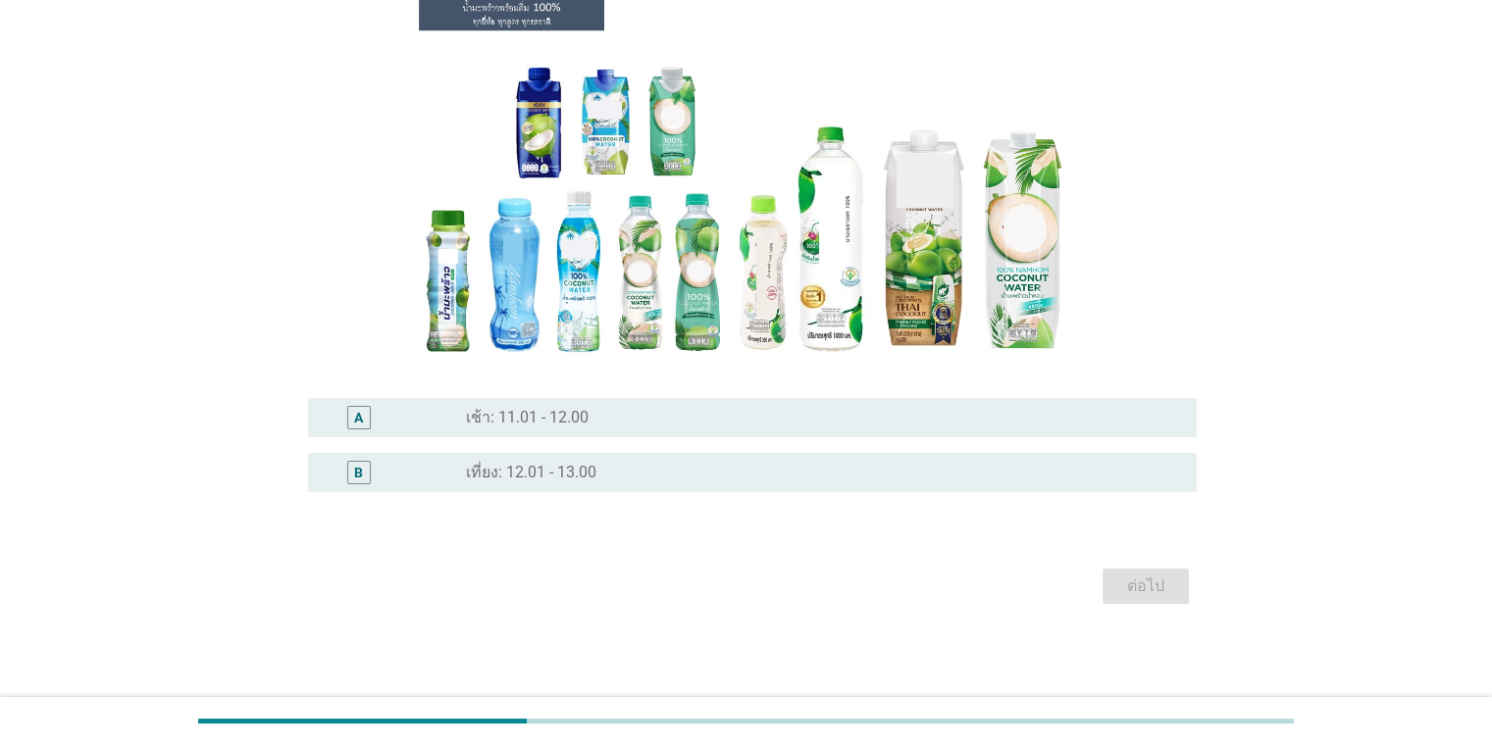
scroll to position [0, 0]
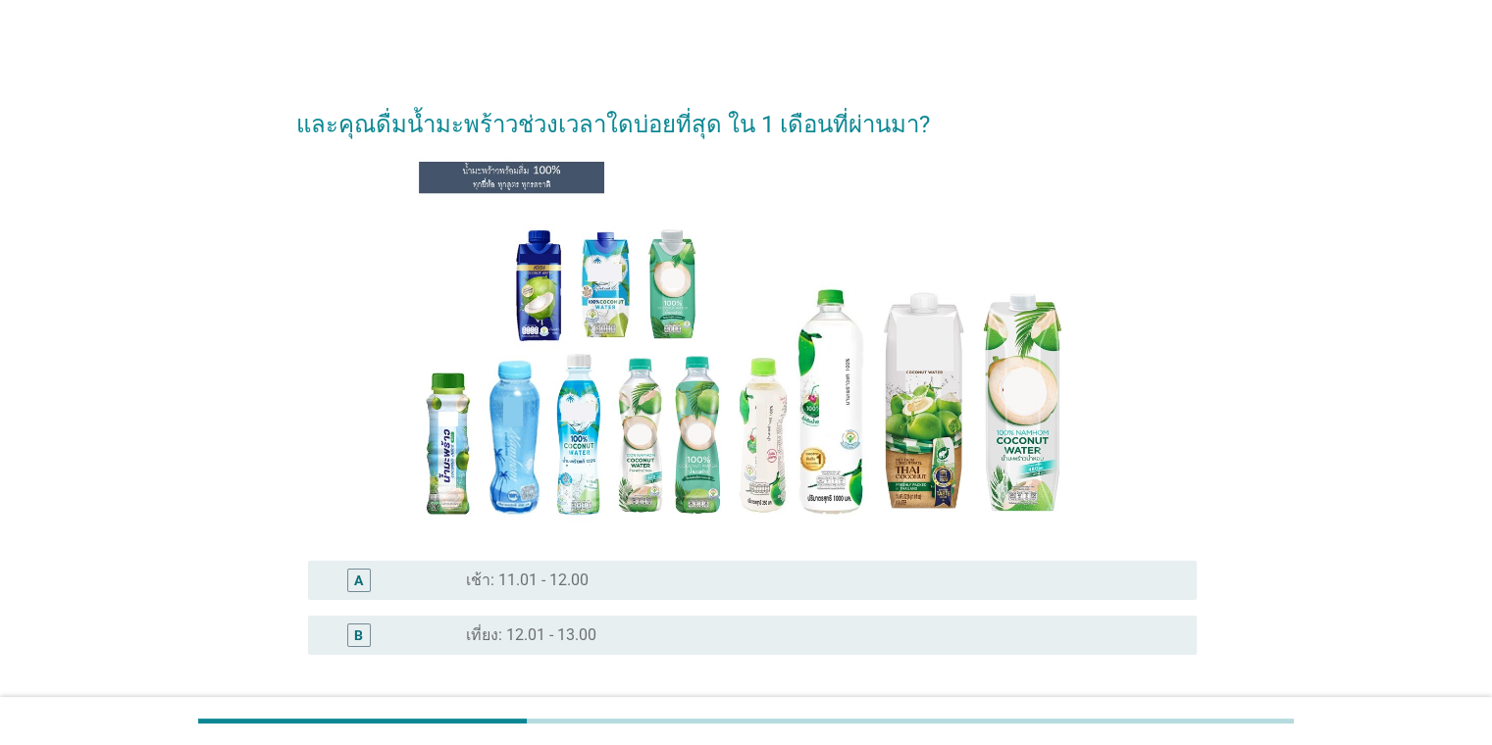
click at [777, 615] on div "B radio_button_unchecked เที่ยง: 12.01 - 13.00" at bounding box center [746, 635] width 900 height 55
click at [850, 643] on div "radio_button_unchecked เที่ยง: 12.01 - 13.00" at bounding box center [815, 636] width 698 height 20
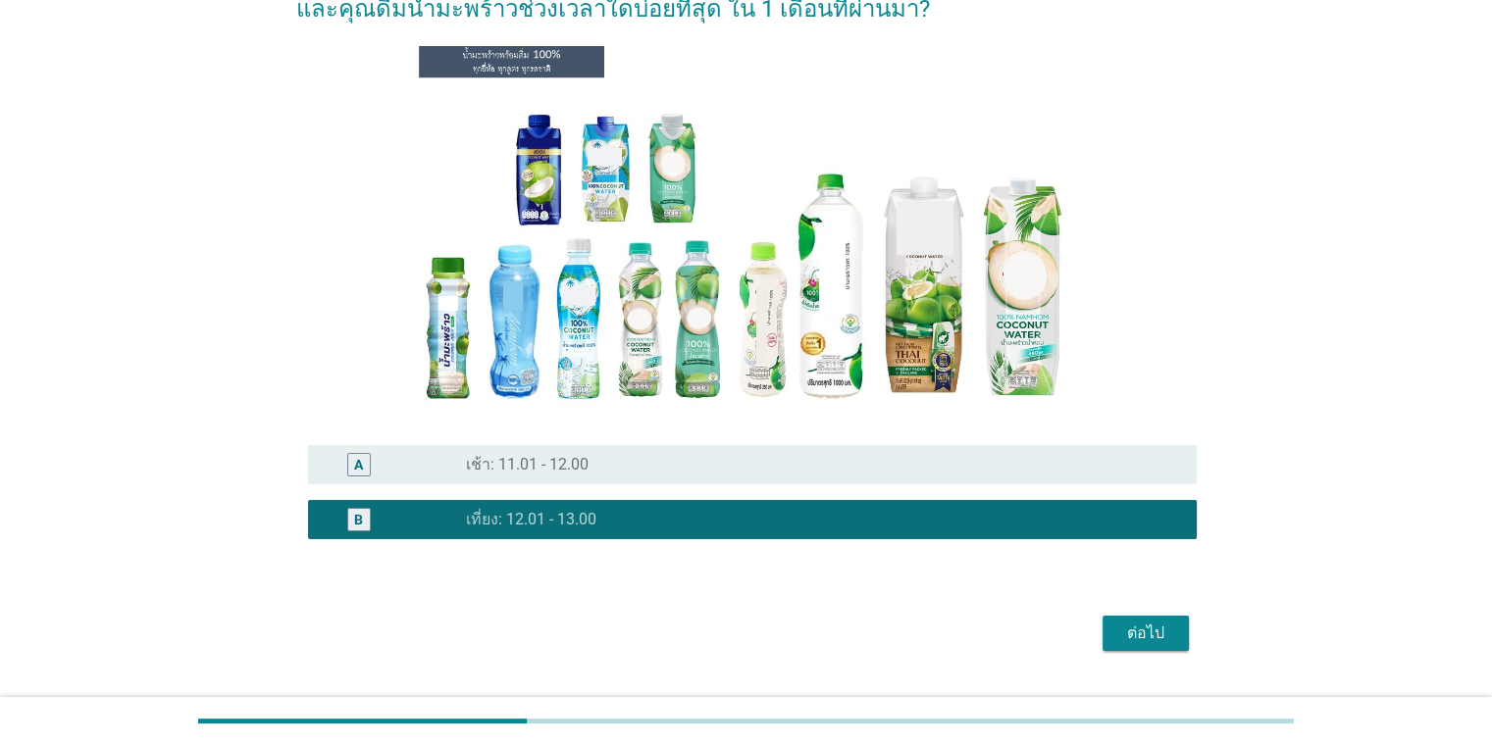
scroll to position [162, 0]
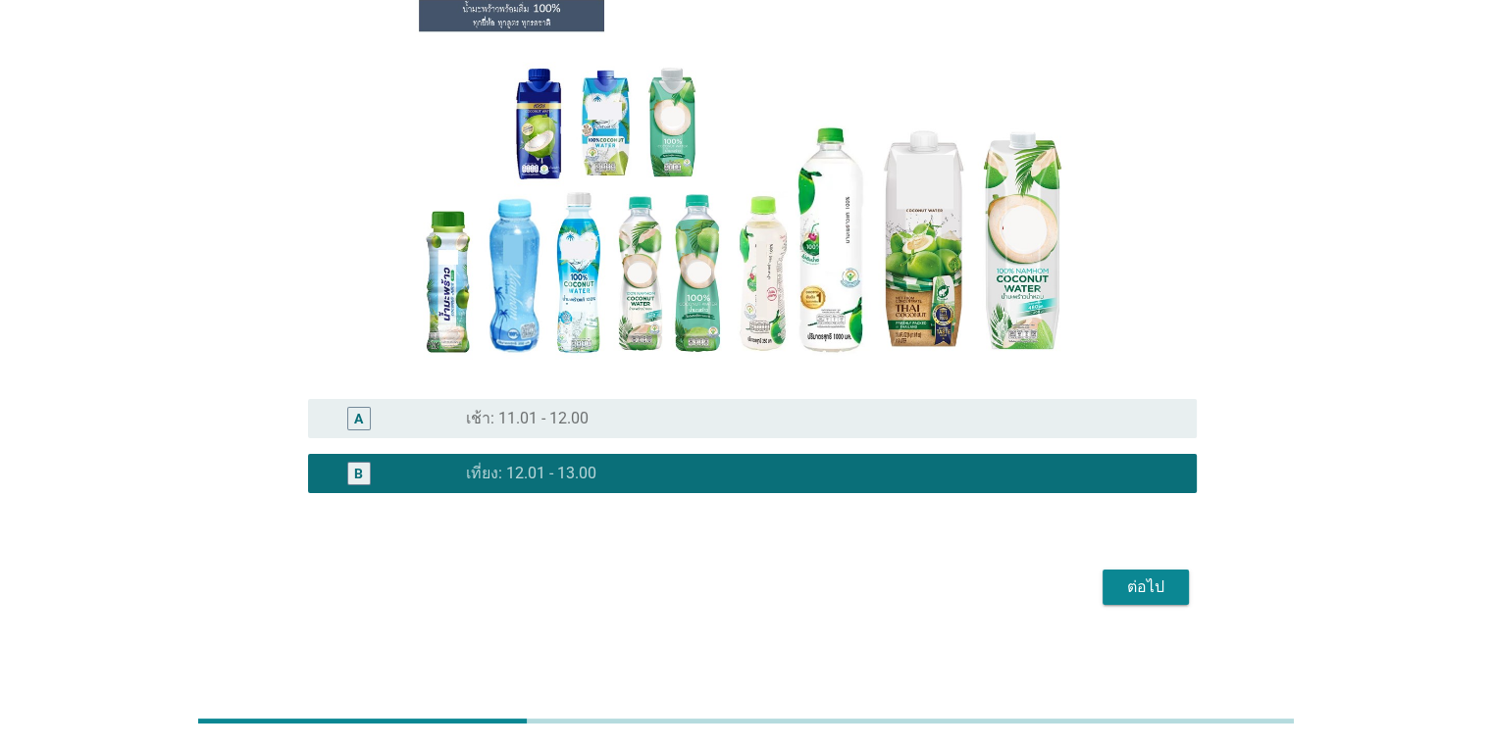
click at [1138, 605] on div "ต่อไป" at bounding box center [746, 587] width 900 height 47
click at [1140, 604] on button "ต่อไป" at bounding box center [1145, 587] width 86 height 35
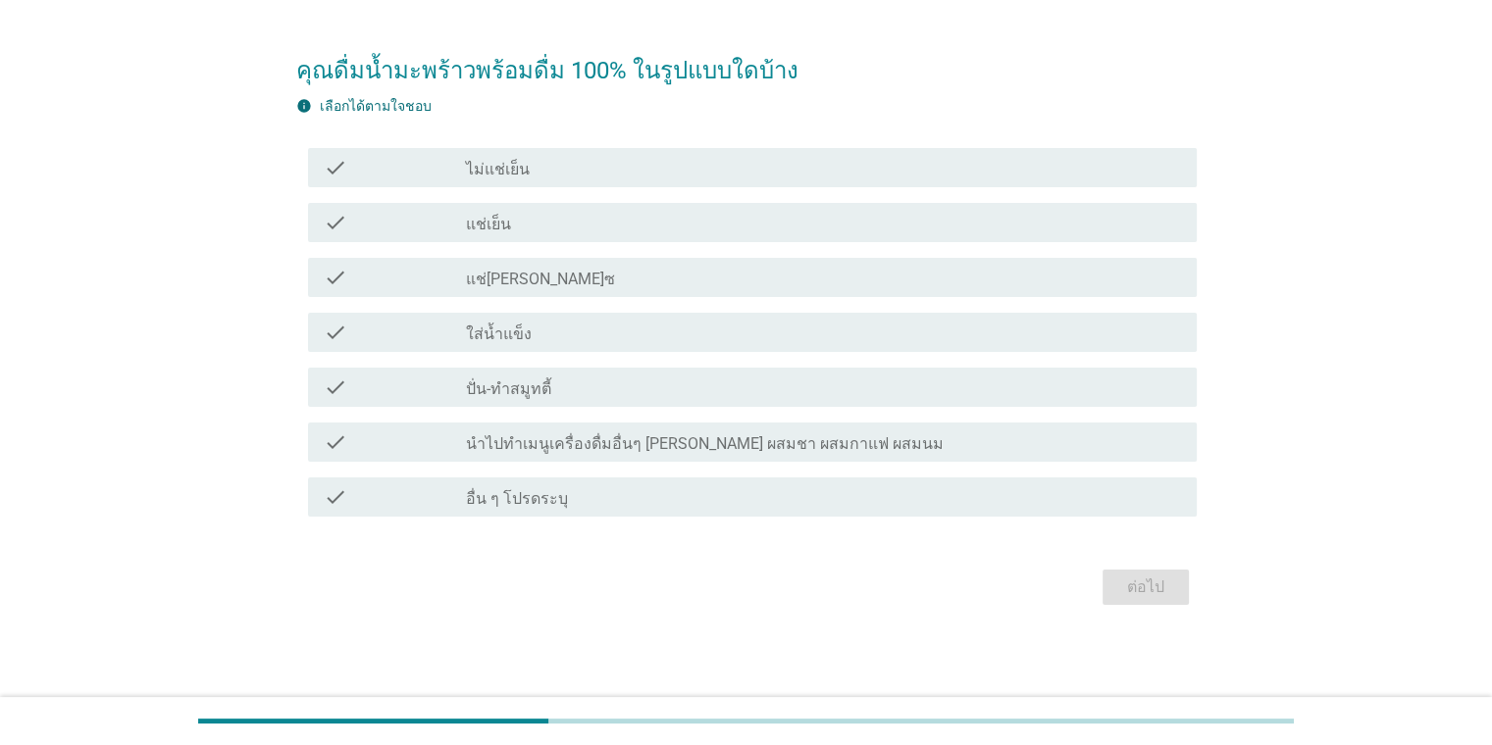
scroll to position [0, 0]
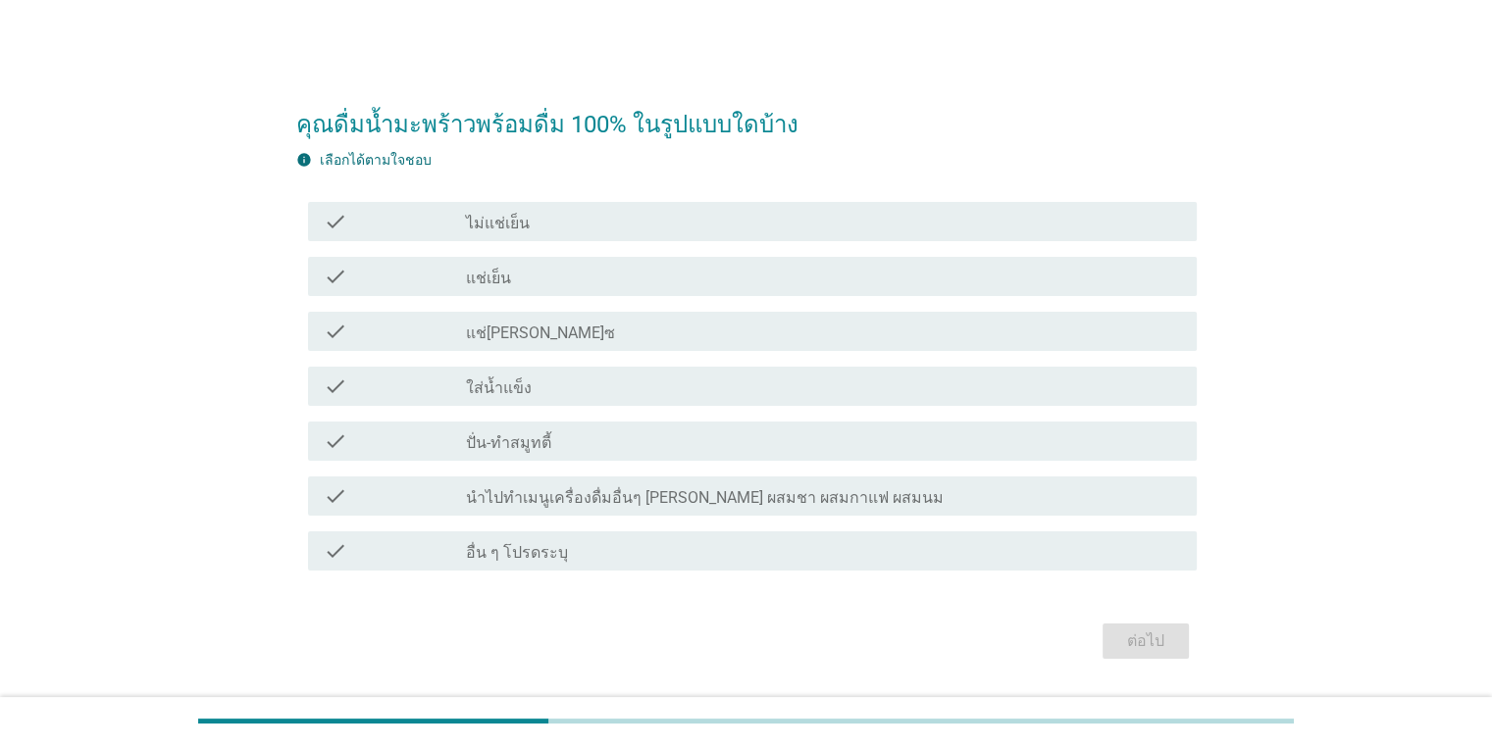
click at [722, 282] on div "check_box_outline_blank แช่เย็น" at bounding box center [823, 277] width 714 height 24
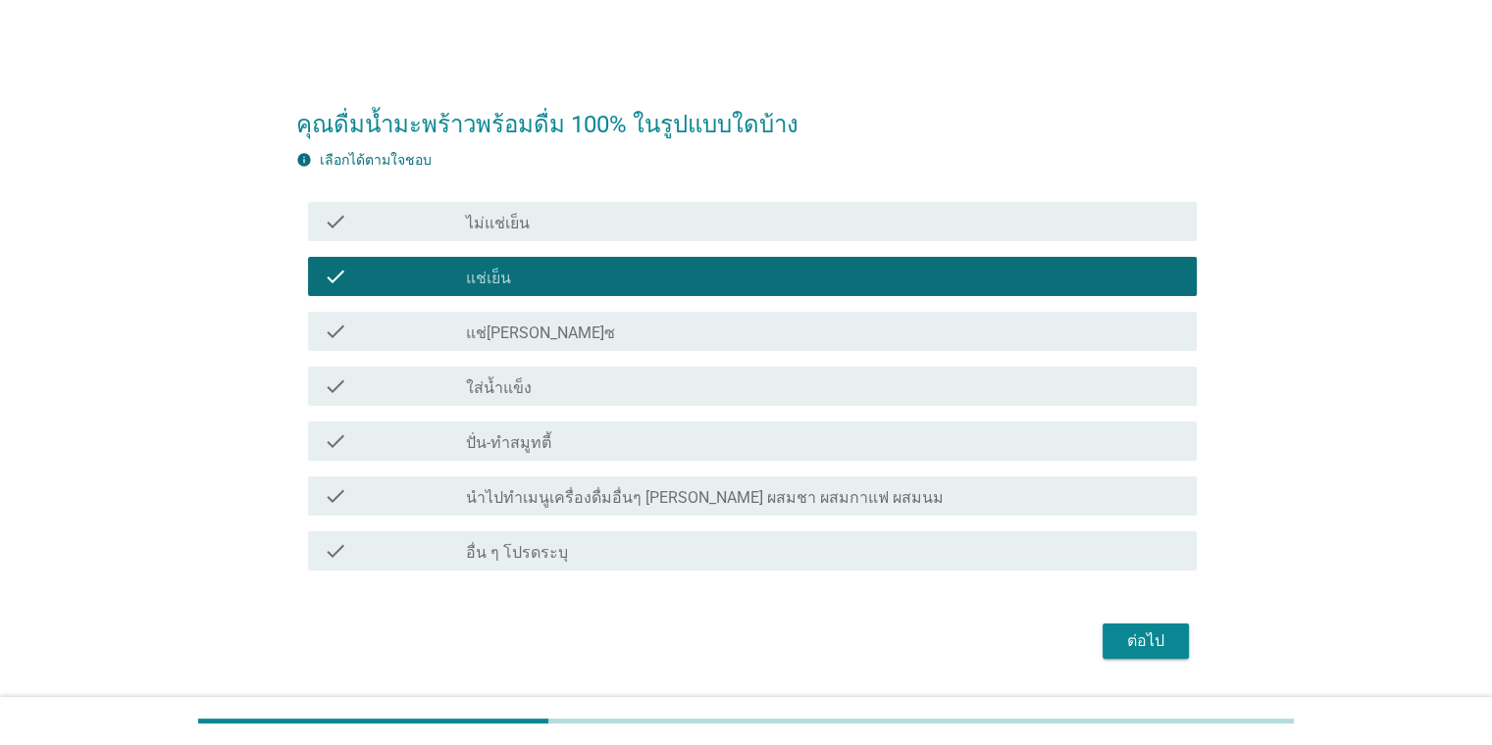
click at [1148, 643] on div "ต่อไป" at bounding box center [1145, 642] width 55 height 24
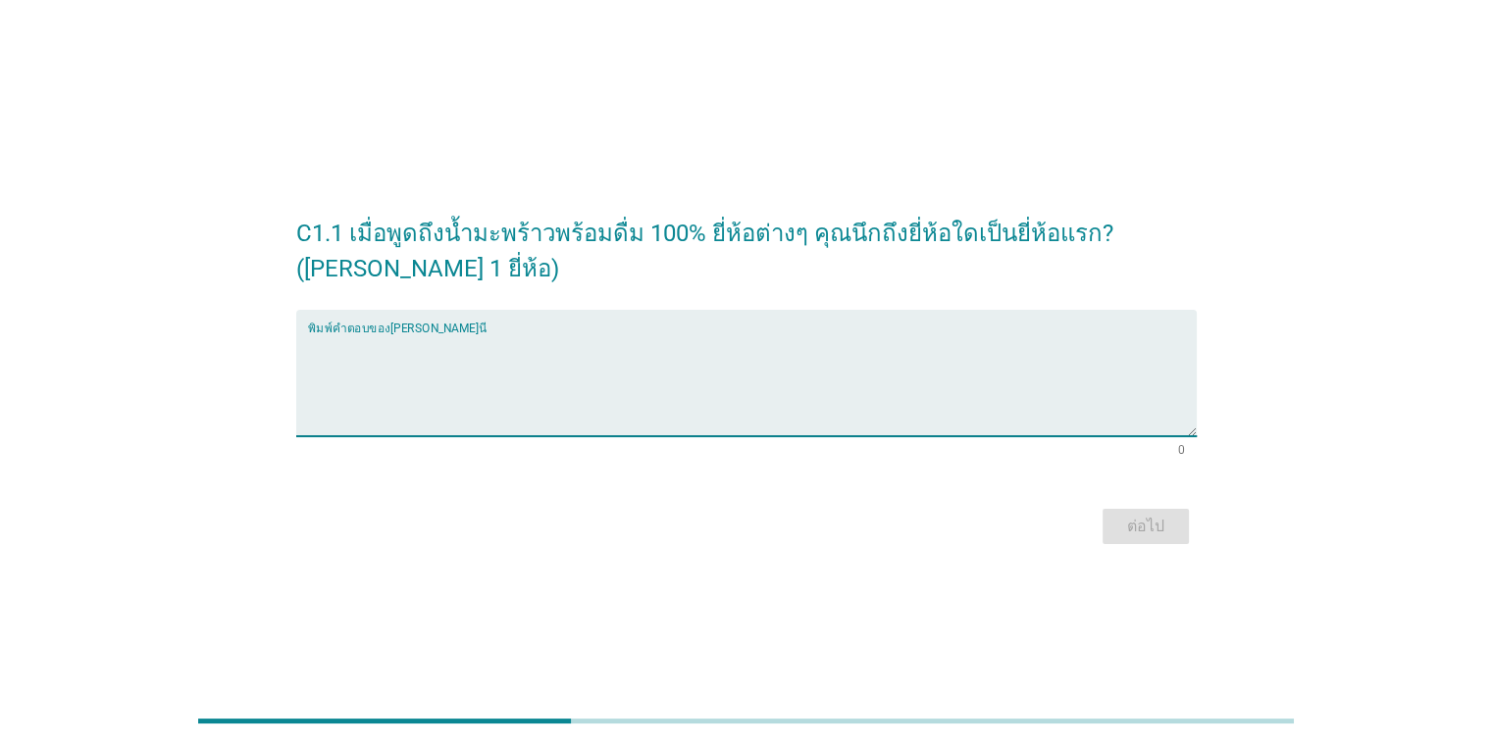
click at [1028, 384] on textarea "พิมพ์คำตอบของคุณ ที่นี่" at bounding box center [752, 384] width 889 height 103
type textarea "ไ"
click at [669, 391] on textarea "[PERSON_NAME]นิฟ" at bounding box center [752, 384] width 889 height 103
click at [671, 393] on textarea "[PERSON_NAME]นิฟ" at bounding box center [752, 384] width 889 height 103
click at [670, 395] on textarea "[PERSON_NAME]นิฟ" at bounding box center [752, 384] width 889 height 103
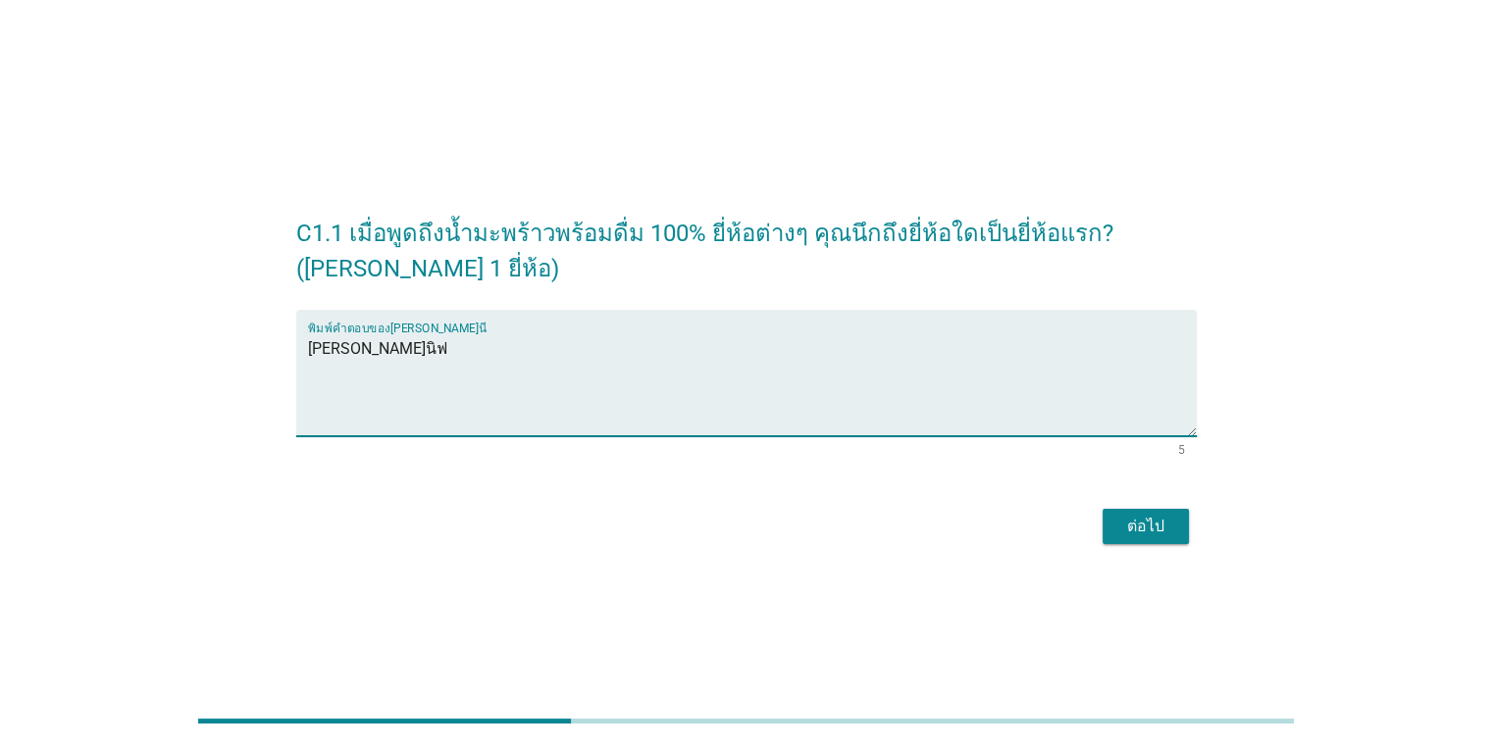
click at [670, 395] on textarea "[PERSON_NAME]นิฟ" at bounding box center [752, 384] width 889 height 103
click at [667, 381] on textarea "[PERSON_NAME]นิฟ" at bounding box center [752, 384] width 889 height 103
type textarea "โคโค่"
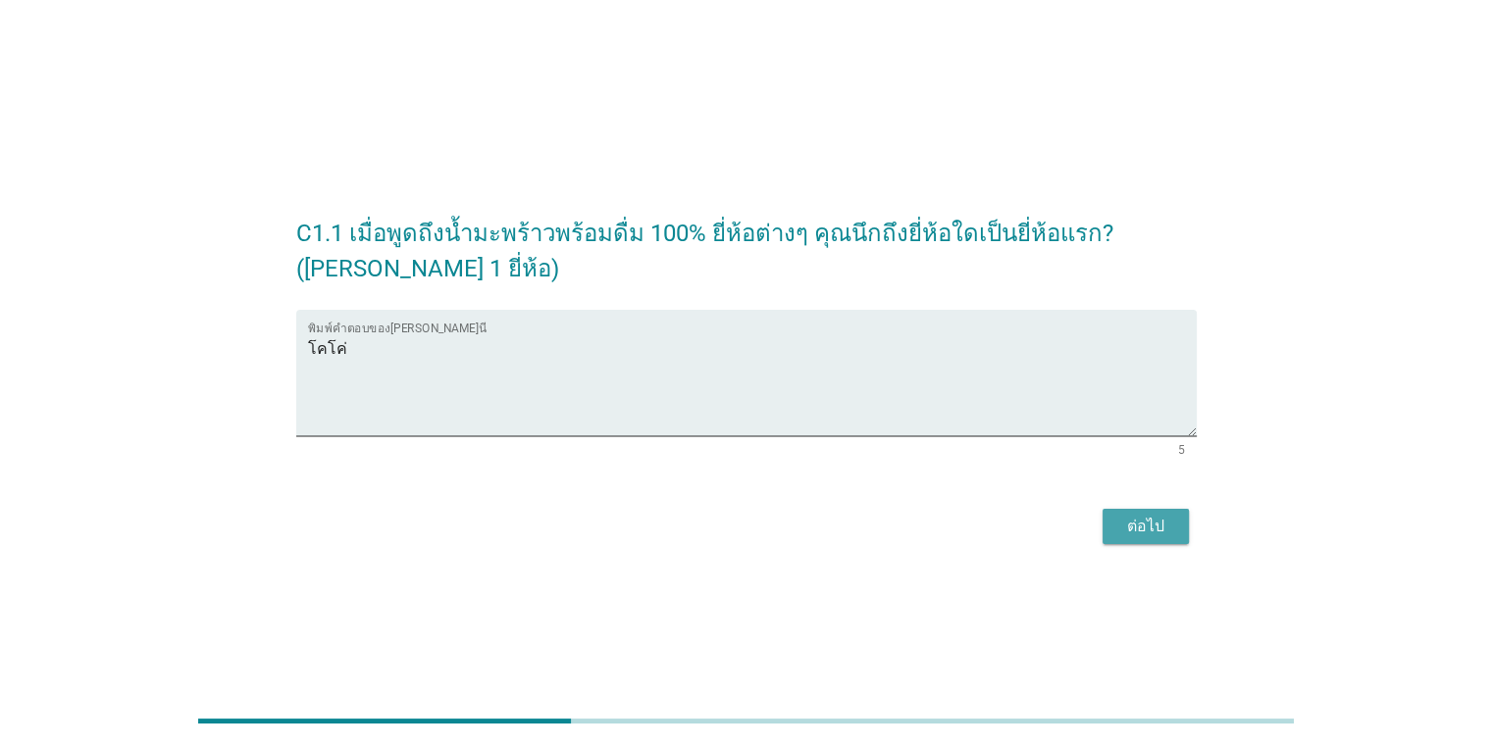
click at [1156, 526] on div "ต่อไป" at bounding box center [1145, 527] width 55 height 24
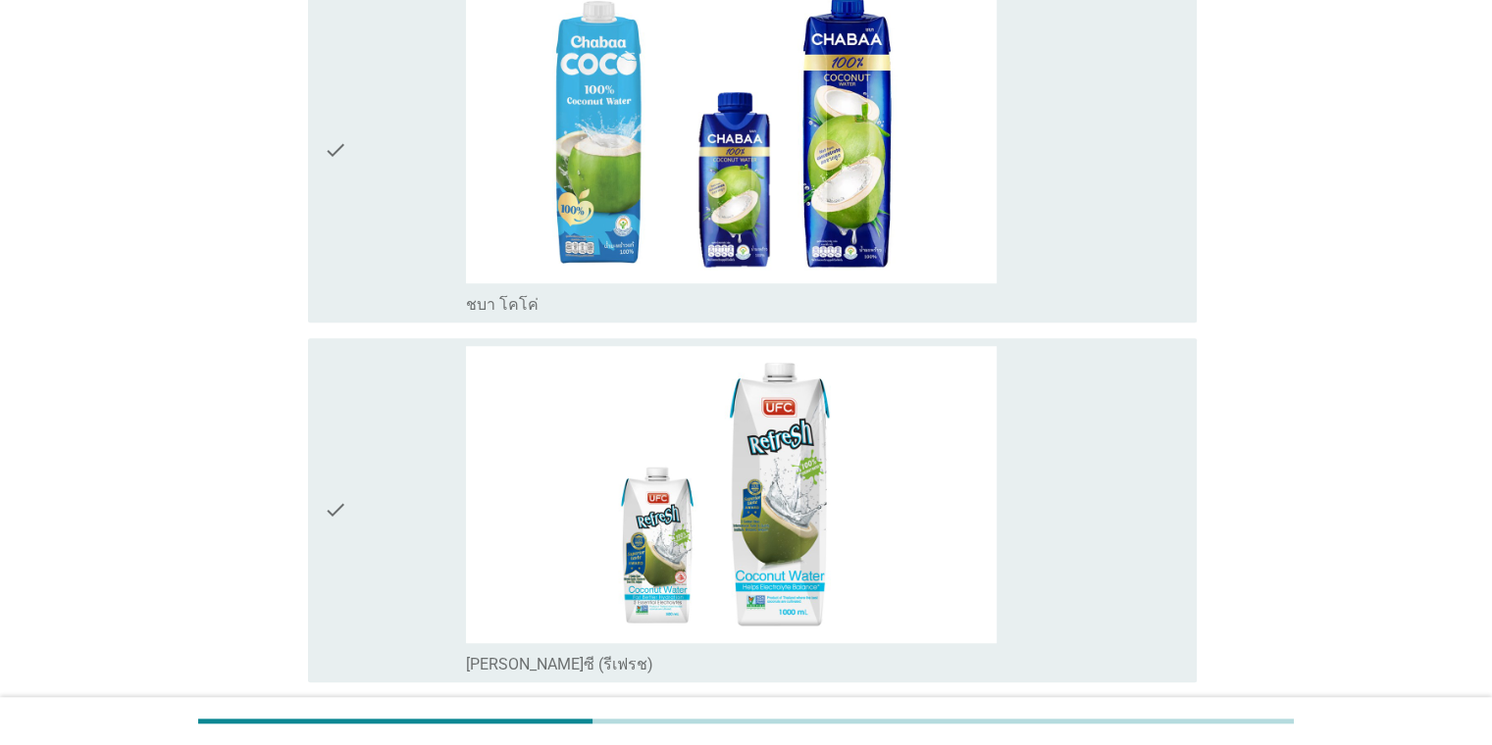
scroll to position [1956, 0]
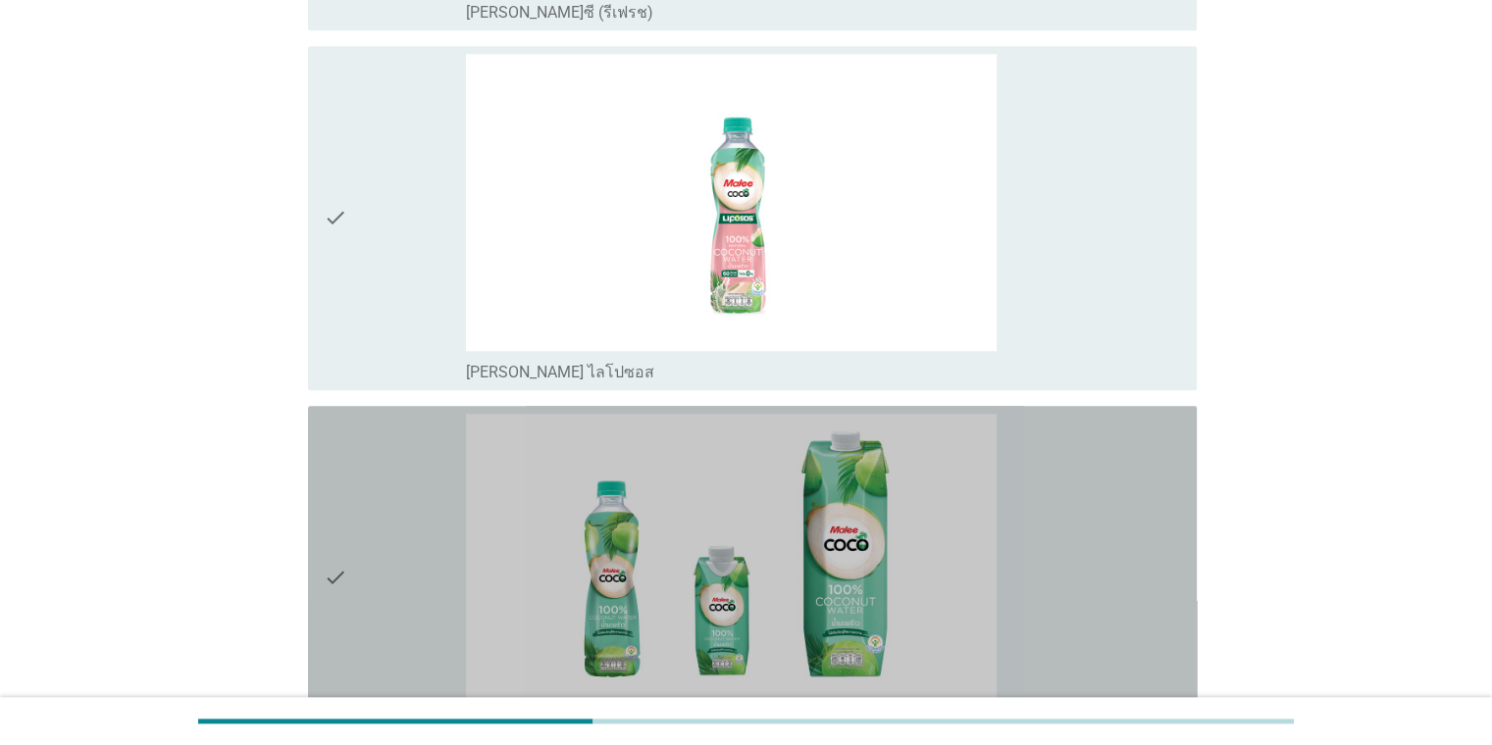
click at [1063, 511] on div "check_box_outline_blank [PERSON_NAME]" at bounding box center [823, 578] width 714 height 329
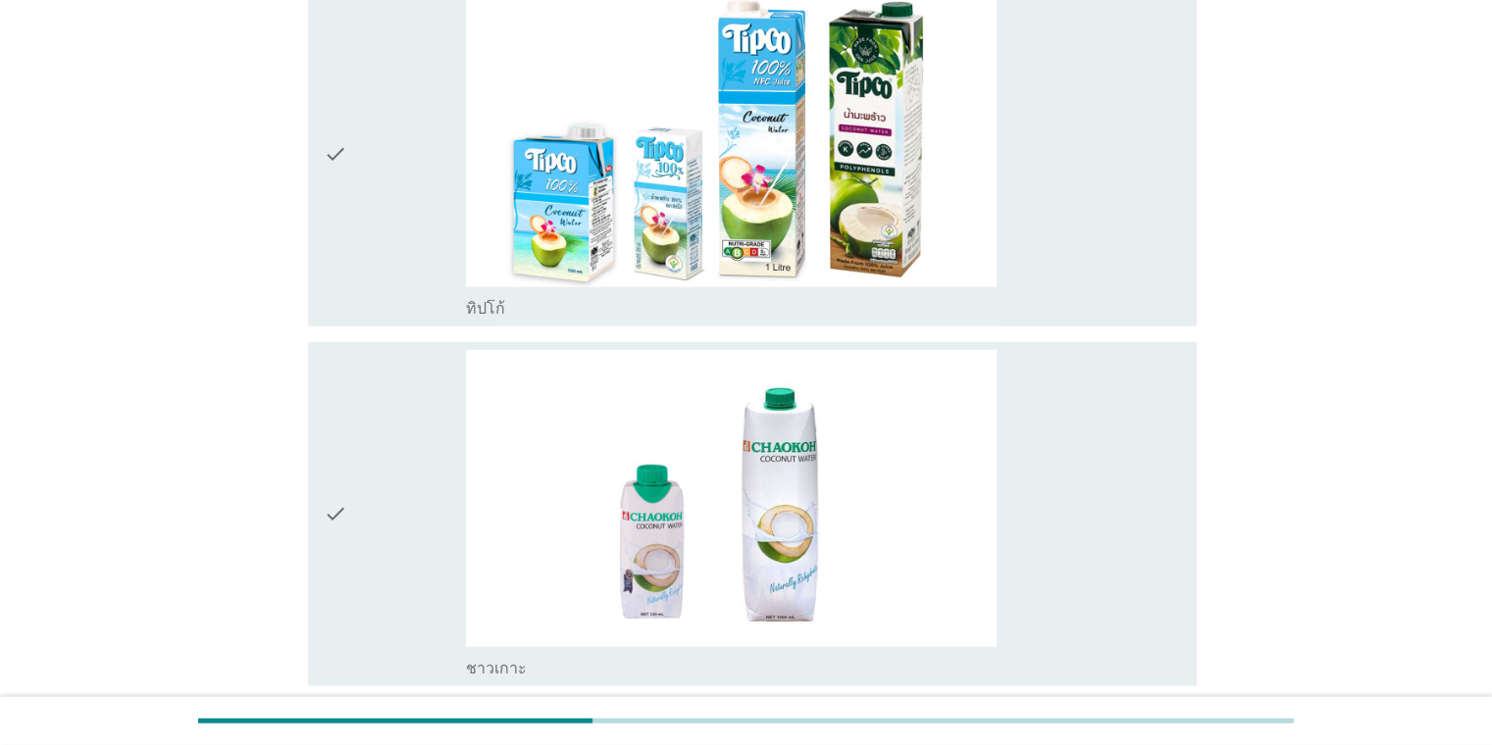
scroll to position [5114, 0]
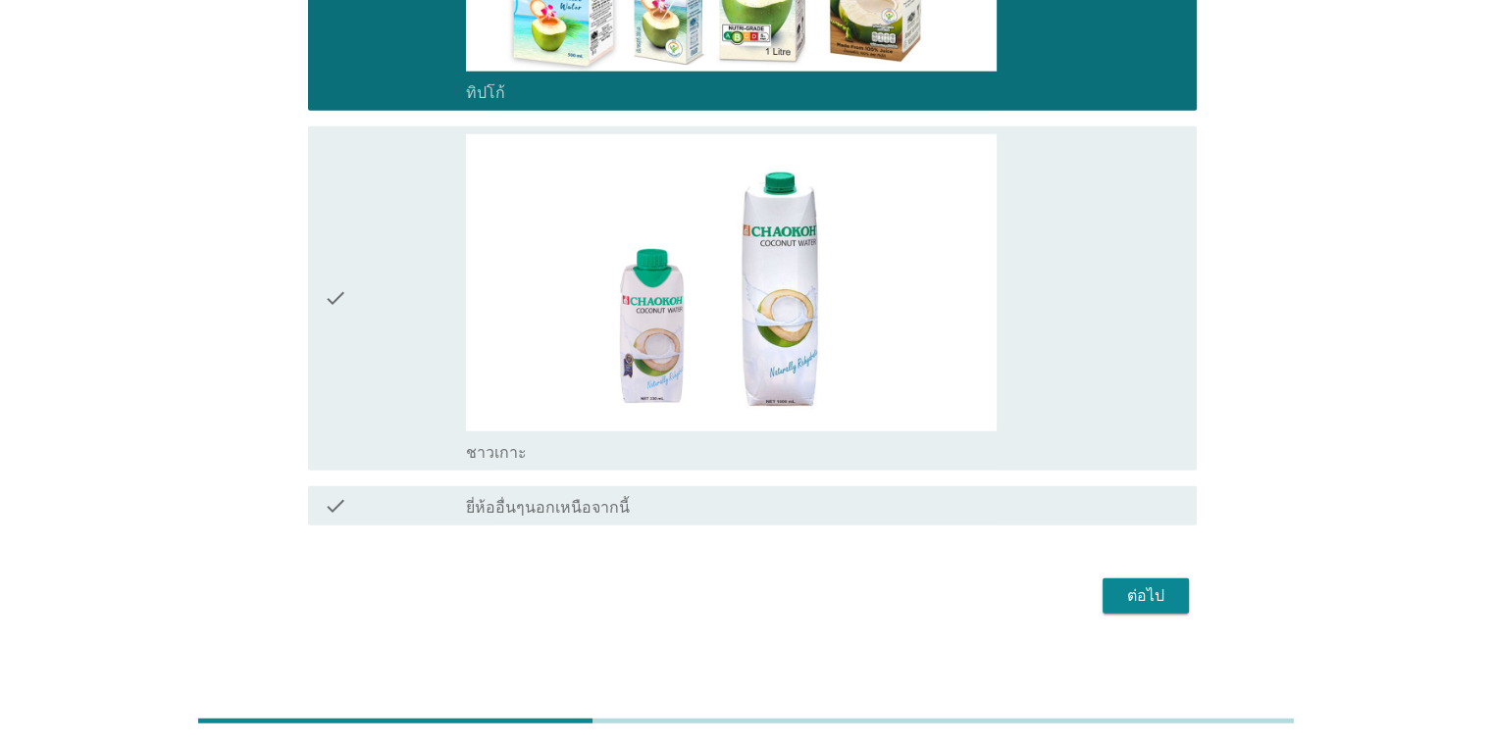
click at [1071, 343] on div "check_box_outline_blank ชาวเกาะ" at bounding box center [823, 298] width 714 height 329
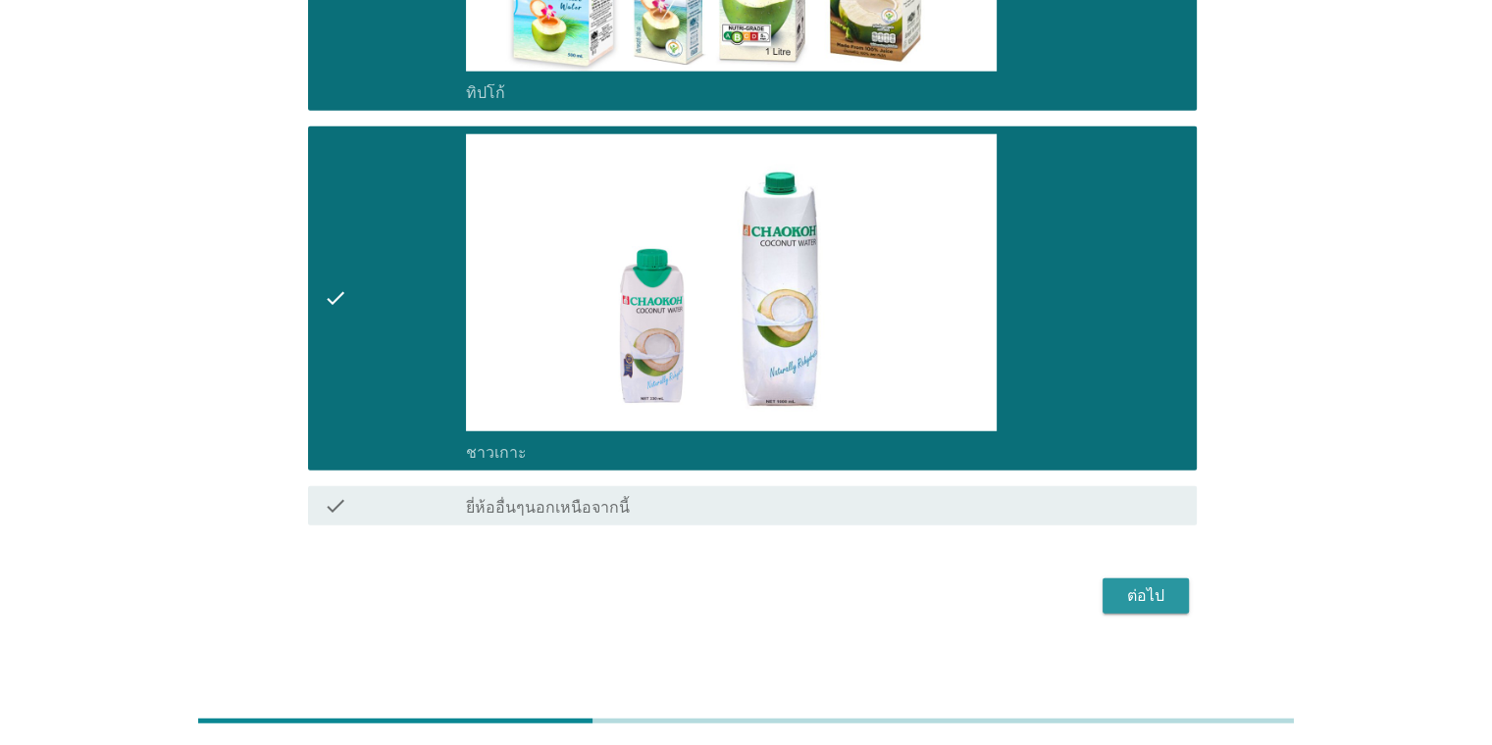
click at [1126, 585] on div "ต่อไป" at bounding box center [1145, 597] width 55 height 24
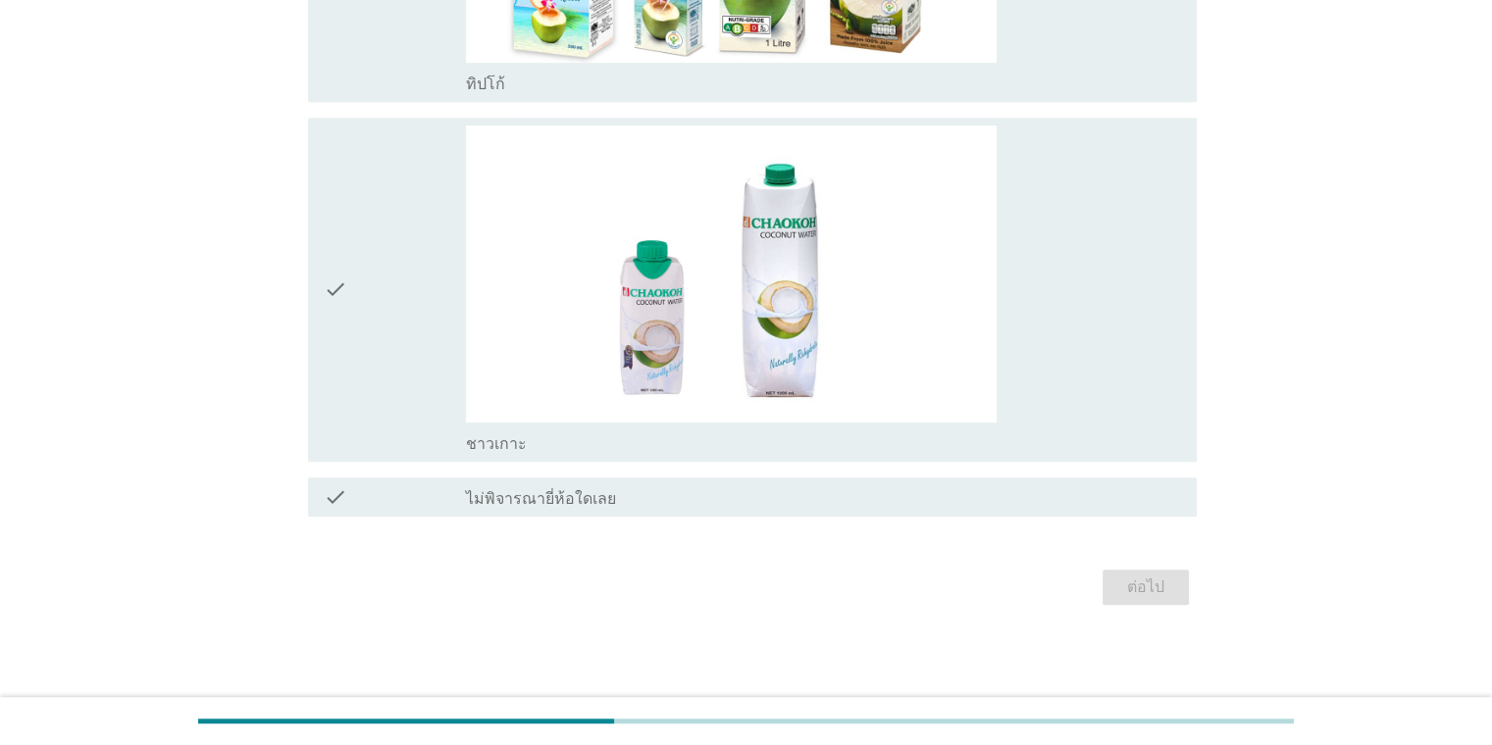
scroll to position [0, 0]
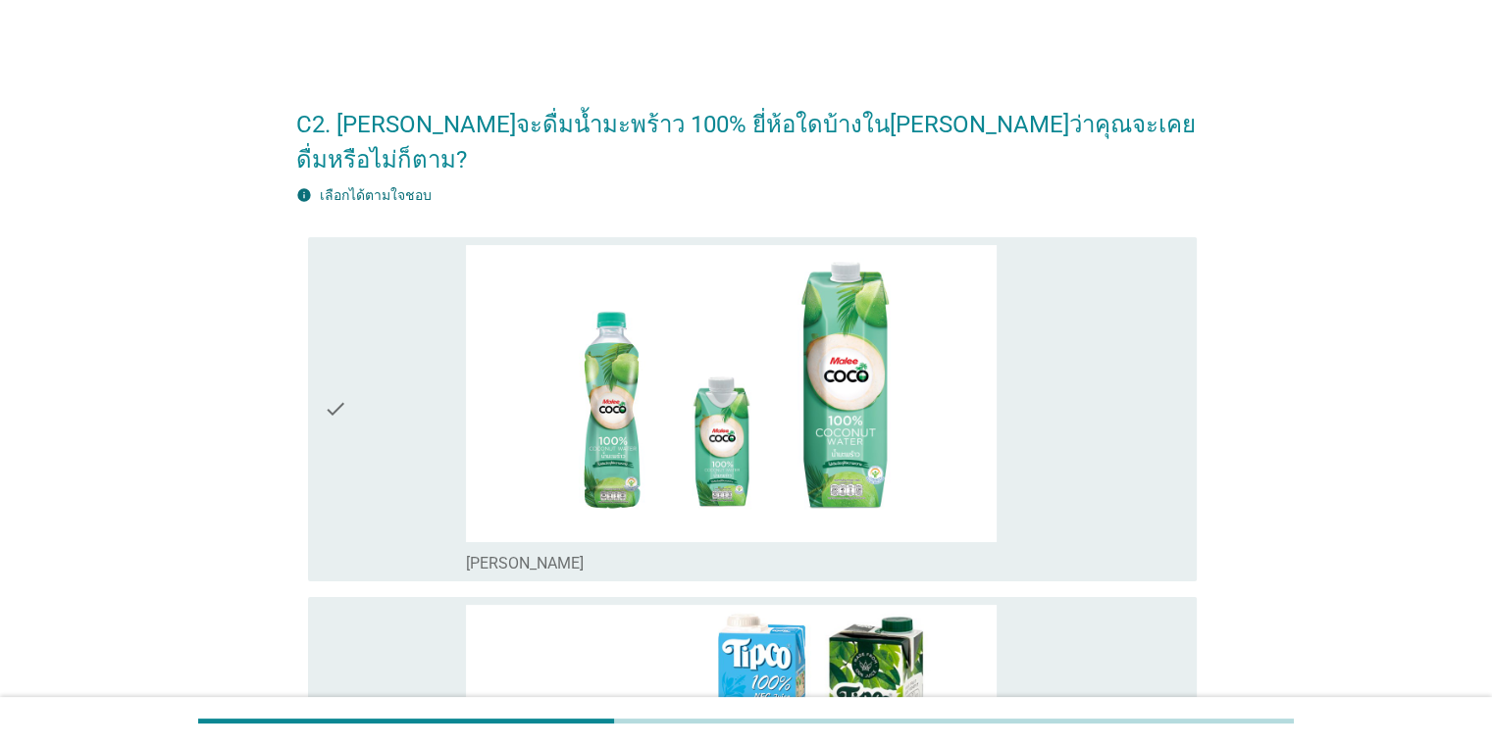
click at [1023, 490] on div "check_box_outline_blank [PERSON_NAME]" at bounding box center [823, 409] width 714 height 329
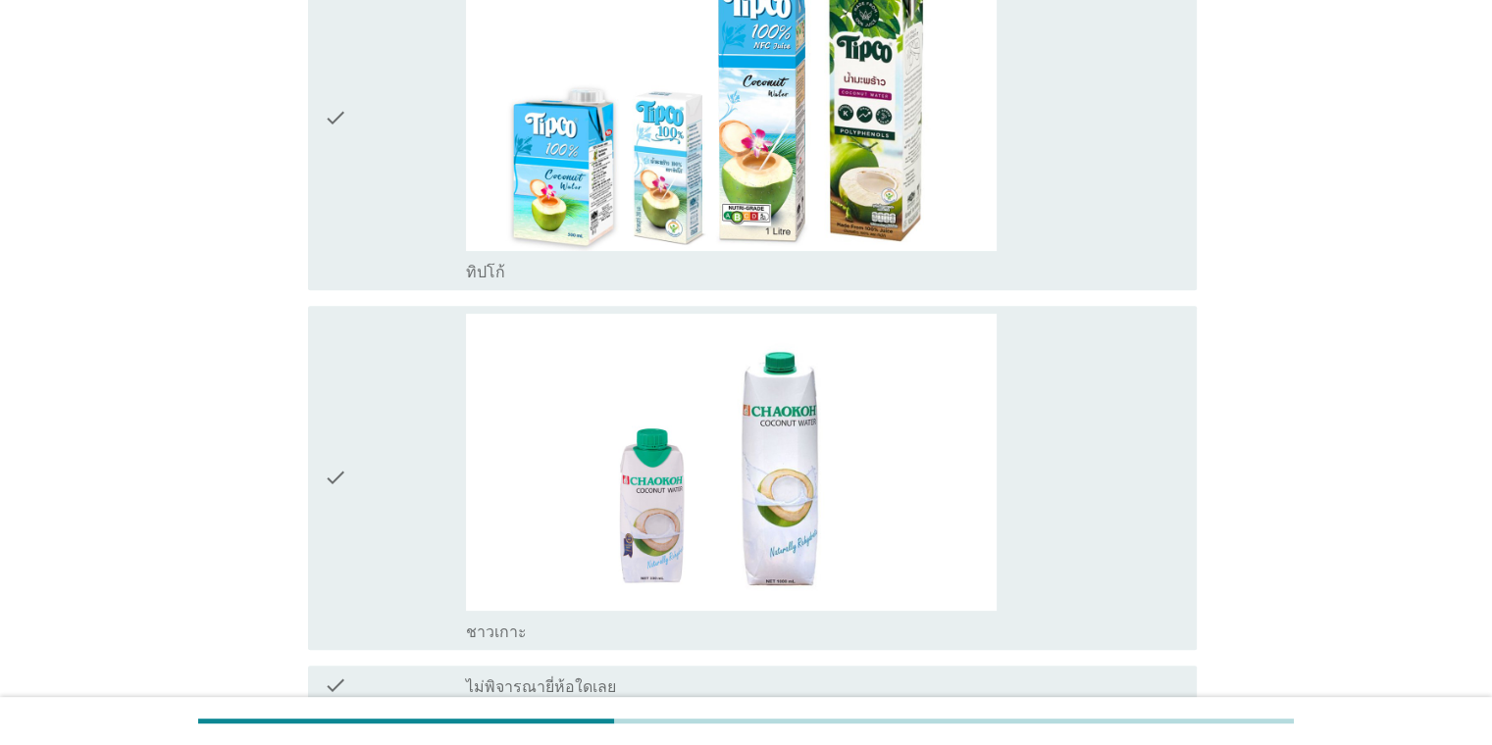
scroll to position [838, 0]
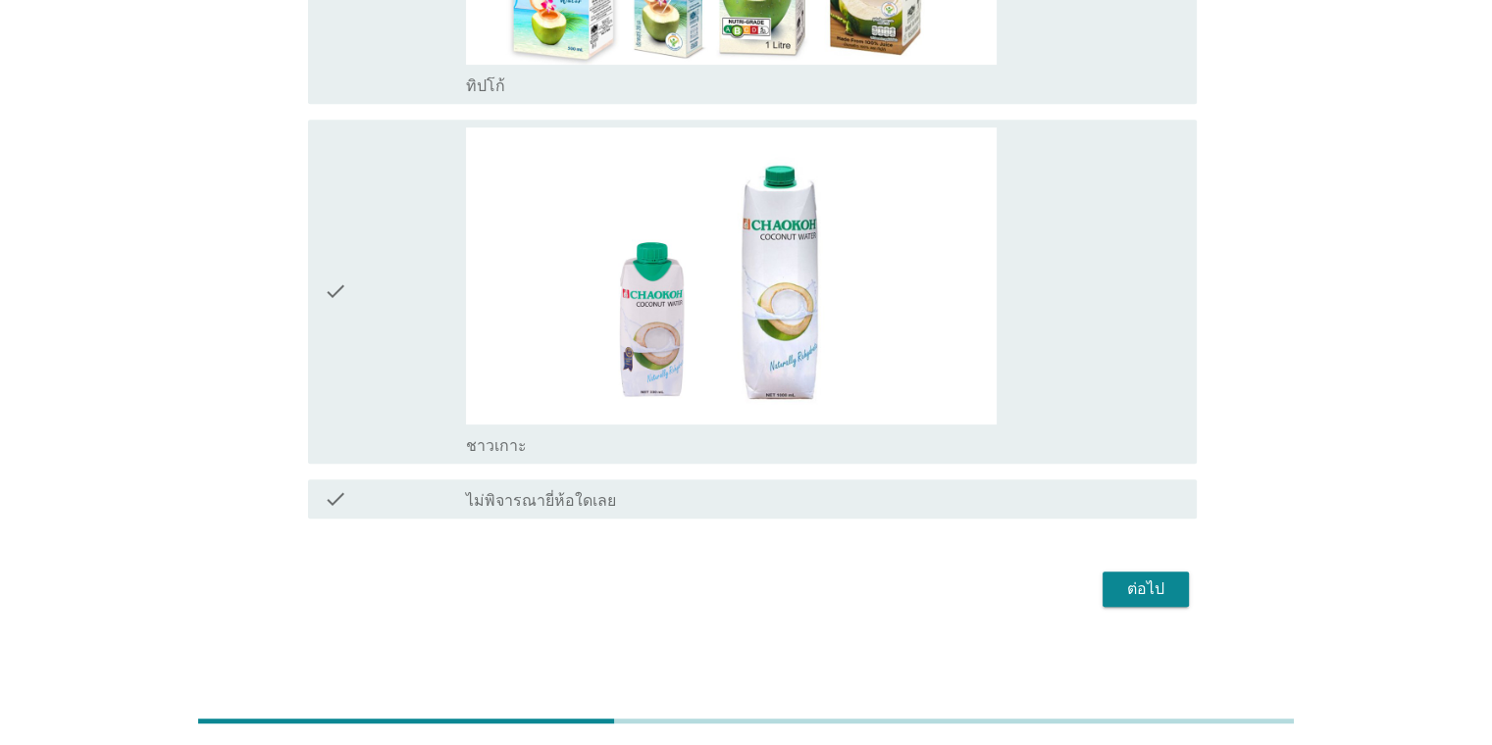
click at [1169, 599] on button "ต่อไป" at bounding box center [1145, 589] width 86 height 35
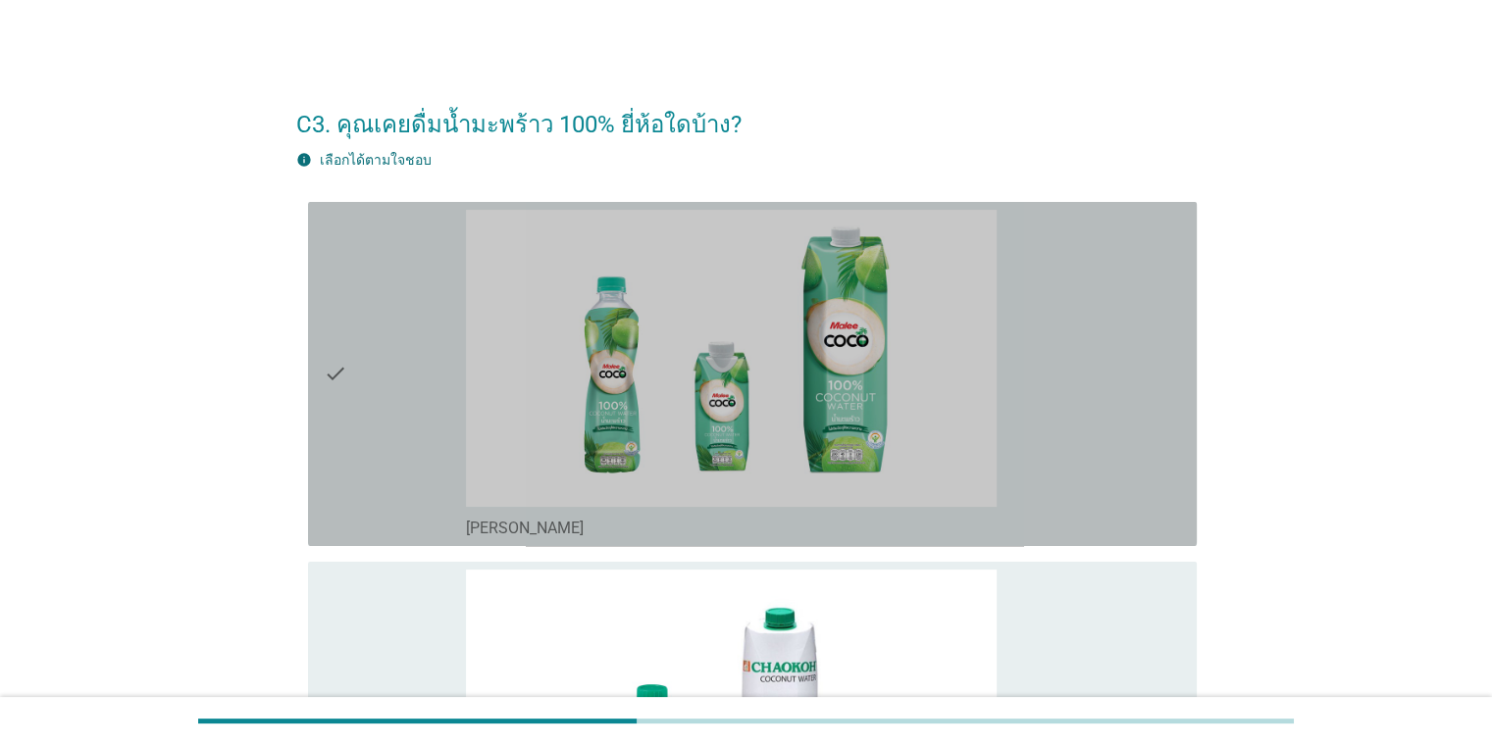
click at [1134, 477] on div "check_box_outline_blank [PERSON_NAME]" at bounding box center [823, 374] width 714 height 329
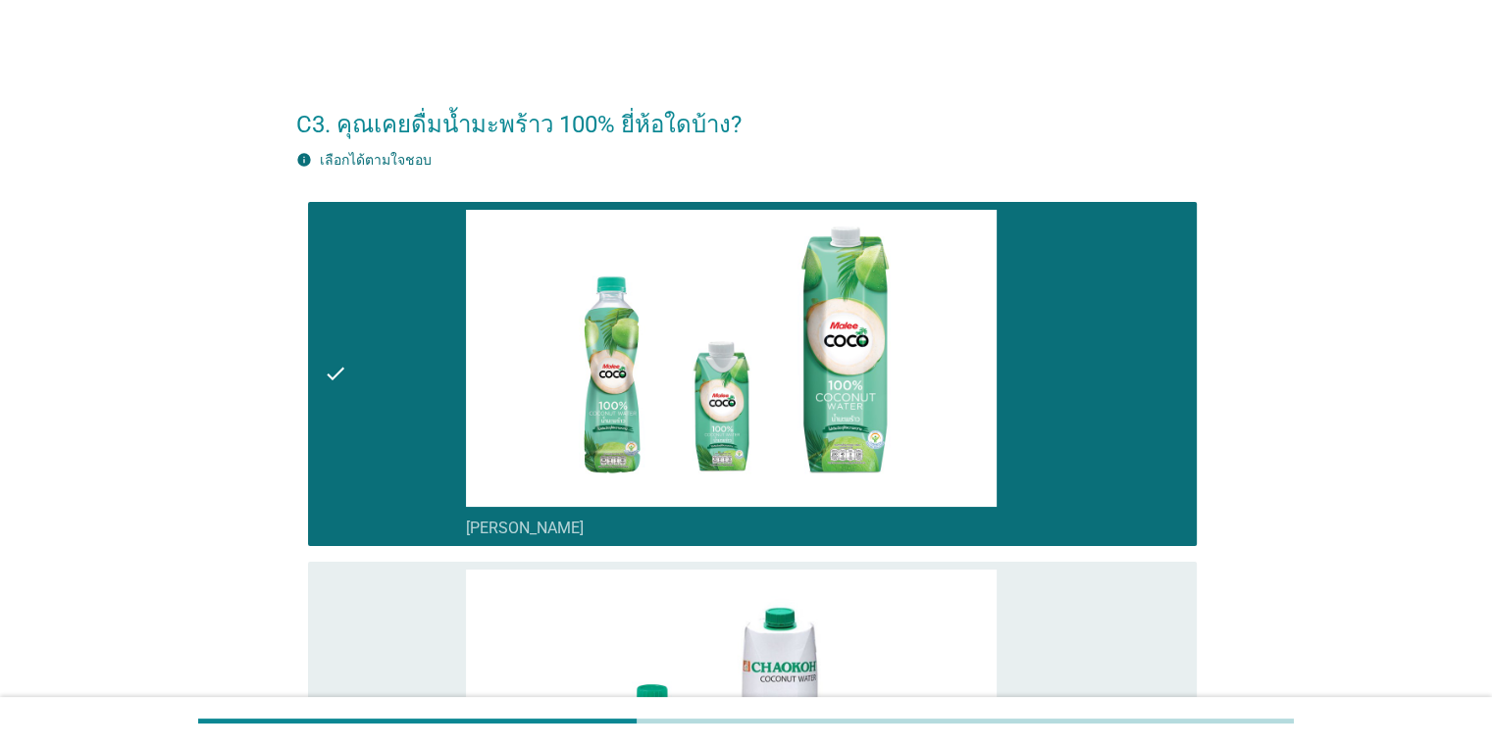
scroll to position [651, 0]
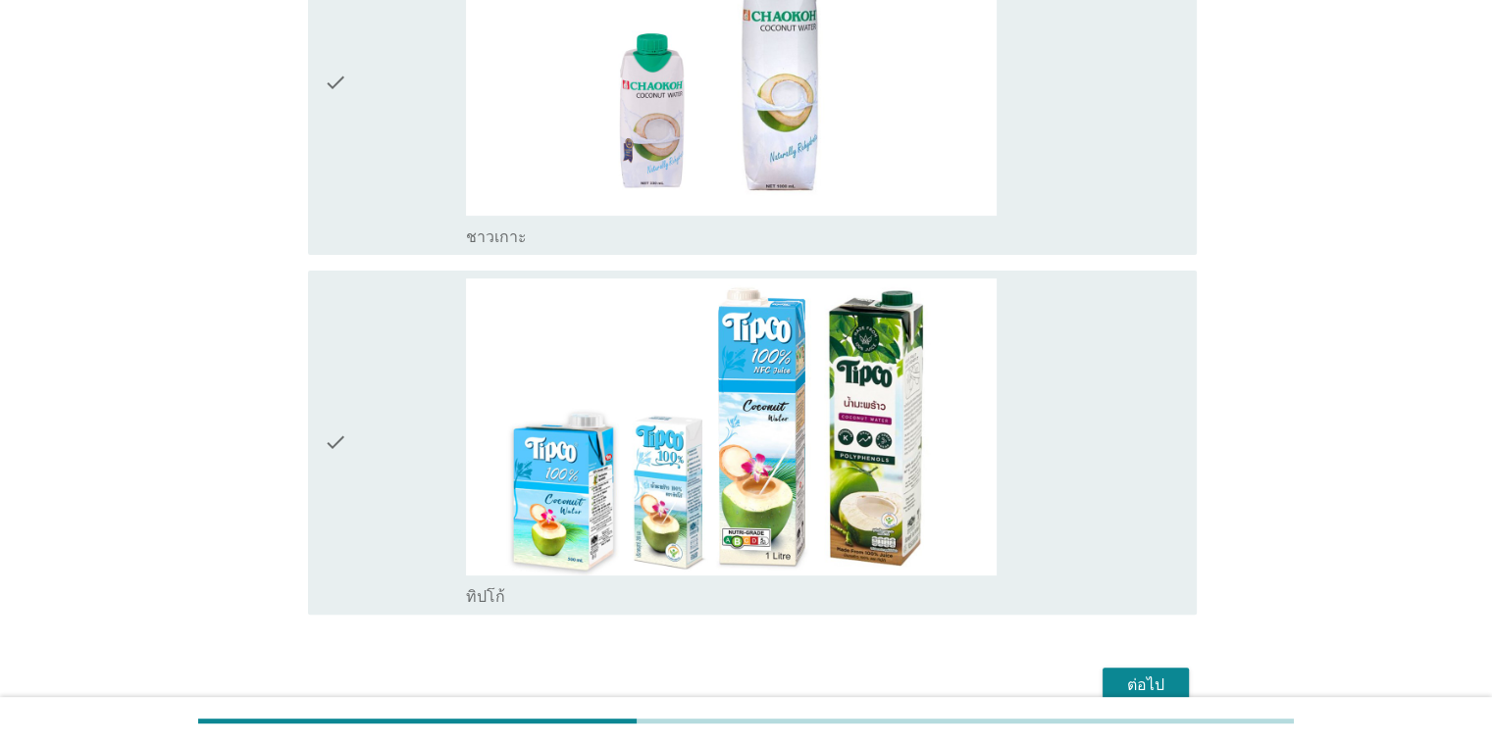
click at [1130, 681] on div "ต่อไป" at bounding box center [1145, 686] width 55 height 24
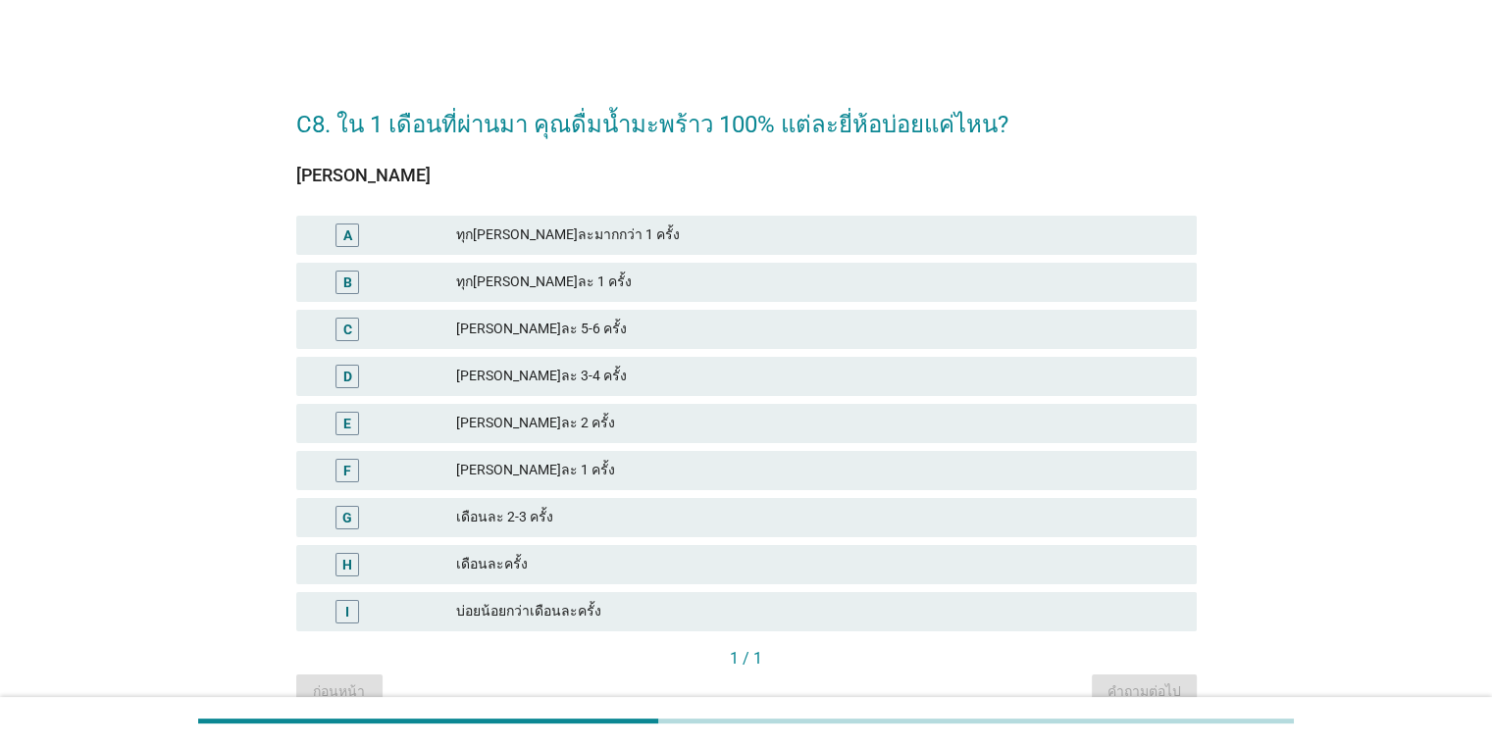
click at [871, 381] on div "[PERSON_NAME]ละ 3-4 ครั้ง" at bounding box center [818, 377] width 724 height 24
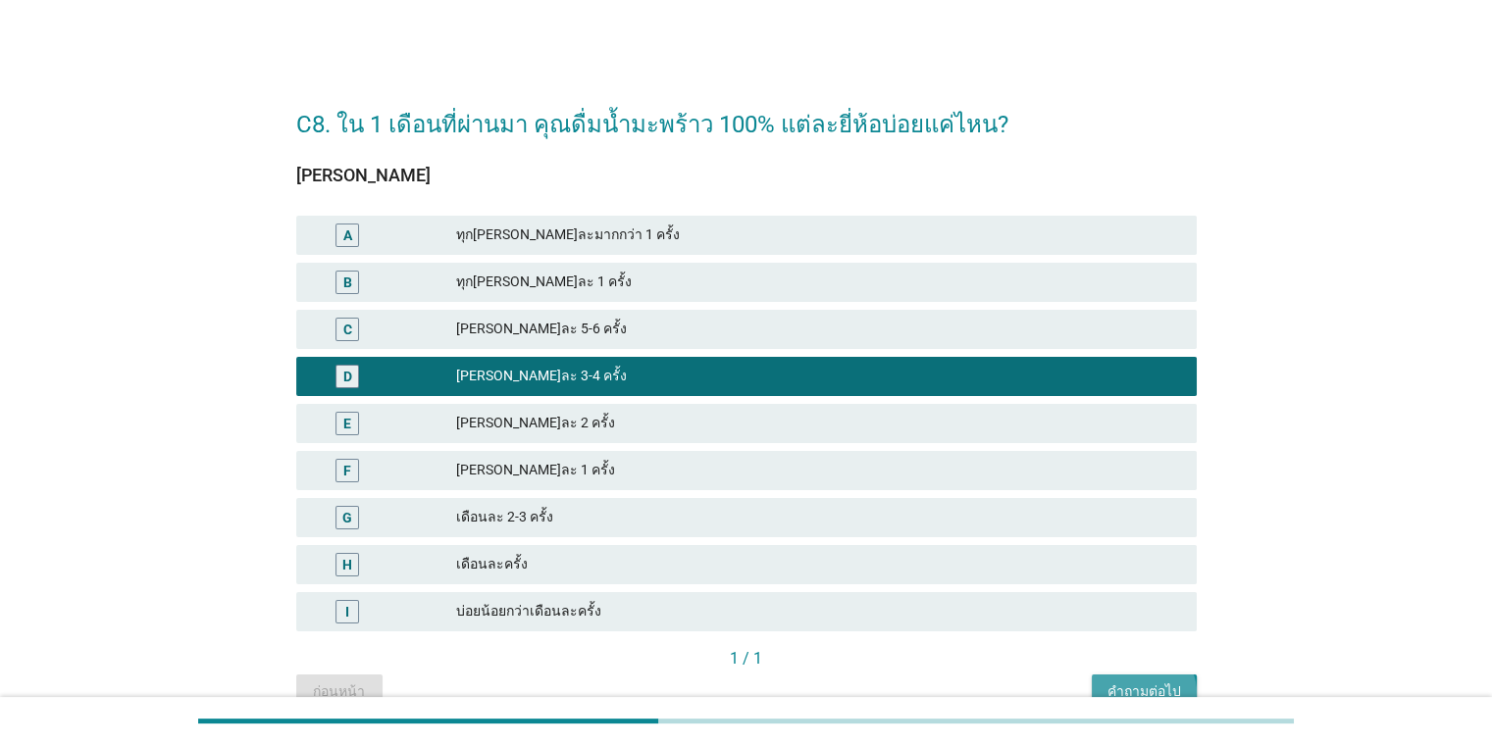
click at [1134, 689] on div "คำถามต่อไป" at bounding box center [1144, 692] width 74 height 21
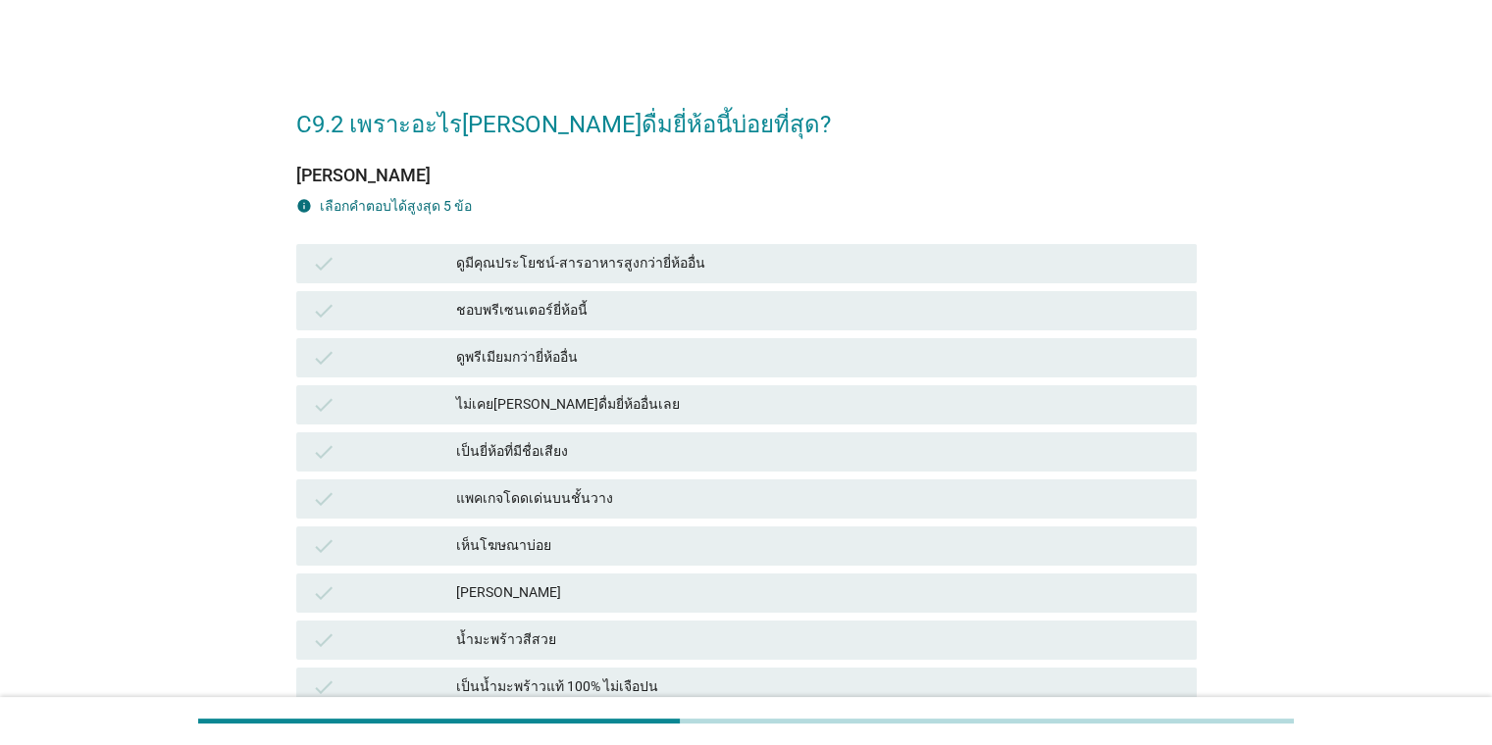
click at [780, 433] on div "check เป็นยี่ห้อที่มีชื่อเสียง" at bounding box center [746, 451] width 900 height 39
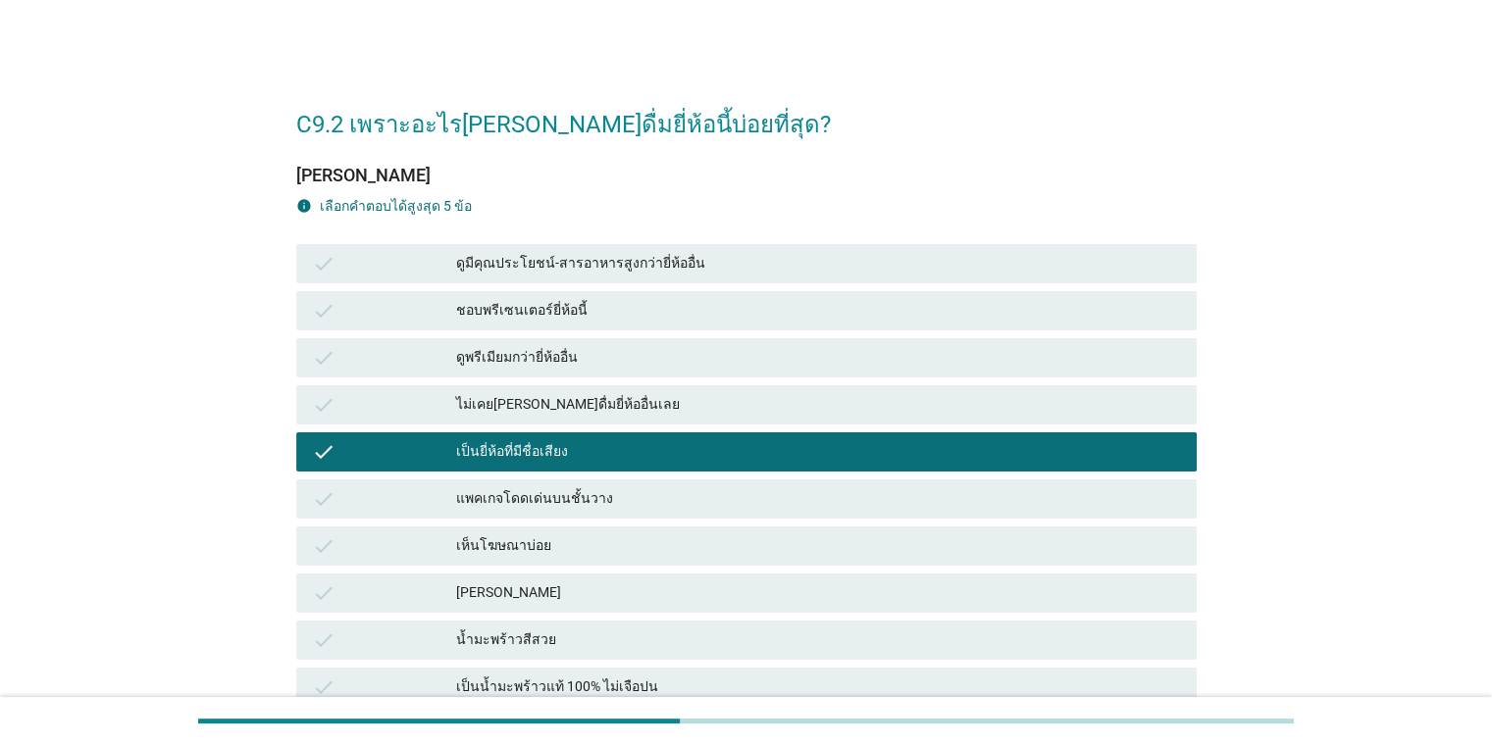
click at [710, 534] on div "เห็นโฆษณาบ่อย" at bounding box center [818, 546] width 724 height 24
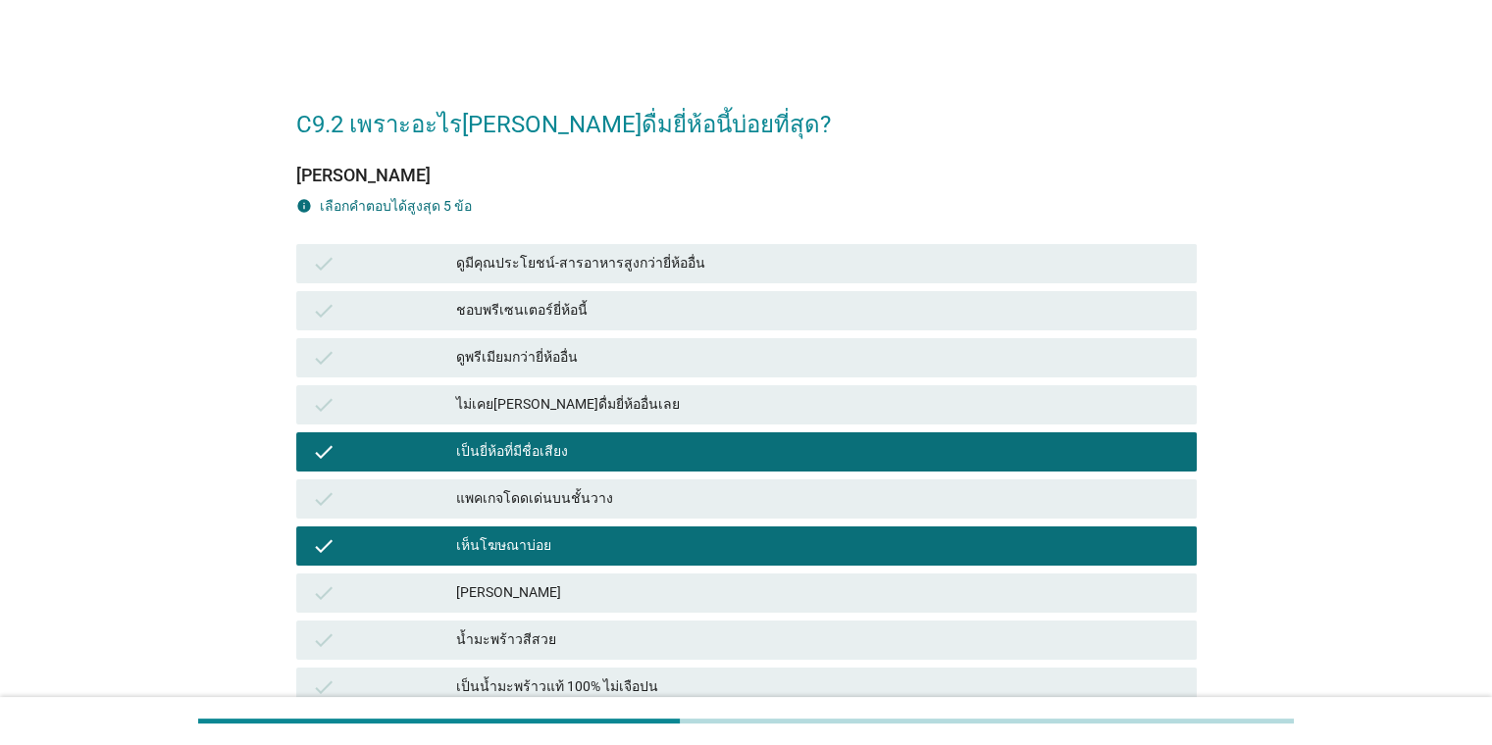
click at [701, 585] on div "[PERSON_NAME]" at bounding box center [818, 594] width 724 height 24
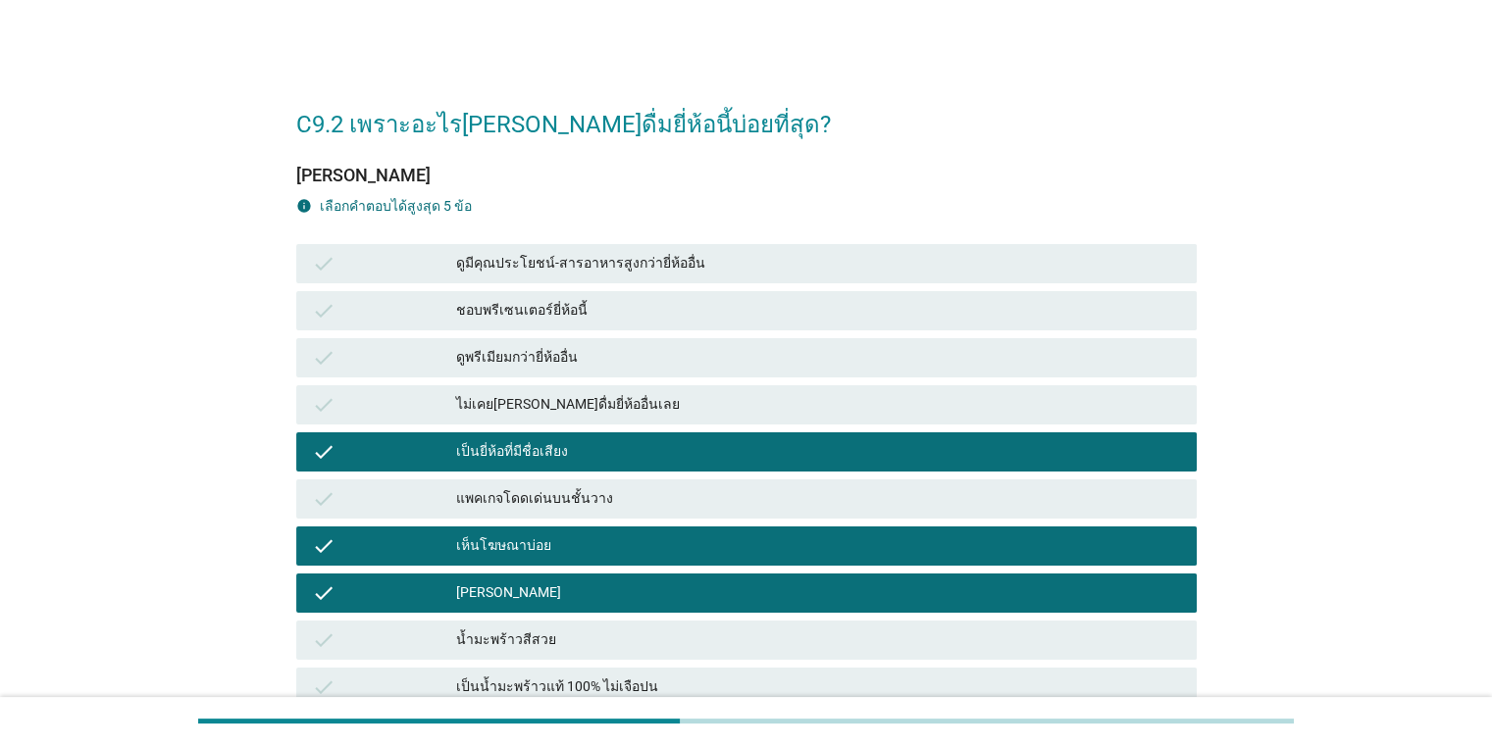
scroll to position [651, 0]
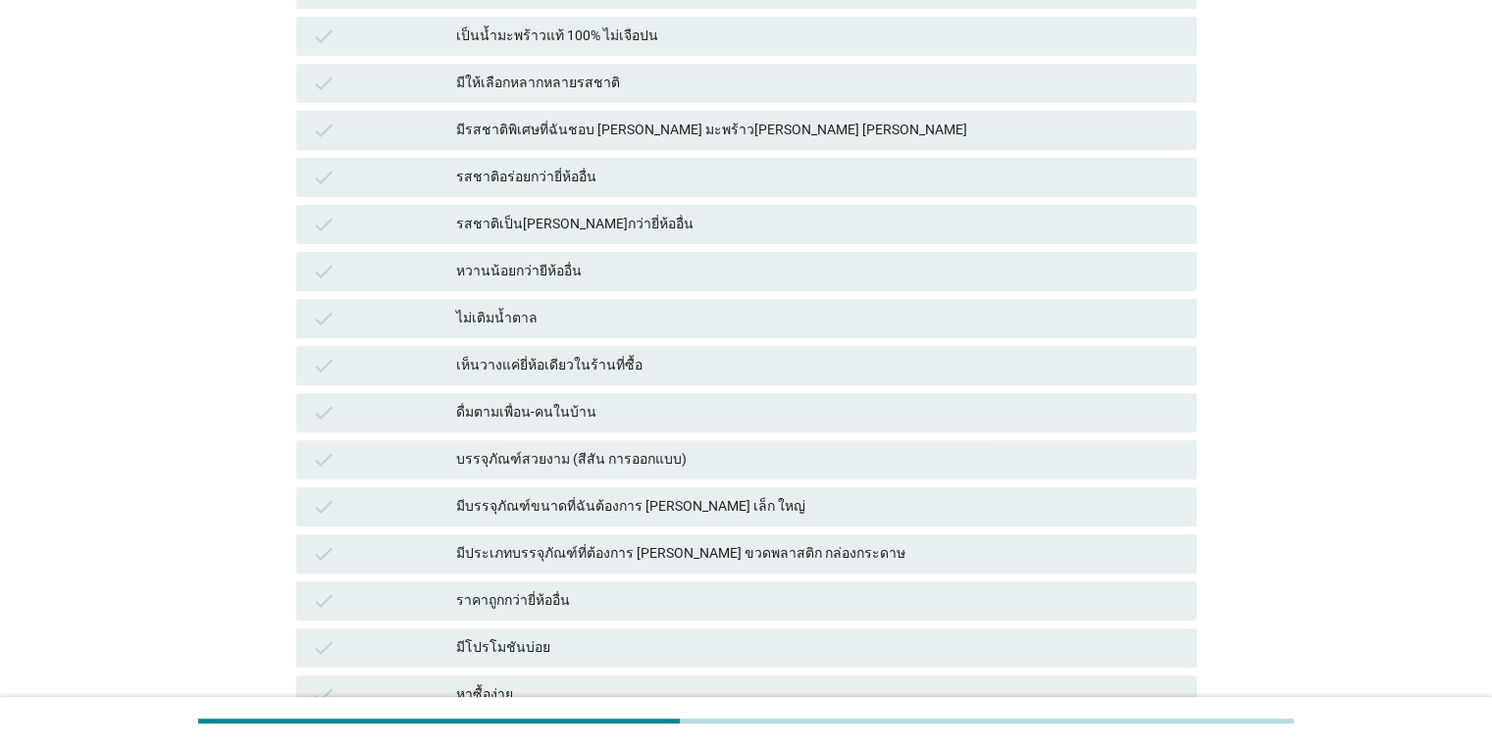
click at [808, 56] on div "check เป็นน้ำมะพร้าวแท้ 100% ไม่เจือปน" at bounding box center [746, 36] width 908 height 47
click at [804, 28] on div "เป็นน้ำมะพร้าวแท้ 100% ไม่เจือปน" at bounding box center [818, 37] width 724 height 24
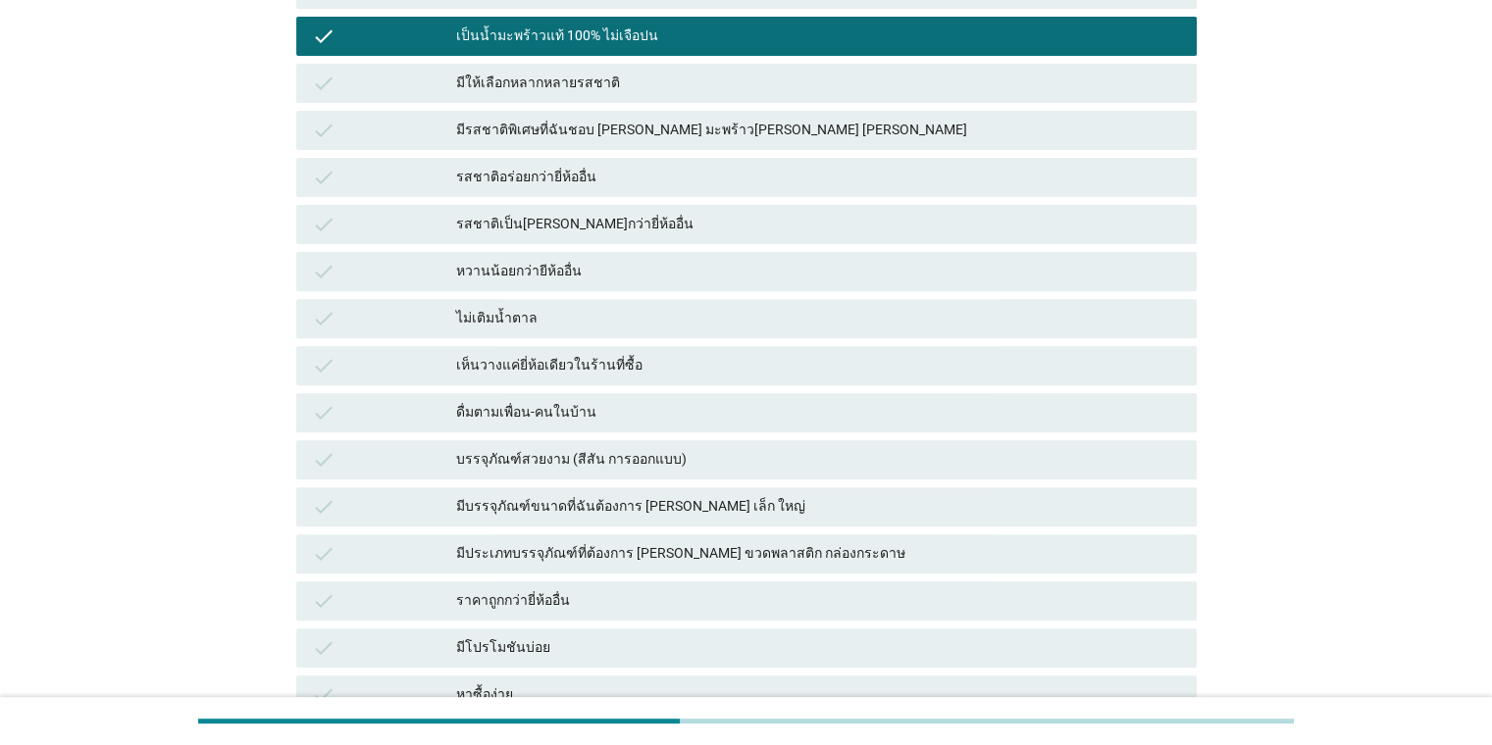
click at [588, 679] on div "check หาซื้อง่าย" at bounding box center [746, 695] width 900 height 39
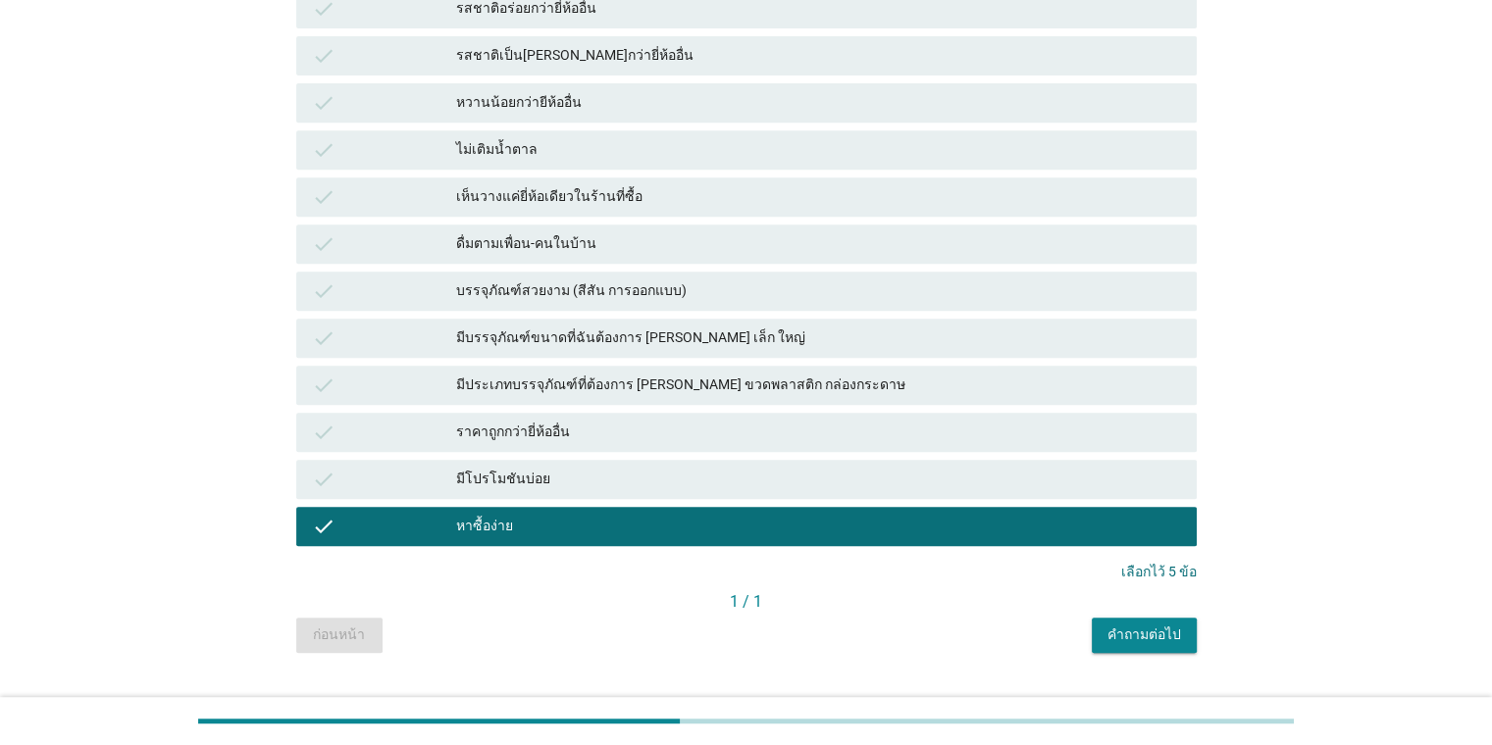
scroll to position [862, 0]
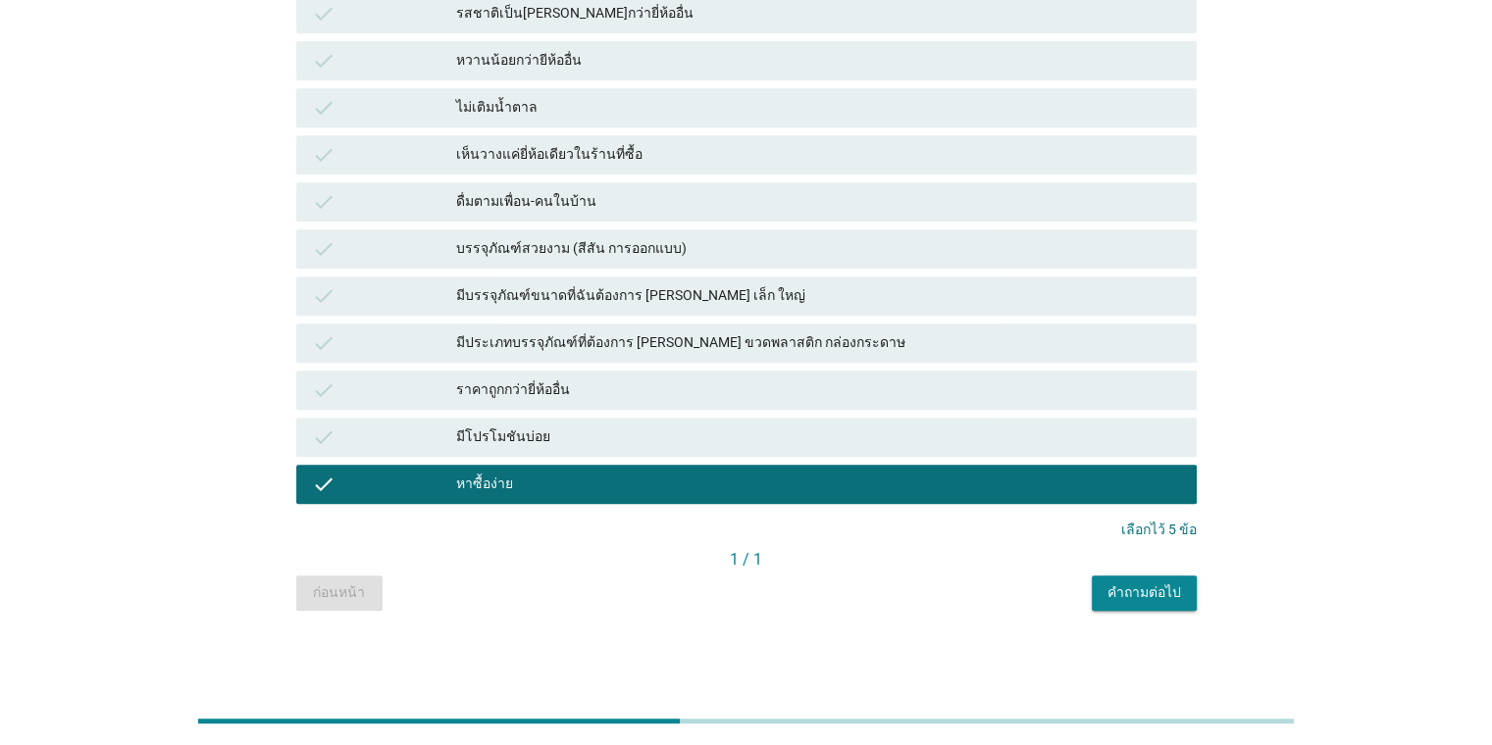
click at [1114, 590] on div "คำถามต่อไป" at bounding box center [1144, 593] width 74 height 21
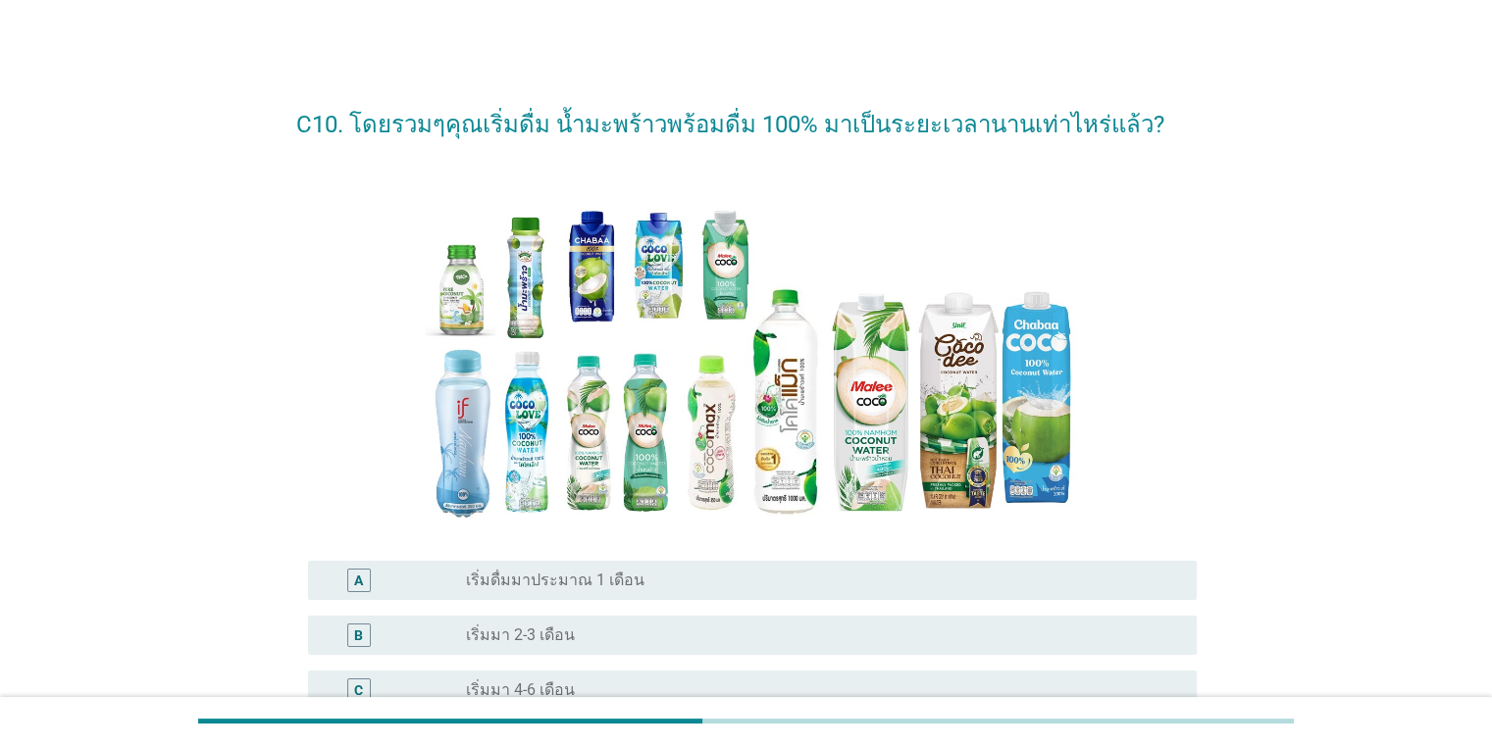
scroll to position [436, 0]
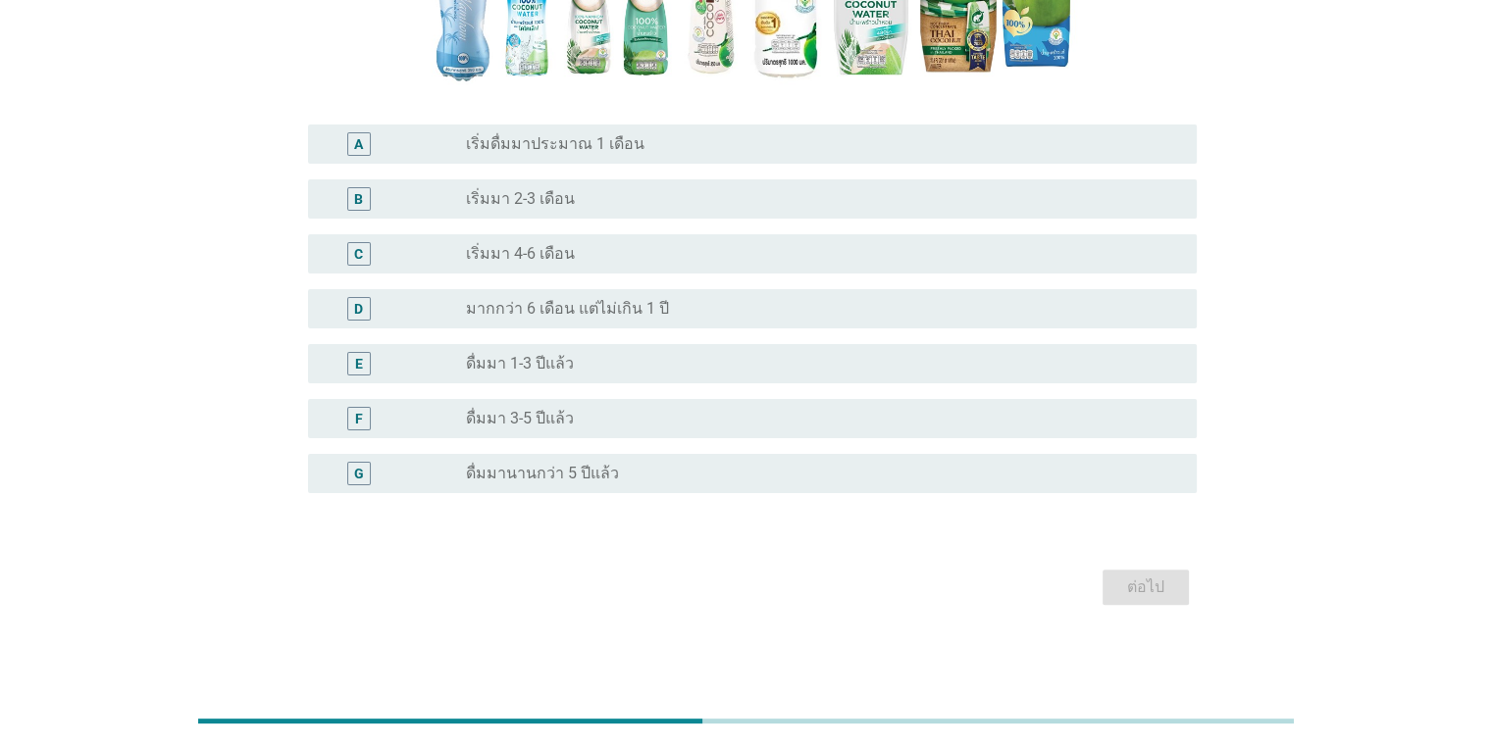
click at [647, 361] on div "radio_button_unchecked ดื่มมา 1-3 ปีแล้ว" at bounding box center [815, 364] width 698 height 20
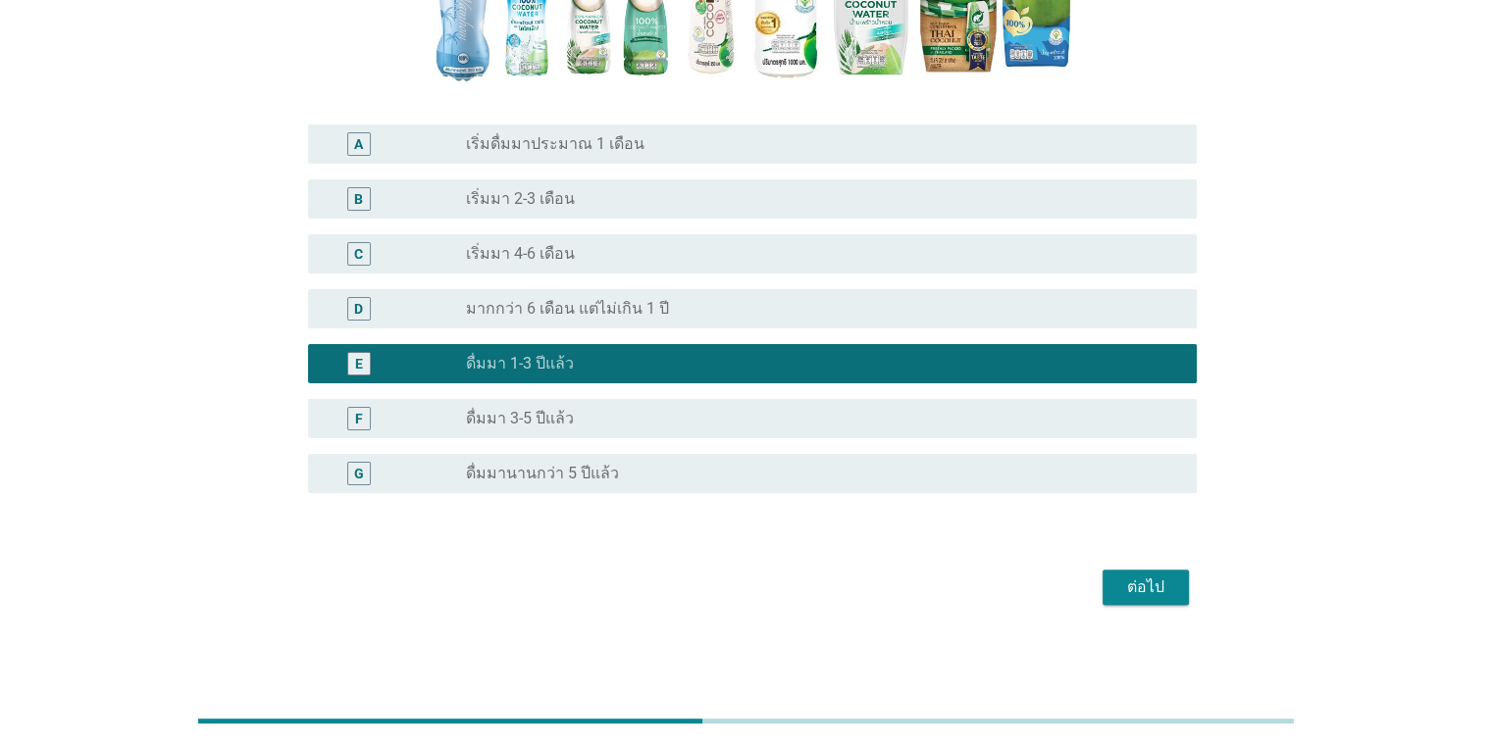
click at [1158, 596] on div "ต่อไป" at bounding box center [1145, 588] width 55 height 24
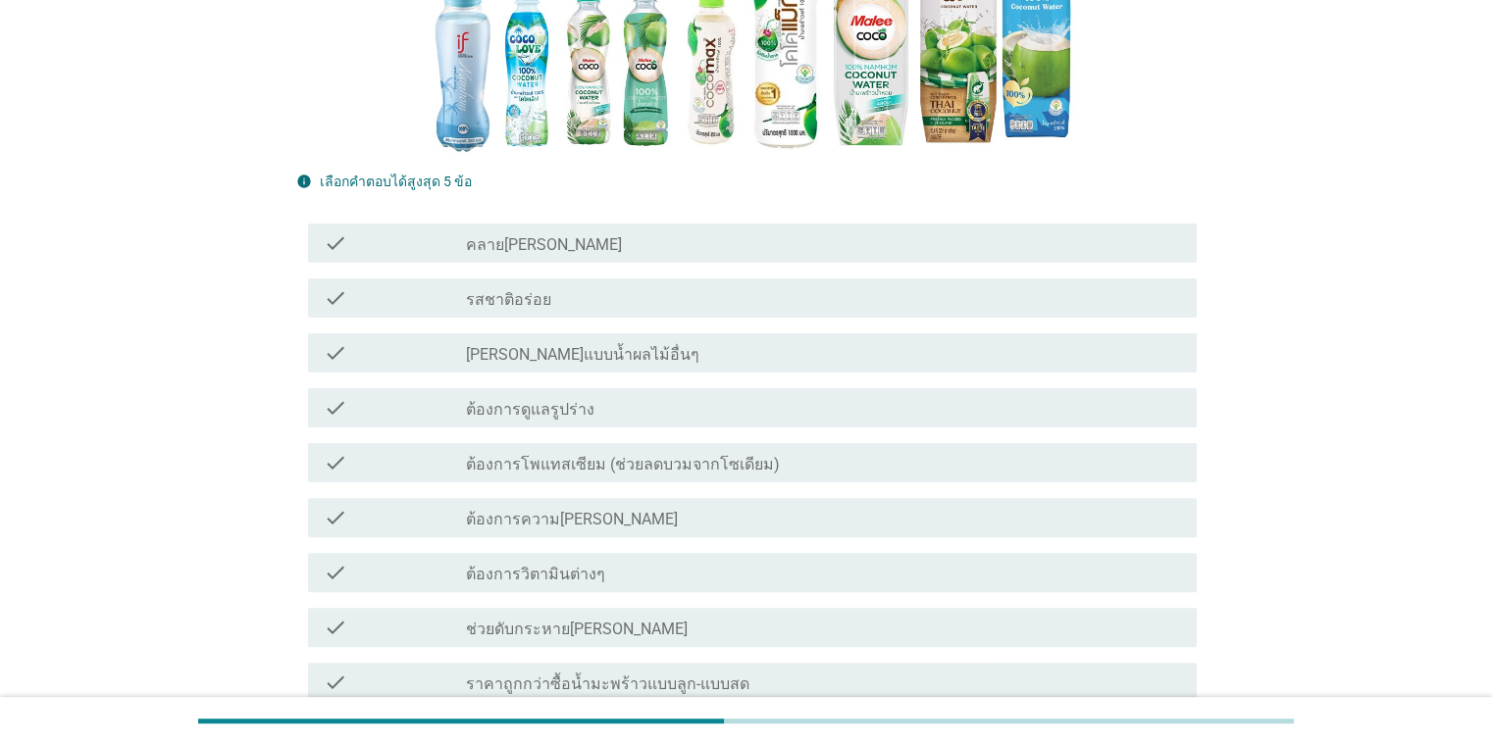
scroll to position [0, 0]
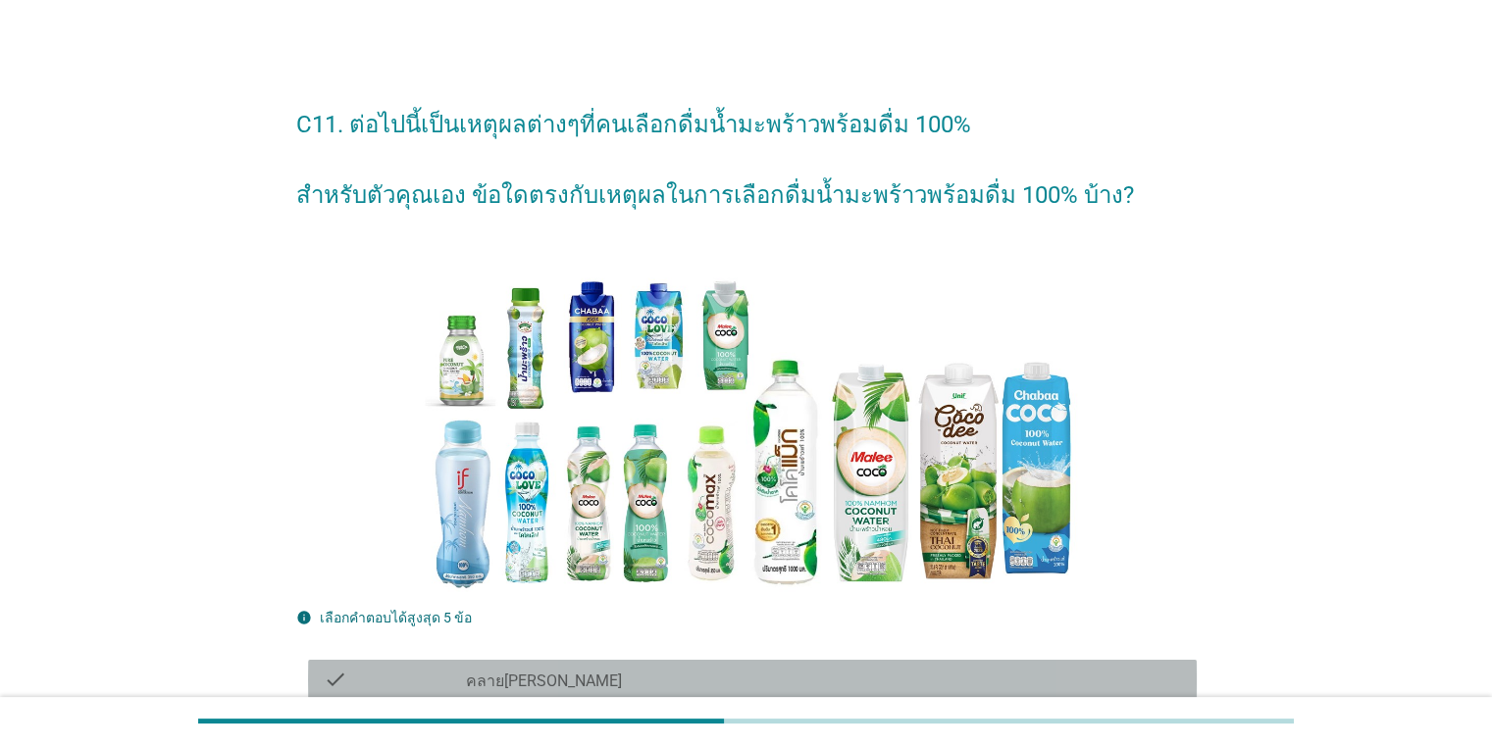
click at [912, 673] on div "check_box_outline_blank คลาย[PERSON_NAME]" at bounding box center [823, 680] width 714 height 24
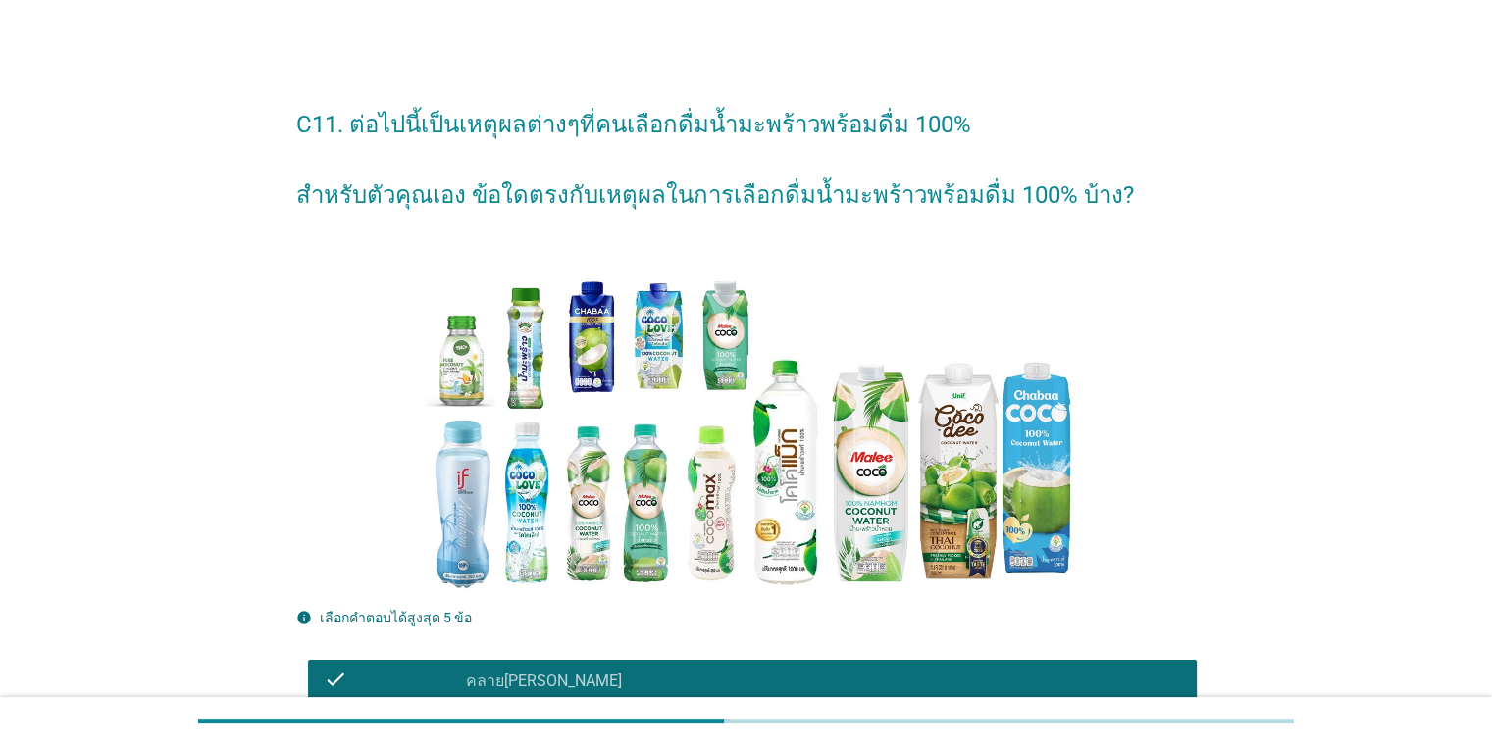
scroll to position [651, 0]
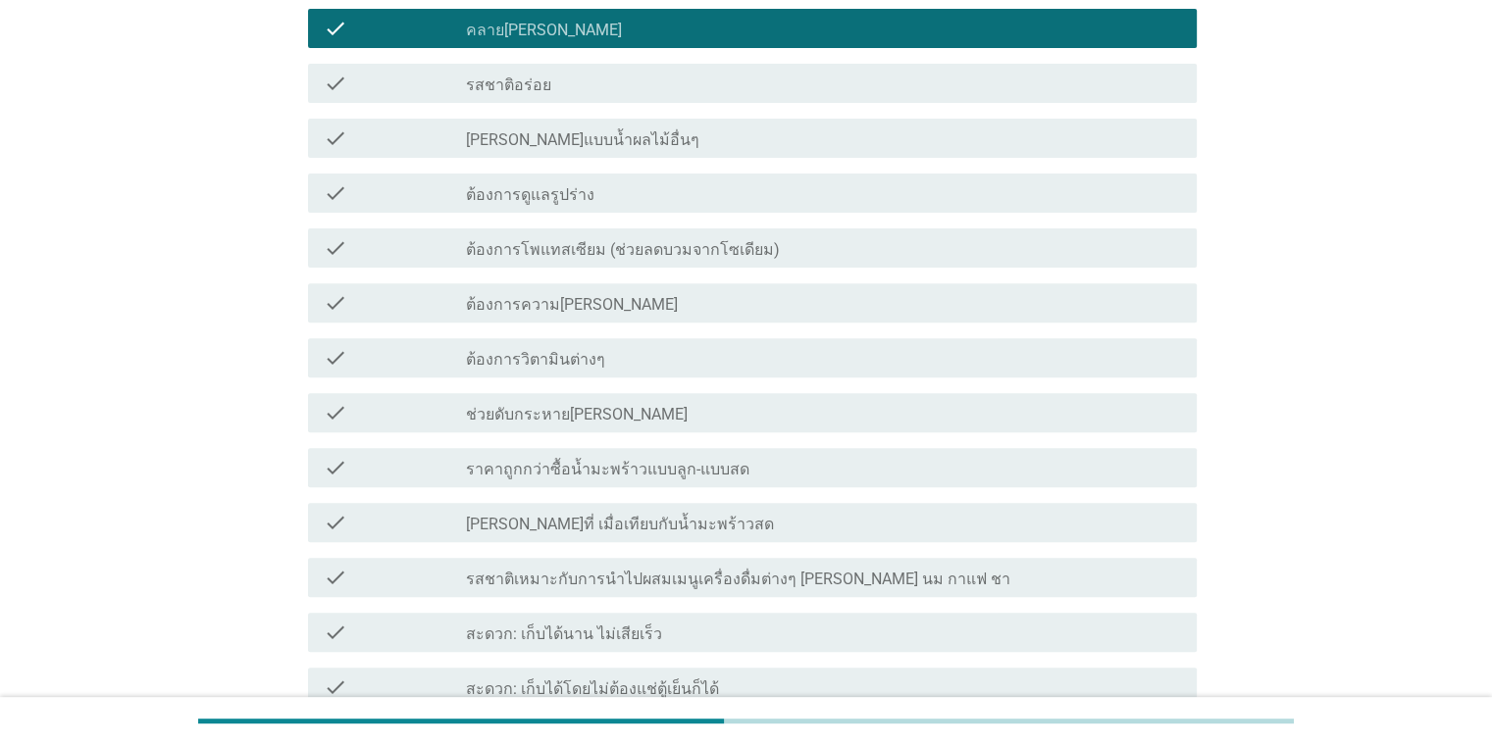
click at [740, 396] on div "check check_box_outline_blank ช่วยดับกระหาย[PERSON_NAME]" at bounding box center [752, 412] width 889 height 39
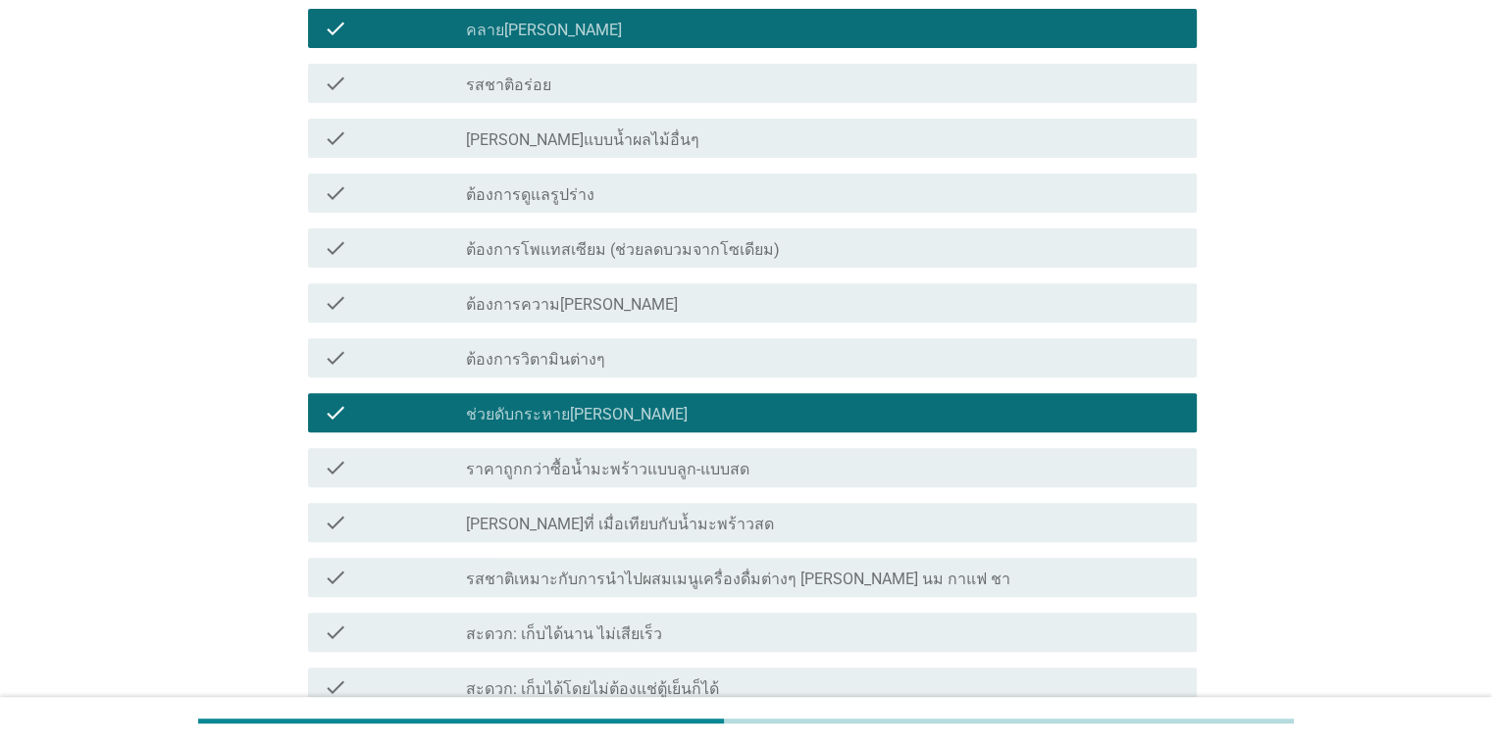
scroll to position [1303, 0]
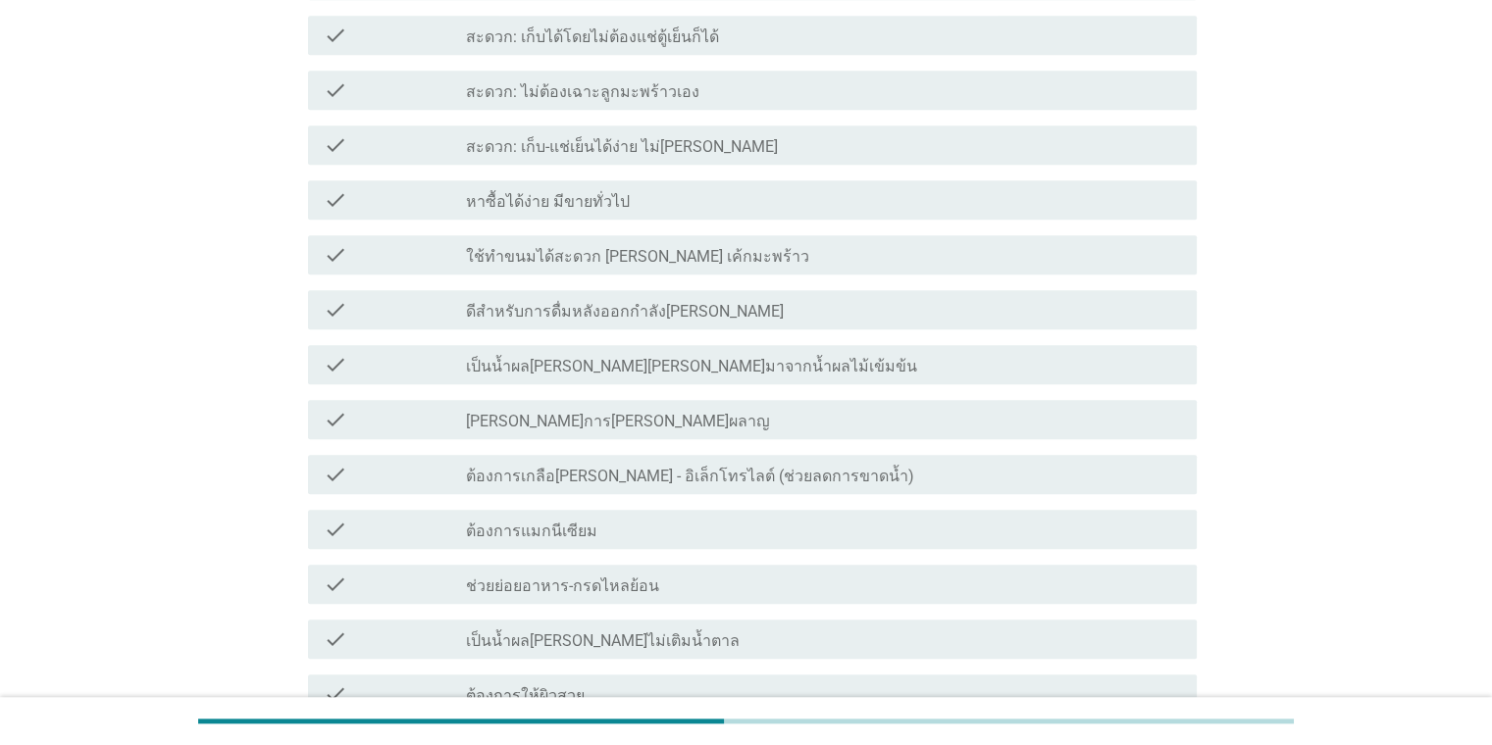
click at [616, 205] on label "หาซื้อได้ง่าย มีขายทั่วไป" at bounding box center [548, 202] width 164 height 20
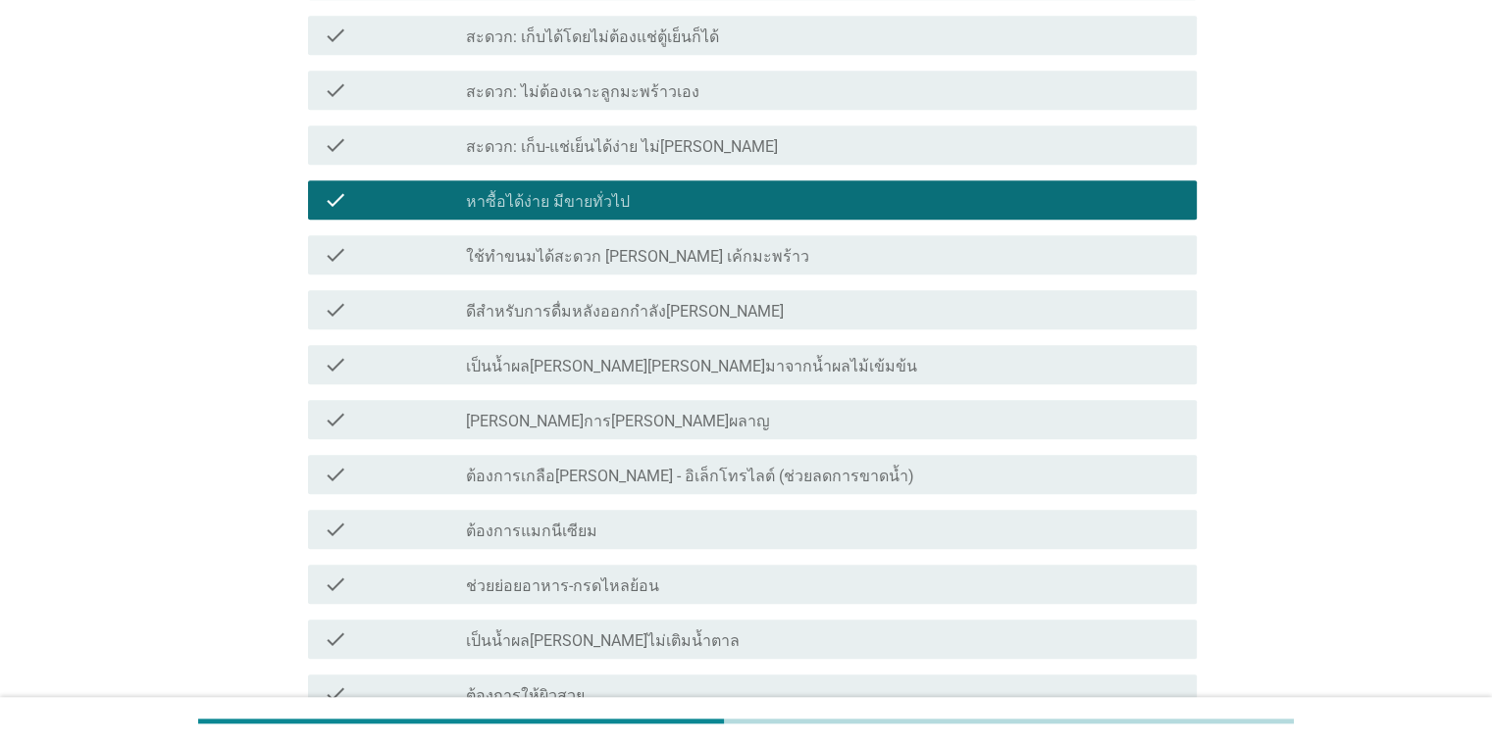
click at [521, 580] on label "ช่วยย่อยอาหาร-กรดไหลย้อน" at bounding box center [562, 587] width 193 height 20
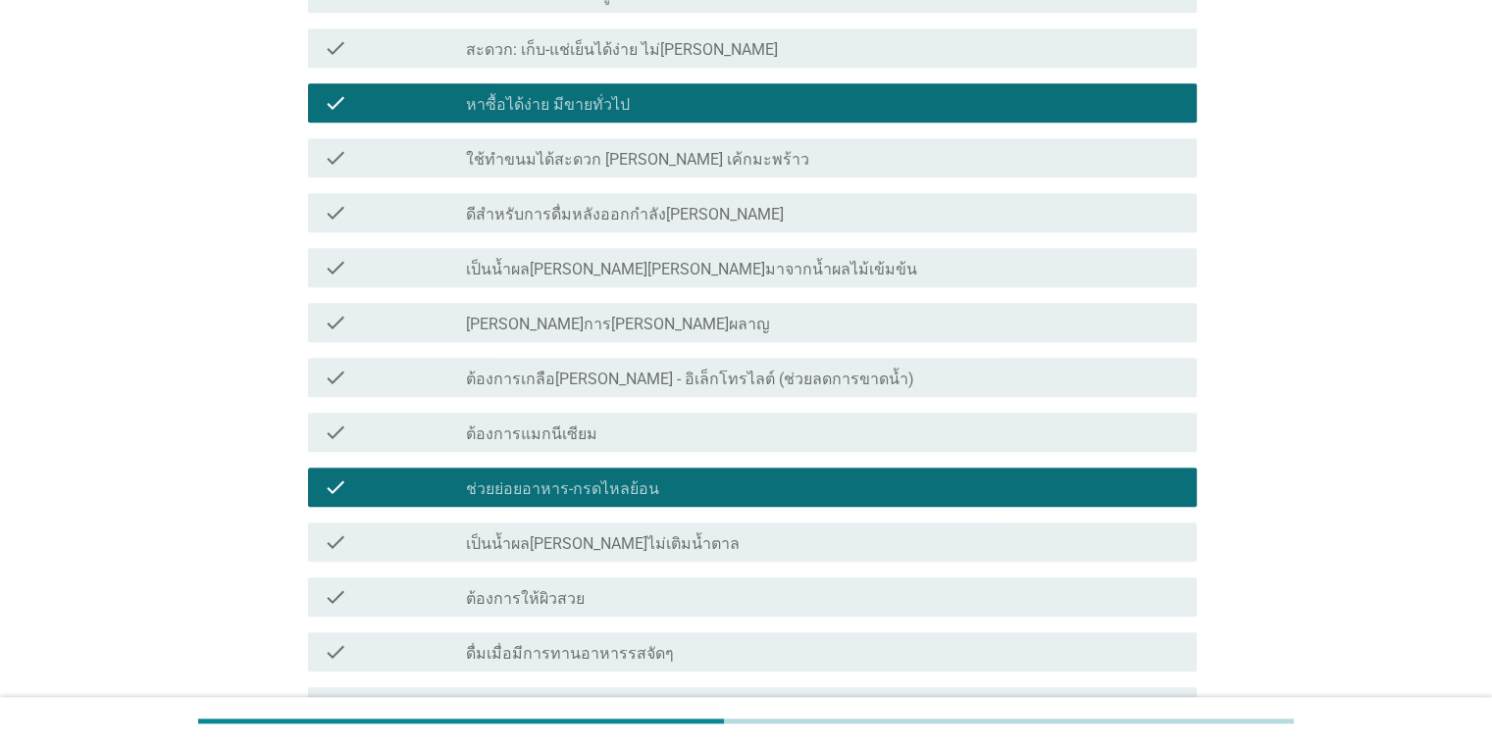
scroll to position [1405, 0]
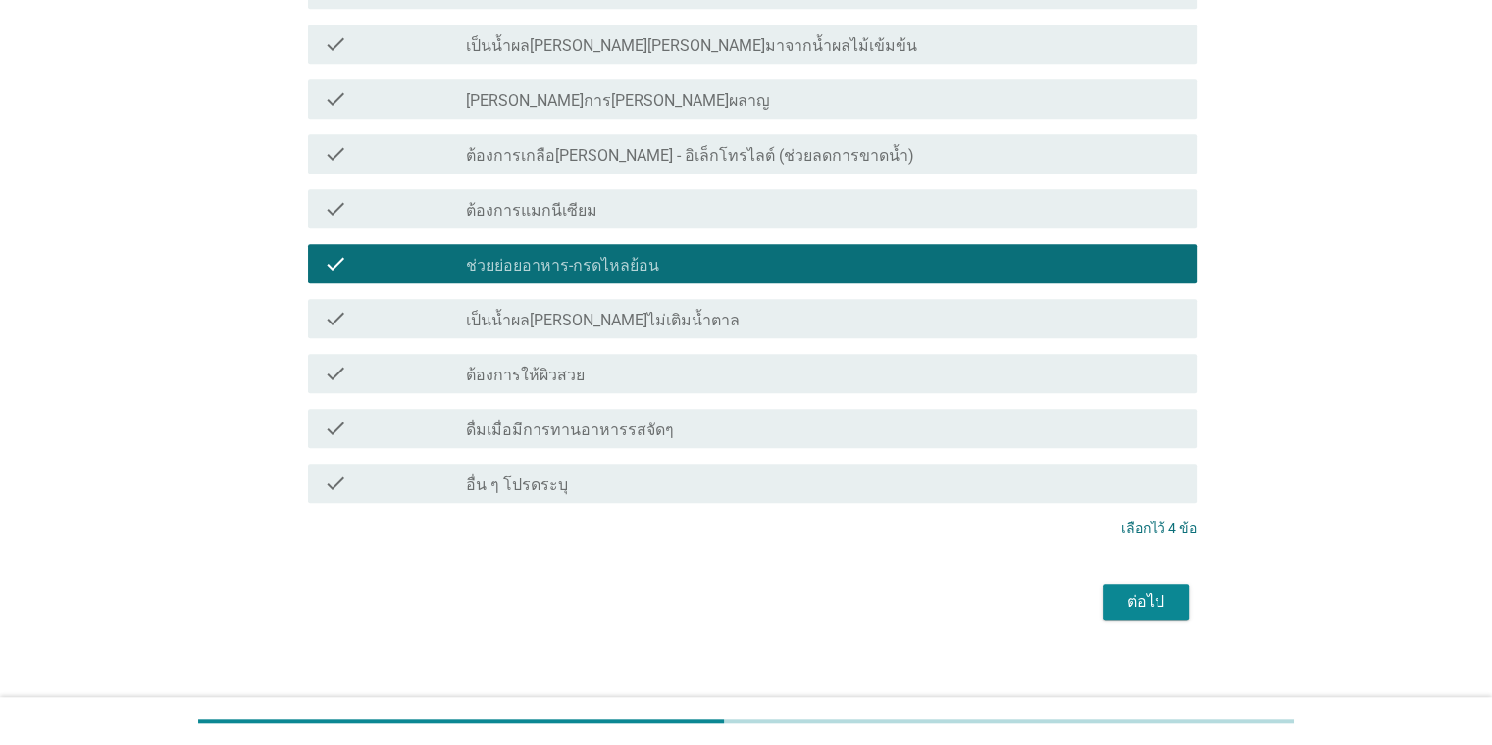
scroll to position [1640, 0]
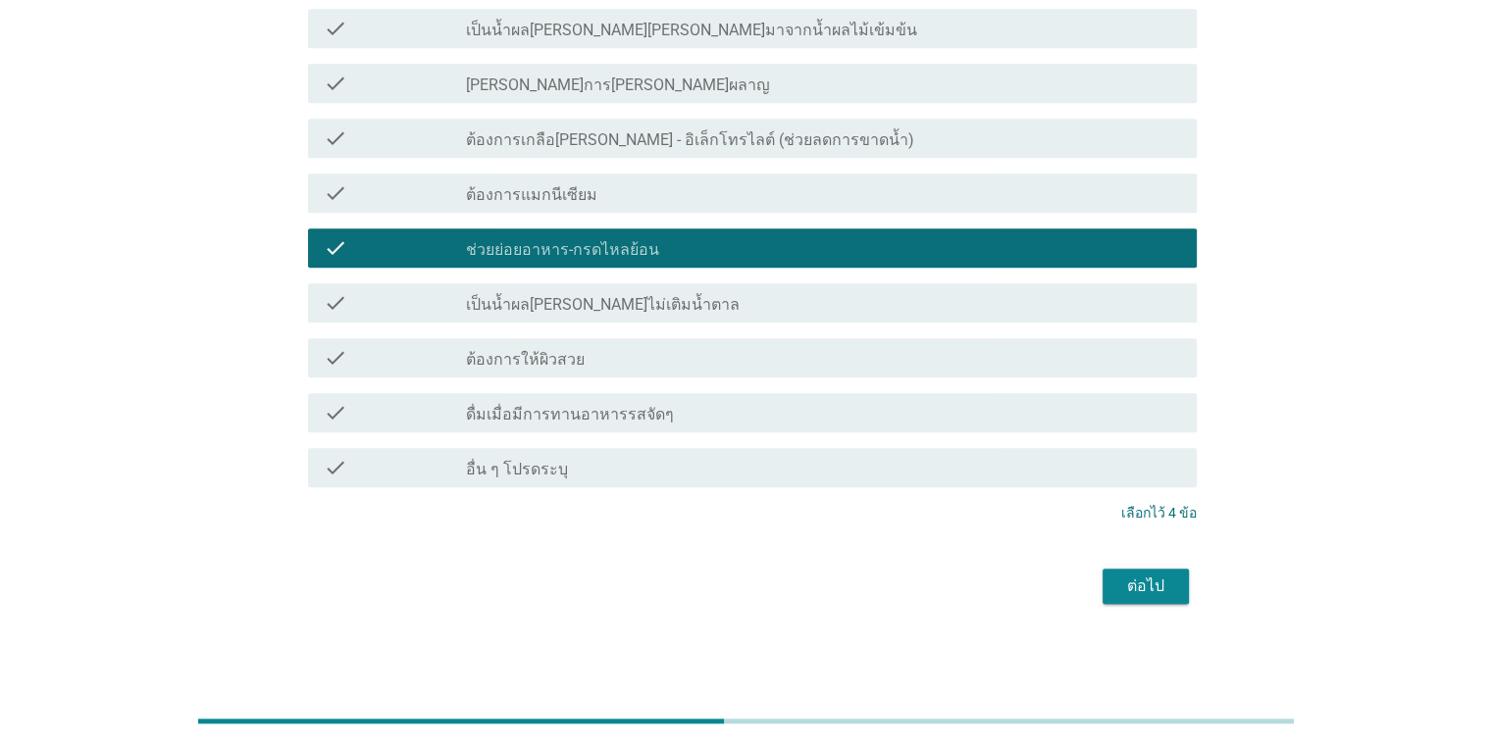
click at [798, 421] on div "check_box_outline_blank ดื่มเมื่อมีการทานอาหารรสจัดๆ" at bounding box center [823, 413] width 714 height 24
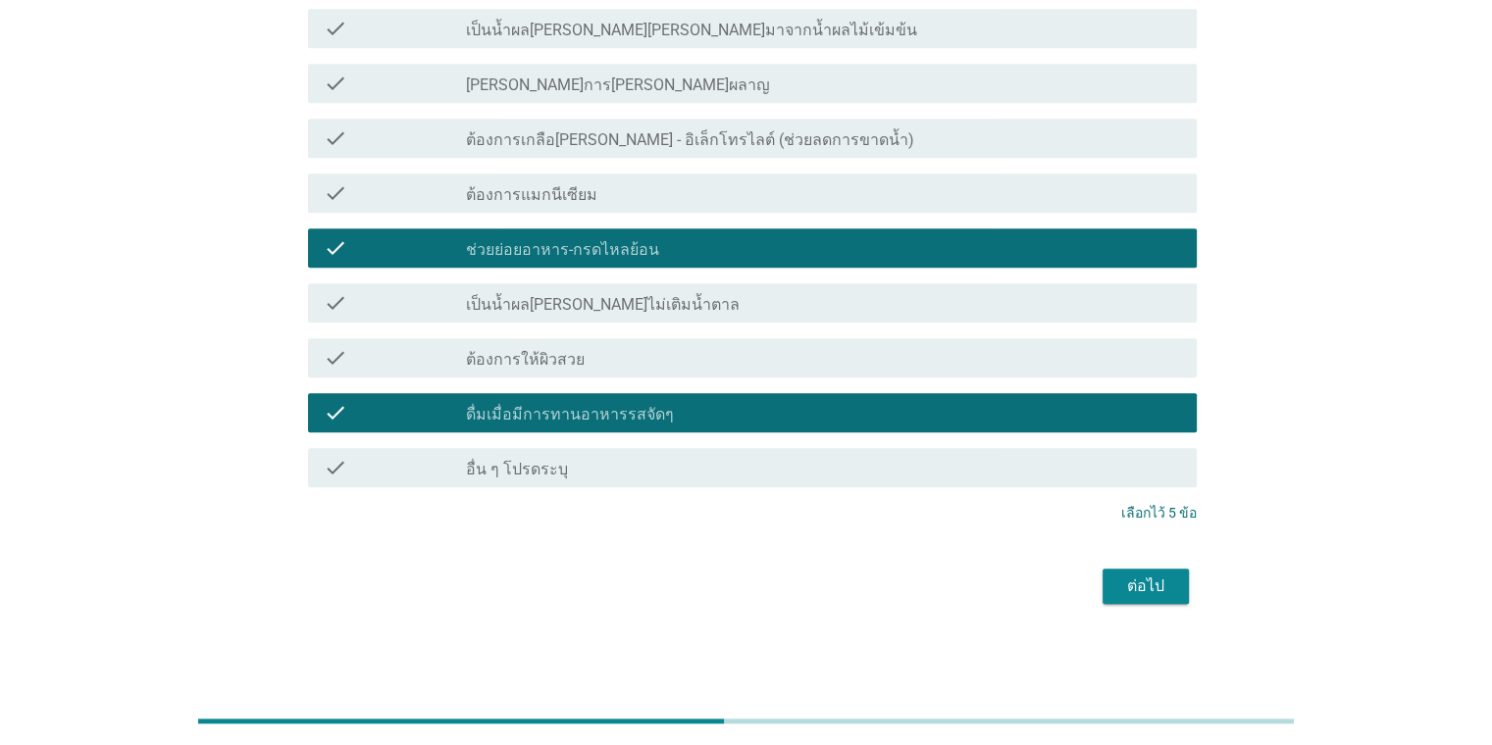
click at [1152, 586] on div "ต่อไป" at bounding box center [1145, 587] width 55 height 24
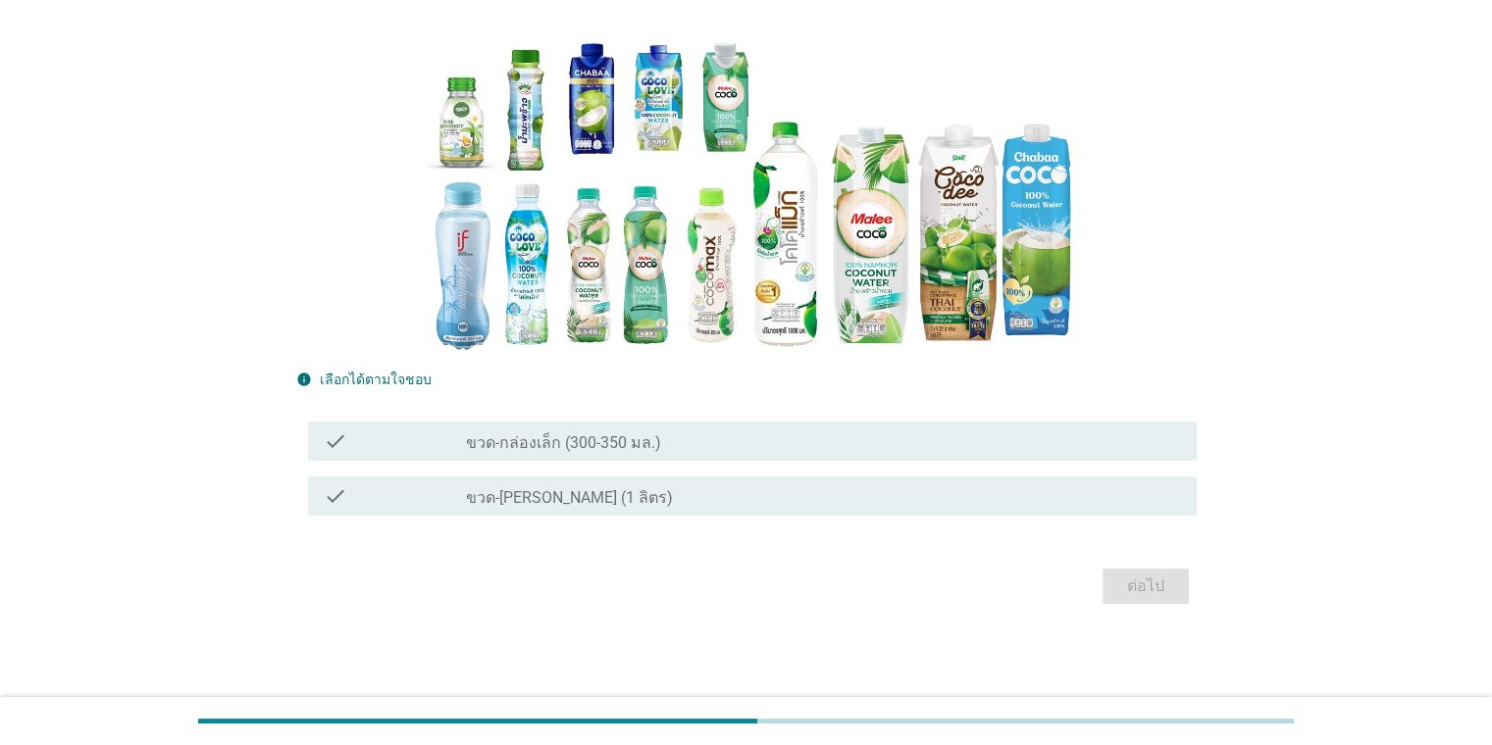
scroll to position [0, 0]
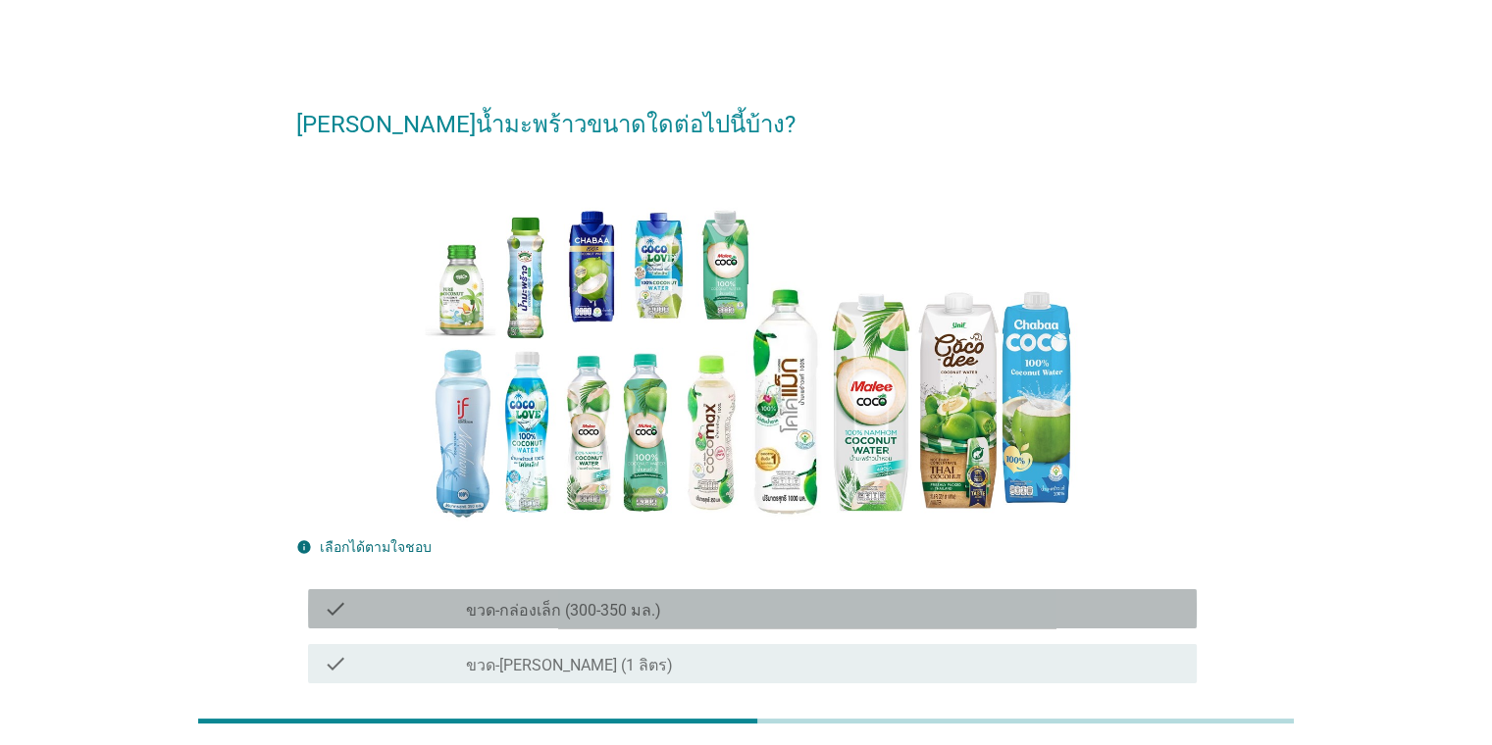
click at [684, 619] on div "check_box_outline_blank ขวด-กล่องเล็ก (300-350 มล.)" at bounding box center [823, 609] width 714 height 24
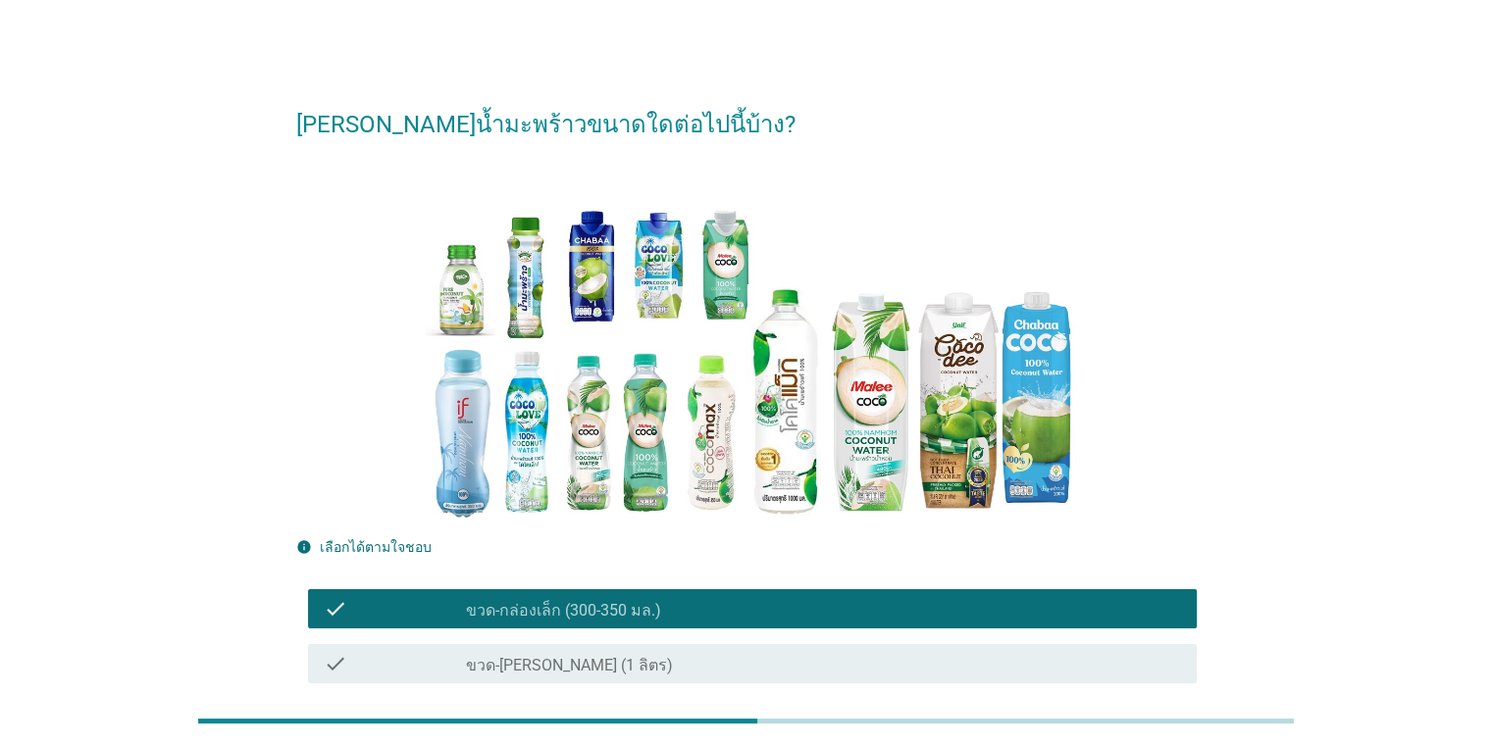
scroll to position [168, 0]
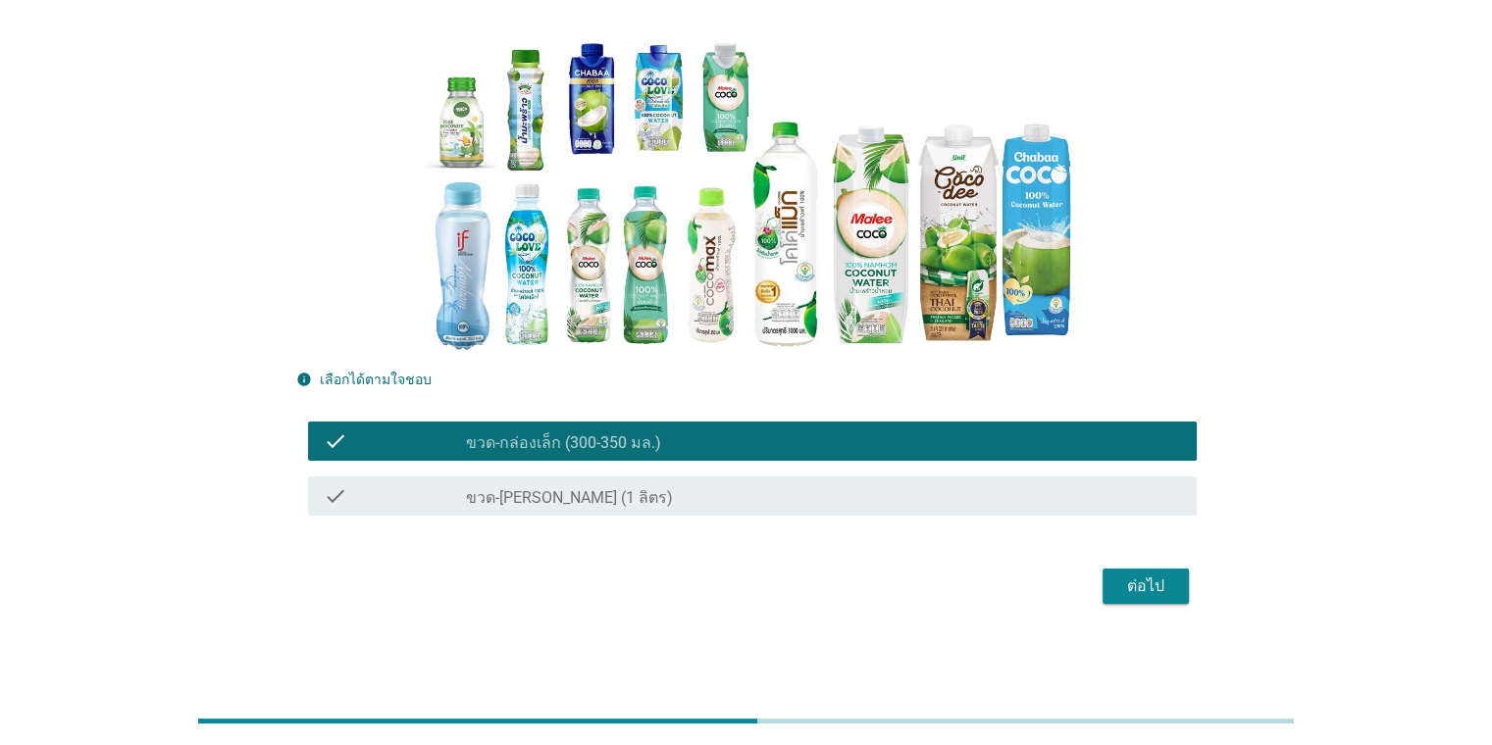
click at [1127, 589] on div "ต่อไป" at bounding box center [1145, 587] width 55 height 24
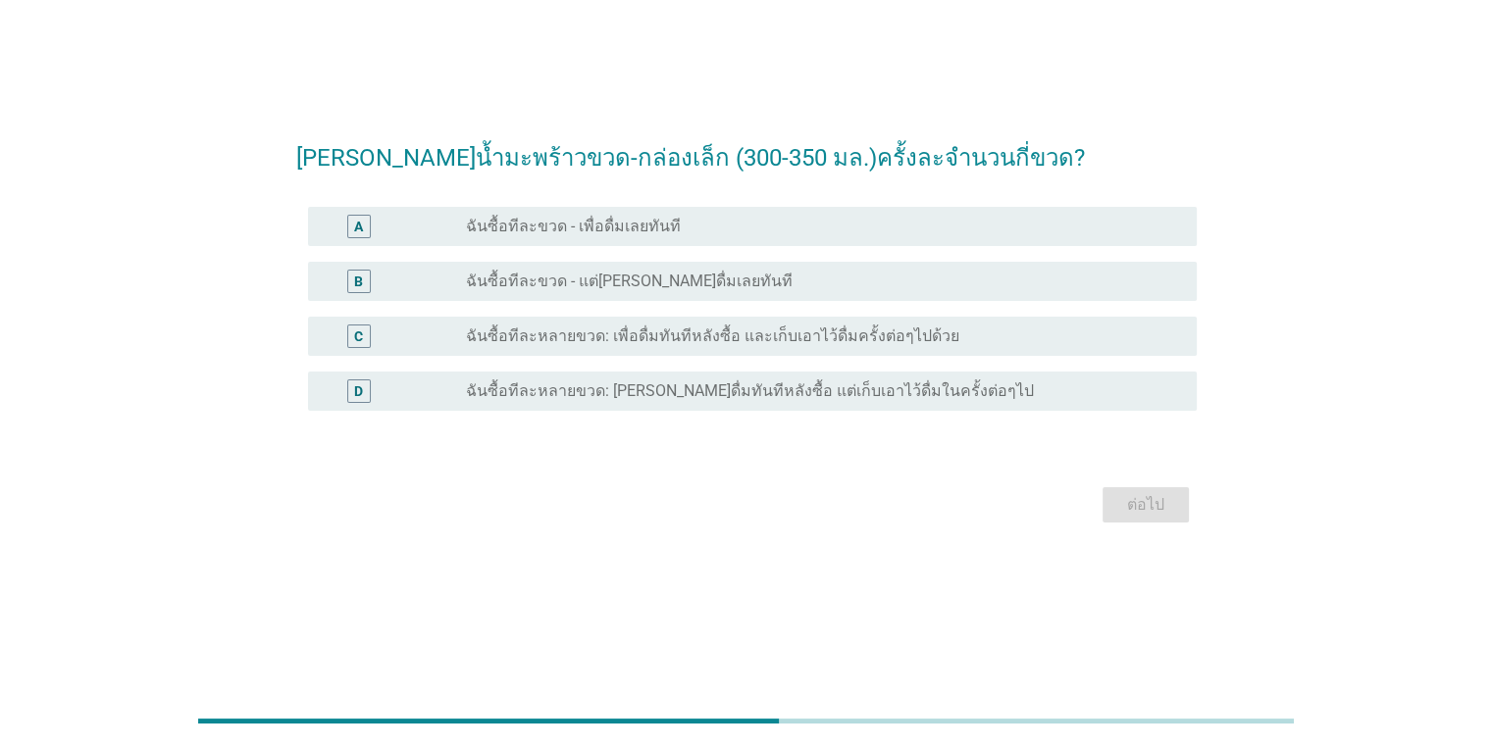
scroll to position [0, 0]
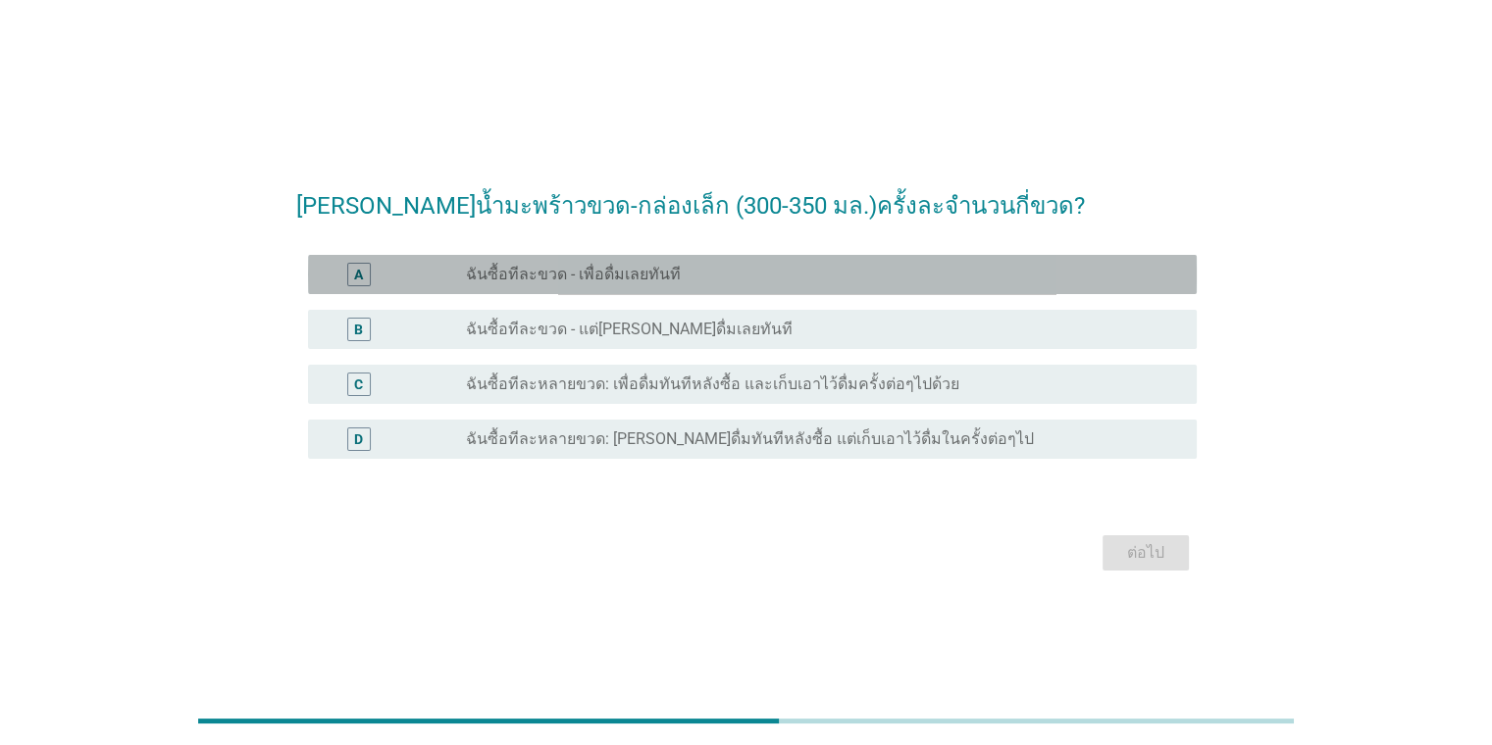
click at [700, 280] on div "radio_button_unchecked ฉันซื้อทีละขวด - เพื่อดื่มเลยทันที" at bounding box center [815, 275] width 698 height 20
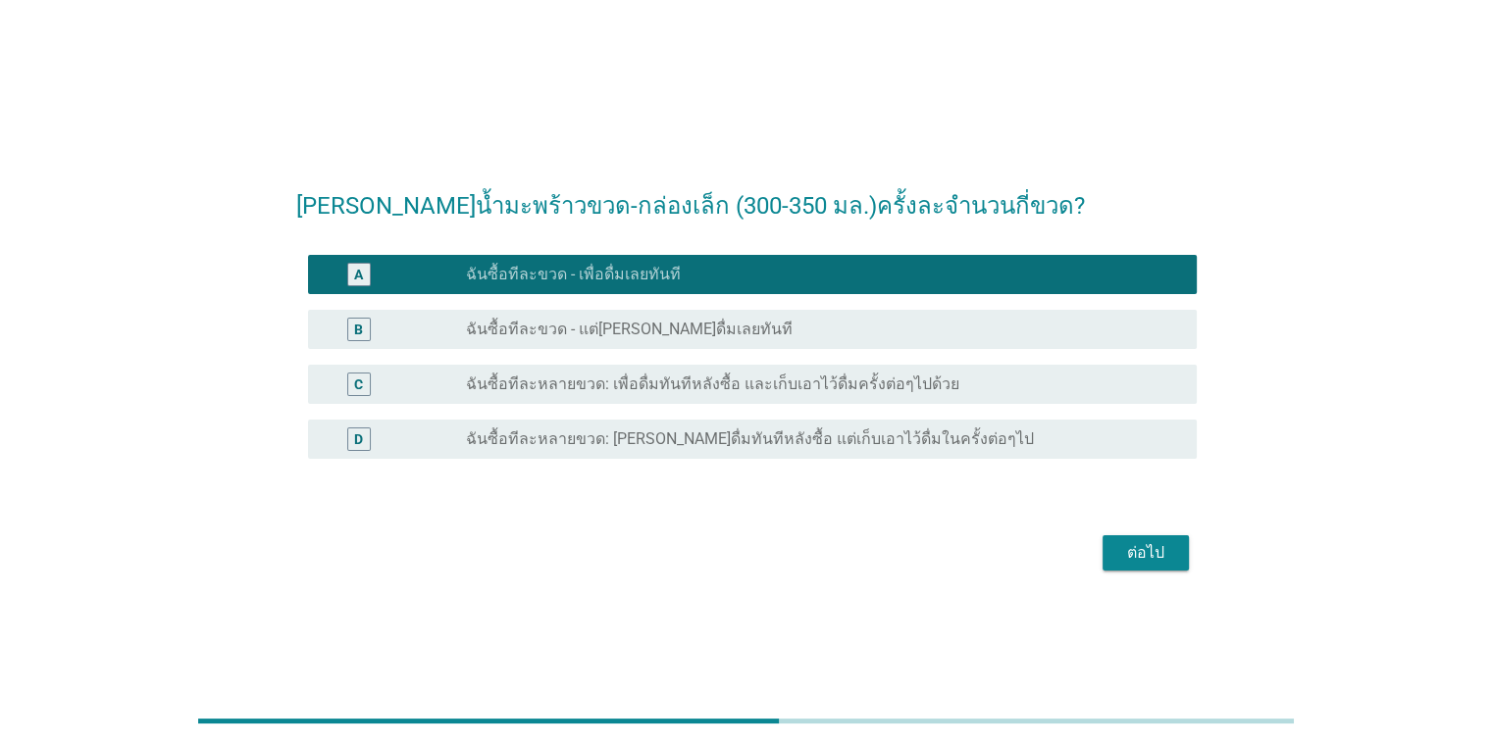
click at [1150, 540] on button "ต่อไป" at bounding box center [1145, 552] width 86 height 35
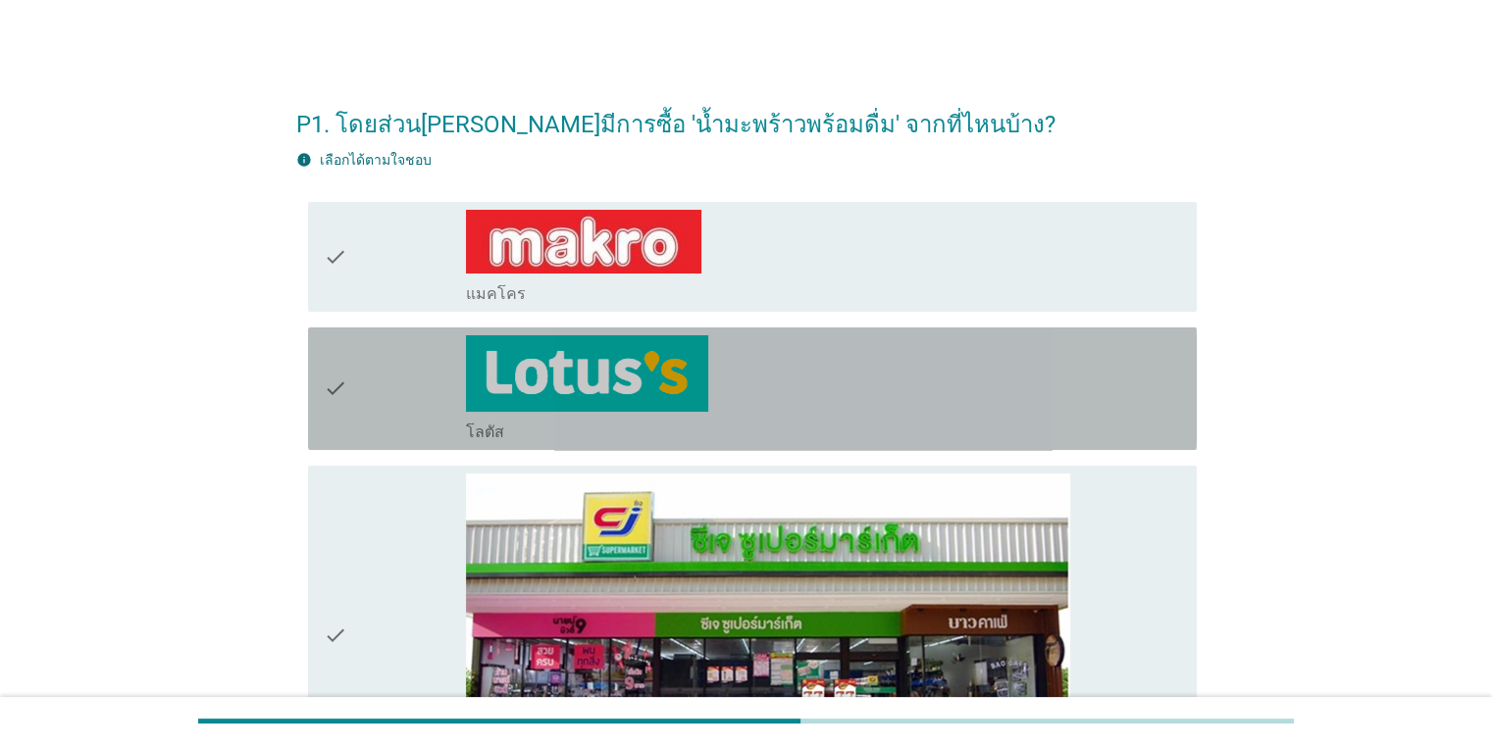
click at [914, 426] on div "check_box_outline_blank โลตัส" at bounding box center [823, 431] width 714 height 24
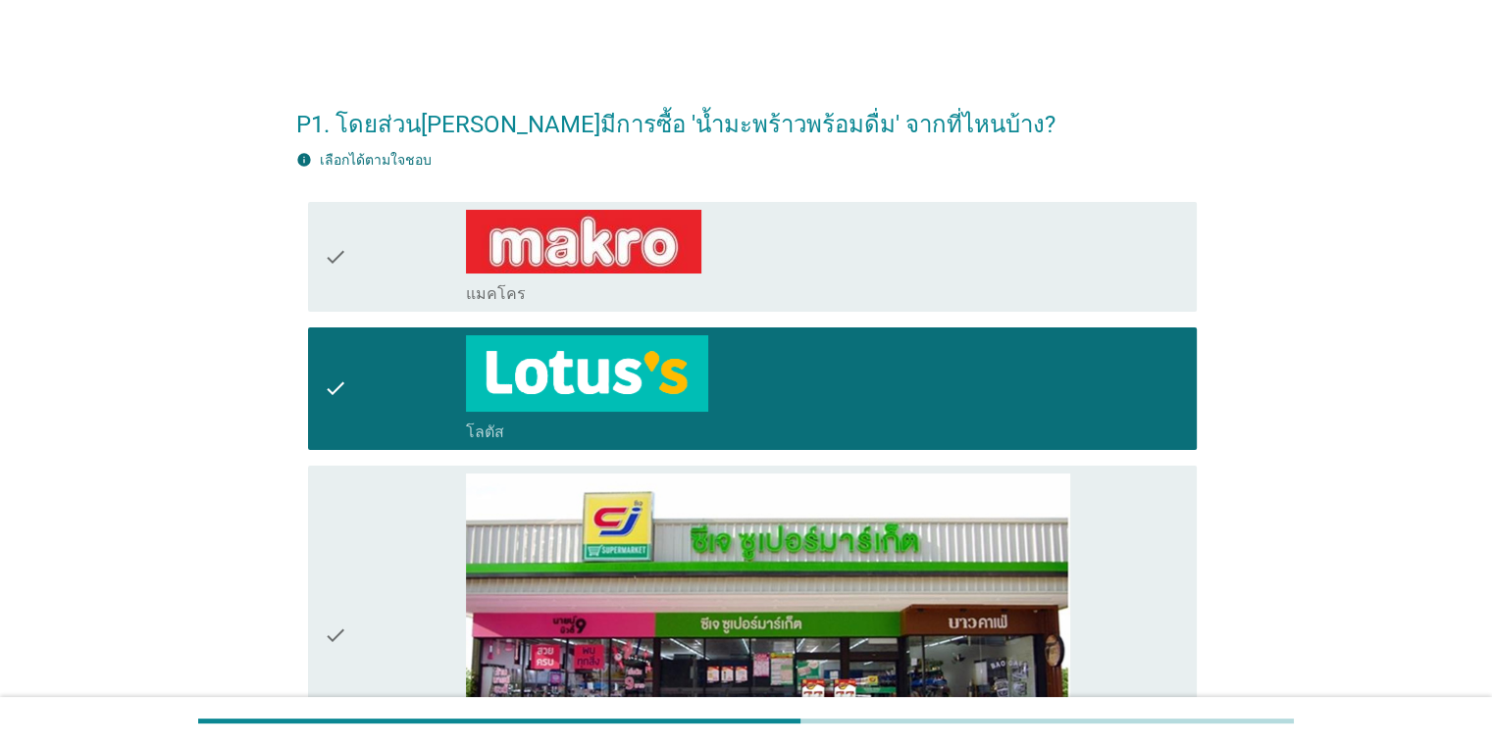
scroll to position [651, 0]
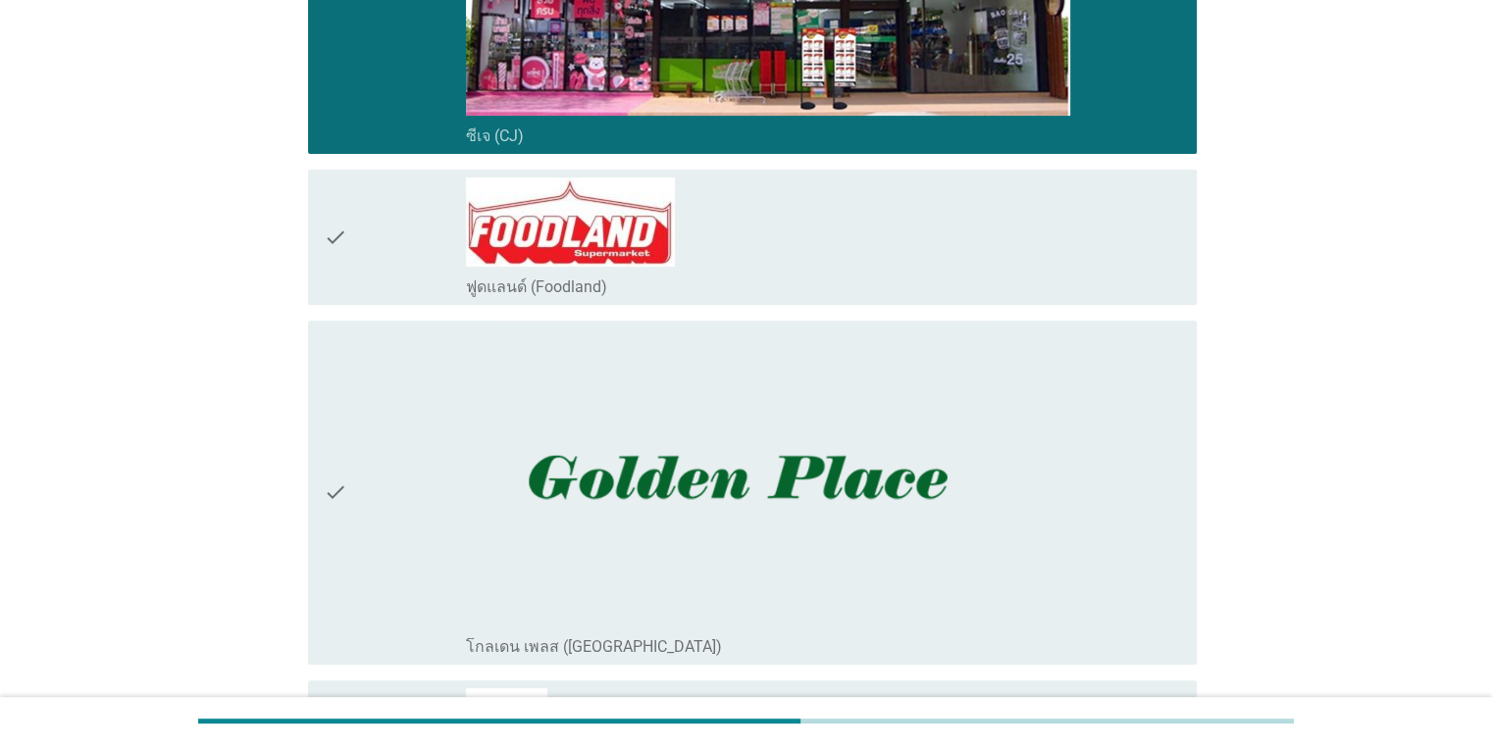
scroll to position [1303, 0]
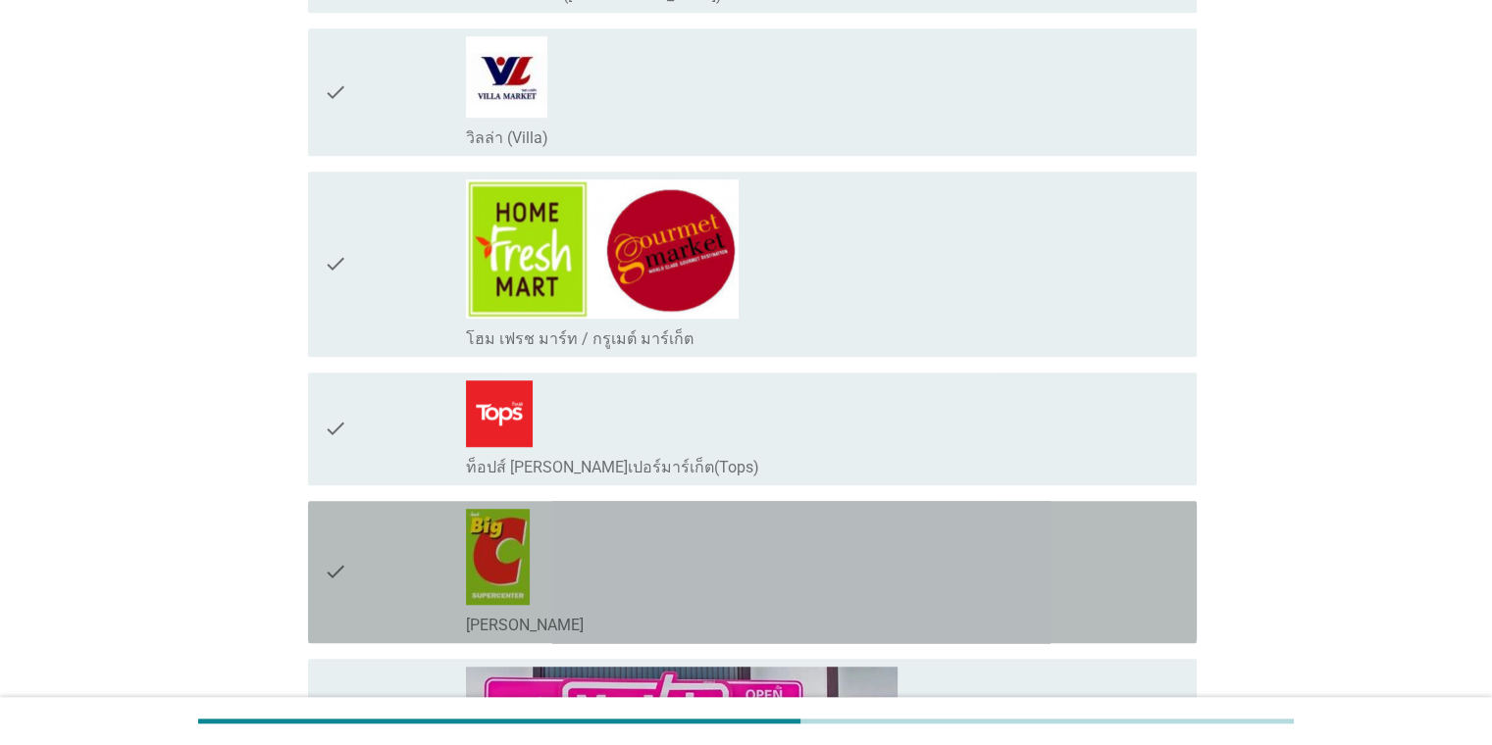
click at [981, 557] on div "check_box_outline_blank [PERSON_NAME]" at bounding box center [823, 572] width 714 height 127
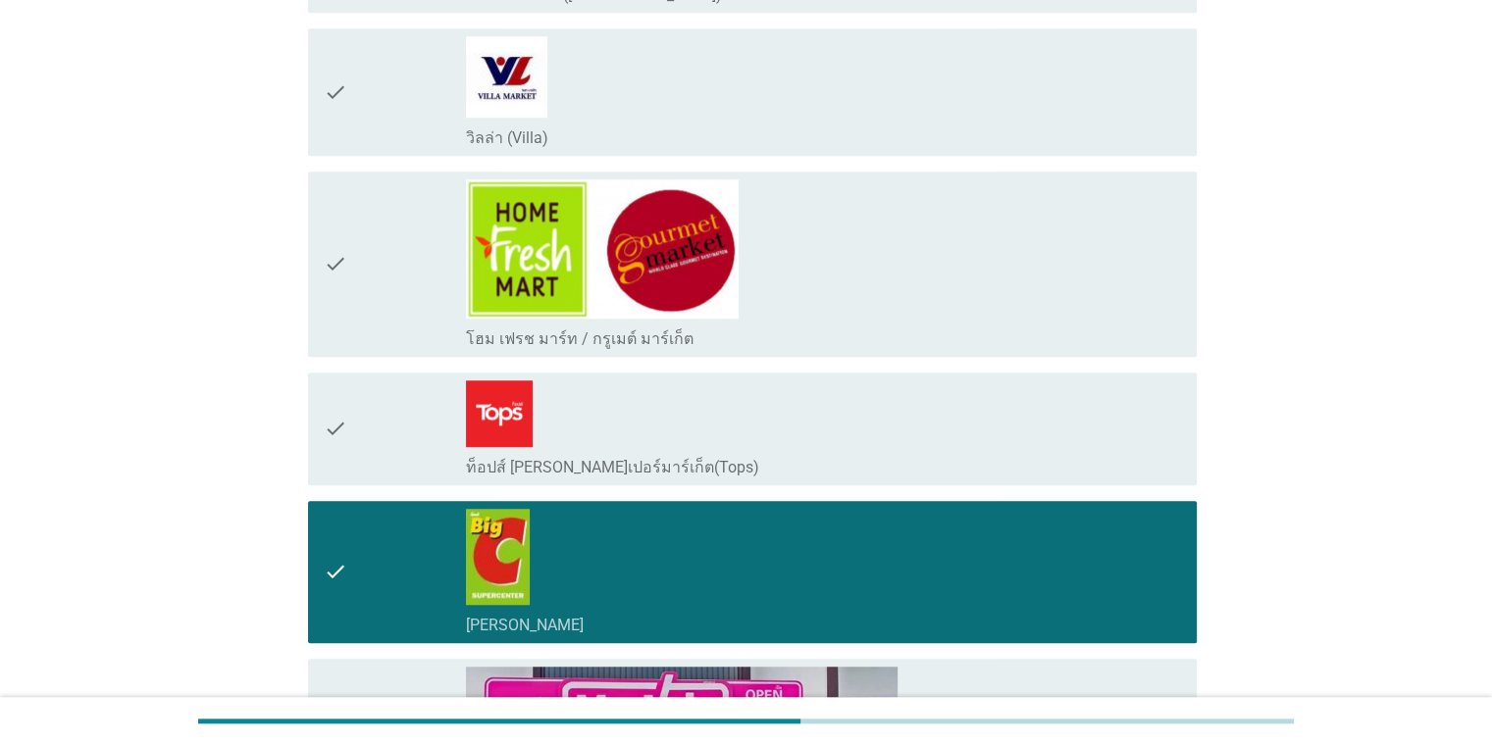
click at [1024, 463] on div "check_box_outline_blank ท็อปส์ [PERSON_NAME]เปอร์มาร์เก็ต(Tops)" at bounding box center [823, 466] width 714 height 24
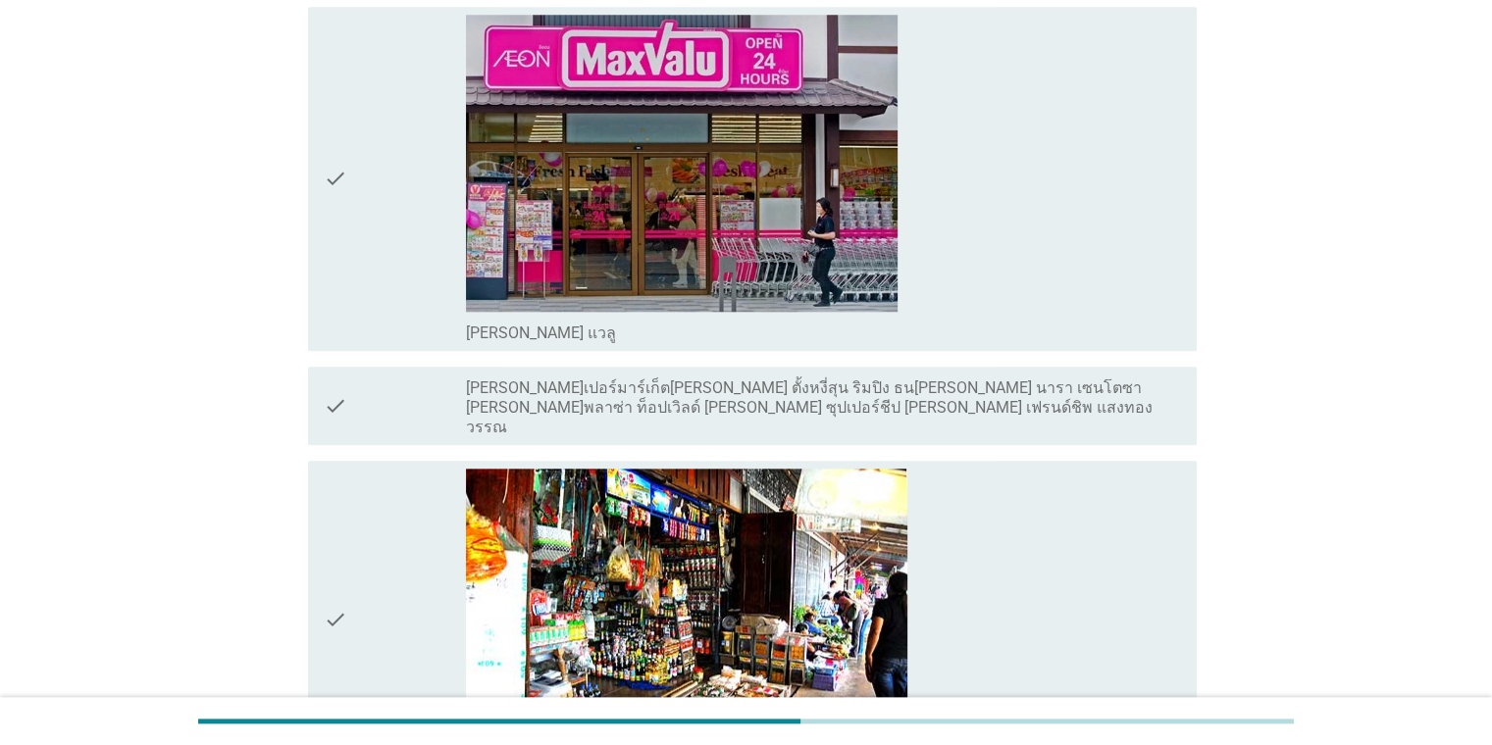
scroll to position [2608, 0]
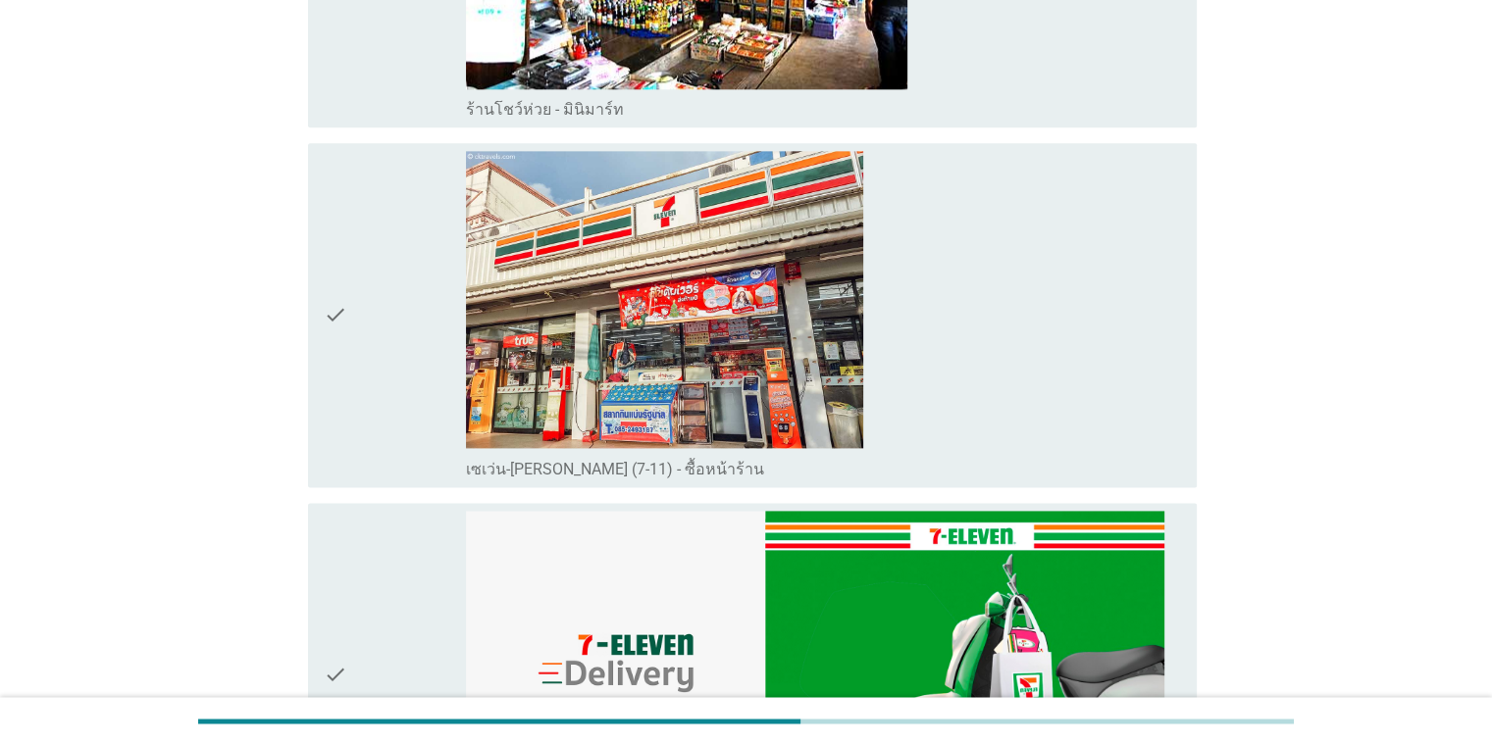
drag, startPoint x: 1118, startPoint y: 370, endPoint x: 1092, endPoint y: 353, distance: 31.3
click at [1115, 369] on div "check_box_outline_blank เซเว่น-[PERSON_NAME] (7-11) - ซื้อหน้าร้าน" at bounding box center [823, 315] width 714 height 329
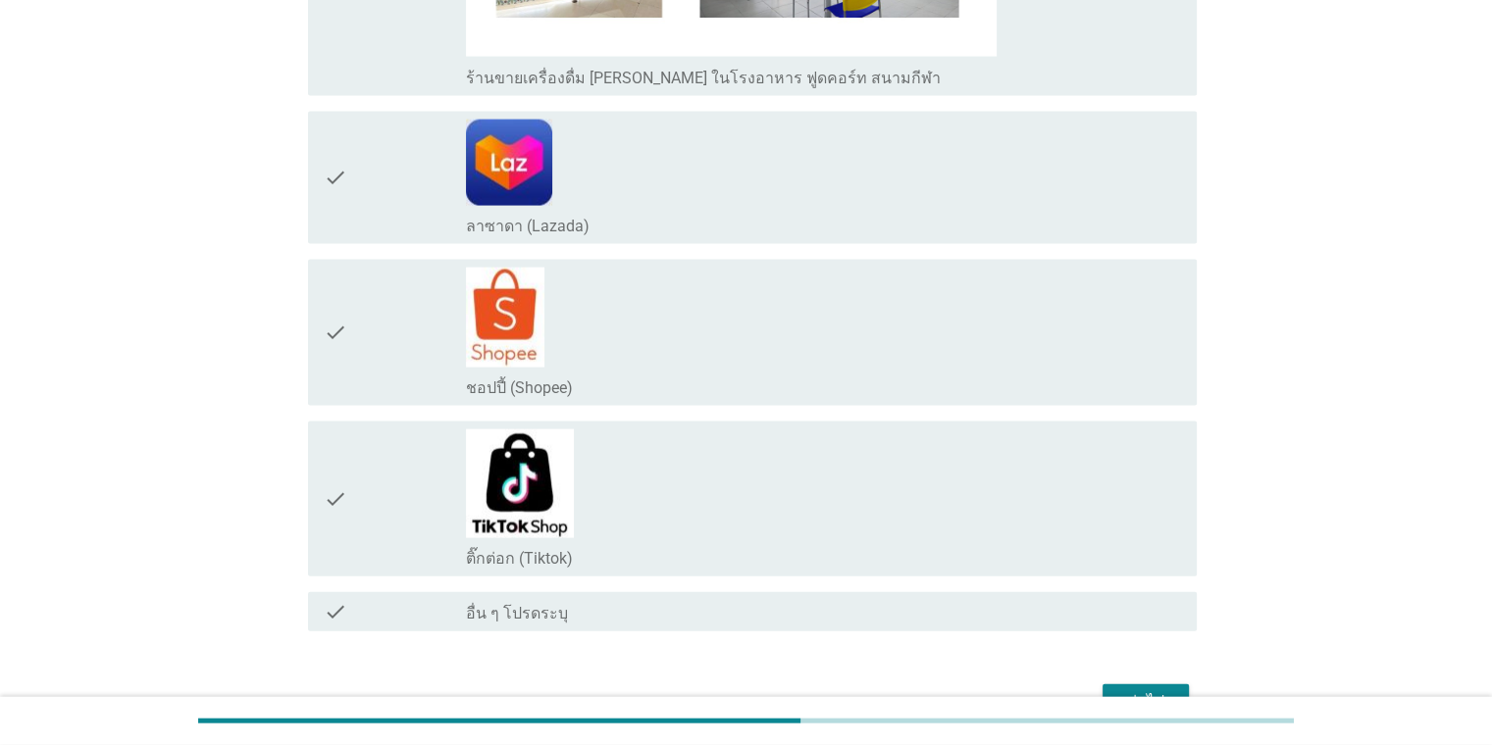
scroll to position [4163, 0]
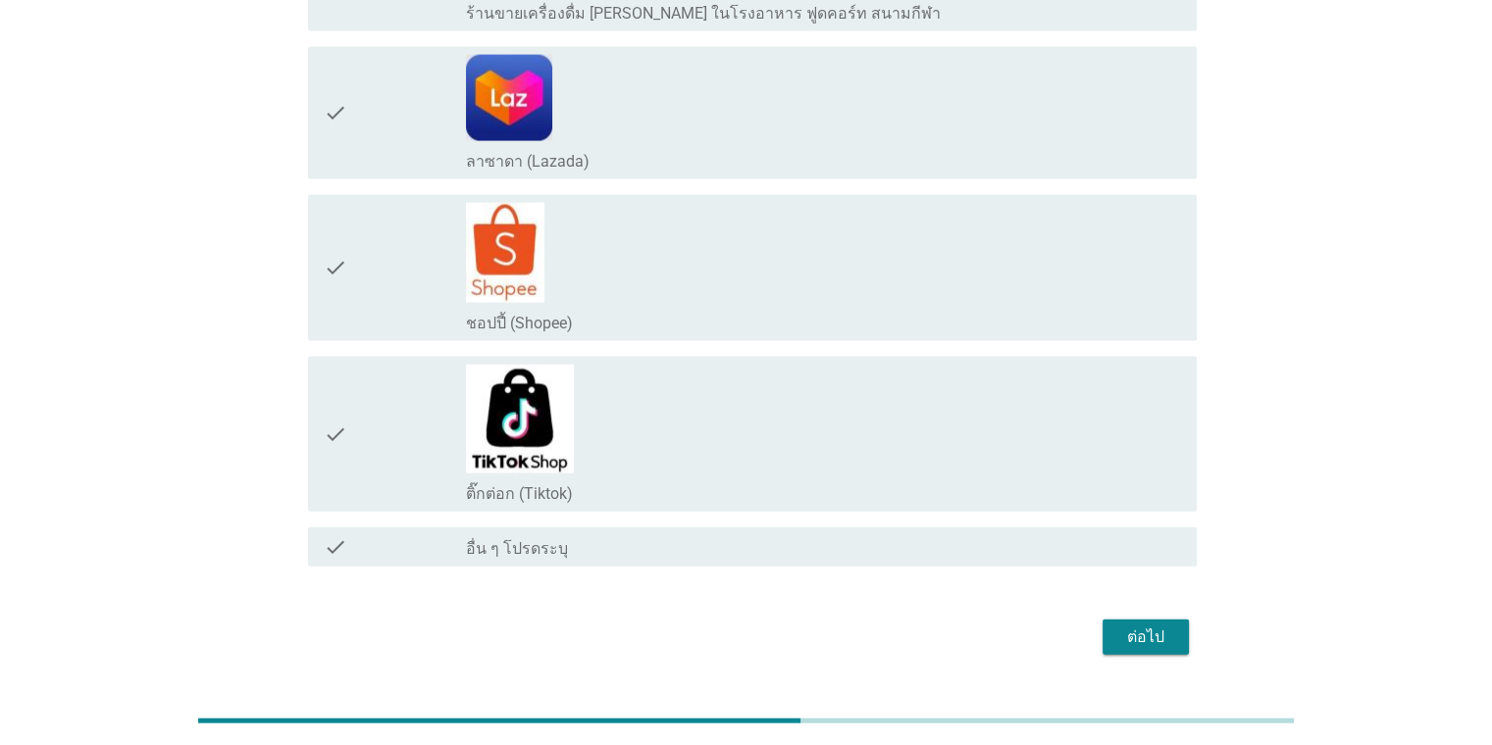
click at [1172, 614] on div "ต่อไป" at bounding box center [746, 637] width 900 height 47
click at [1183, 620] on button "ต่อไป" at bounding box center [1145, 637] width 86 height 35
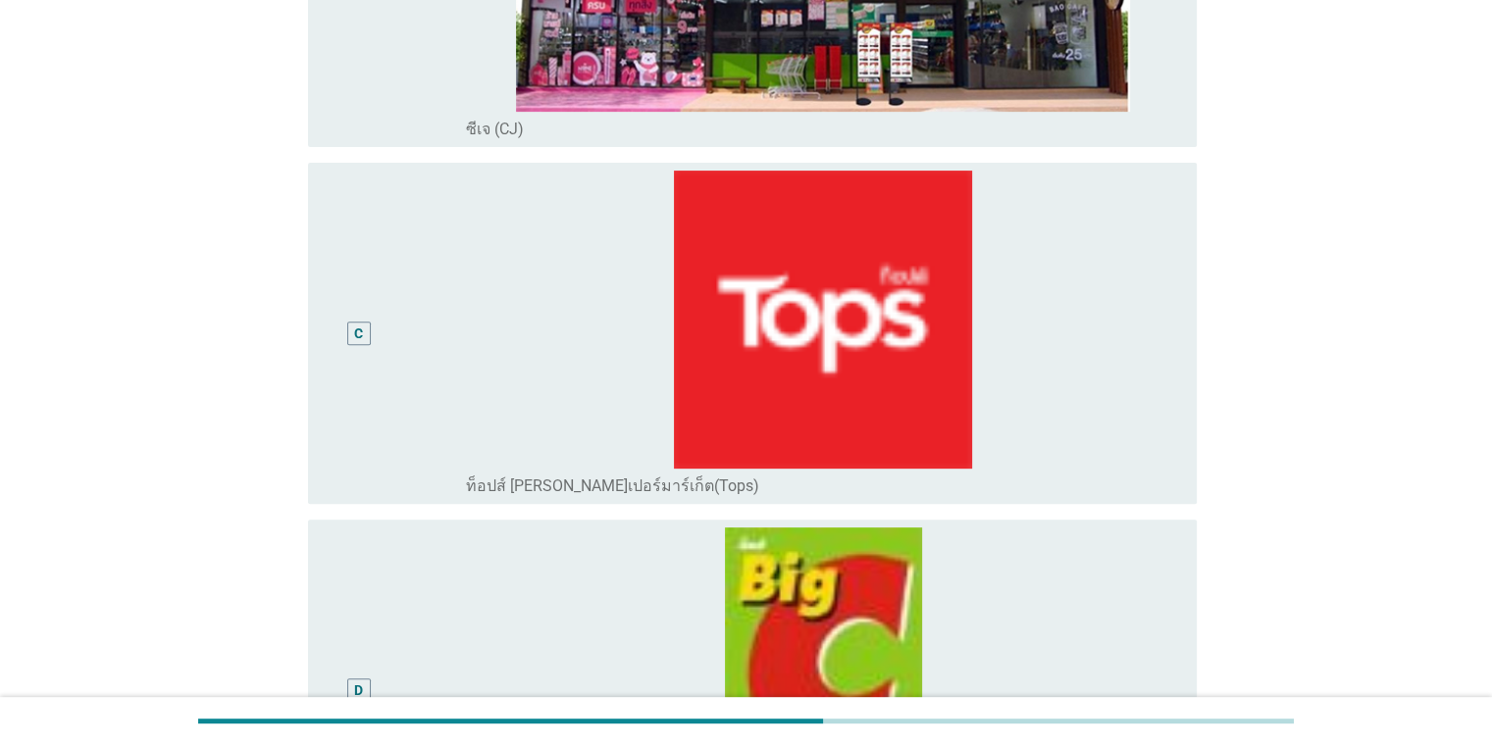
scroll to position [1303, 0]
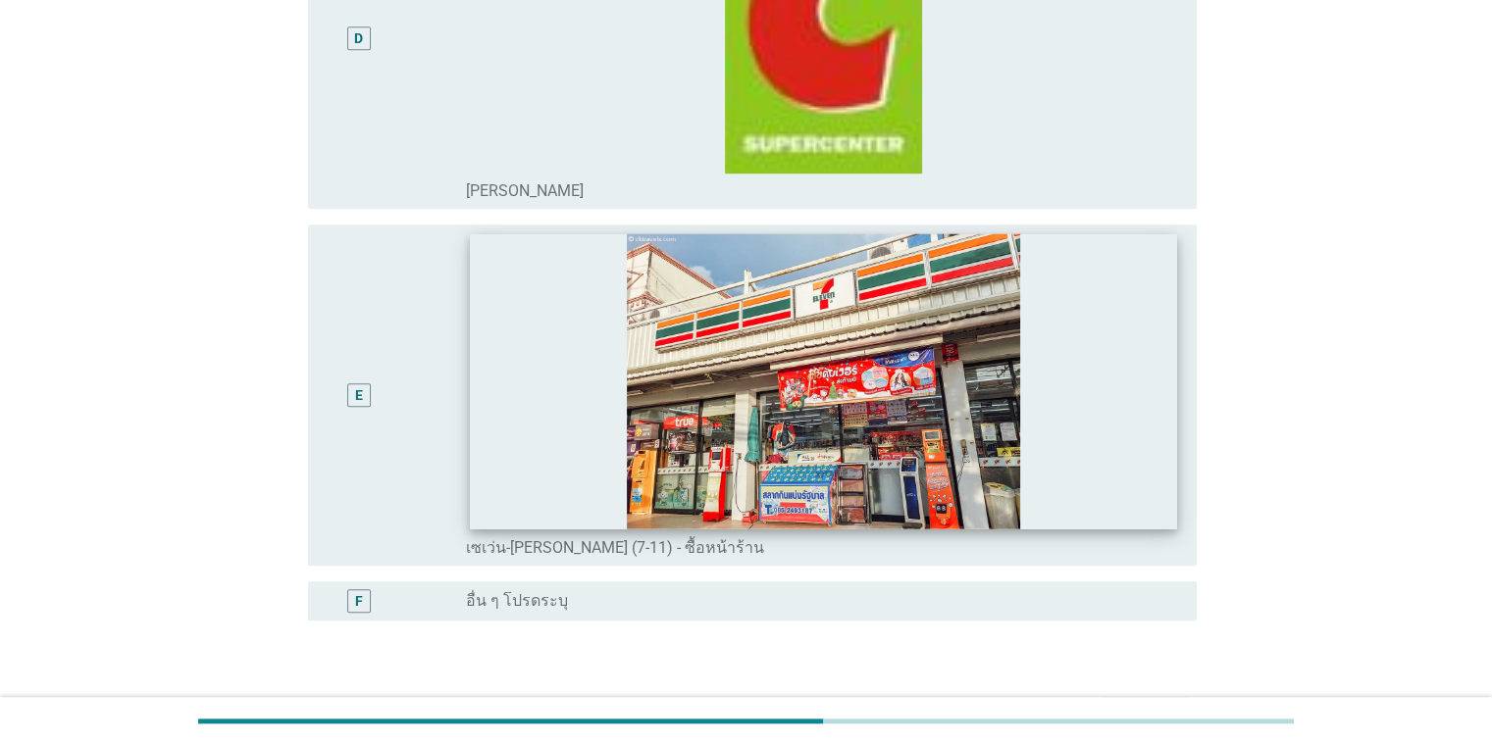
click at [1118, 410] on img at bounding box center [823, 381] width 707 height 295
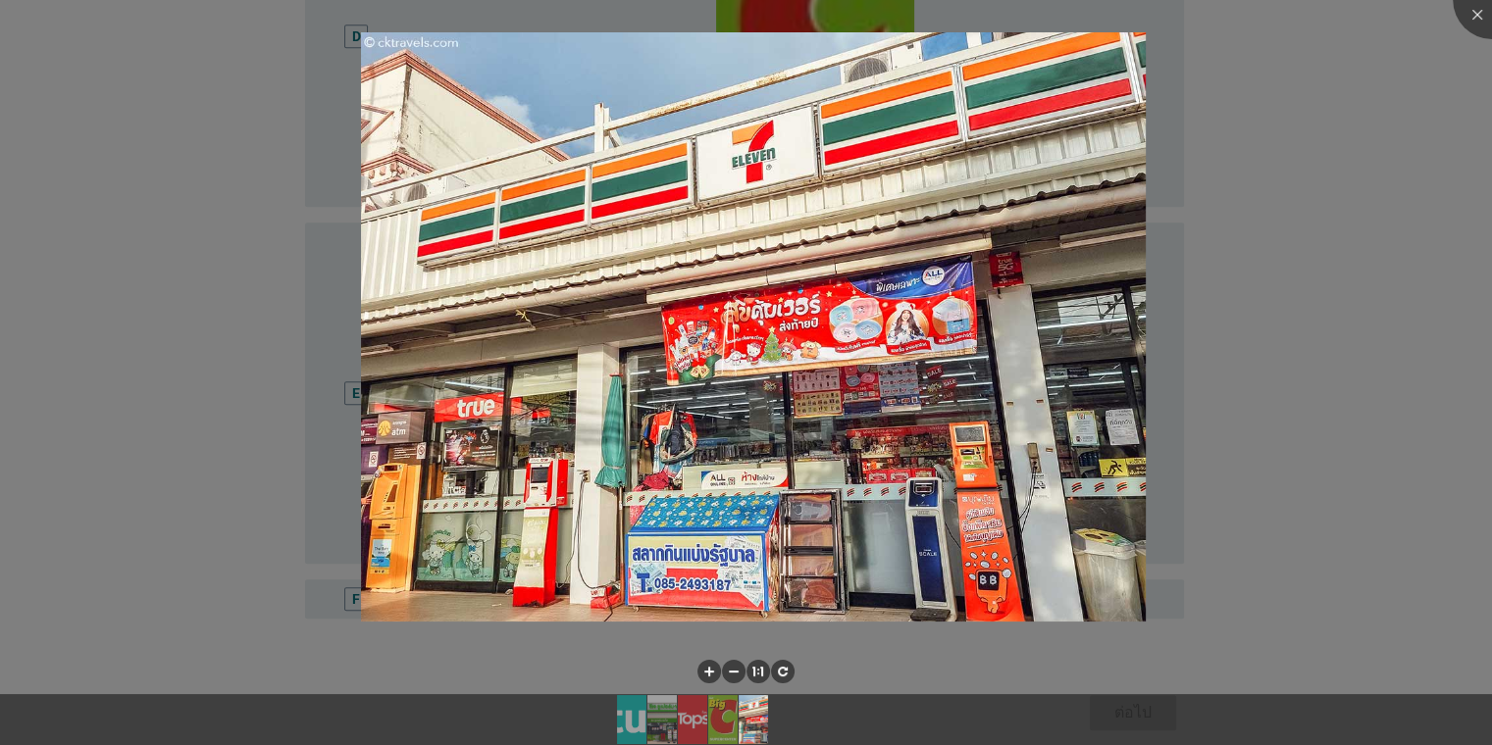
click at [1289, 530] on div at bounding box center [746, 372] width 1492 height 745
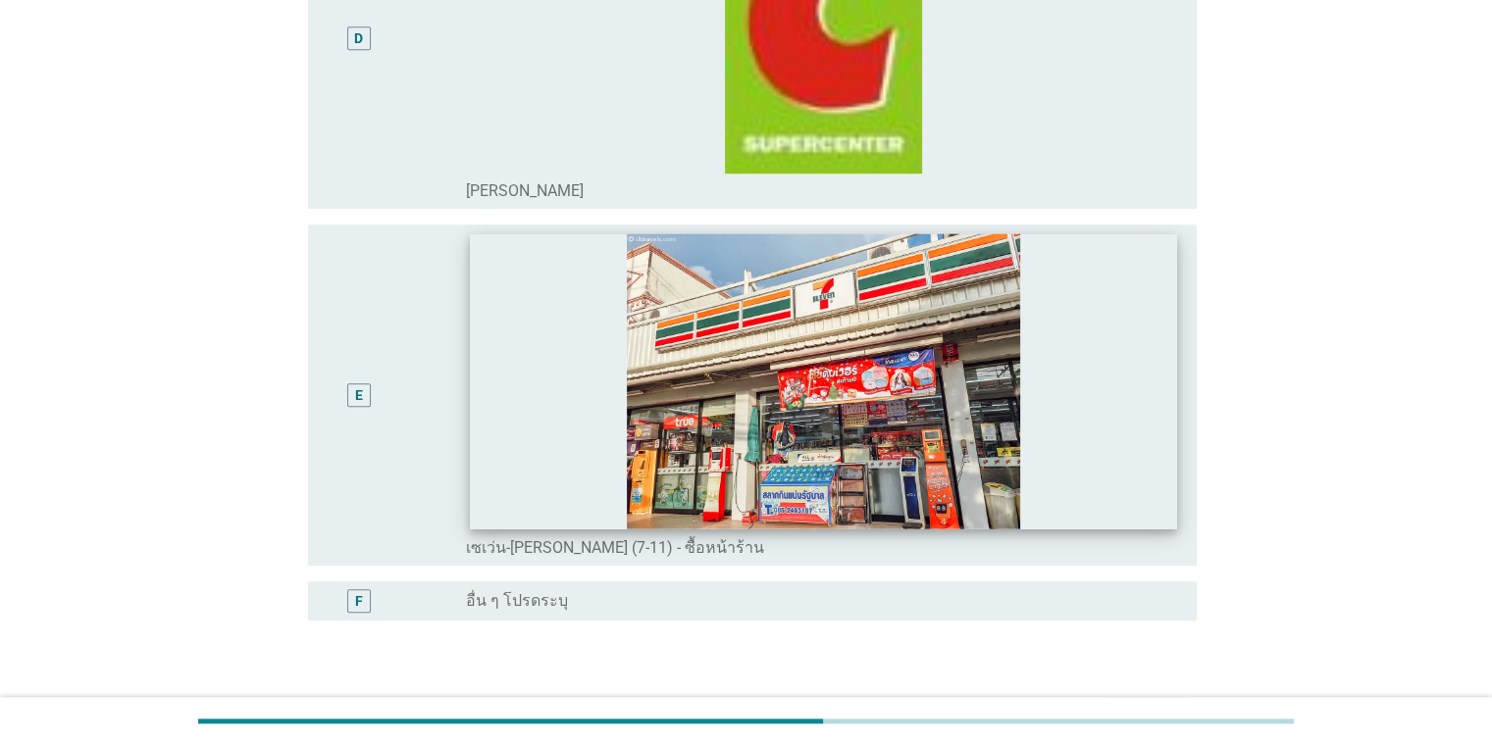
click at [1158, 500] on img at bounding box center [823, 381] width 707 height 295
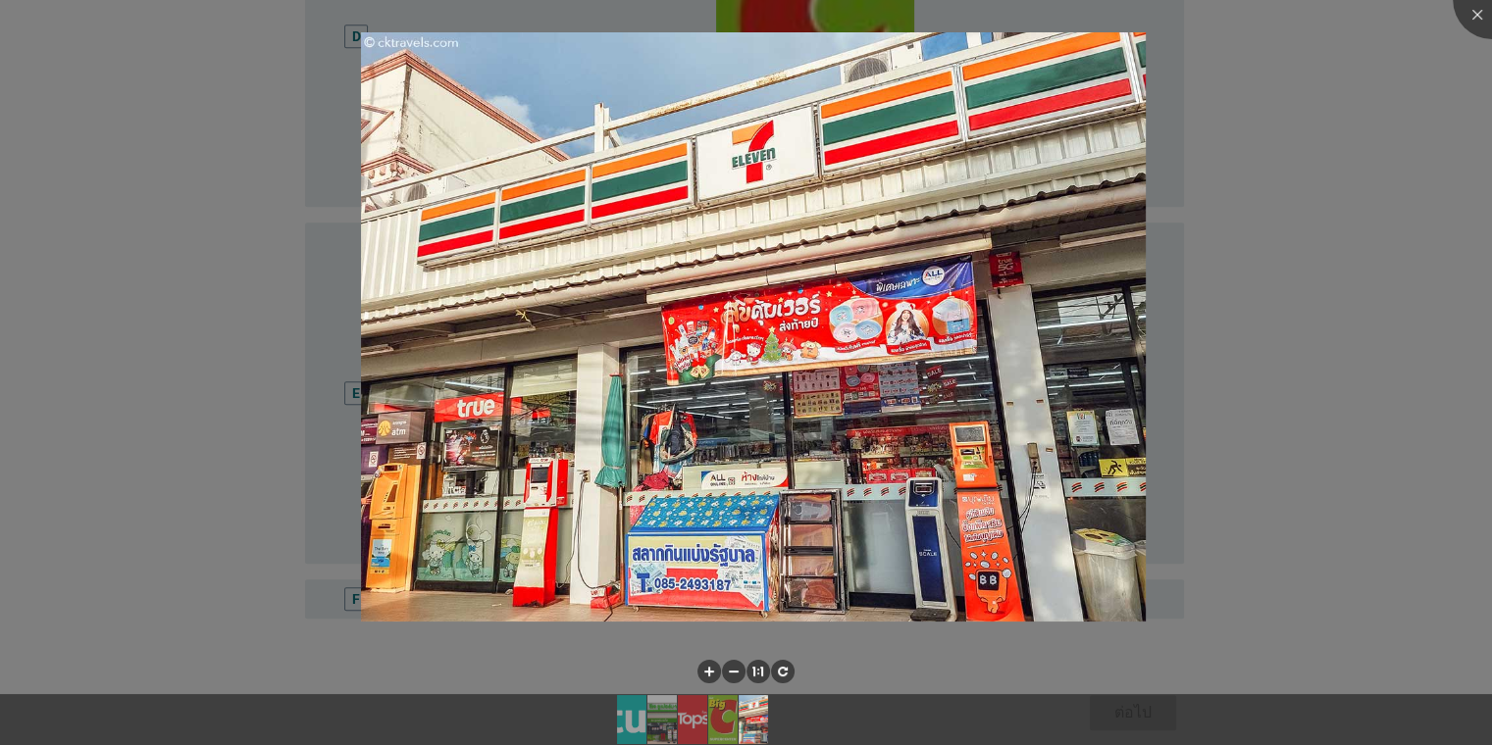
click at [1188, 506] on div at bounding box center [746, 372] width 1492 height 745
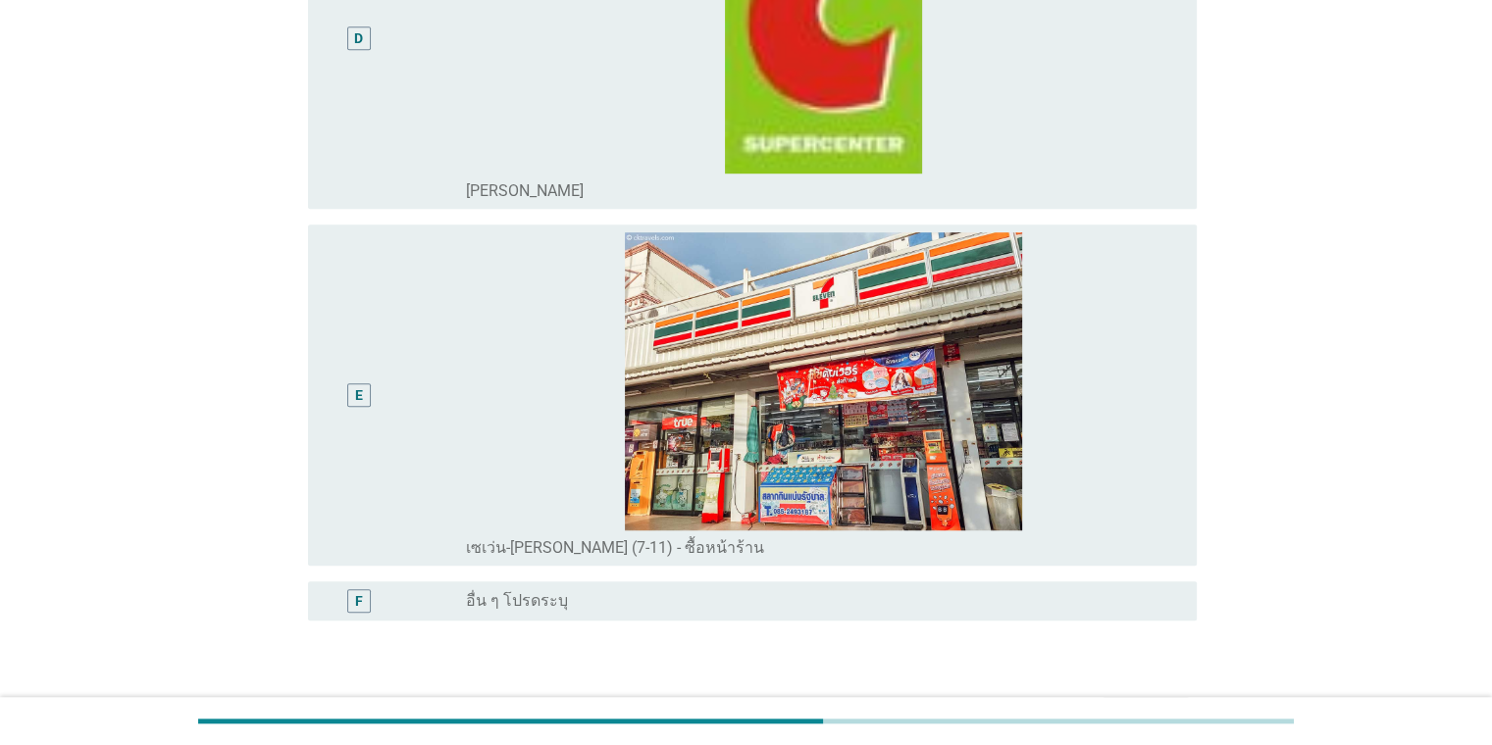
click at [352, 392] on div "E" at bounding box center [359, 395] width 24 height 24
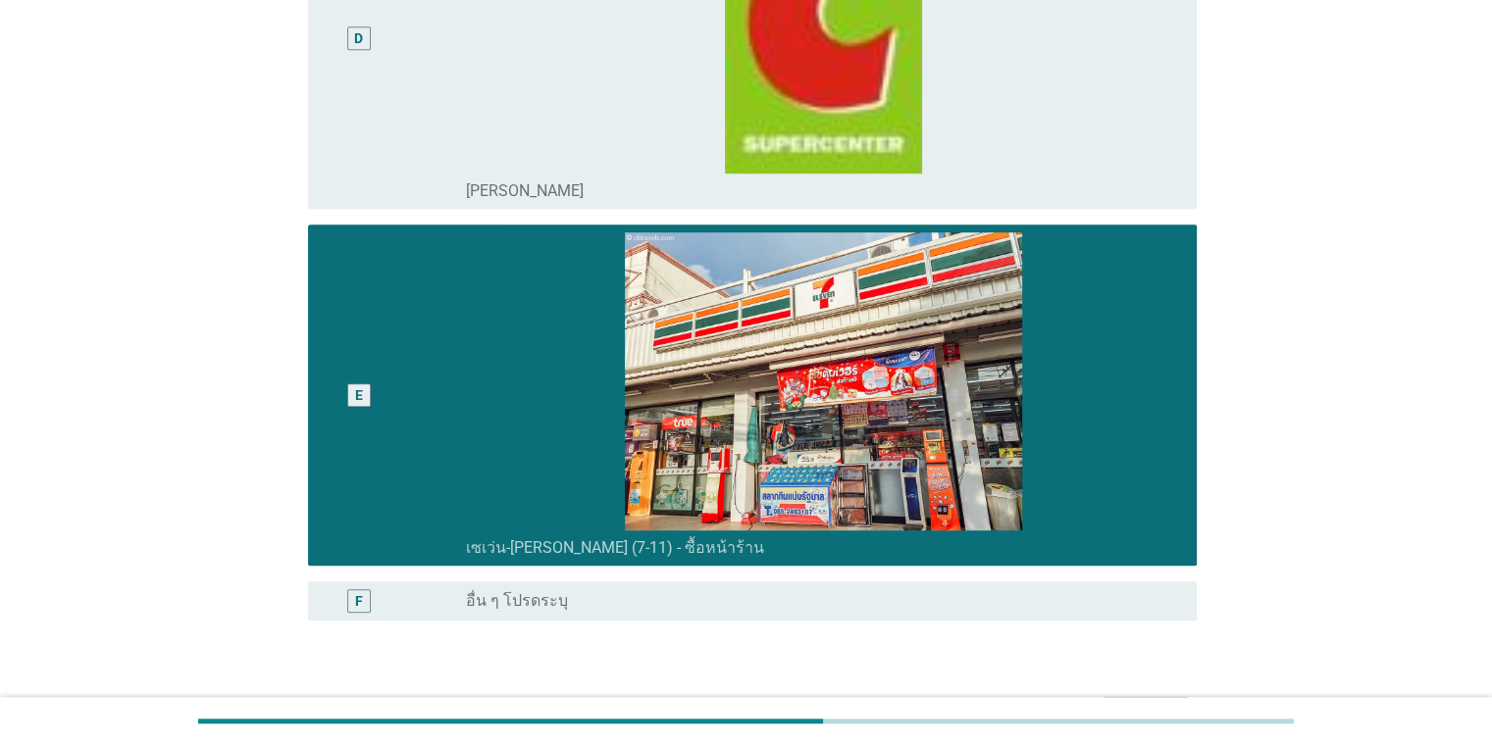
scroll to position [1432, 0]
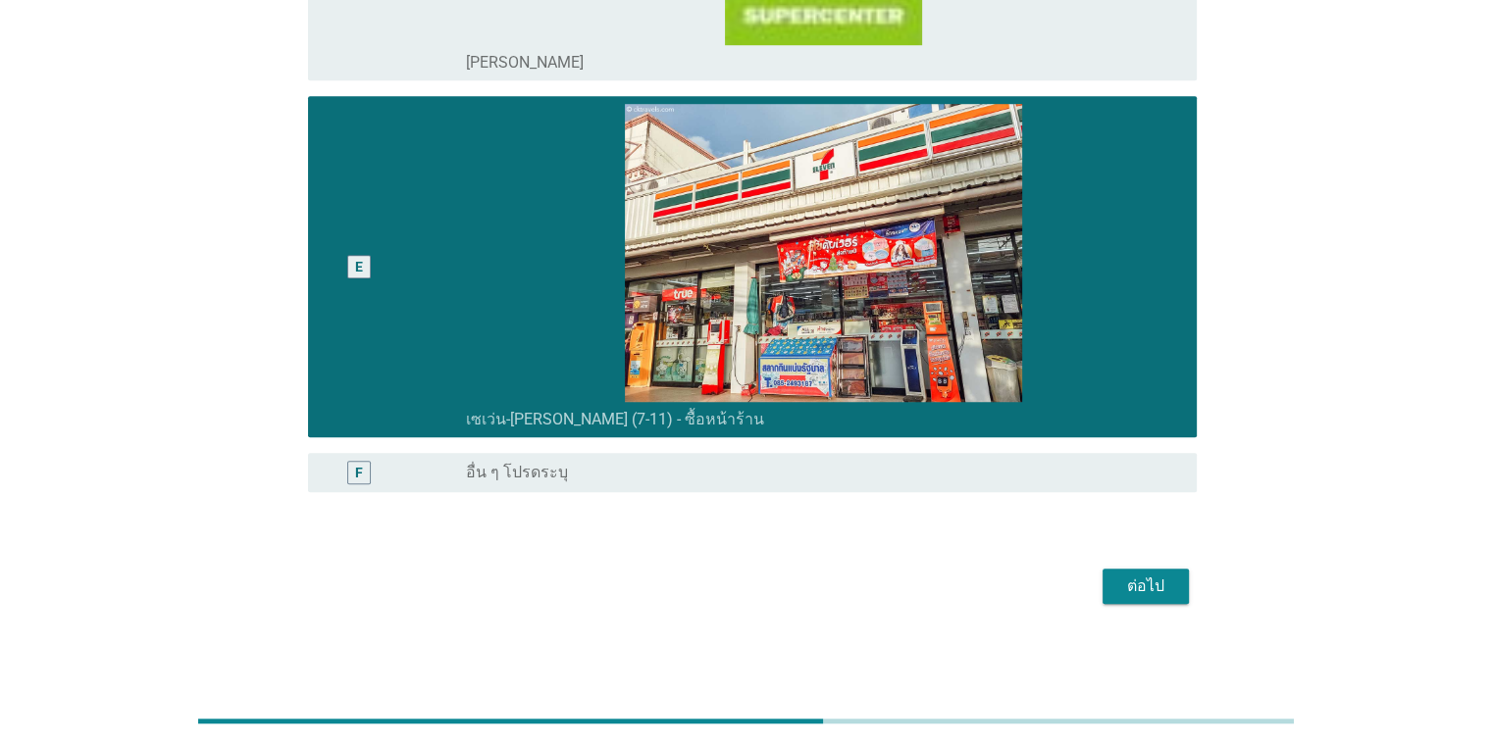
click at [1124, 588] on div "ต่อไป" at bounding box center [1145, 587] width 55 height 24
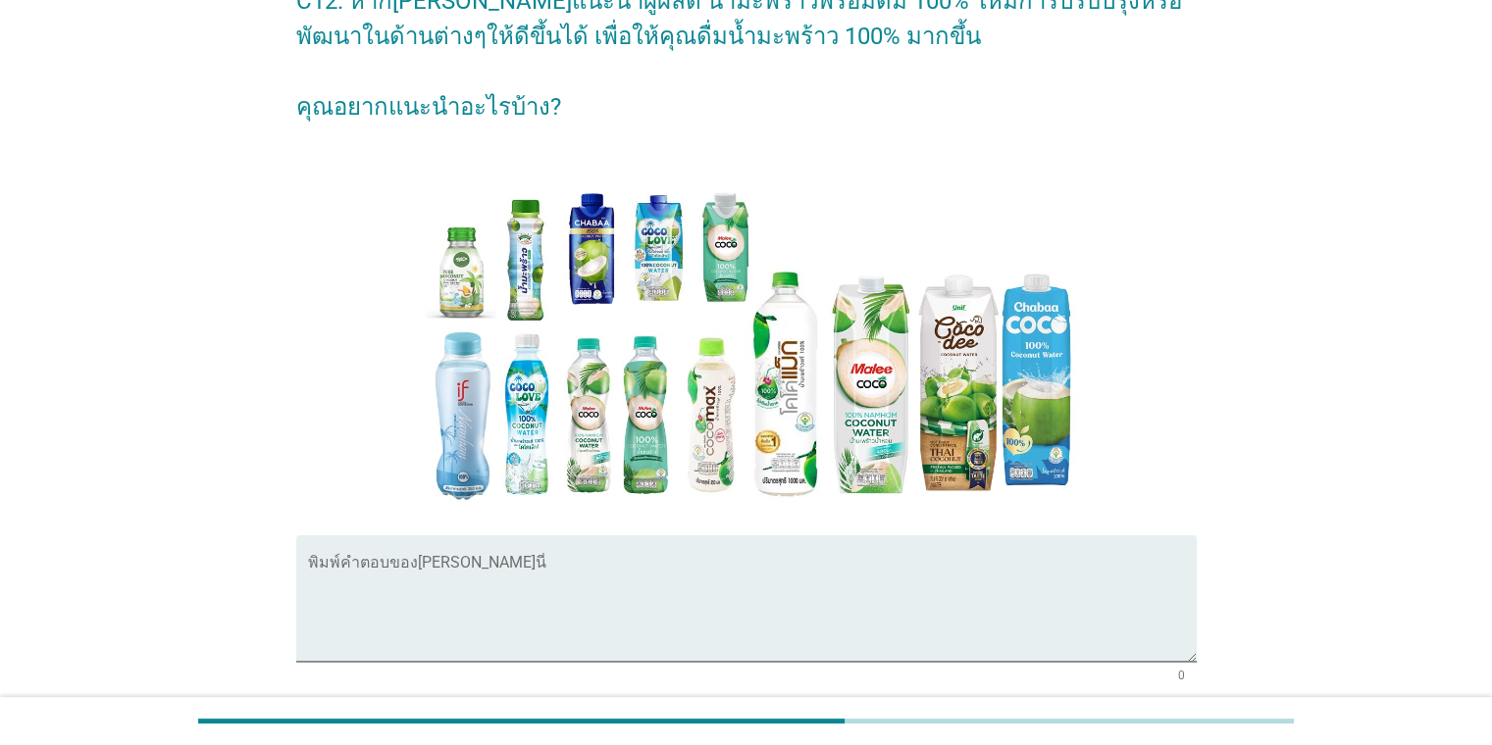
scroll to position [199, 0]
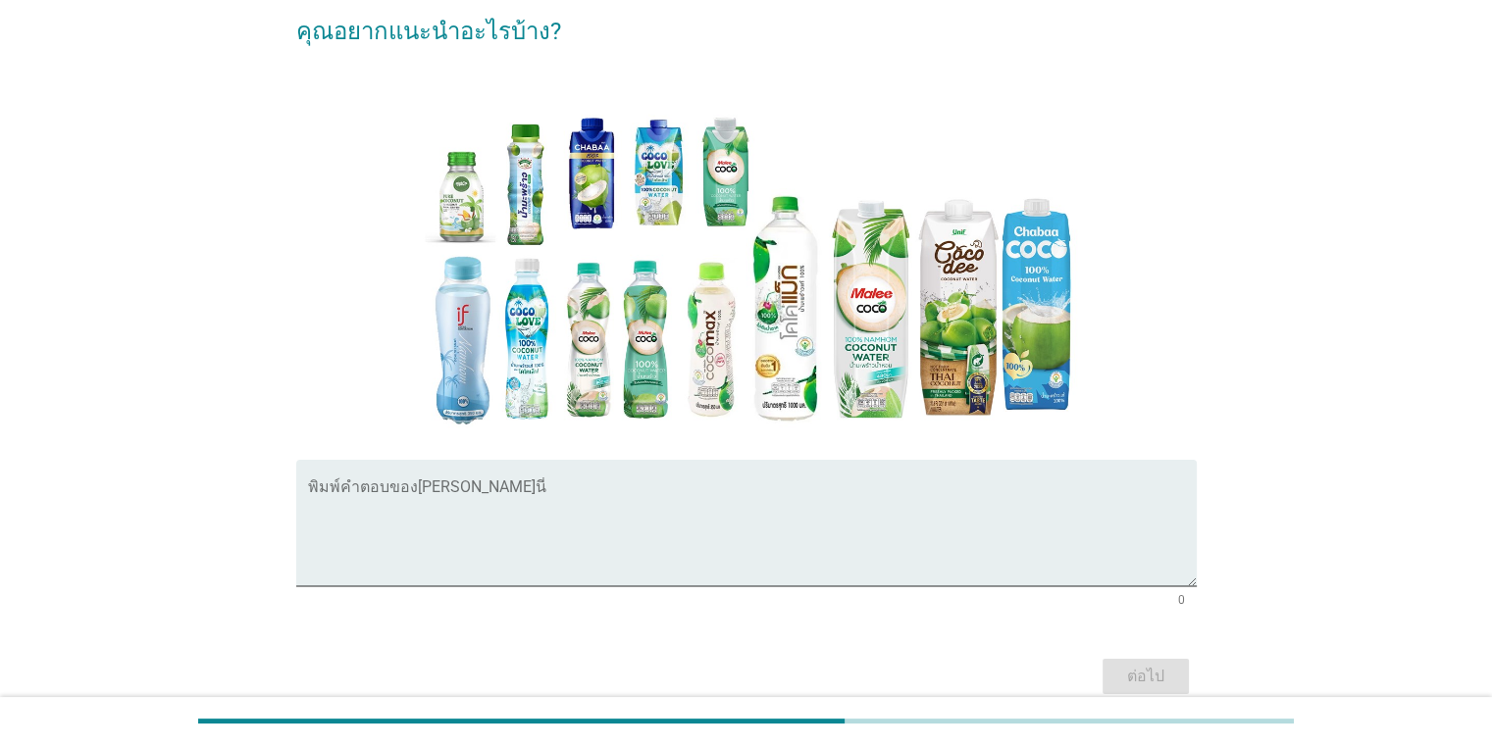
click at [595, 457] on form "C12. หาก[PERSON_NAME]แนะนำผู้ผลิต น้ำมะพร้าวพร้อมดื่ม 100% ให้มีการปรับปรุงหรือ…" at bounding box center [746, 294] width 900 height 813
click at [583, 474] on div "พิมพ์คำตอบของ[PERSON_NAME]นี่" at bounding box center [752, 523] width 889 height 127
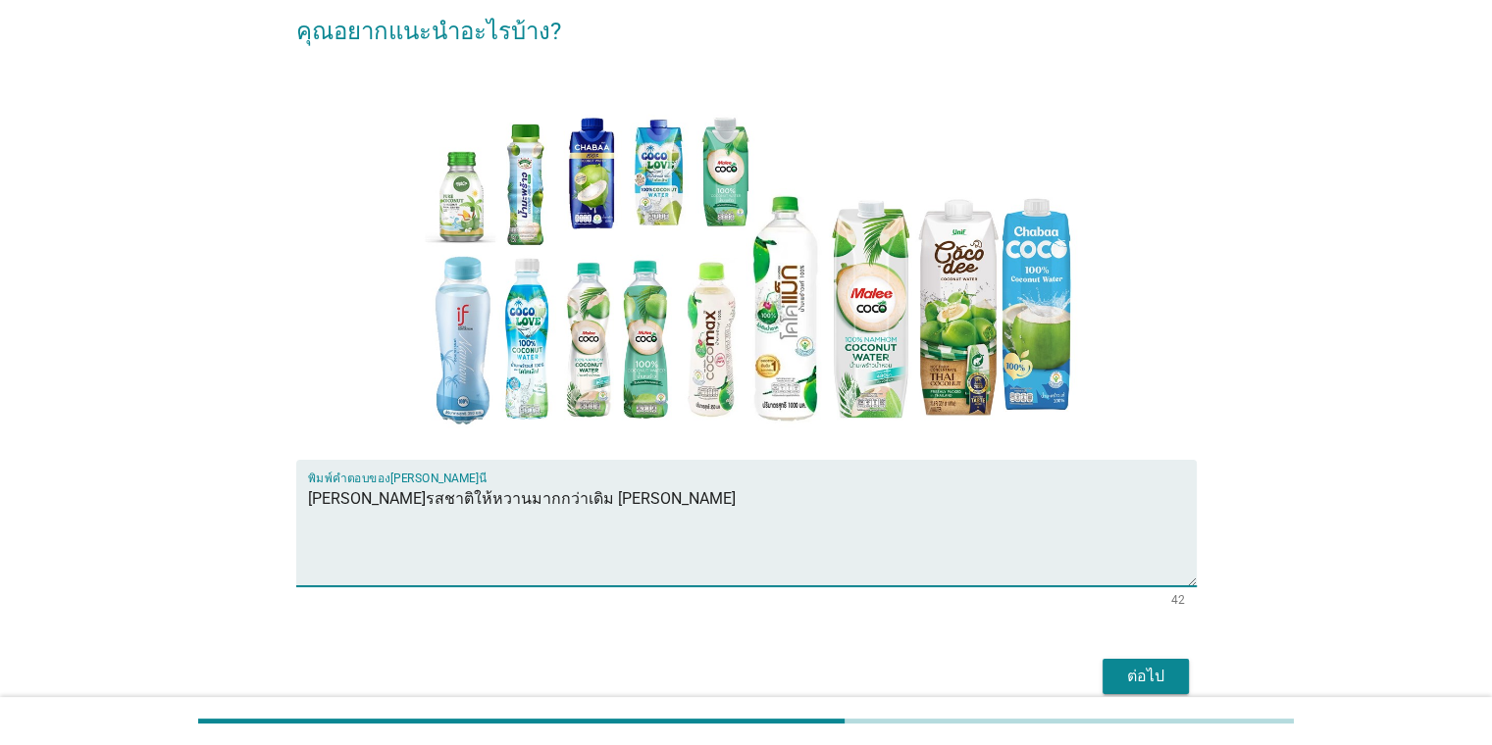
type textarea "[PERSON_NAME]รสชาติให้หวานมากกว่าเดิม [PERSON_NAME]"
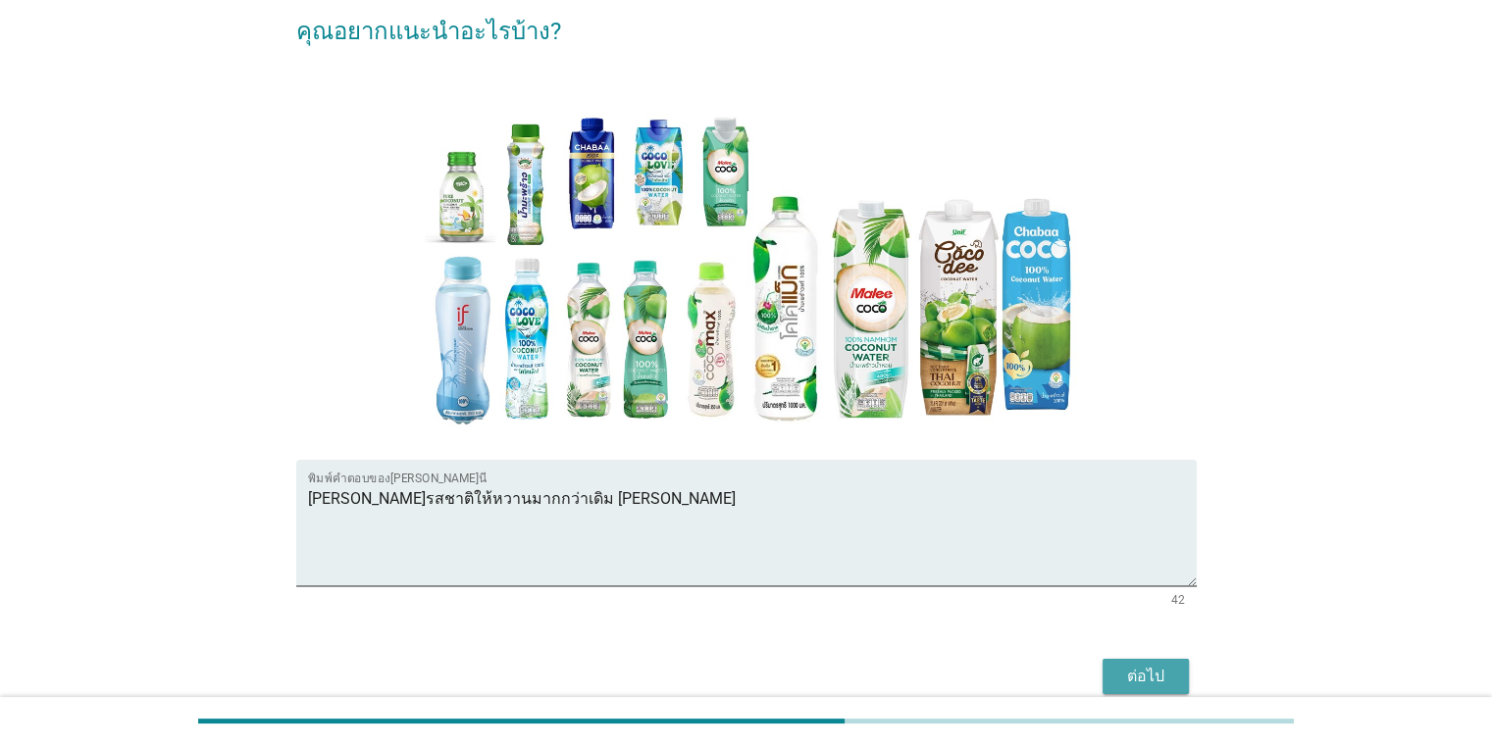
click at [1134, 686] on div "ต่อไป" at bounding box center [1145, 677] width 55 height 24
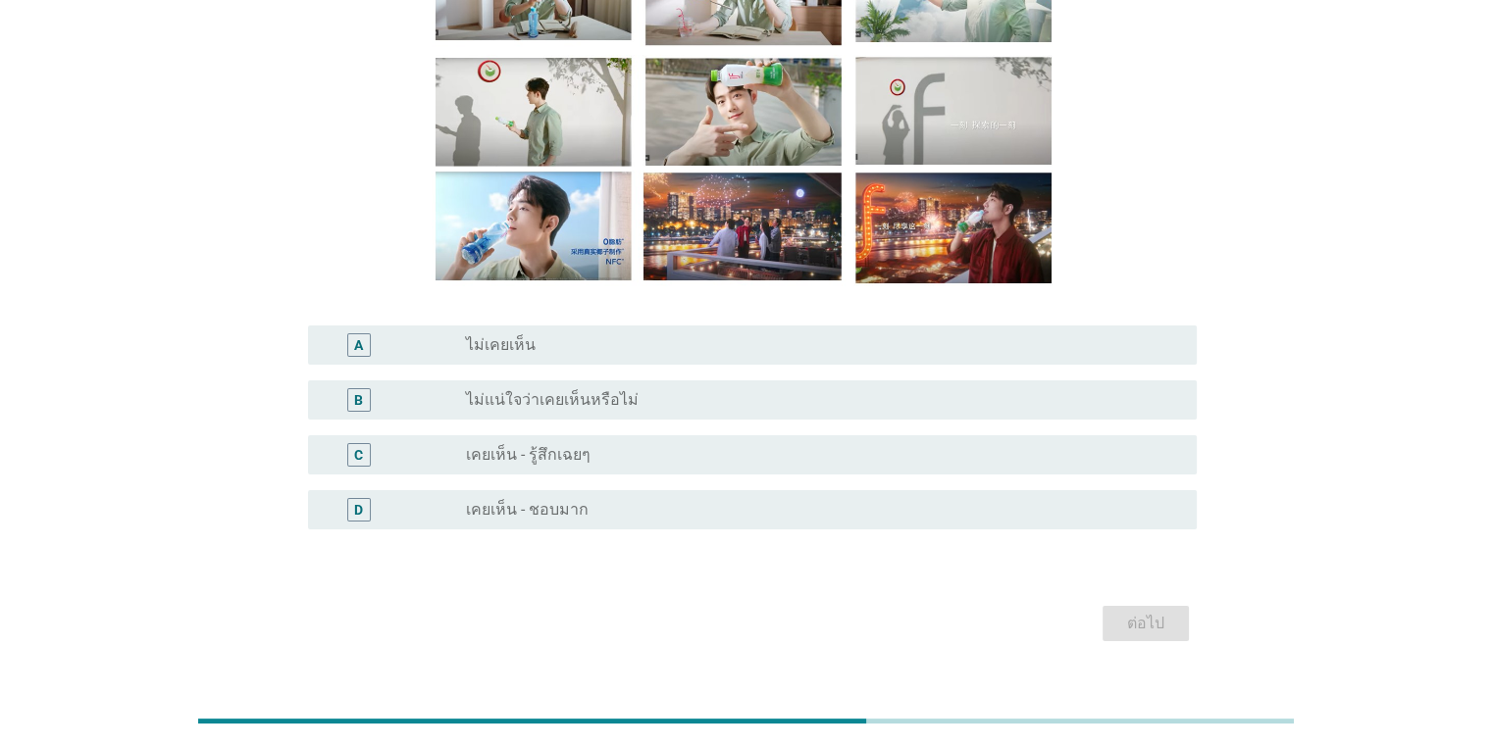
scroll to position [272, 0]
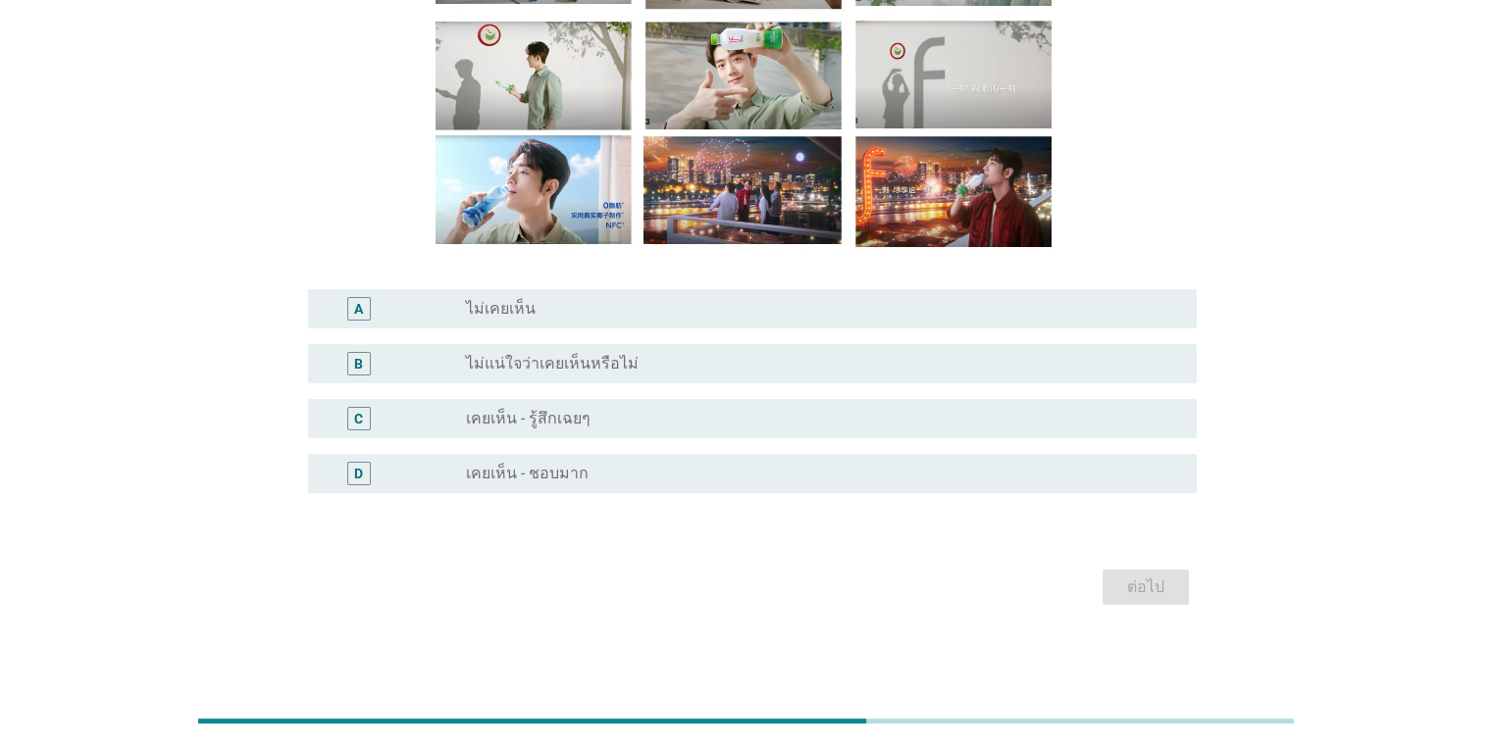
click at [857, 307] on div "radio_button_unchecked ไม่เคยเห็น" at bounding box center [815, 309] width 698 height 20
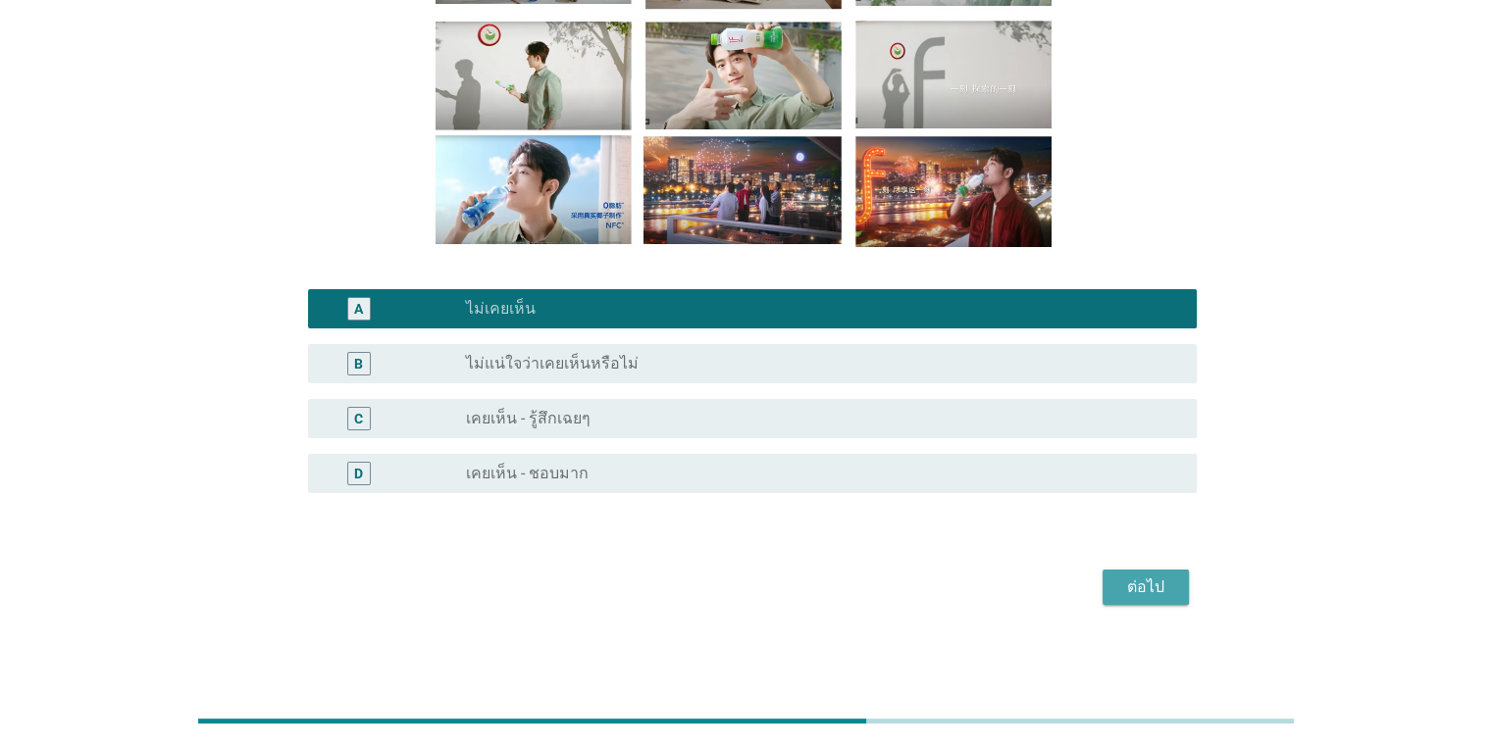
click at [1159, 570] on button "ต่อไป" at bounding box center [1145, 587] width 86 height 35
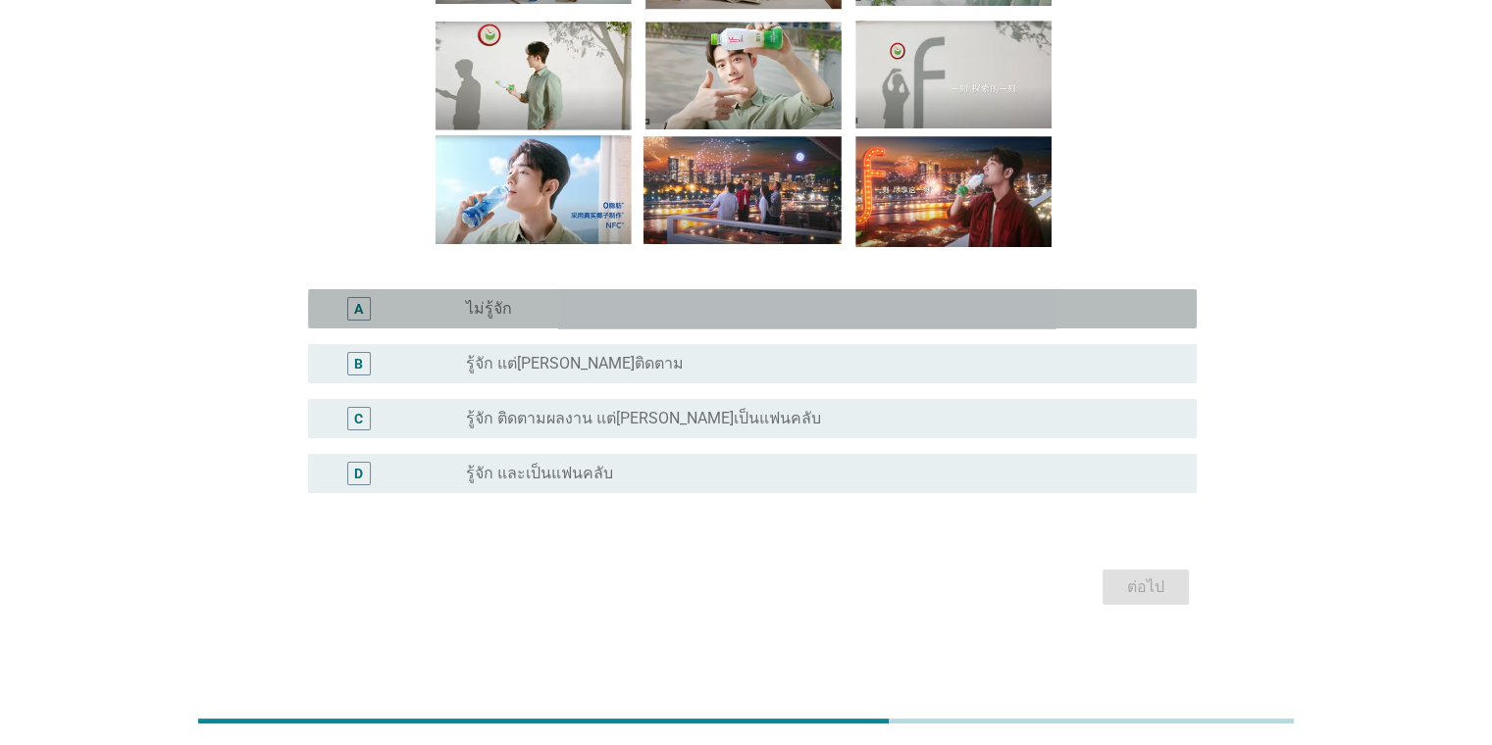
click at [718, 293] on div "A radio_button_unchecked ไม่รู้จัก" at bounding box center [752, 308] width 889 height 39
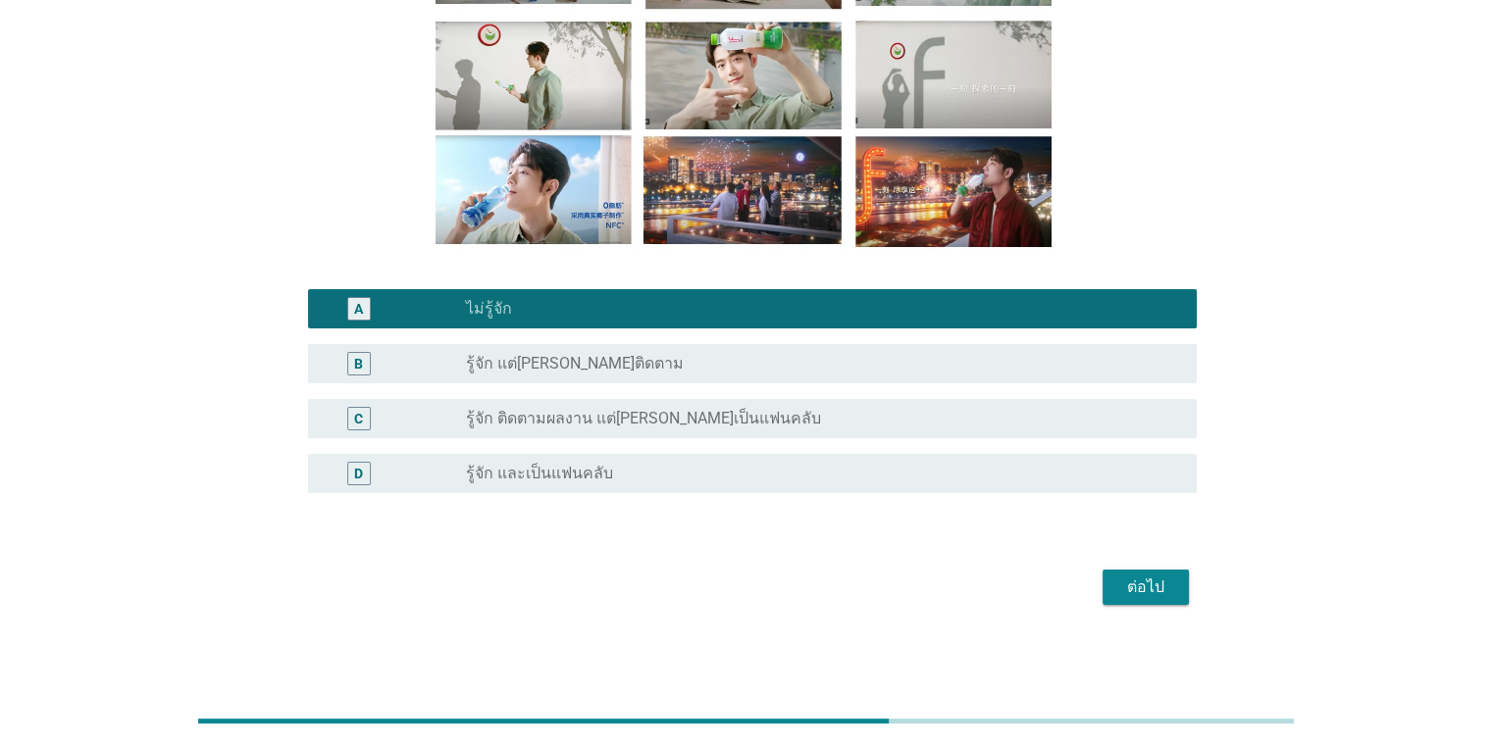
click at [1167, 579] on div "ต่อไป" at bounding box center [1145, 588] width 55 height 24
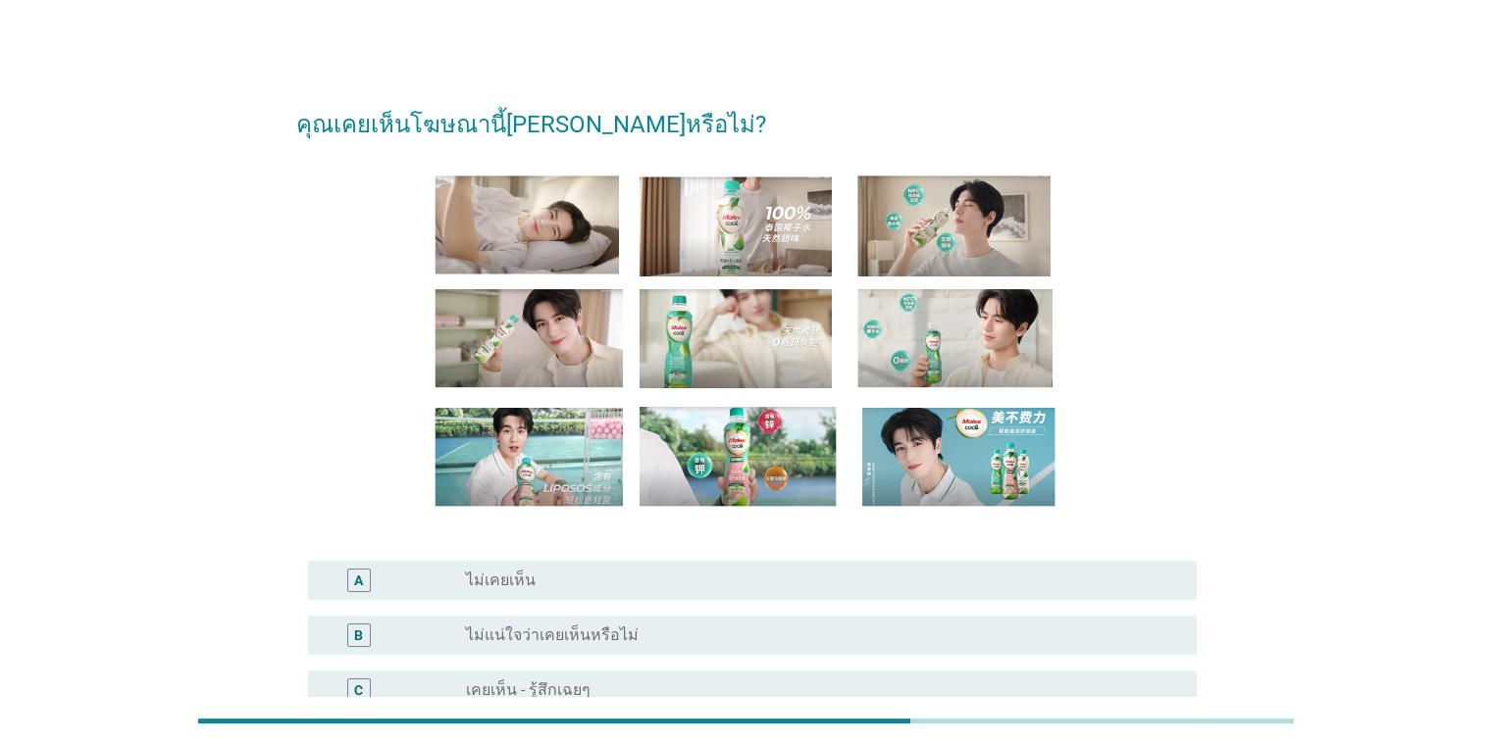
click at [1135, 585] on div "radio_button_unchecked ไม่เคยเห็น" at bounding box center [815, 581] width 698 height 20
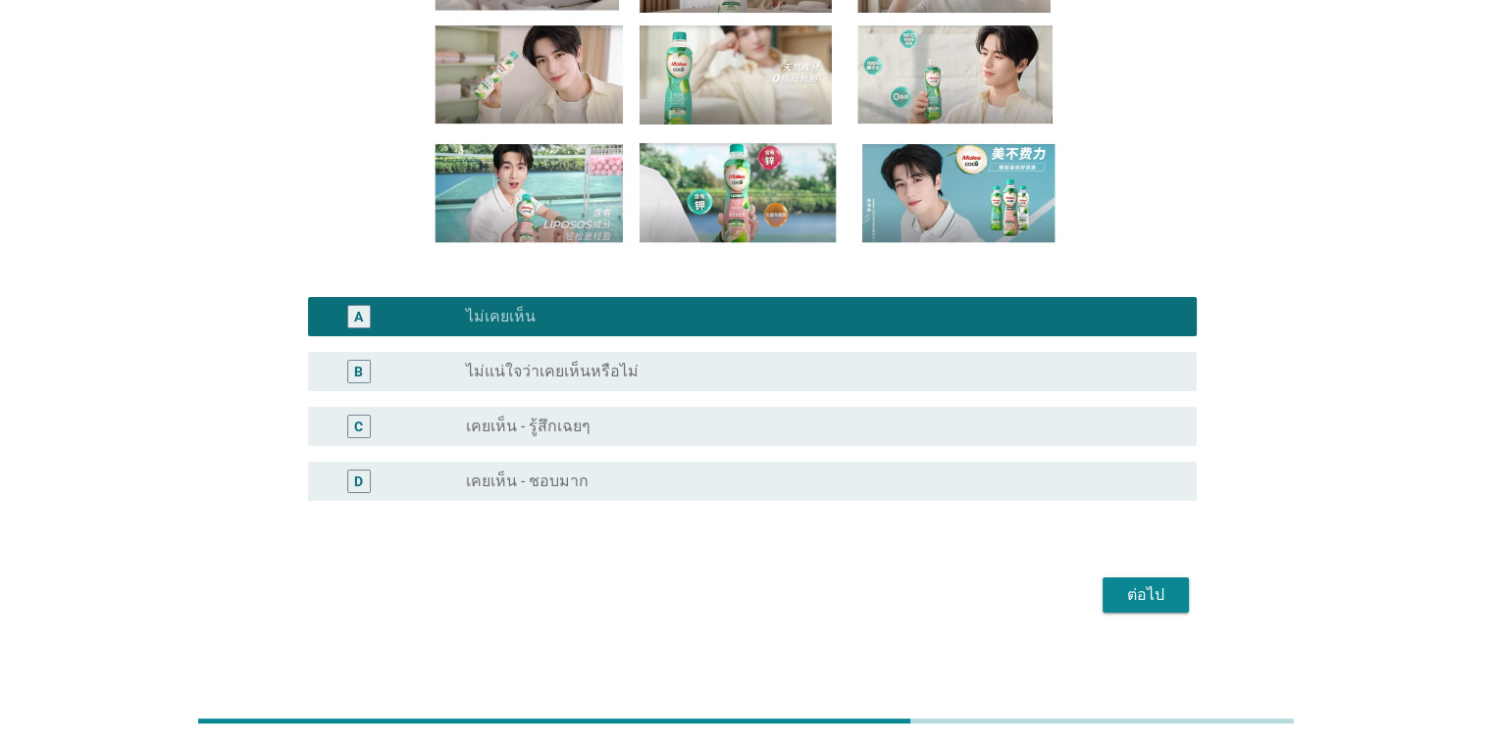
scroll to position [272, 0]
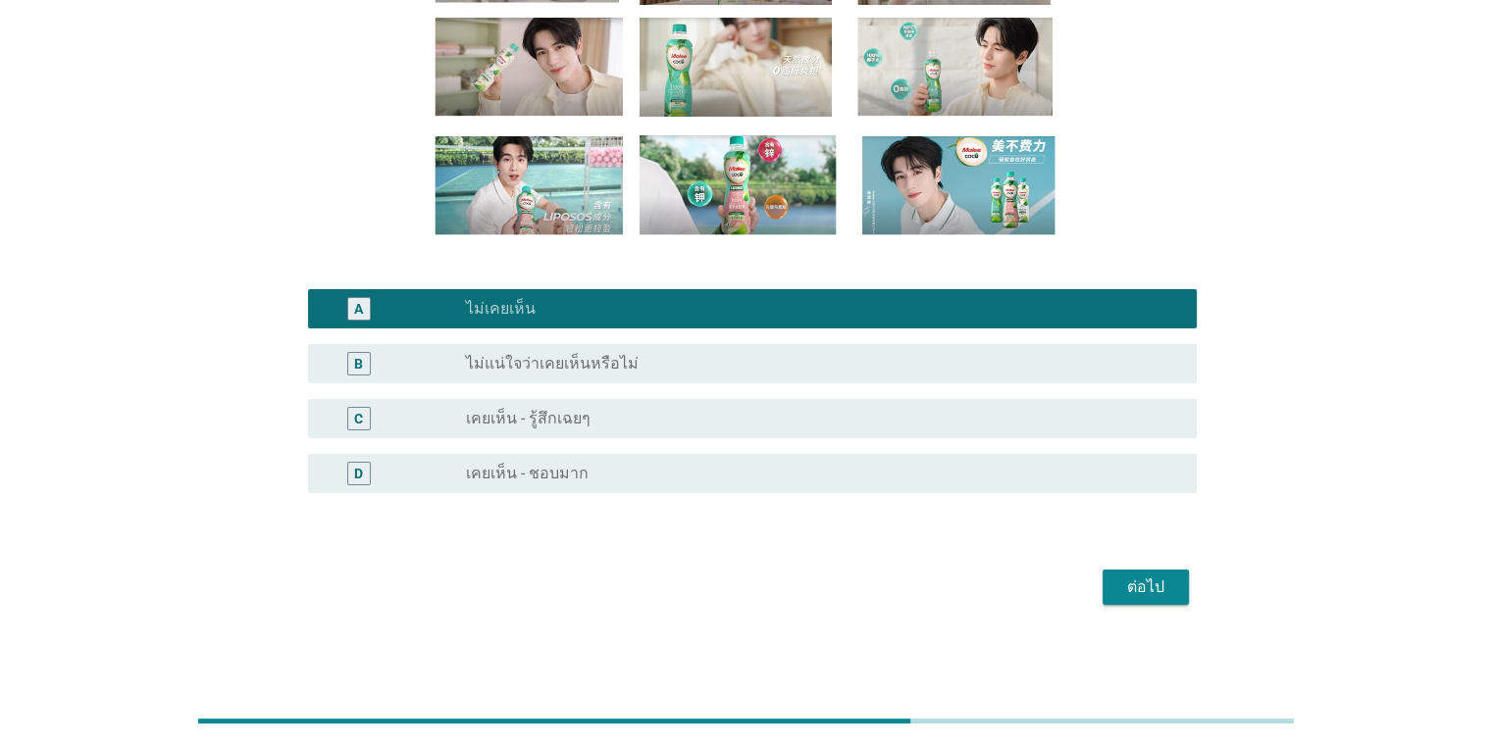
click at [1151, 590] on div "ต่อไป" at bounding box center [1145, 588] width 55 height 24
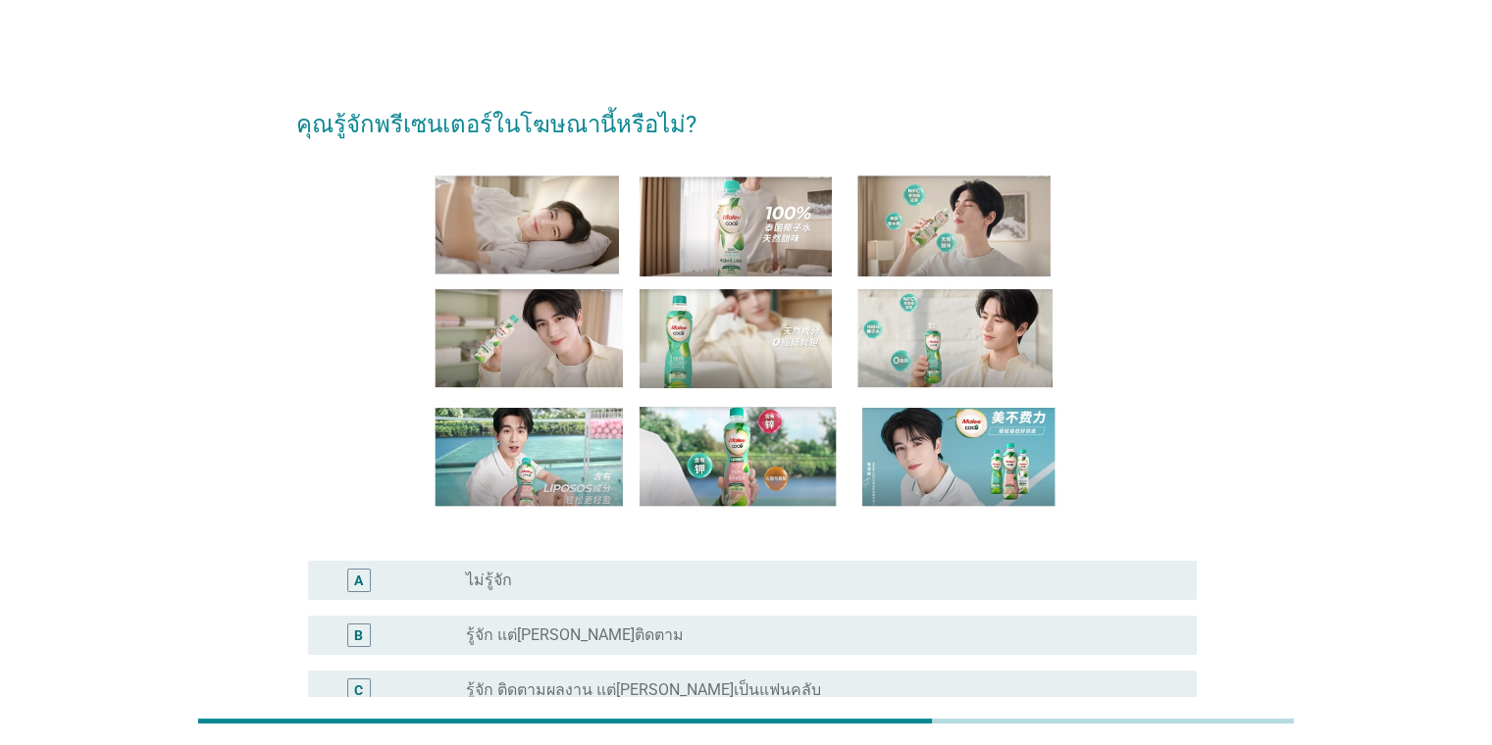
click at [879, 581] on div "radio_button_unchecked ไม่รู้จัก" at bounding box center [815, 581] width 698 height 20
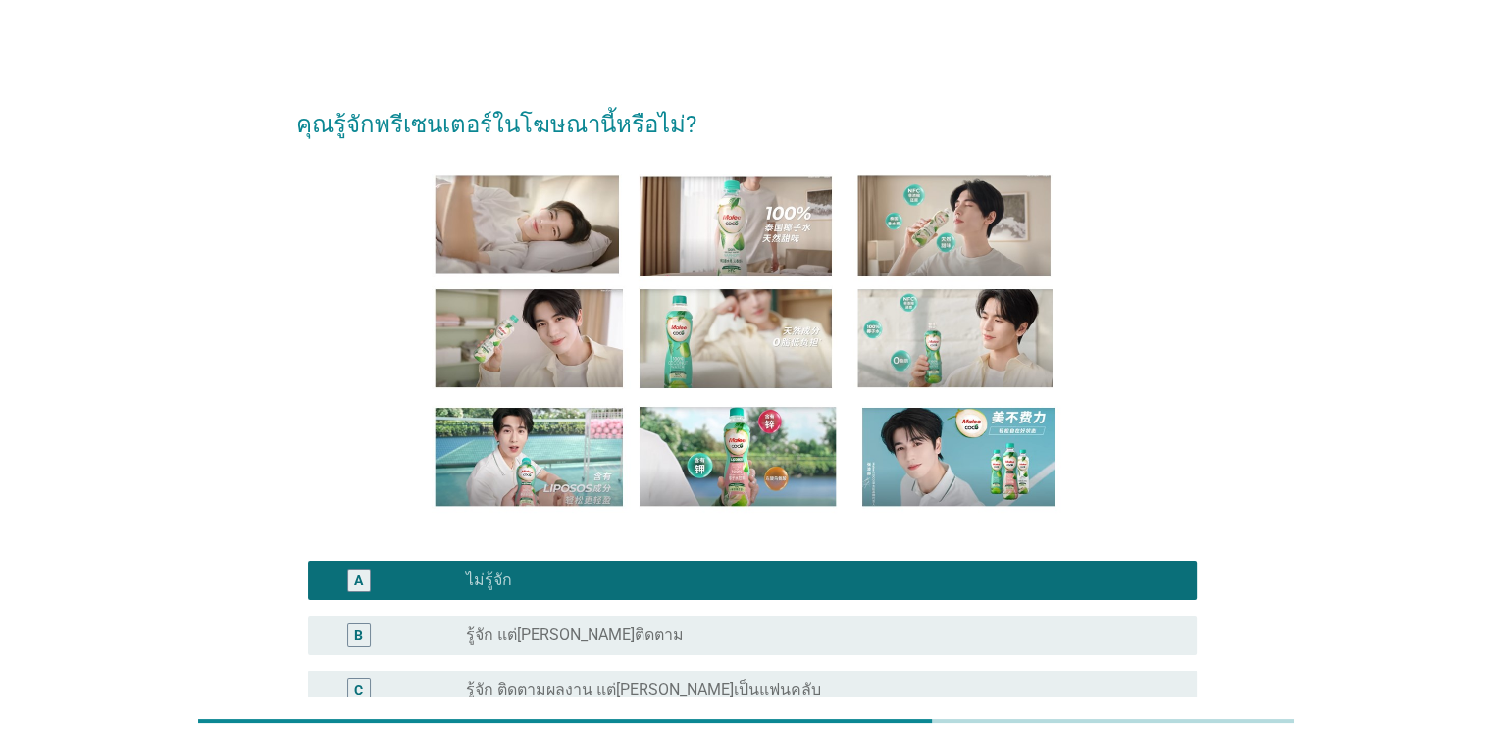
scroll to position [272, 0]
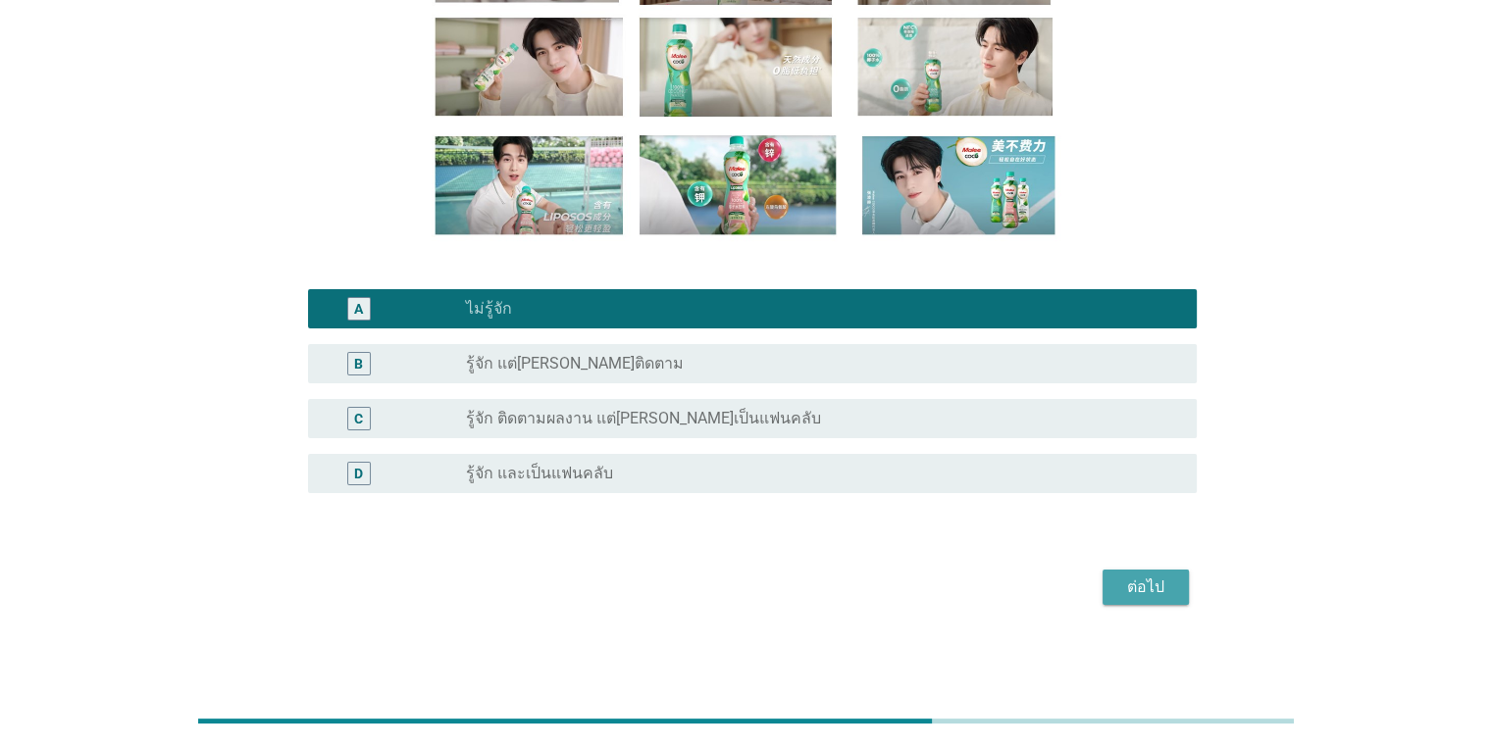
click at [1179, 596] on button "ต่อไป" at bounding box center [1145, 587] width 86 height 35
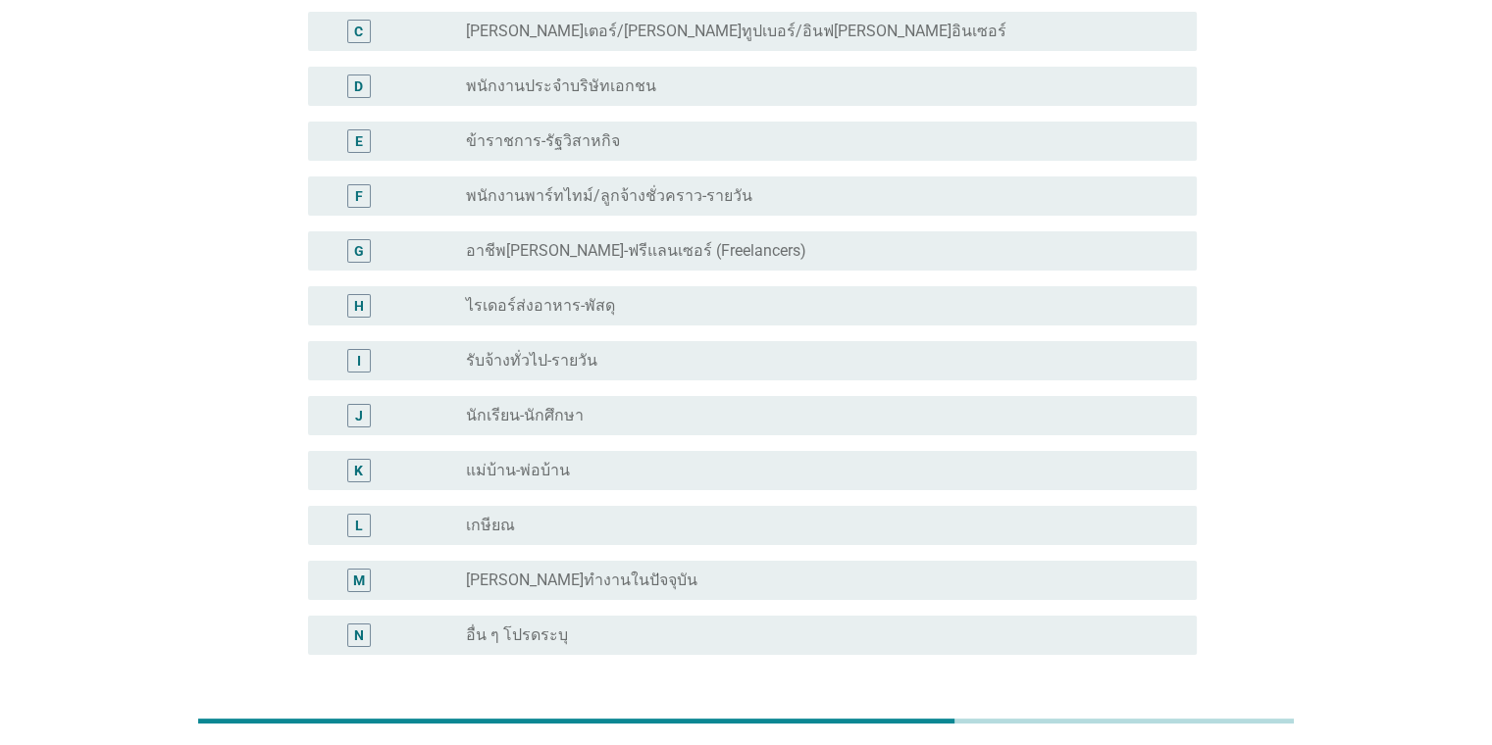
scroll to position [0, 0]
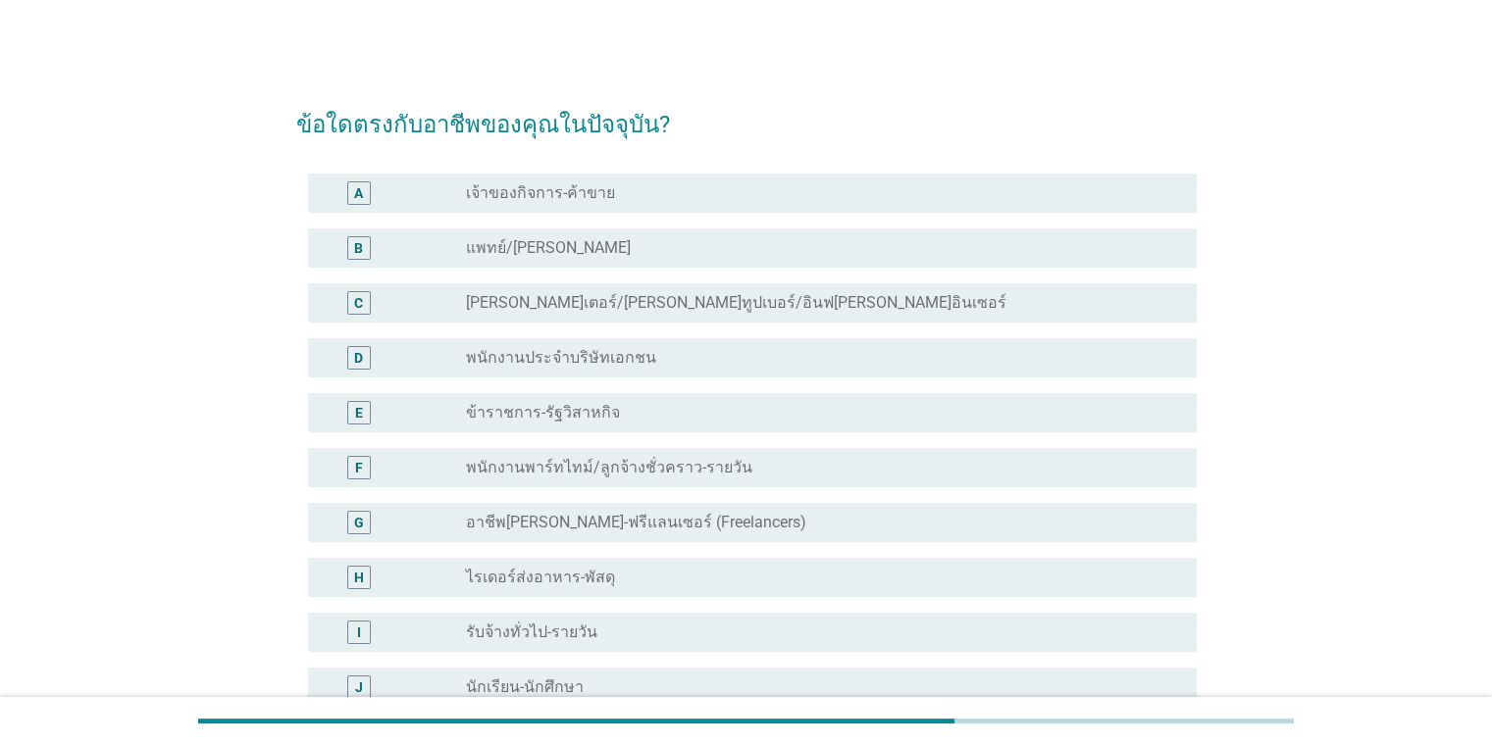
click at [825, 346] on div "radio_button_unchecked พนักงานประจำบริษัทเอกชน" at bounding box center [823, 358] width 714 height 24
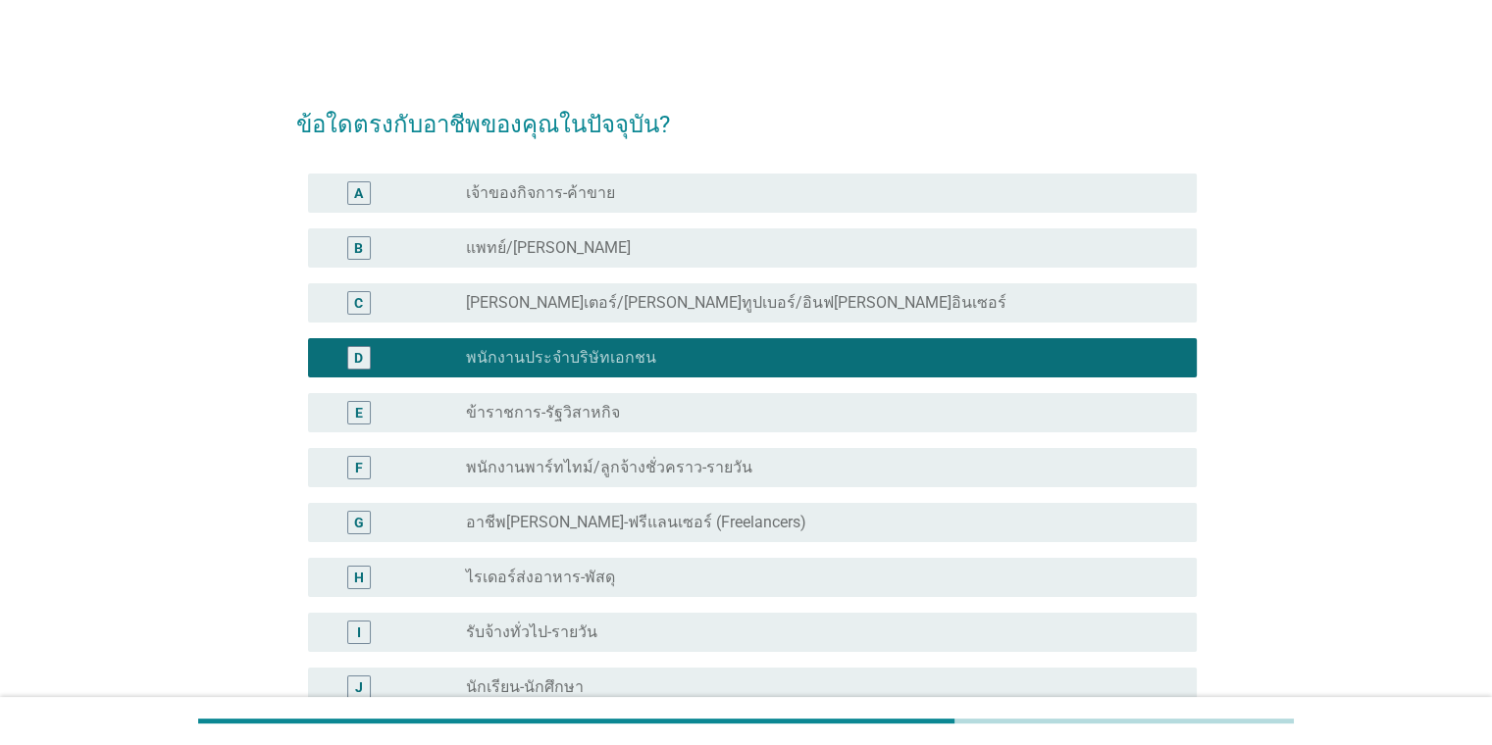
scroll to position [433, 0]
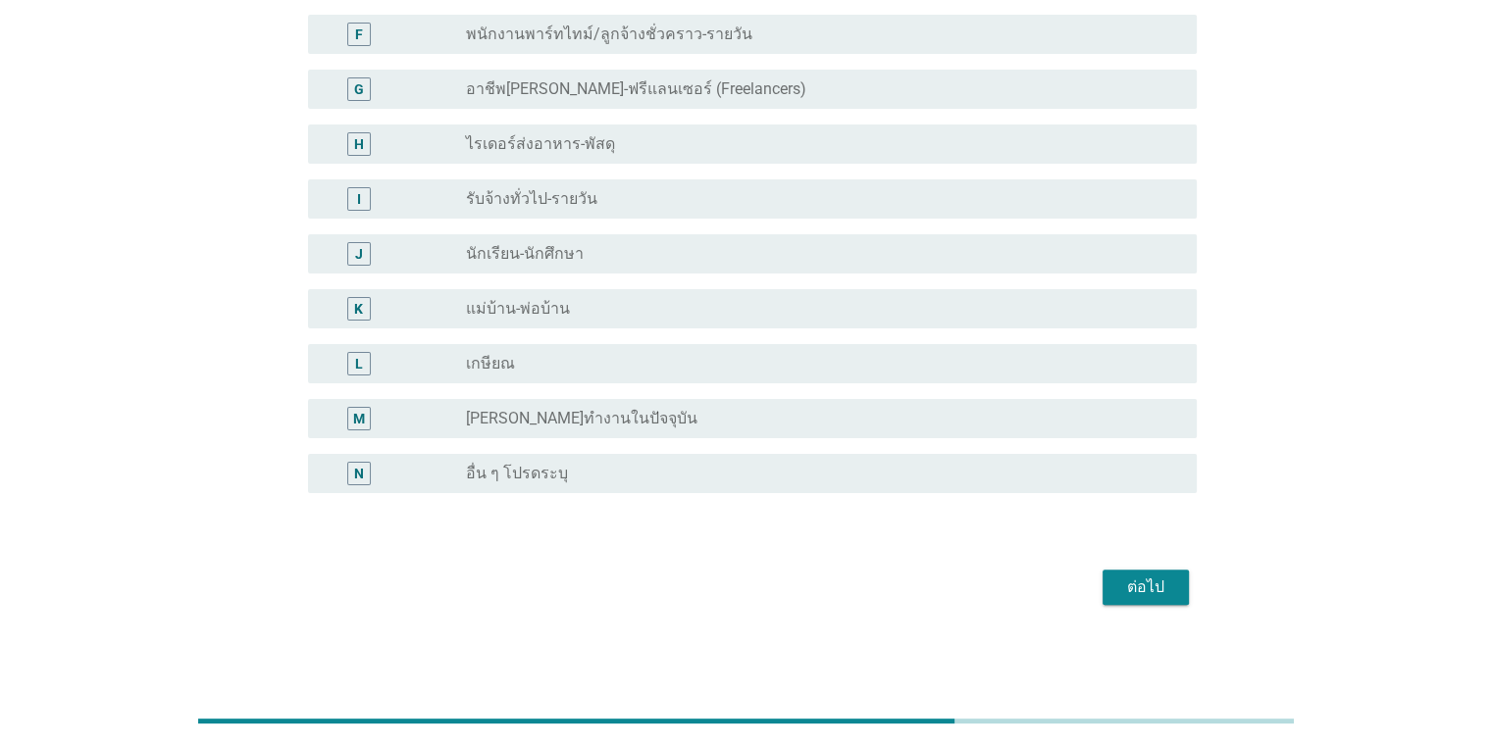
click at [1147, 576] on div "ต่อไป" at bounding box center [1145, 588] width 55 height 24
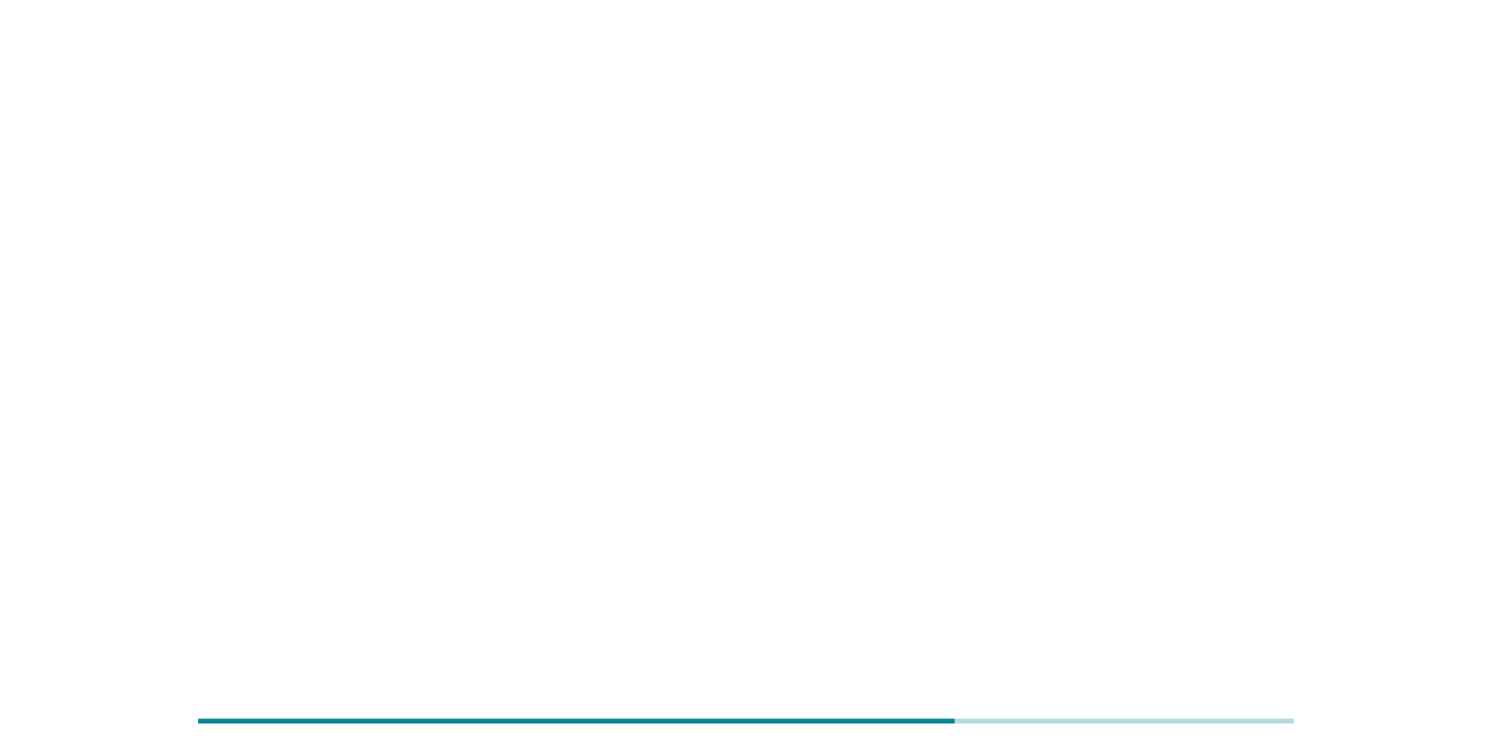
scroll to position [0, 0]
